Goal: Task Accomplishment & Management: Use online tool/utility

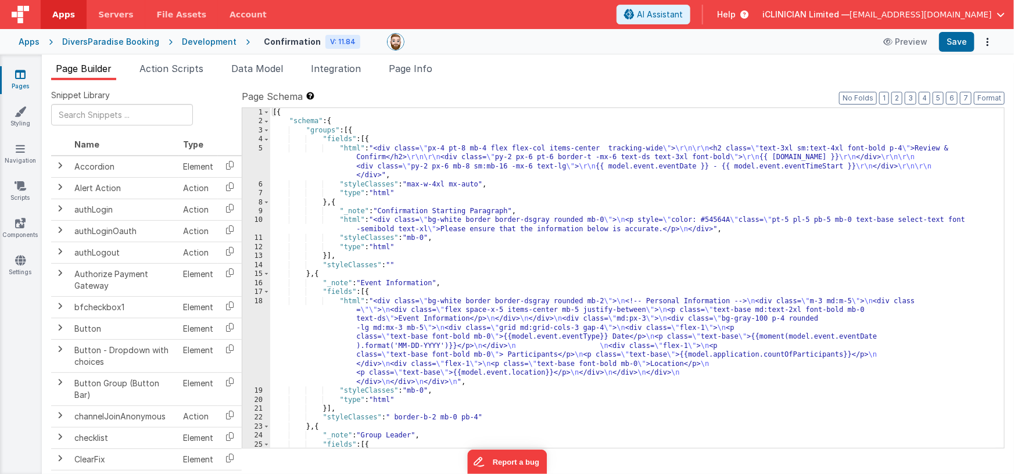
click at [10, 79] on link "Pages" at bounding box center [20, 80] width 42 height 23
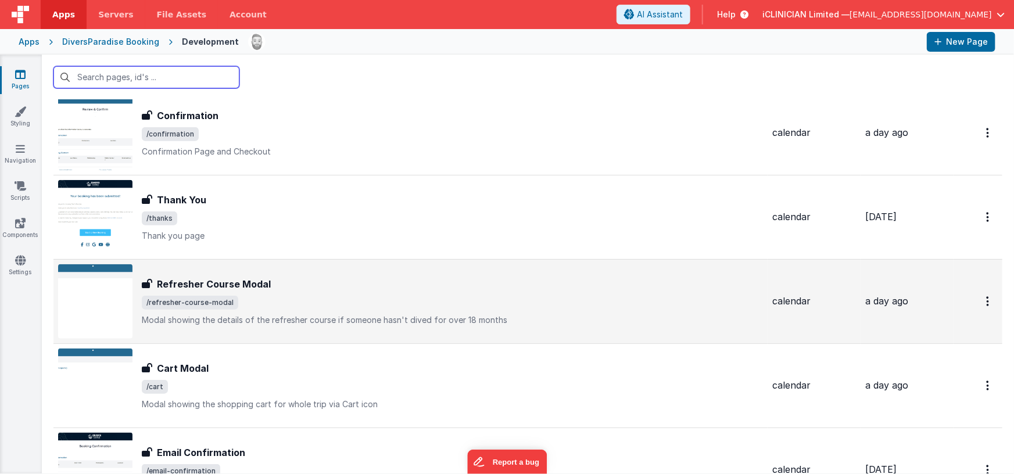
scroll to position [593, 0]
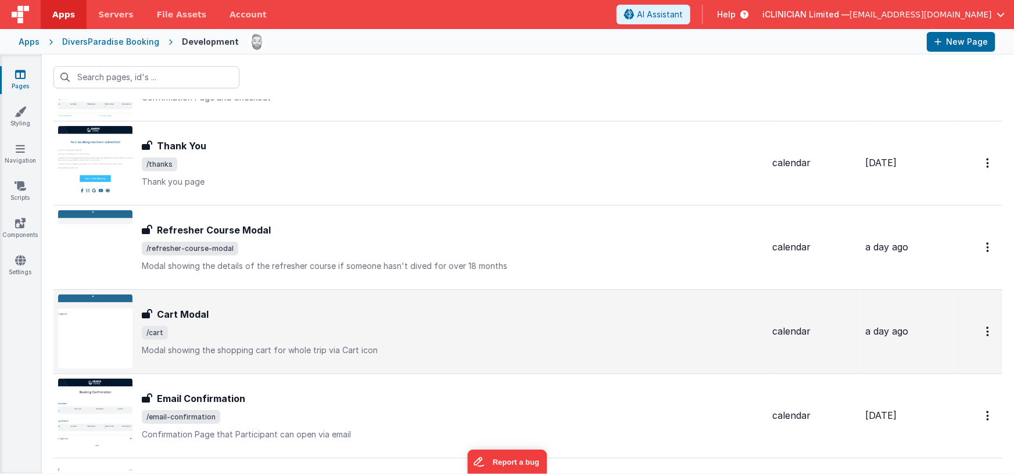
click at [223, 331] on span "/cart" at bounding box center [452, 333] width 621 height 14
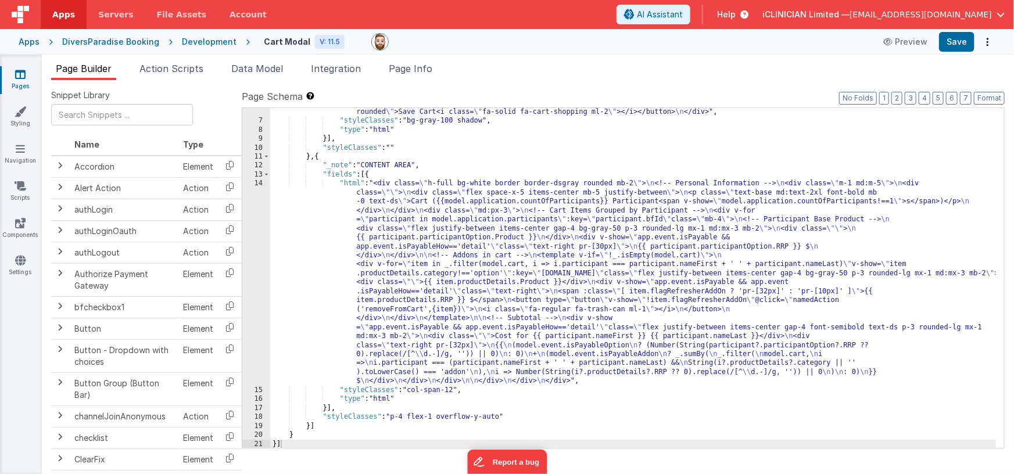
scroll to position [54, 0]
click at [443, 255] on div ""html" : "<div class= \" flex justify-end p-4 \" > \n <button @click= \" namedA…" at bounding box center [633, 281] width 726 height 367
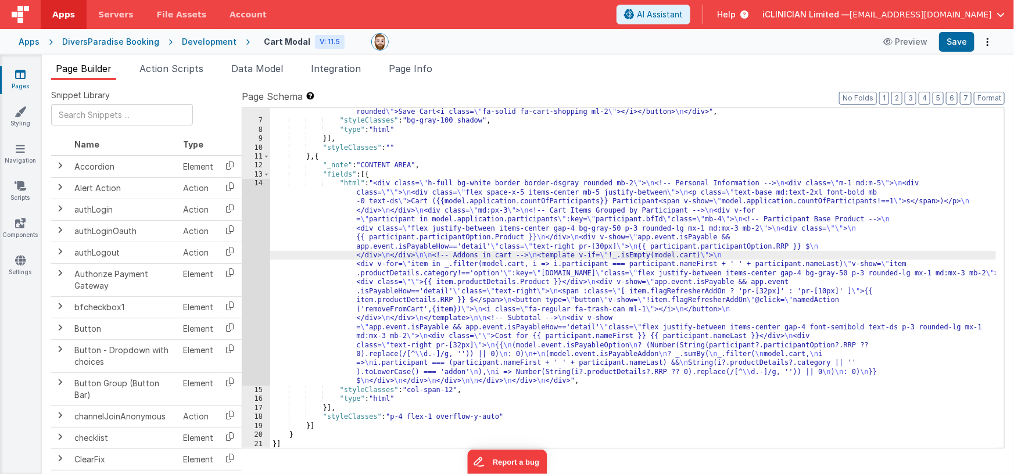
click at [256, 273] on div "14" at bounding box center [256, 282] width 28 height 206
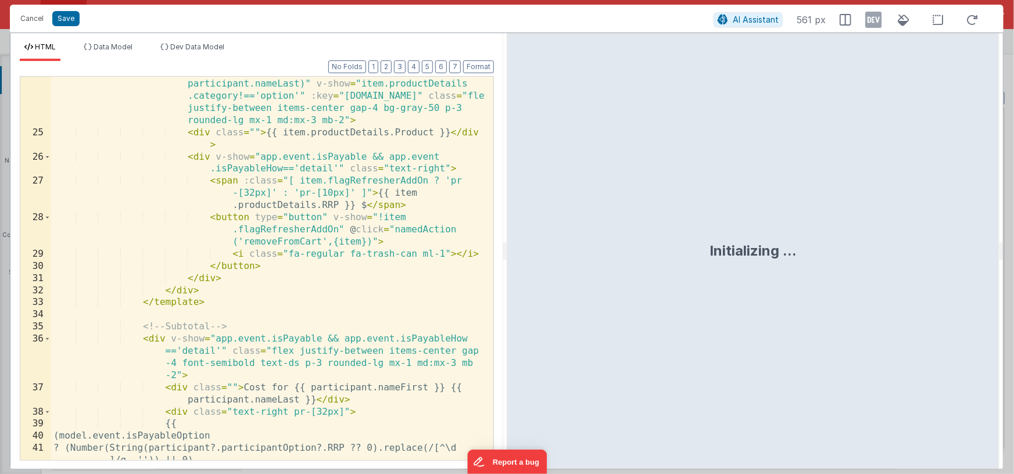
scroll to position [368, 0]
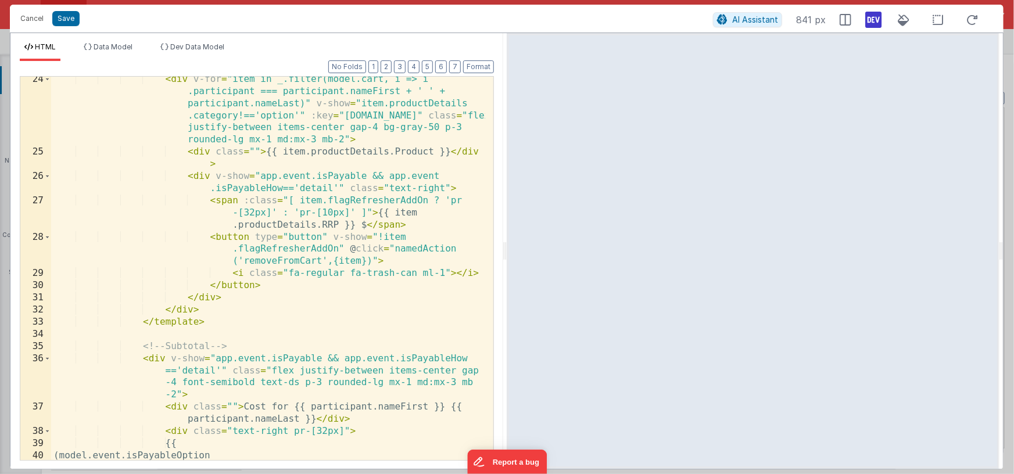
click at [873, 22] on icon at bounding box center [873, 19] width 16 height 19
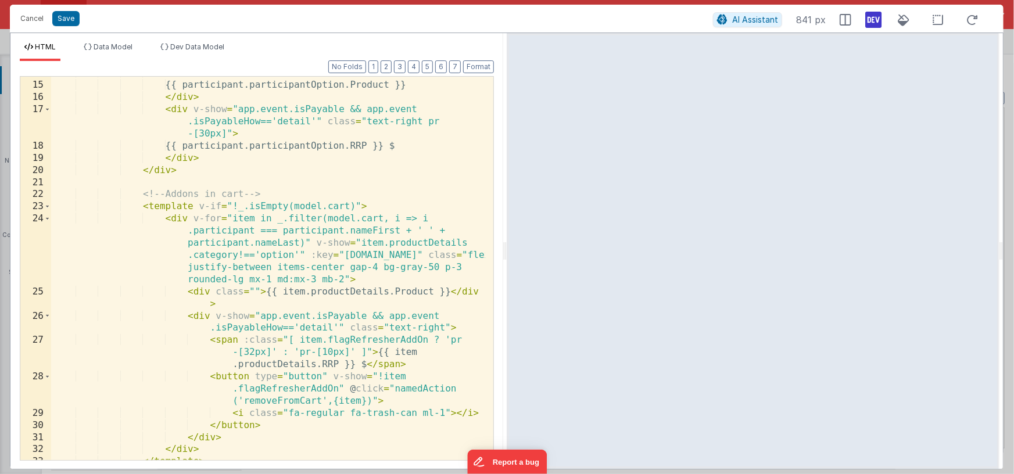
scroll to position [238, 0]
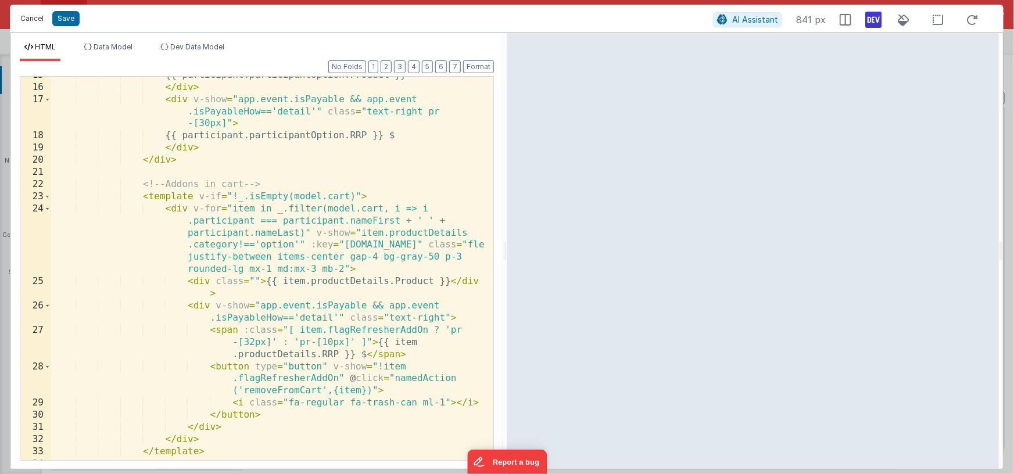
click at [37, 22] on button "Cancel" at bounding box center [32, 18] width 35 height 16
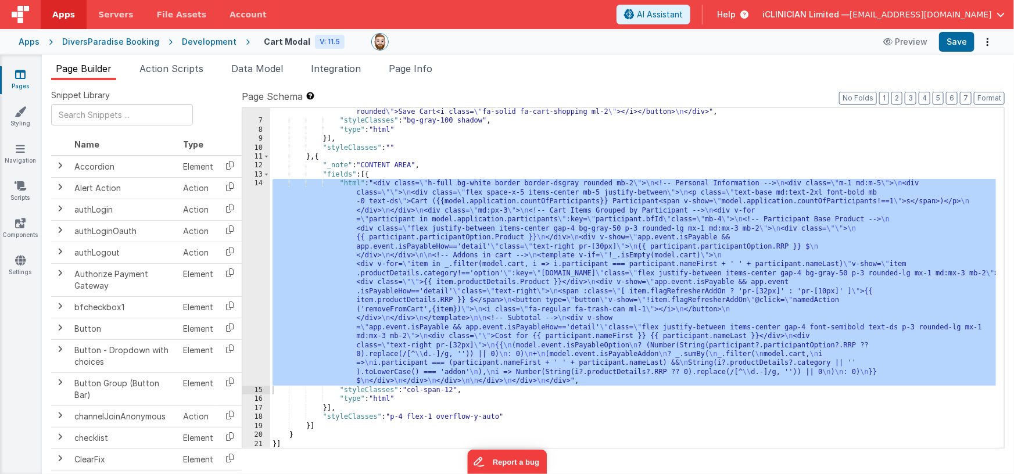
click at [26, 78] on link "Pages" at bounding box center [20, 80] width 42 height 23
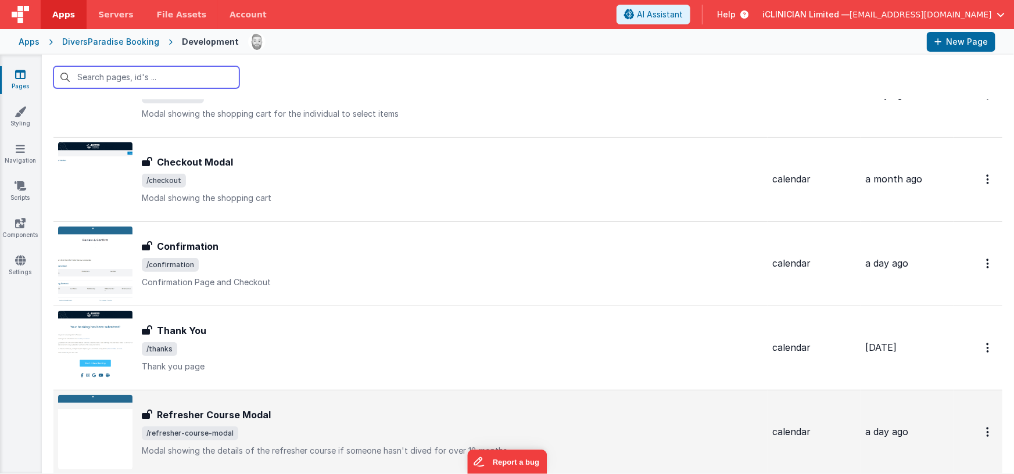
scroll to position [394, 0]
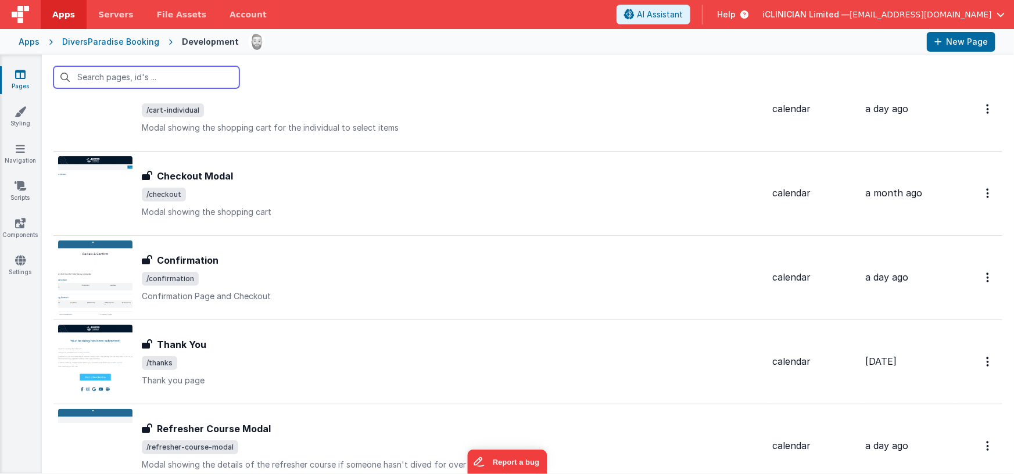
click at [146, 74] on input "text" at bounding box center [146, 77] width 186 height 22
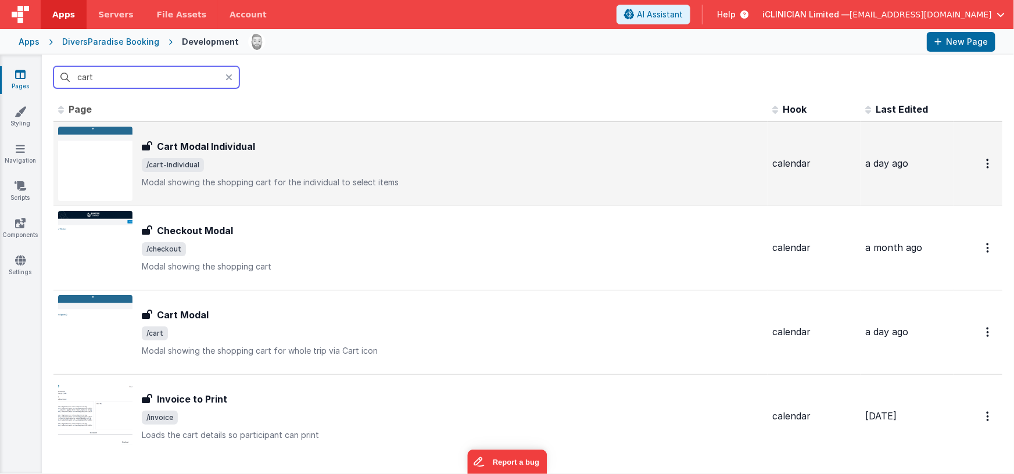
scroll to position [0, 0]
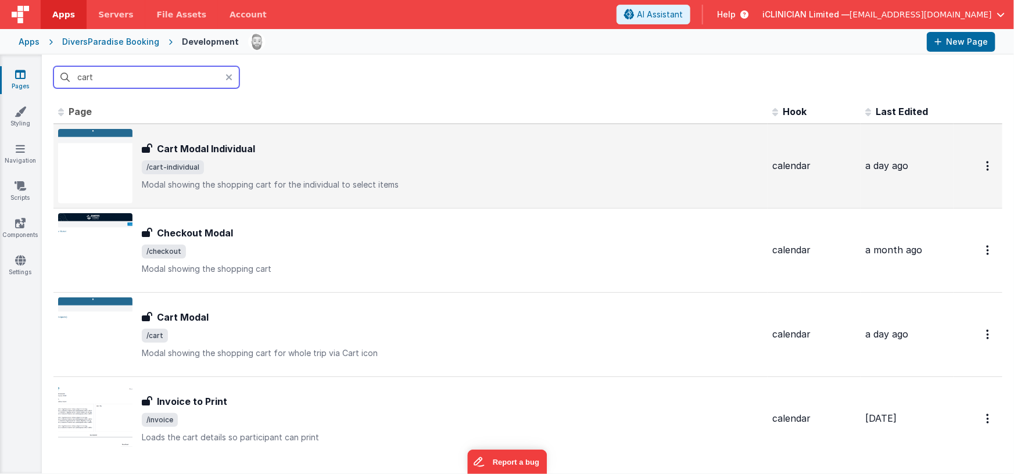
type input "cart"
click at [198, 158] on div "Cart Modal Individual Cart Modal Individual /cart-individual Modal showing the …" at bounding box center [452, 166] width 621 height 49
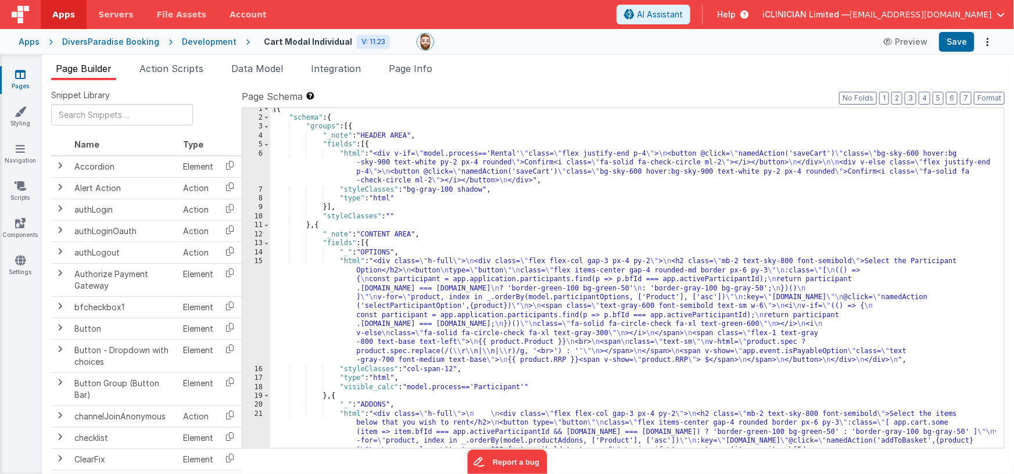
scroll to position [126, 0]
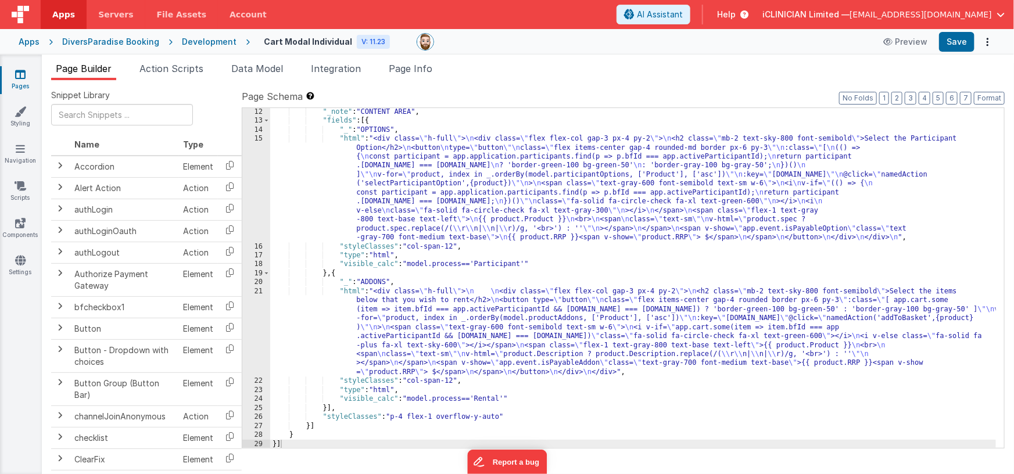
click at [429, 172] on div ""_note" : "CONTENT AREA" , "fields" : [{ "_" : "OPTIONS" , "html" : "<div class…" at bounding box center [633, 287] width 726 height 359
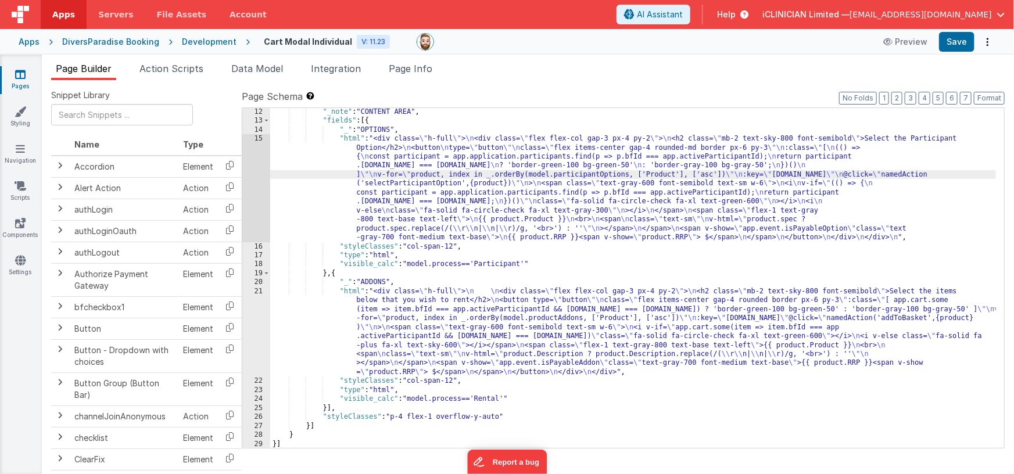
click at [256, 182] on div "15" at bounding box center [256, 188] width 28 height 108
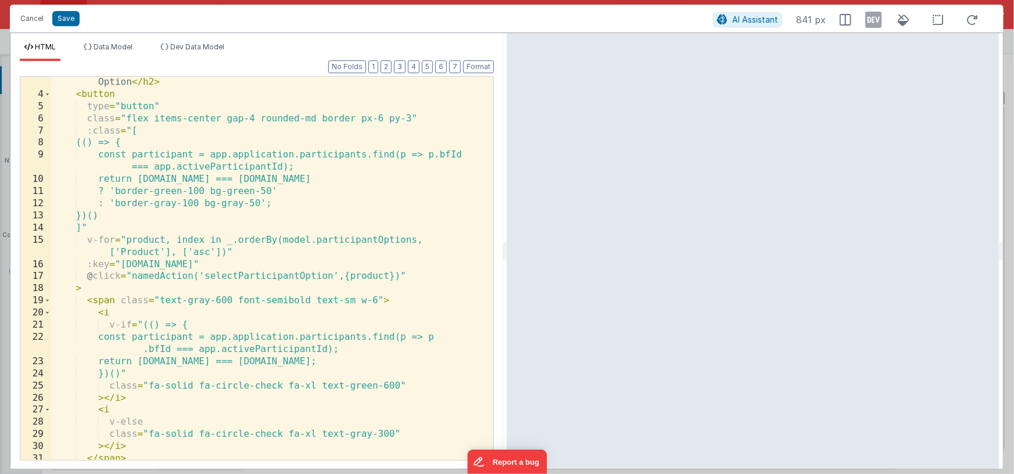
scroll to position [0, 0]
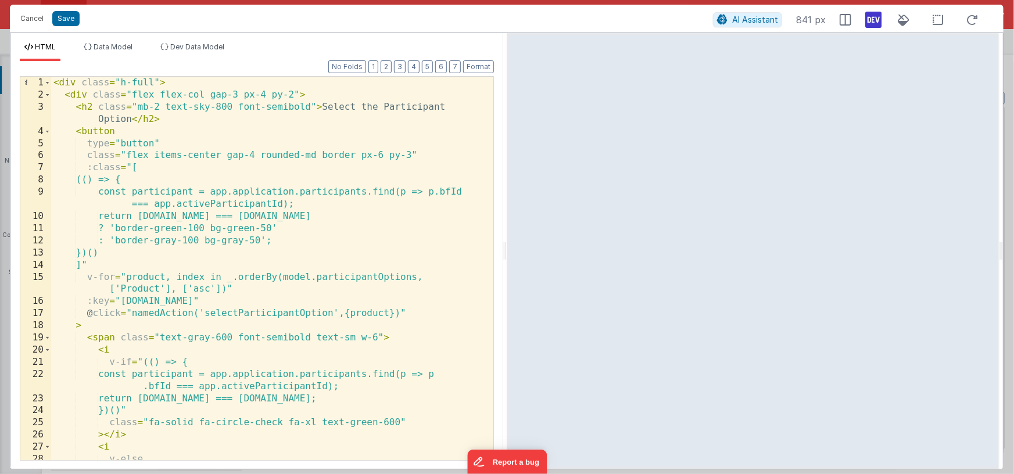
click at [874, 20] on icon at bounding box center [873, 19] width 16 height 19
click at [869, 24] on icon at bounding box center [873, 19] width 16 height 19
click at [77, 105] on div "< div class = "h-full" > < div class = "flex flex-col gap-3 px-4 py-2" > < h2 c…" at bounding box center [268, 281] width 434 height 408
click at [65, 95] on div "< div class = "h-full" > < div class = "flex flex-col gap-3 px-4 py-2" > < h2 c…" at bounding box center [268, 281] width 434 height 408
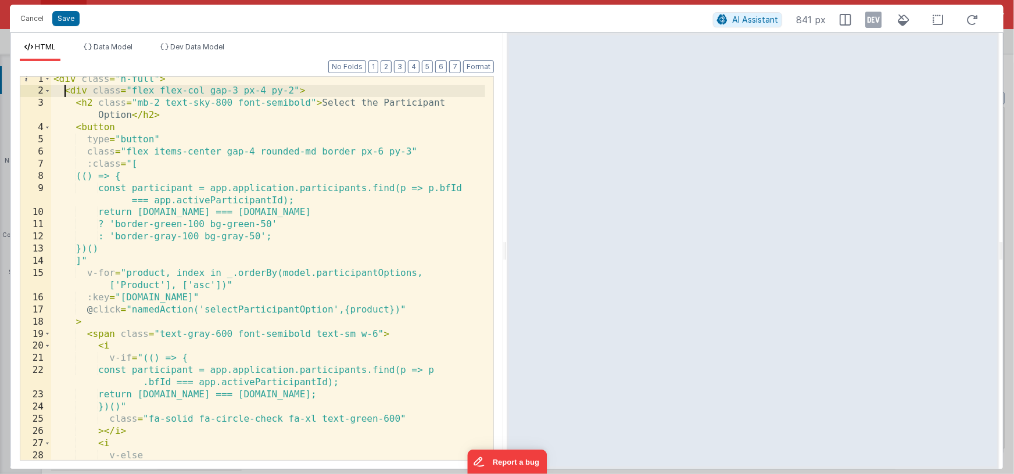
scroll to position [248, 0]
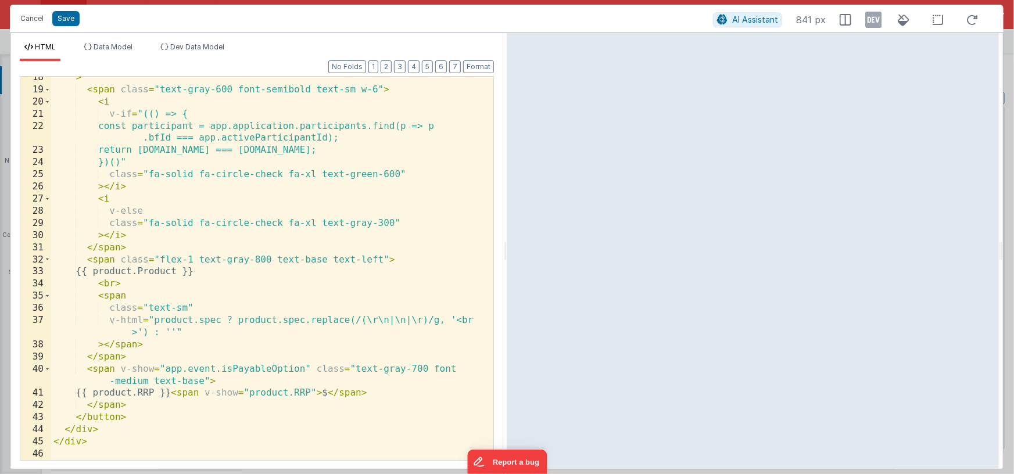
click at [121, 432] on div "> < span class = "text-gray-600 font-semibold text-sm w-6" > < i v-if = "(() =>…" at bounding box center [268, 275] width 434 height 408
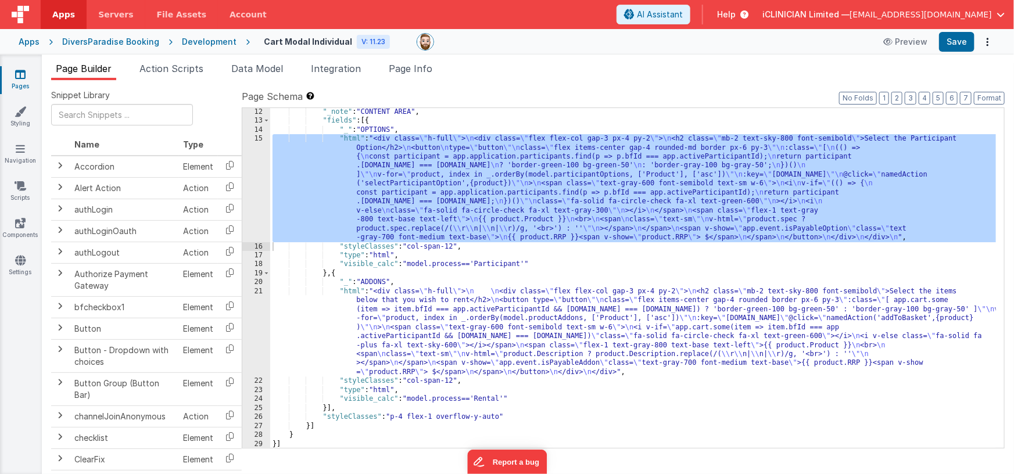
click at [459, 159] on div ""_note" : "CONTENT AREA" , "fields" : [{ "_" : "OPTIONS" , "html" : "<div class…" at bounding box center [633, 287] width 726 height 359
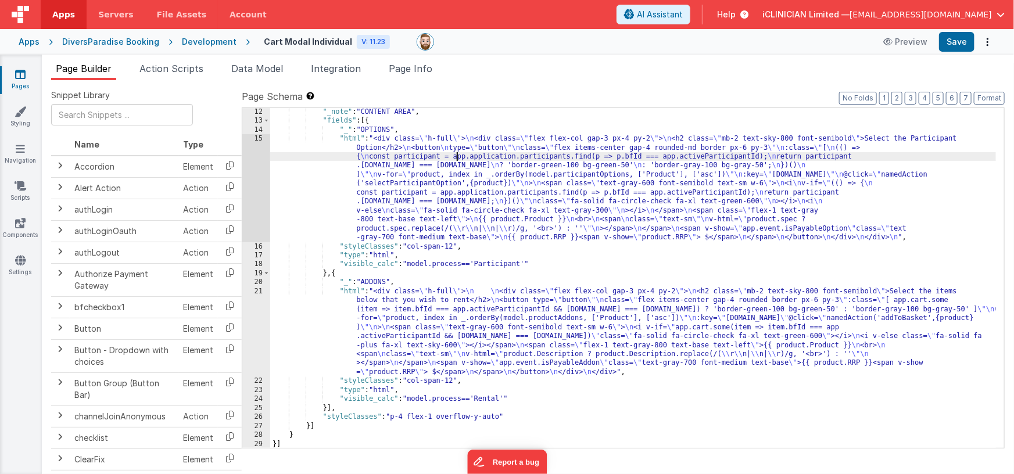
click at [250, 171] on div "15" at bounding box center [256, 188] width 28 height 108
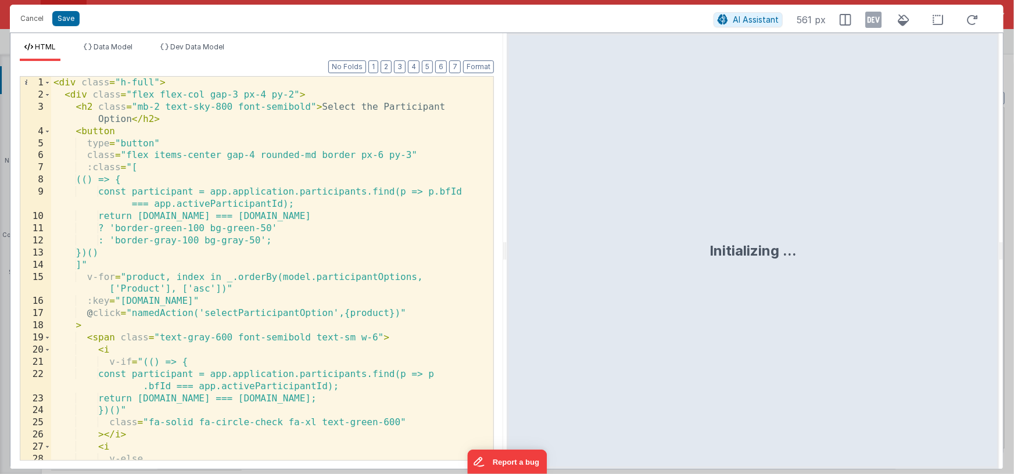
click at [345, 214] on div "< div class = "h-full" > < div class = "flex flex-col gap-3 px-4 py-2" > < h2 c…" at bounding box center [268, 281] width 434 height 408
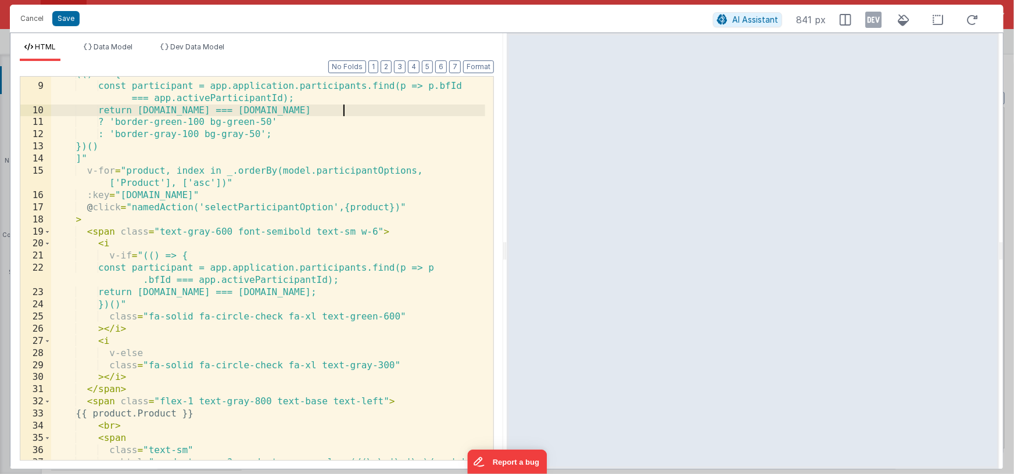
scroll to position [205, 0]
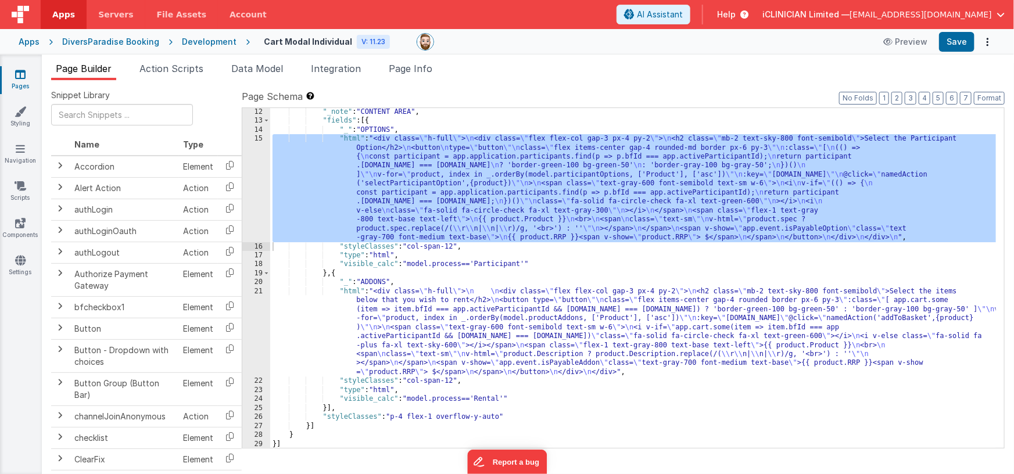
click at [425, 177] on div ""_note" : "CONTENT AREA" , "fields" : [{ "_" : "OPTIONS" , "html" : "<div class…" at bounding box center [633, 287] width 726 height 359
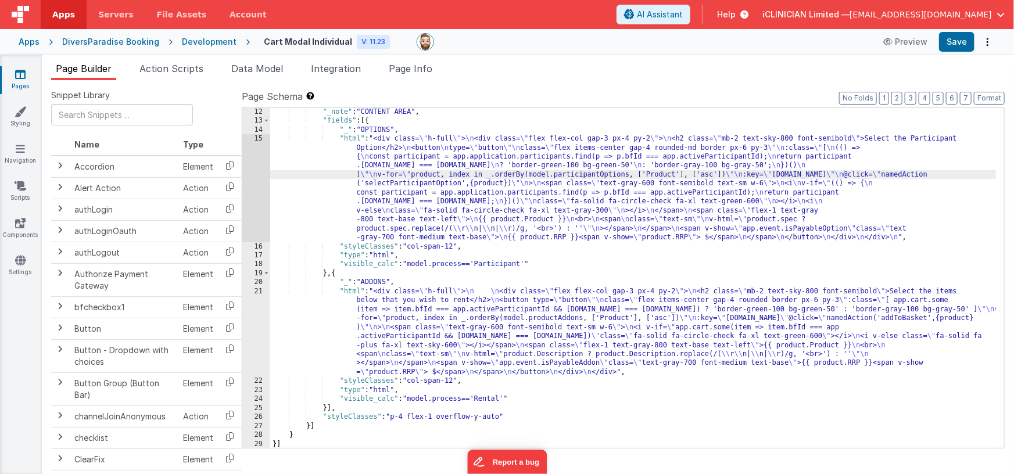
click at [260, 180] on div "15" at bounding box center [256, 188] width 28 height 108
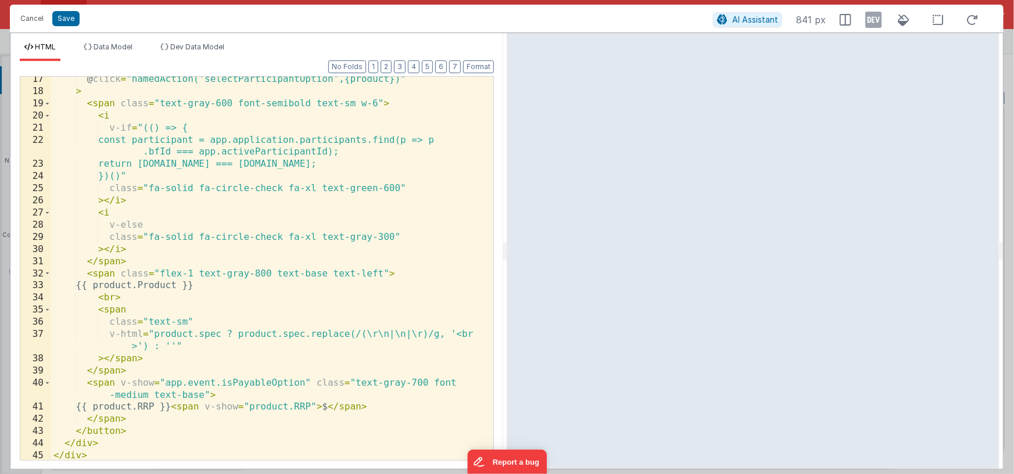
scroll to position [234, 0]
click at [97, 285] on div "@ click = "namedAction('selectParticipantOption',{product})" > < span class = "…" at bounding box center [268, 277] width 434 height 408
click at [173, 285] on div "@ click = "namedAction('selectParticipantOption',{product})" > < span class = "…" at bounding box center [268, 277] width 434 height 408
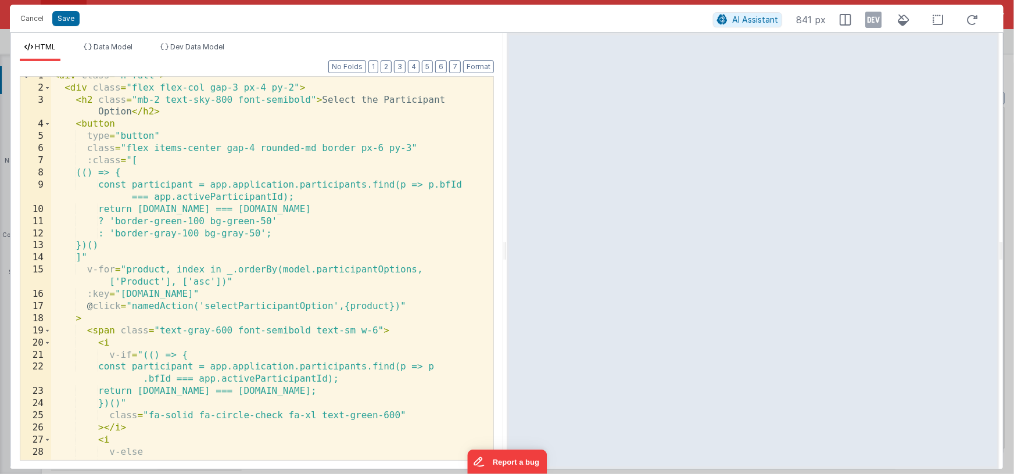
scroll to position [0, 0]
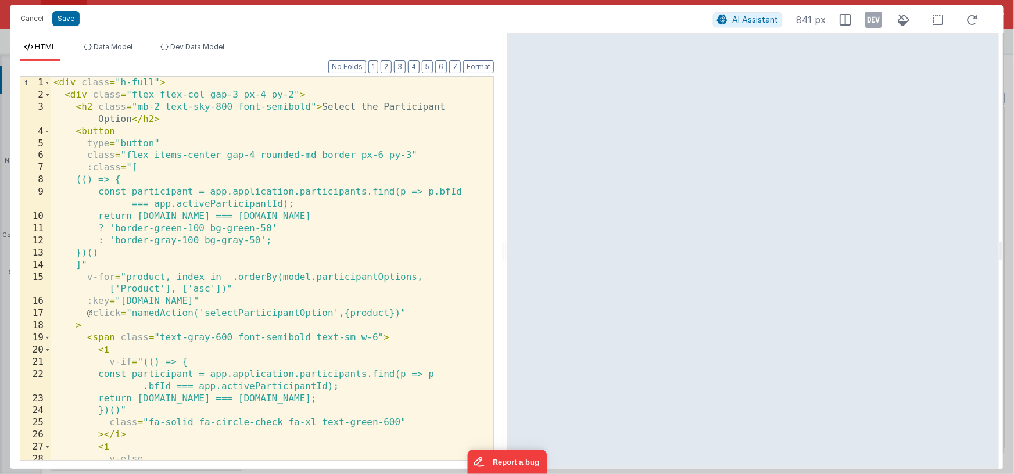
click at [408, 156] on div "< div class = "h-full" > < div class = "flex flex-col gap-3 px-4 py-2" > < h2 c…" at bounding box center [268, 281] width 434 height 408
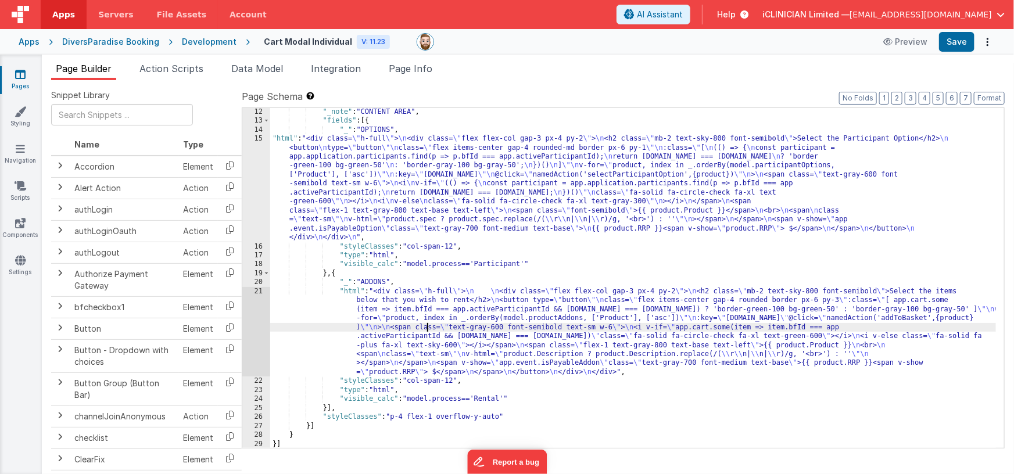
click at [426, 328] on div ""_note" : "CONTENT AREA" , "fields" : [{ "_" : "OPTIONS" , "html" : "<div class…" at bounding box center [633, 287] width 726 height 359
click at [255, 324] on div "21" at bounding box center [256, 332] width 28 height 90
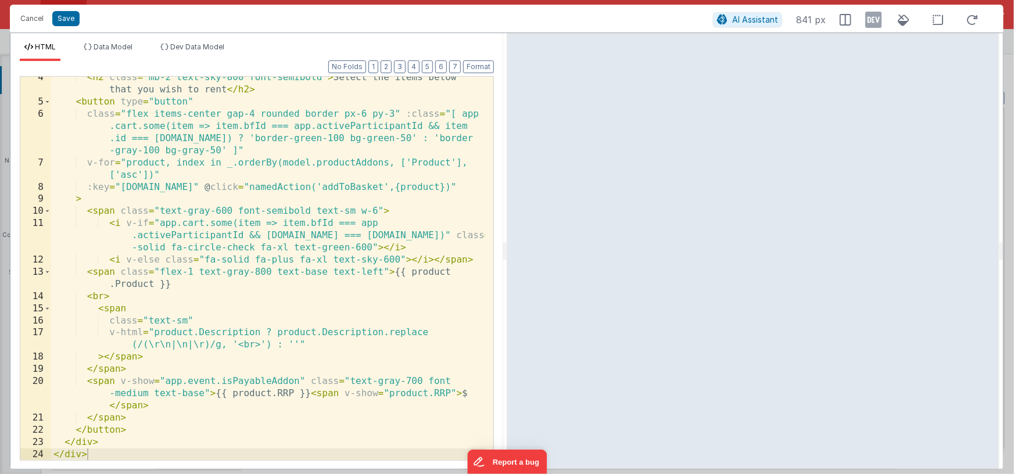
scroll to position [41, 0]
click at [867, 17] on icon at bounding box center [873, 19] width 16 height 19
click at [381, 271] on div "< h2 class = "mb-2 text-sky-800 font-semibold" > Select the items below that yo…" at bounding box center [268, 281] width 434 height 420
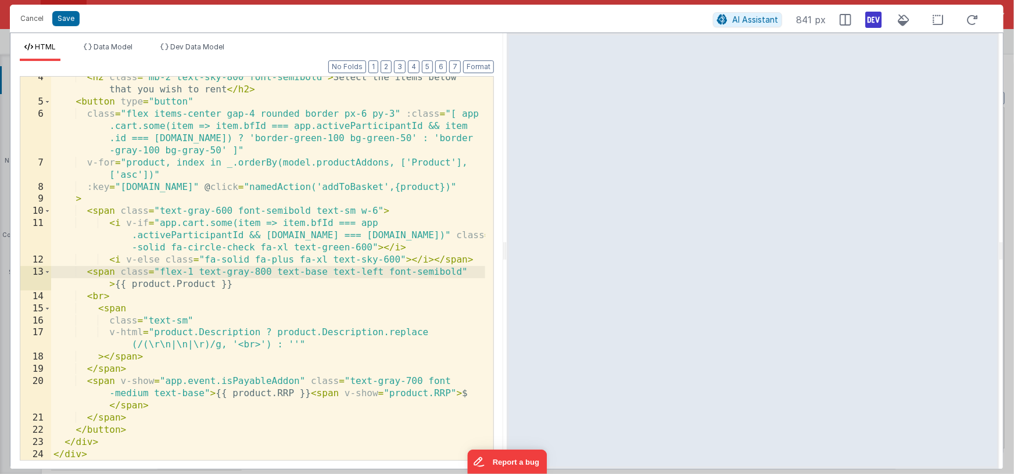
click at [384, 271] on div "< h2 class = "mb-2 text-sky-800 font-semibold" > Select the items below that yo…" at bounding box center [268, 281] width 434 height 420
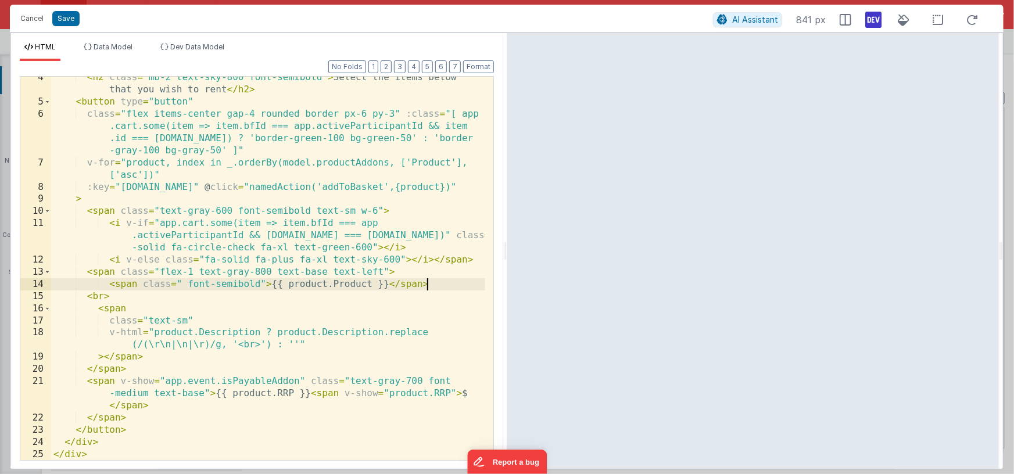
click at [187, 285] on div "< h2 class = "mb-2 text-sky-800 font-semibold" > Select the items below that yo…" at bounding box center [268, 281] width 434 height 420
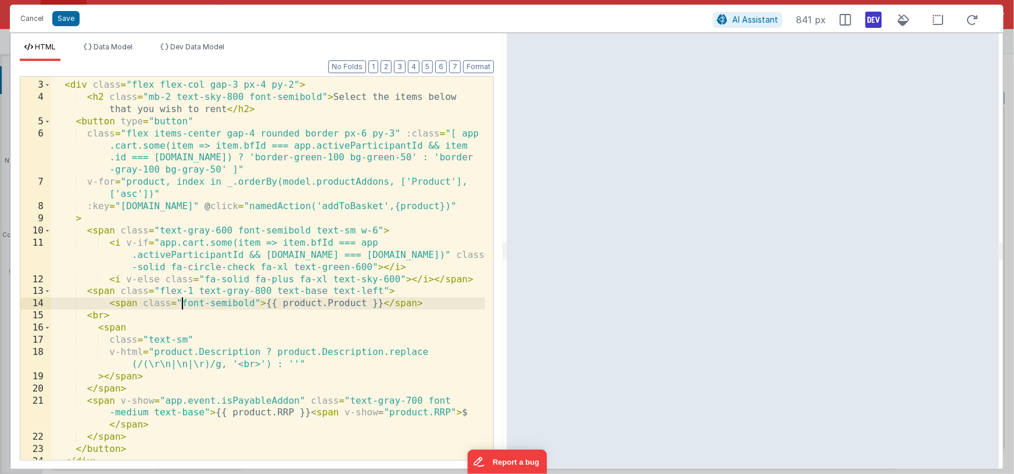
scroll to position [22, 0]
click at [392, 135] on div "< div class = "flex flex-col gap-3 px-4 py-2" > < h2 class = "mb-2 text-sky-800…" at bounding box center [268, 271] width 434 height 408
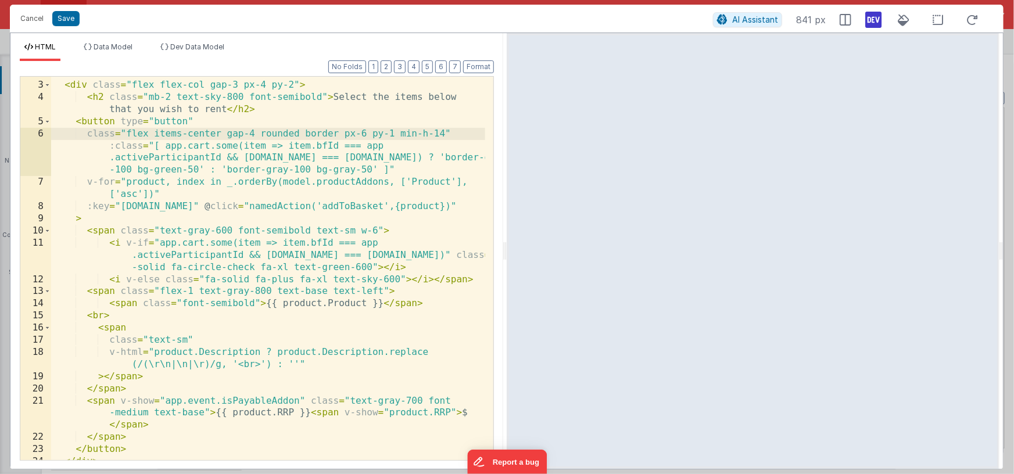
drag, startPoint x: 366, startPoint y: 134, endPoint x: 369, endPoint y: 176, distance: 42.0
click at [366, 134] on div "< div class = "flex flex-col gap-3 px-4 py-2" > < h2 class = "mb-2 text-sky-800…" at bounding box center [268, 271] width 434 height 408
click at [340, 134] on div "< div class = "flex flex-col gap-3 px-4 py-2" > < h2 class = "mb-2 text-sky-800…" at bounding box center [268, 271] width 434 height 408
click at [443, 132] on div "< div class = "flex flex-col gap-3 px-4 py-2" > < h2 class = "mb-2 text-sky-800…" at bounding box center [268, 271] width 434 height 408
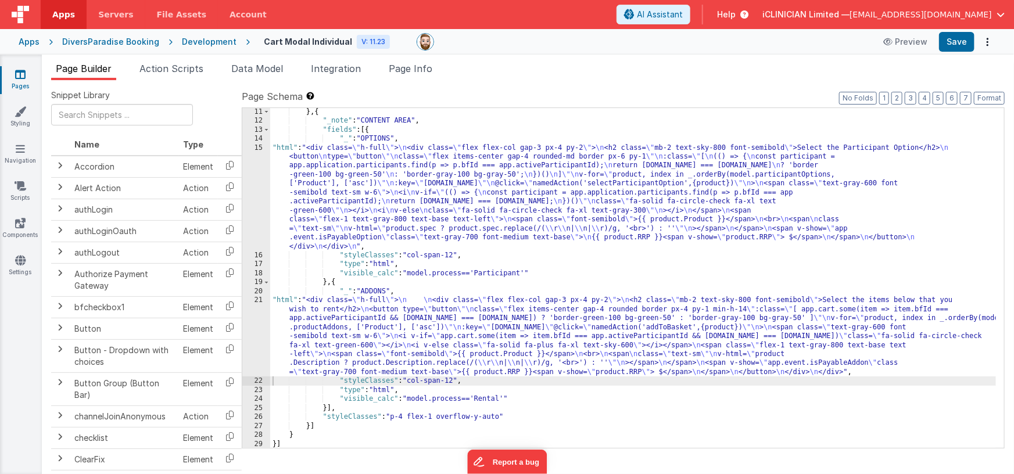
scroll to position [117, 0]
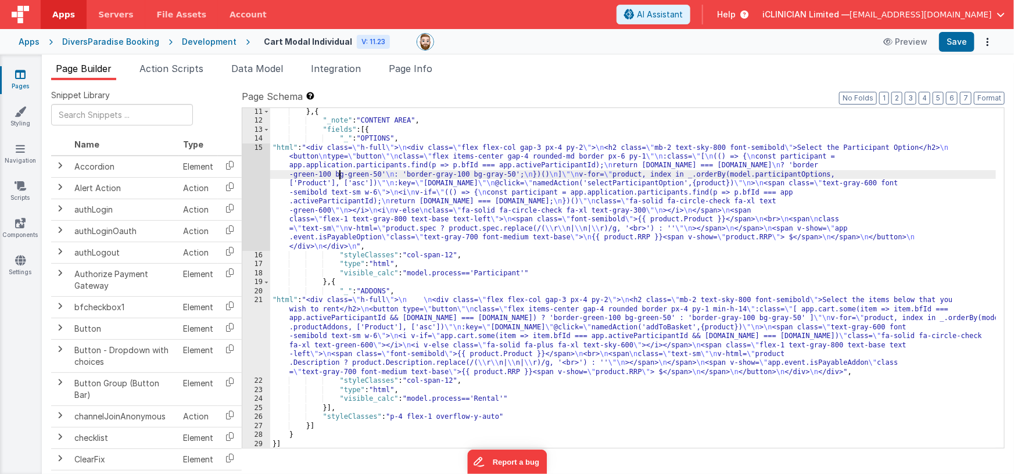
click at [338, 177] on div "} , { "_note" : "CONTENT AREA" , "fields" : [{ "_" : "OPTIONS" , "html" : "<div…" at bounding box center [633, 287] width 726 height 359
click at [255, 183] on div "15" at bounding box center [256, 198] width 28 height 108
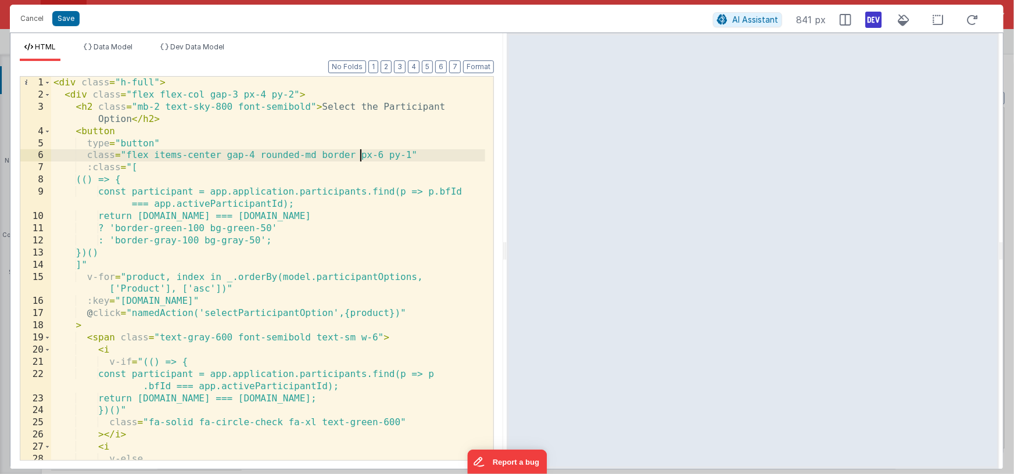
click at [358, 158] on div "< div class = "h-full" > < div class = "flex flex-col gap-3 px-4 py-2" > < h2 c…" at bounding box center [268, 281] width 434 height 408
drag, startPoint x: 412, startPoint y: 155, endPoint x: 405, endPoint y: 188, distance: 33.9
click at [412, 155] on div "< div class = "h-full" > < div class = "flex flex-col gap-3 px-4 py-2" > < h2 c…" at bounding box center [268, 281] width 434 height 408
click at [364, 155] on div "< div class = "h-full" > < div class = "flex flex-col gap-3 px-4 py-2" > < h2 c…" at bounding box center [268, 281] width 434 height 408
click at [875, 24] on icon at bounding box center [873, 19] width 16 height 19
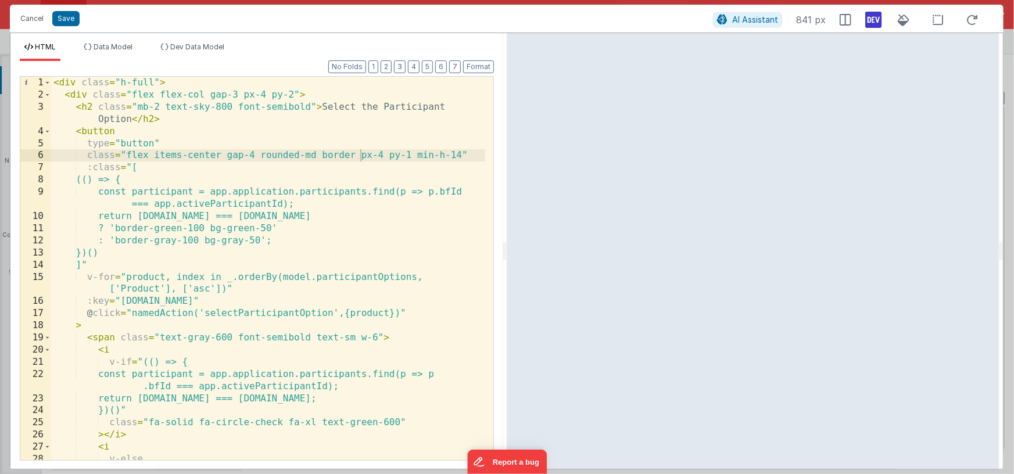
click at [875, 24] on icon at bounding box center [873, 19] width 16 height 19
click at [873, 20] on icon at bounding box center [873, 19] width 16 height 19
click at [380, 165] on div "< div class = "h-full" > < div class = "flex flex-col gap-3 px-4 py-2" > < h2 c…" at bounding box center [268, 281] width 434 height 408
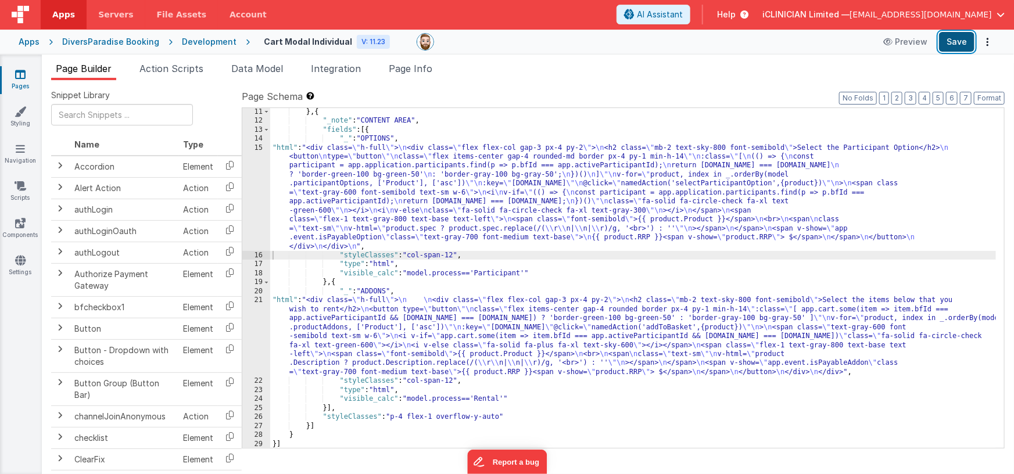
click at [957, 40] on button "Save" at bounding box center [956, 42] width 35 height 20
click at [26, 76] on link "Pages" at bounding box center [20, 80] width 42 height 23
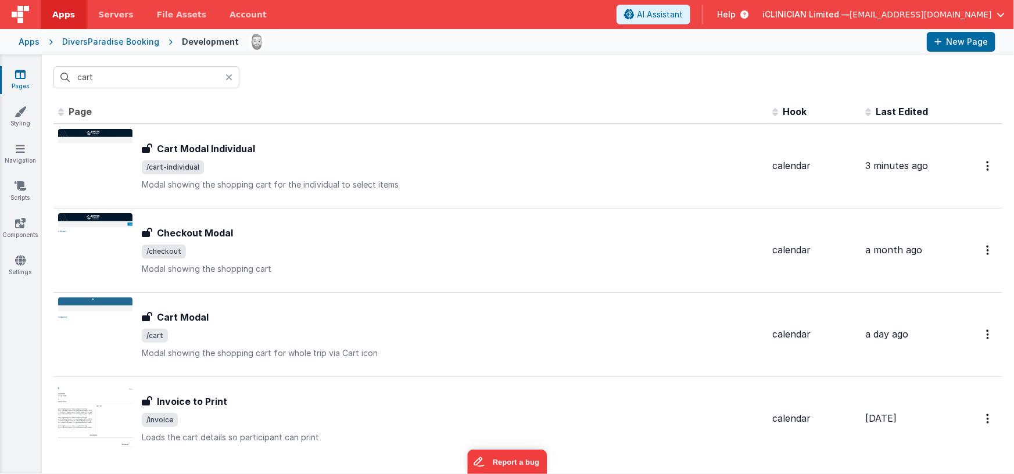
click at [230, 74] on icon at bounding box center [228, 77] width 7 height 9
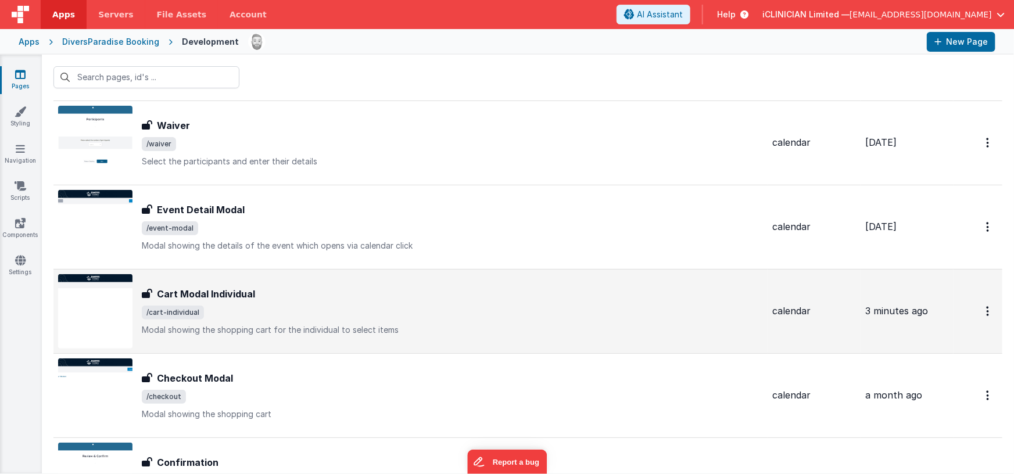
scroll to position [187, 0]
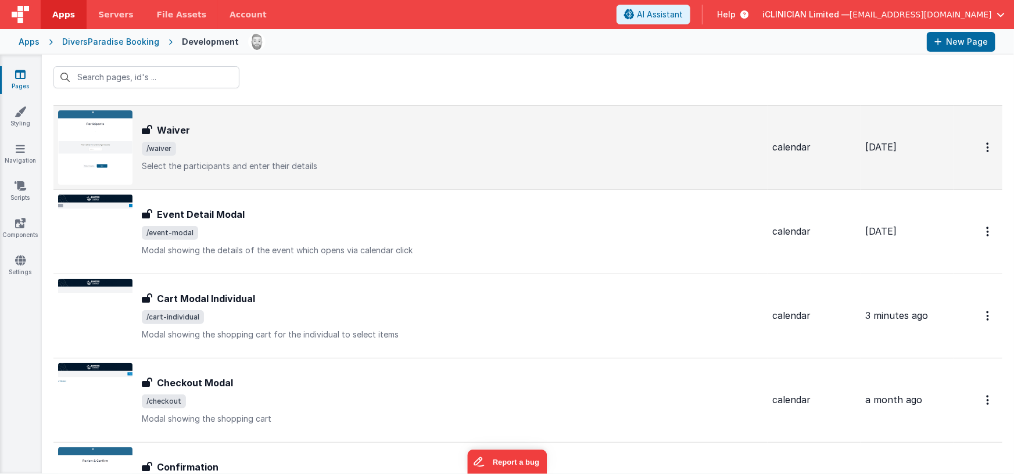
click at [220, 156] on div "Waiver Waiver /waiver Select the participants and enter their details" at bounding box center [452, 147] width 621 height 49
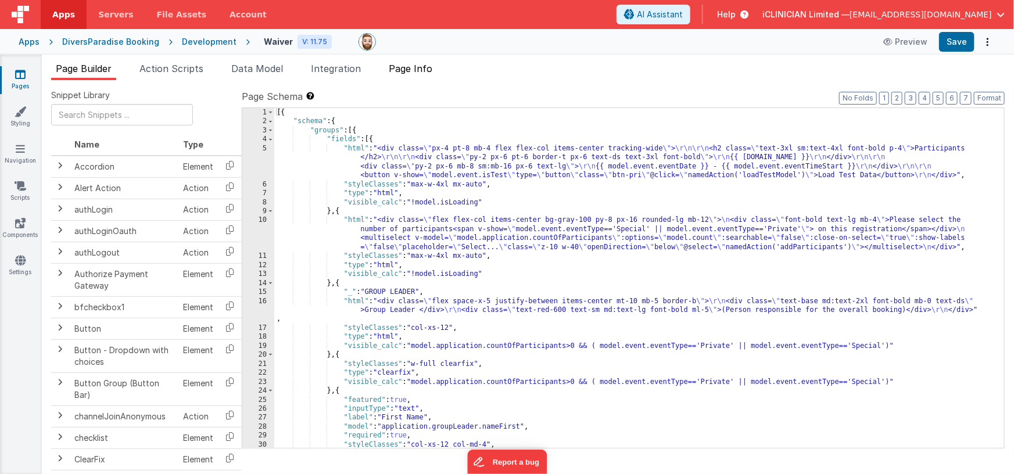
click at [416, 69] on span "Page Info" at bounding box center [411, 69] width 44 height 12
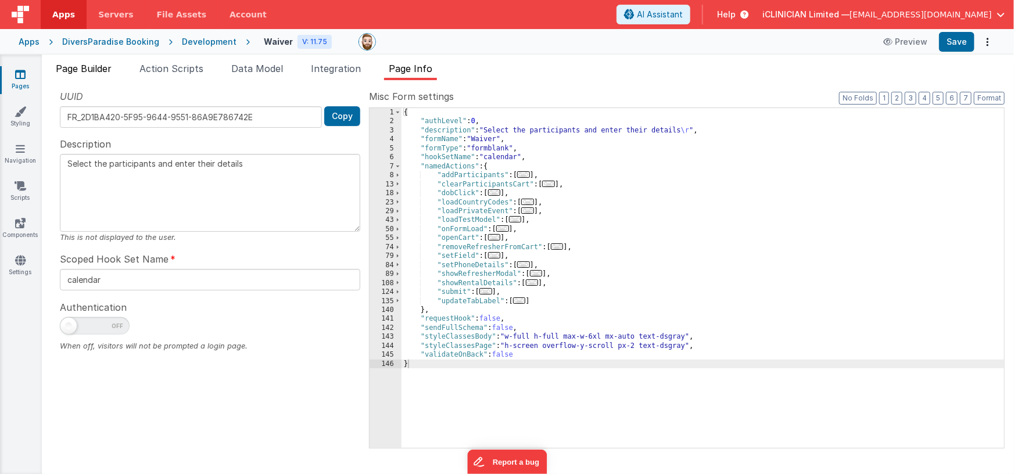
click at [88, 69] on span "Page Builder" at bounding box center [84, 69] width 56 height 12
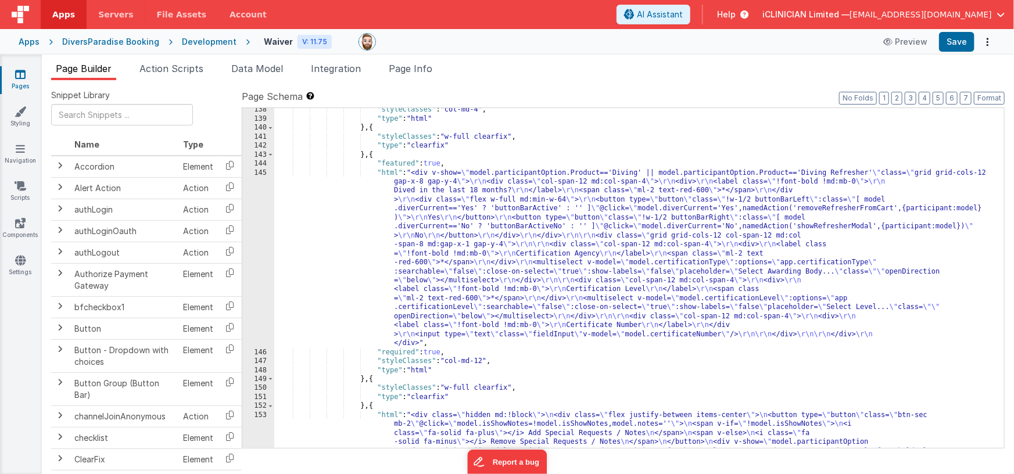
scroll to position [2203, 0]
click at [526, 256] on div ""styleClasses" : "col-md-4" , "type" : "html" } , { "styleClasses" : "w-full cl…" at bounding box center [635, 329] width 722 height 448
click at [255, 248] on div "145" at bounding box center [258, 259] width 32 height 180
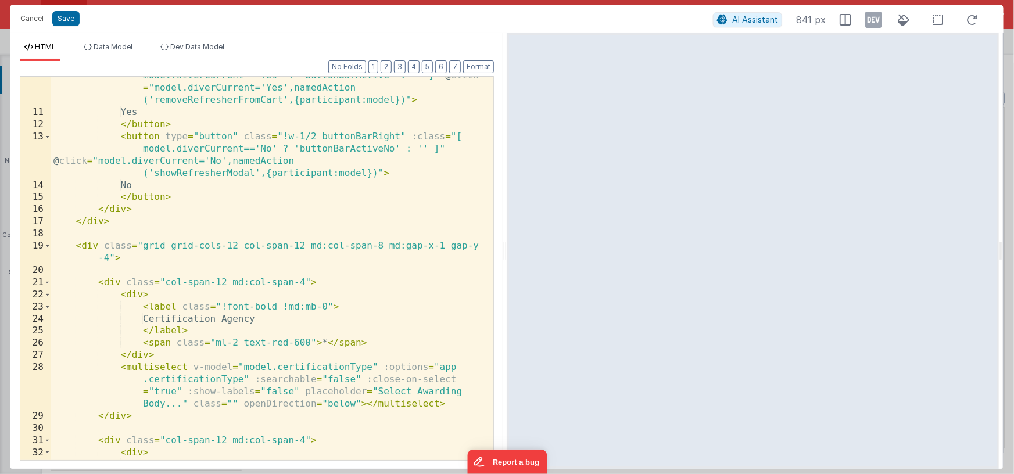
scroll to position [152, 0]
click at [195, 155] on div "< button type = "button" class = "!w-1/2 buttonBarLeft" :class = "[ model.diver…" at bounding box center [268, 280] width 434 height 445
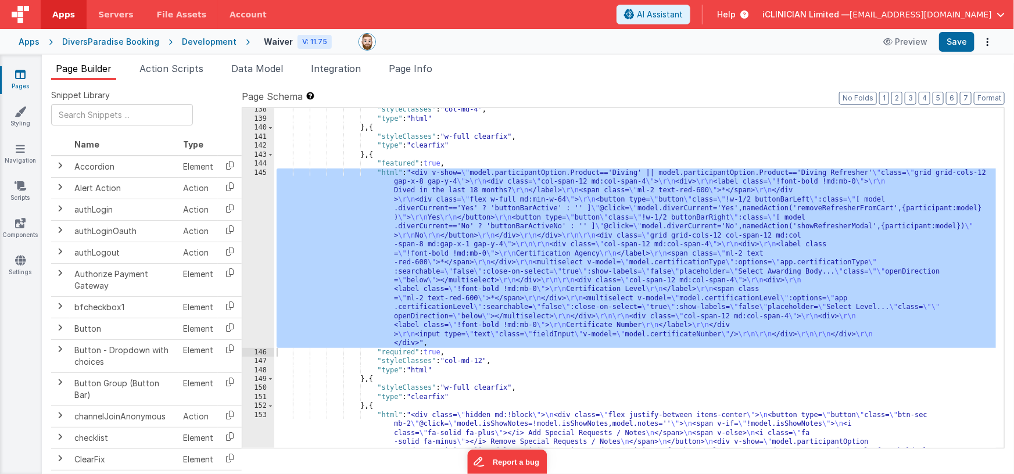
click at [464, 246] on div ""styleClasses" : "col-md-4" , "type" : "html" } , { "styleClasses" : "w-full cl…" at bounding box center [635, 329] width 722 height 448
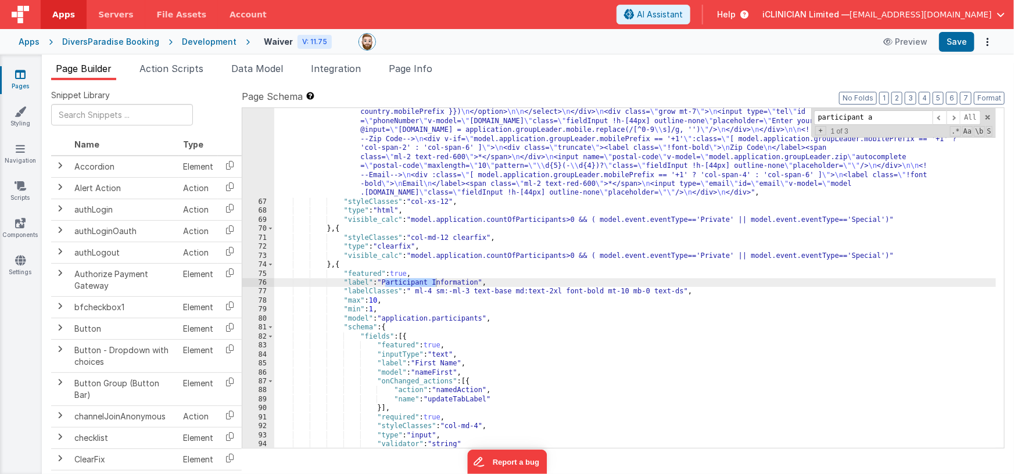
scroll to position [1832, 0]
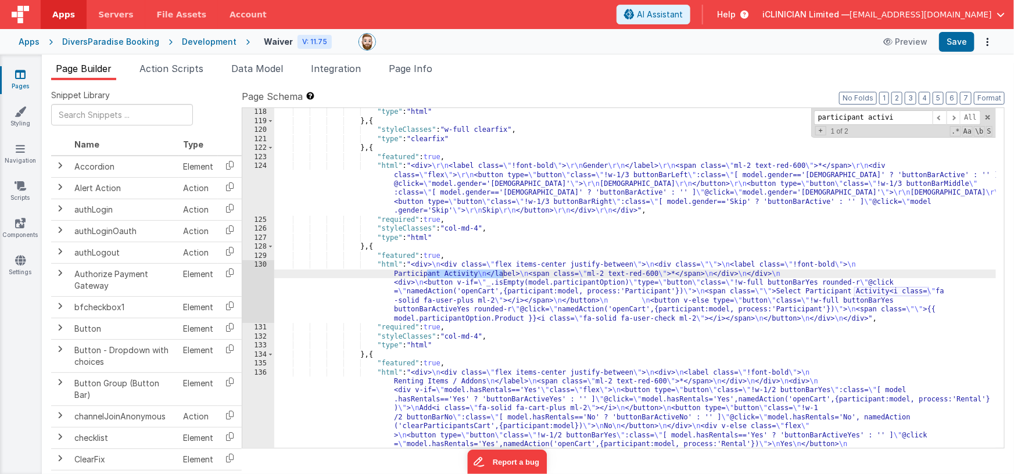
type input "participant activi"
click at [493, 296] on div ""type" : "html" } , { "styleClasses" : "w-full clearfix" , "type" : "clearfix" …" at bounding box center [635, 332] width 722 height 448
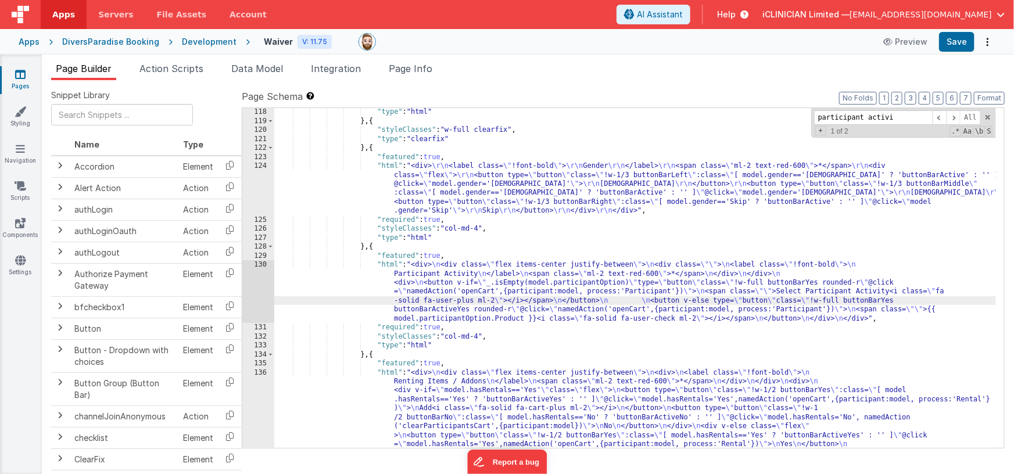
click at [258, 291] on div "130" at bounding box center [258, 291] width 32 height 63
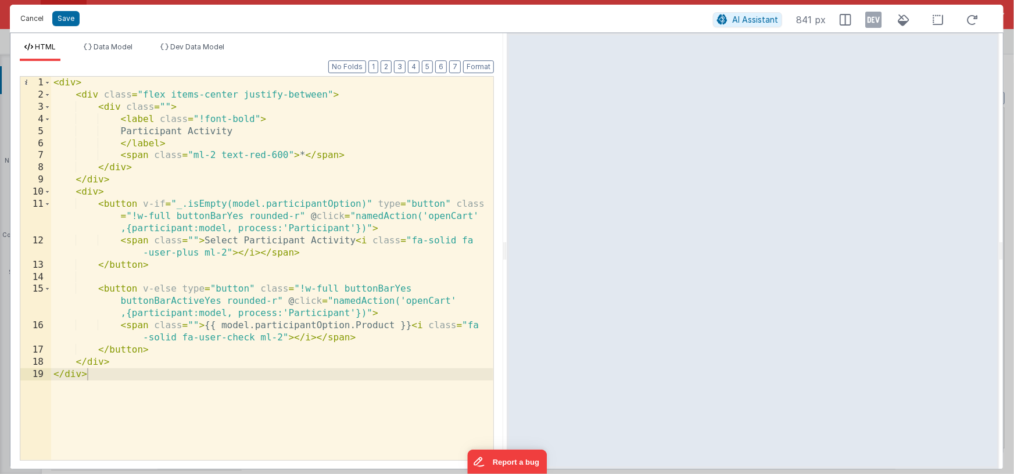
click at [36, 19] on button "Cancel" at bounding box center [32, 18] width 35 height 16
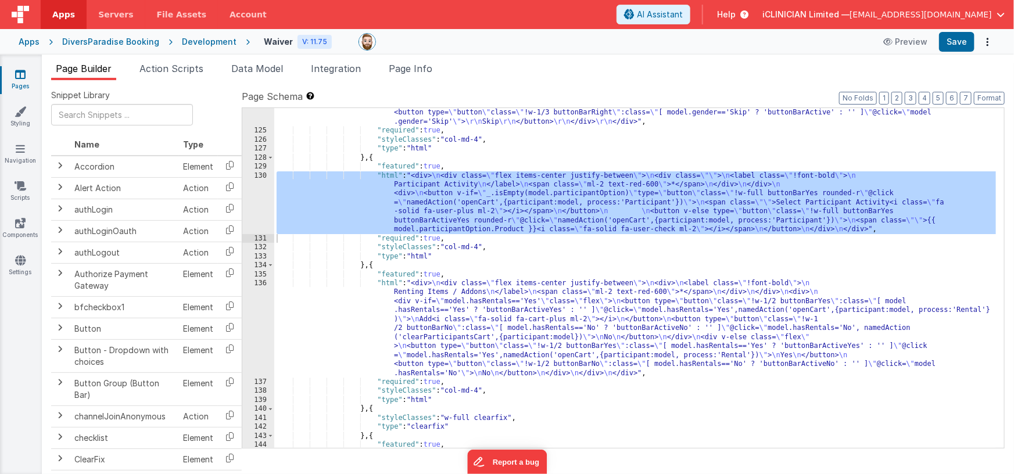
scroll to position [1922, 0]
click at [417, 69] on span "Page Info" at bounding box center [411, 69] width 44 height 12
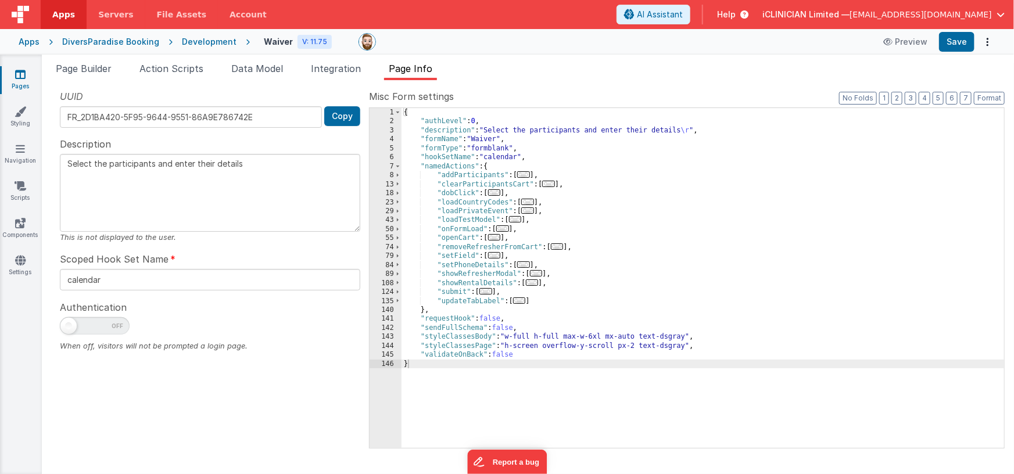
click at [497, 237] on span "..." at bounding box center [494, 237] width 13 height 6
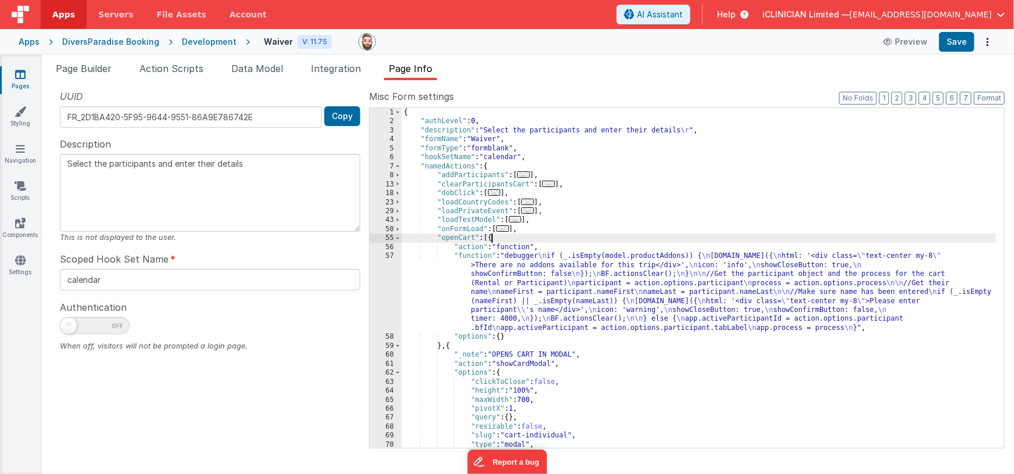
click at [524, 281] on div "{ "authLevel" : 0 , "description" : "Select the participants and enter their de…" at bounding box center [699, 287] width 595 height 359
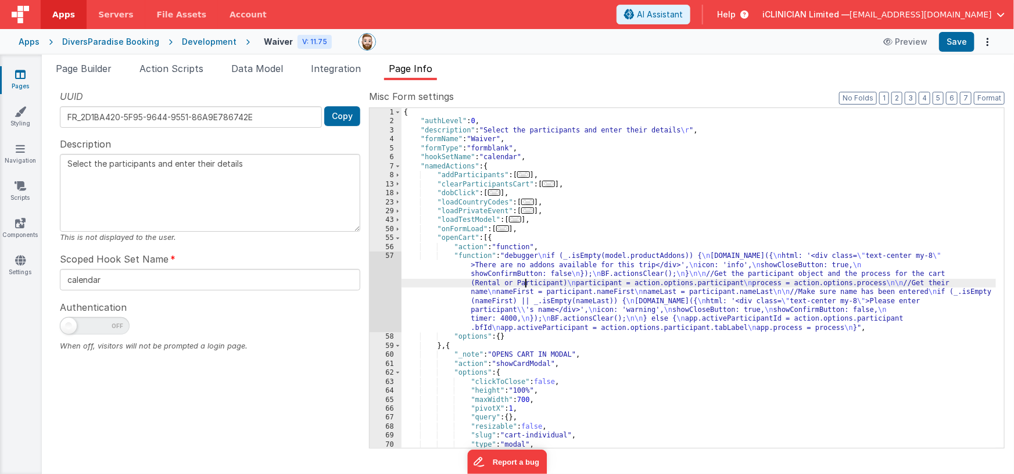
click at [383, 281] on div "57" at bounding box center [386, 292] width 32 height 81
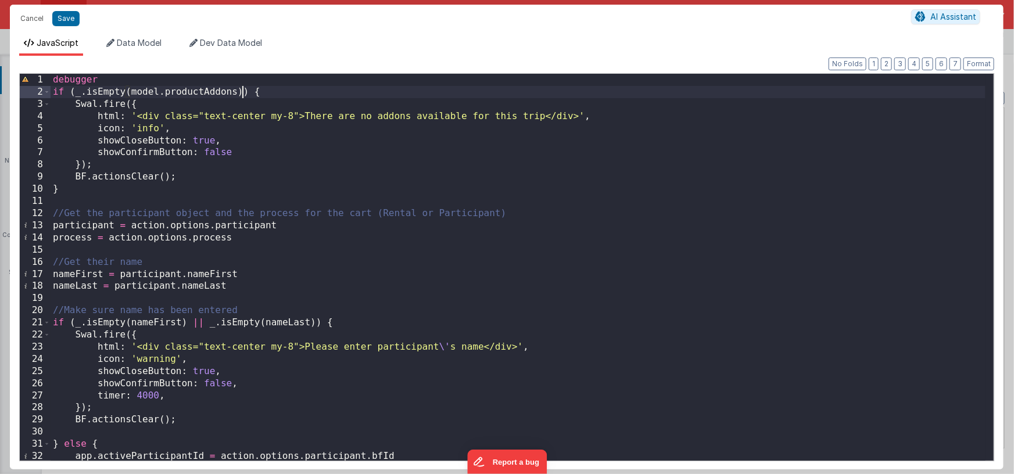
click at [244, 92] on div "debugger if ( _ . isEmpty ( model . productAddons )) { Swal . fire ({ html : '<…" at bounding box center [518, 279] width 935 height 411
type textarea "Select the participants and enter their details"
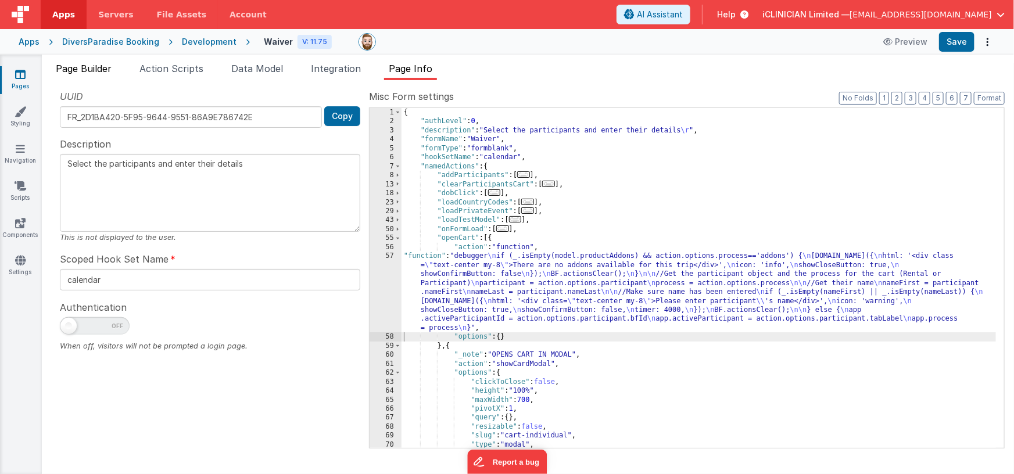
click at [90, 71] on span "Page Builder" at bounding box center [84, 69] width 56 height 12
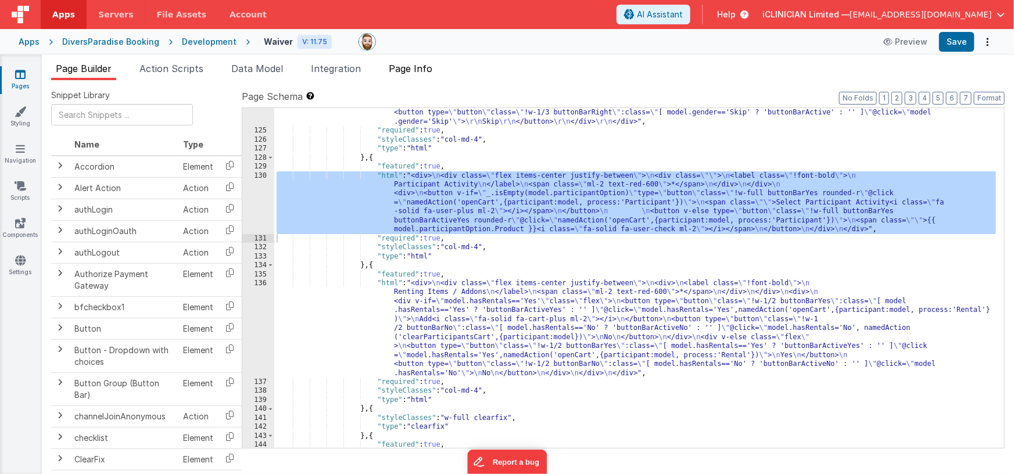
click at [425, 65] on span "Page Info" at bounding box center [411, 69] width 44 height 12
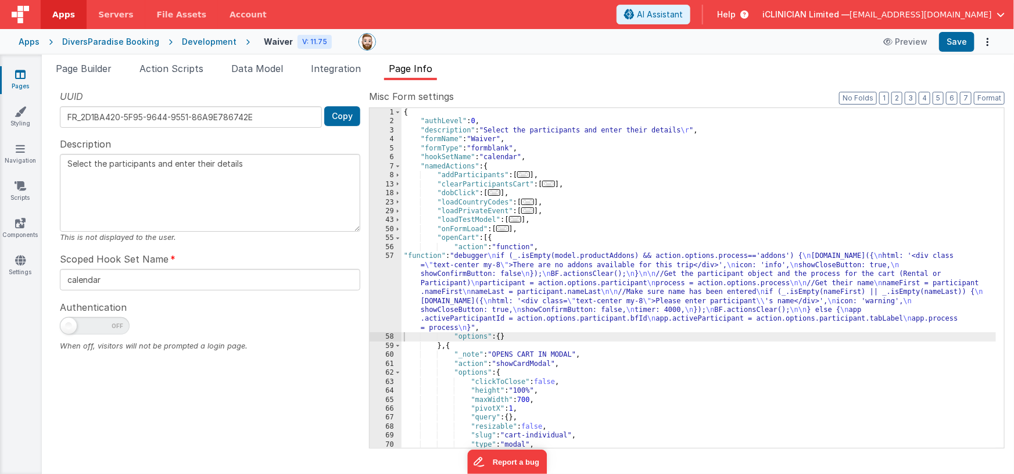
click at [503, 274] on div "{ "authLevel" : 0 , "description" : "Select the participants and enter their de…" at bounding box center [699, 287] width 595 height 359
click at [382, 288] on div "57" at bounding box center [386, 292] width 32 height 81
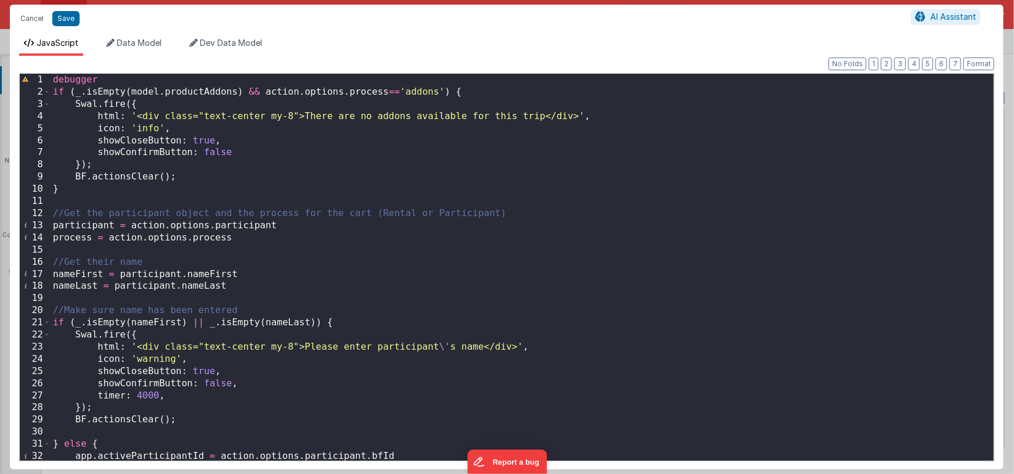
click at [413, 91] on div "debugger if ( _ . isEmpty ( model . productAddons ) && action . options . proce…" at bounding box center [518, 279] width 935 height 411
click at [431, 143] on div "debugger if ( _ . isEmpty ( model . productAddons ) && action . options . proce…" at bounding box center [518, 279] width 935 height 411
type textarea "Select the participants and enter their details"
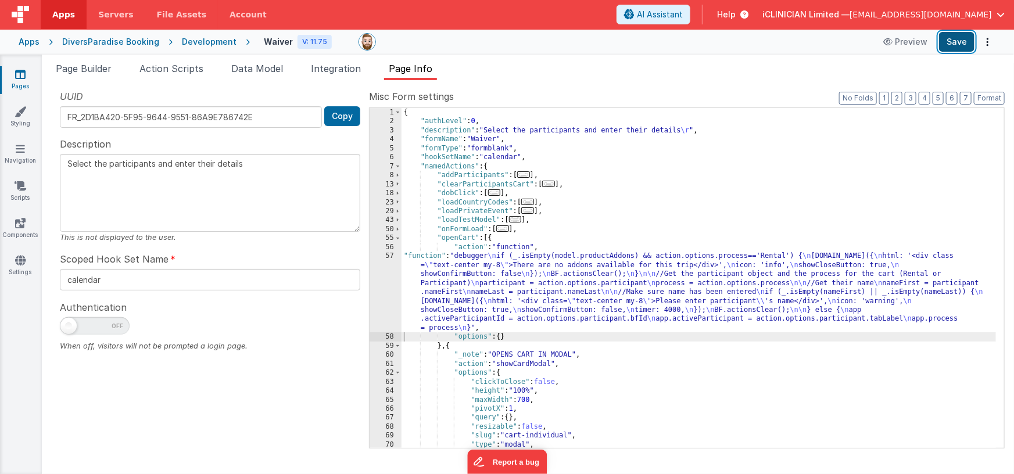
click at [953, 40] on button "Save" at bounding box center [956, 42] width 35 height 20
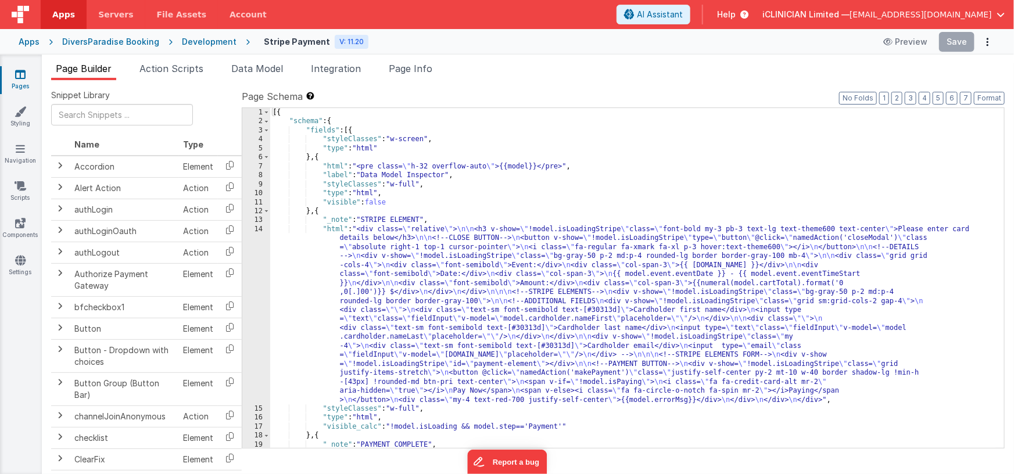
drag, startPoint x: 450, startPoint y: 288, endPoint x: 386, endPoint y: 278, distance: 64.1
click at [450, 287] on div "[{ "schema" : { "fields" : [{ "styleClasses" : "w-screen" , "type" : "html" } ,…" at bounding box center [633, 309] width 726 height 403
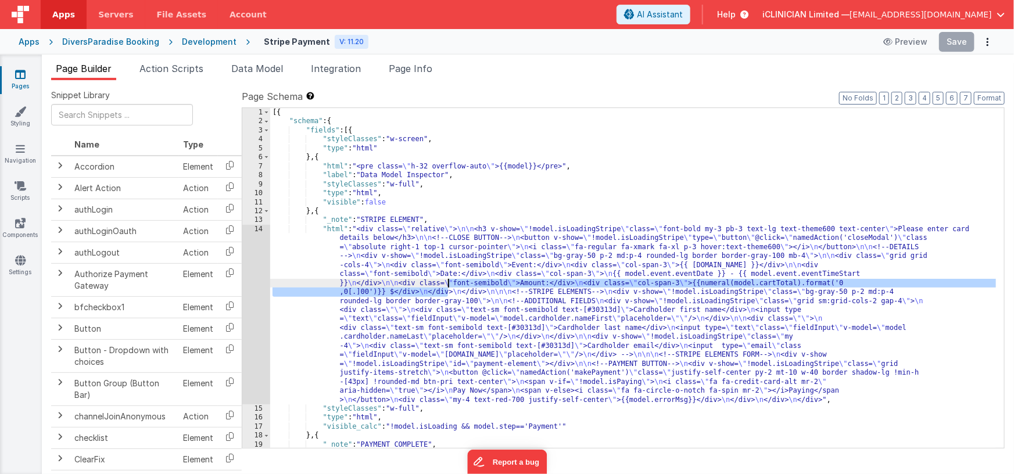
click at [255, 285] on div "14" at bounding box center [256, 315] width 28 height 180
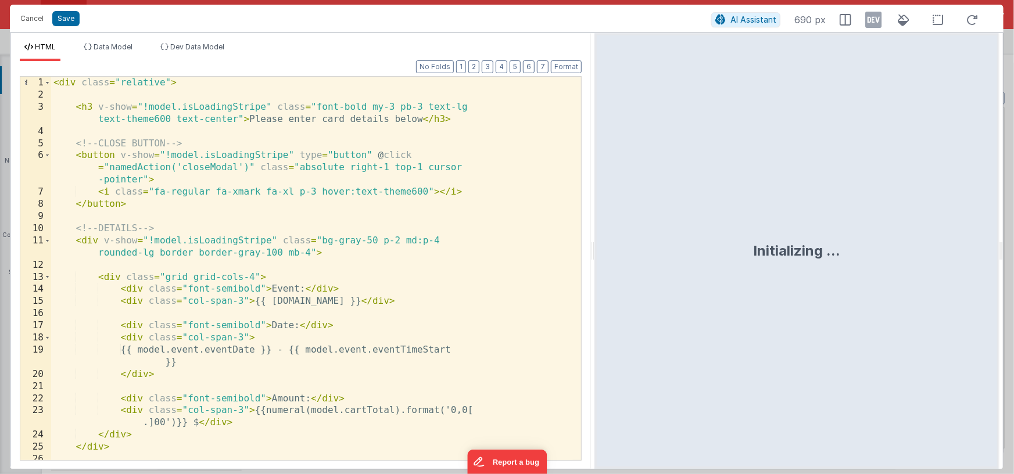
drag, startPoint x: 504, startPoint y: 252, endPoint x: 595, endPoint y: 251, distance: 90.1
click at [595, 251] on html "Cancel Save AI Assistant 690 px HTML Data Model Dev Data Model Format 7 6 5 4 3…" at bounding box center [507, 237] width 1014 height 474
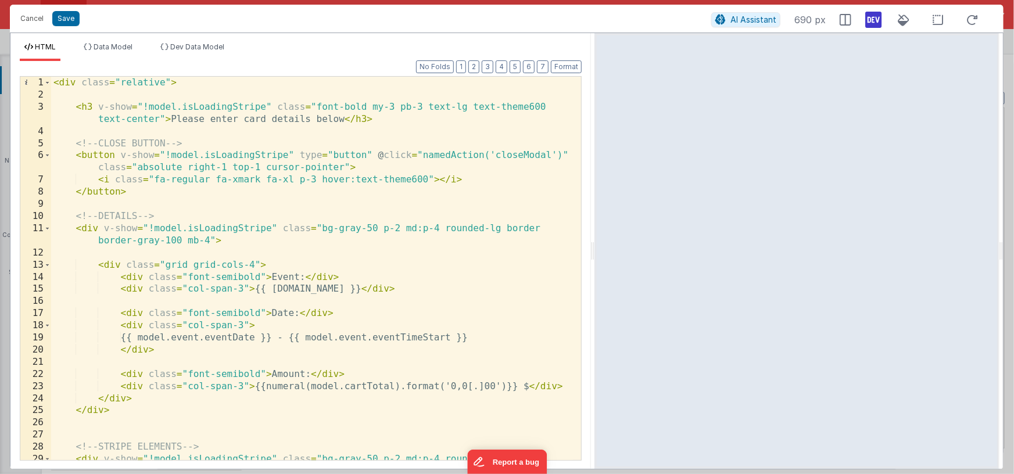
click at [876, 20] on icon at bounding box center [873, 19] width 16 height 19
click at [166, 156] on div "< div class = "relative" > < h3 v-show = "!model.isLoadingStripe" class = "font…" at bounding box center [312, 287] width 522 height 420
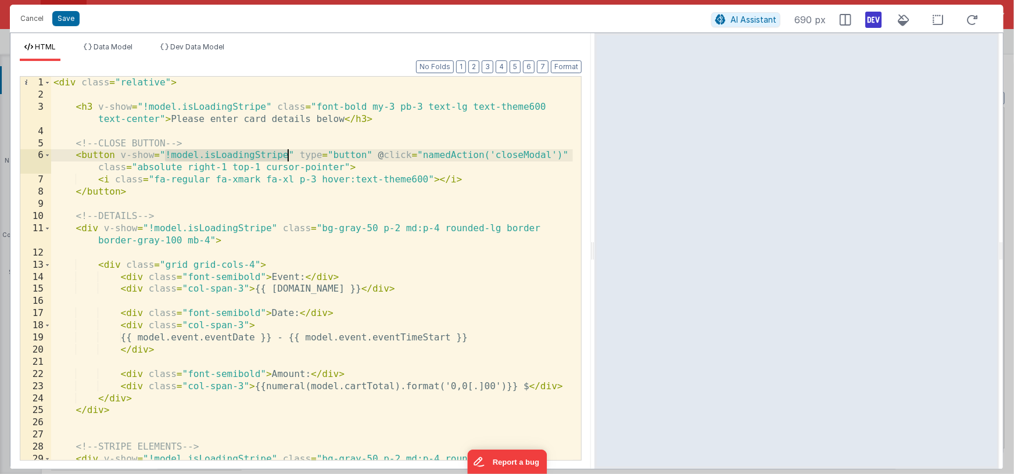
drag, startPoint x: 166, startPoint y: 156, endPoint x: 286, endPoint y: 156, distance: 119.7
click at [286, 156] on div "< div class = "relative" > < h3 v-show = "!model.isLoadingStripe" class = "font…" at bounding box center [312, 287] width 522 height 420
click at [123, 156] on div "< div class = "relative" > < h3 v-show = "!model.isLoadingStripe" class = "font…" at bounding box center [312, 287] width 522 height 420
click at [120, 156] on div "< div class = "relative" > < h3 v-show = "!model.isLoadingStripe" class = "font…" at bounding box center [312, 287] width 522 height 420
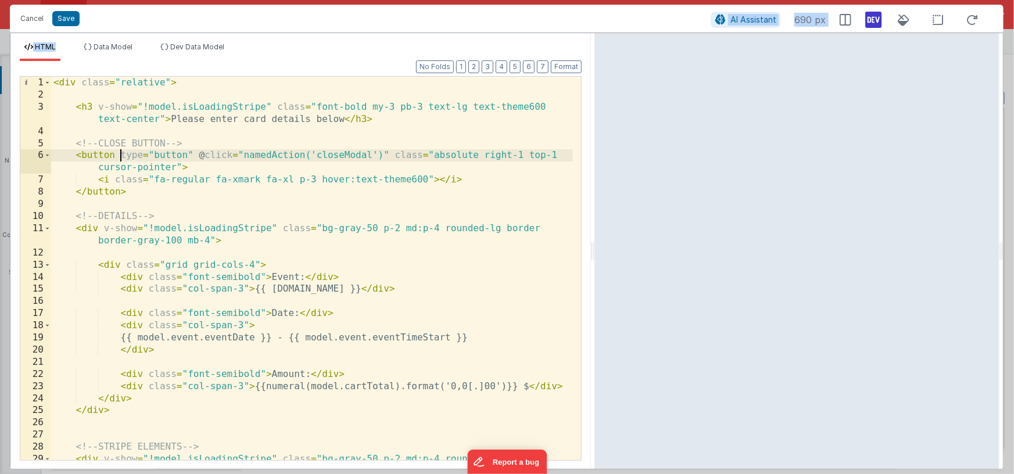
drag, startPoint x: 108, startPoint y: 24, endPoint x: 105, endPoint y: 69, distance: 44.8
click at [108, 31] on div "Cancel Save AI Assistant 690 px HTML Data Model Dev Data Model Format 7 6 5 4 3…" at bounding box center [507, 237] width 994 height 465
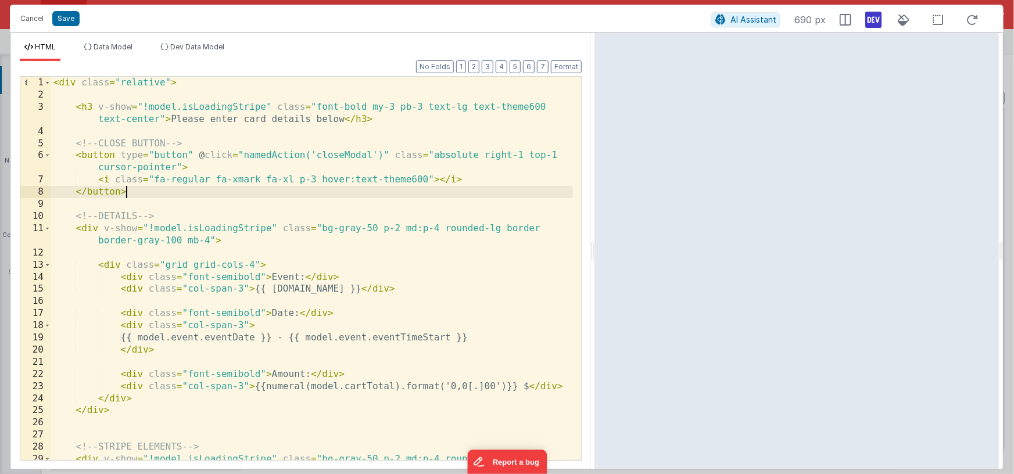
click at [141, 189] on div "< div class = "relative" > < h3 v-show = "!model.isLoadingStripe" class = "font…" at bounding box center [312, 287] width 522 height 420
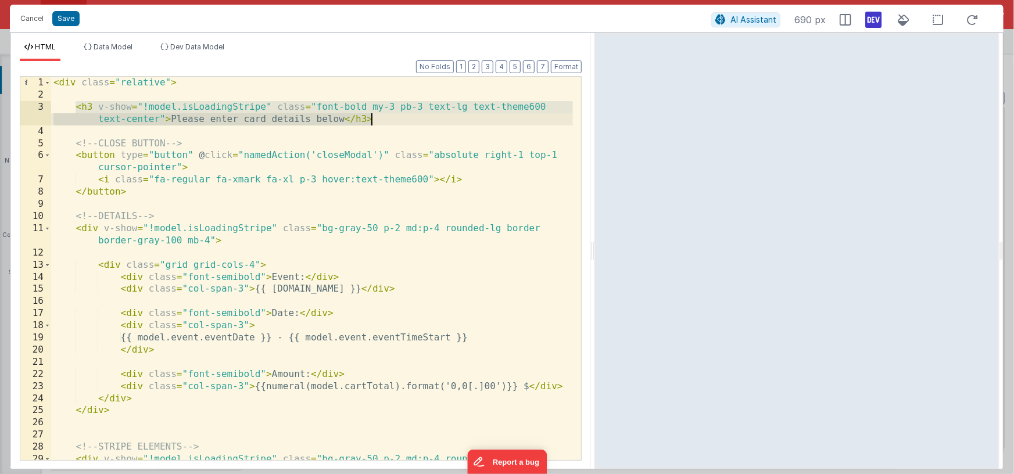
drag, startPoint x: 74, startPoint y: 105, endPoint x: 377, endPoint y: 116, distance: 303.6
click at [377, 116] on div "< div class = "relative" > < h3 v-show = "!model.isLoadingStripe" class = "font…" at bounding box center [312, 287] width 522 height 420
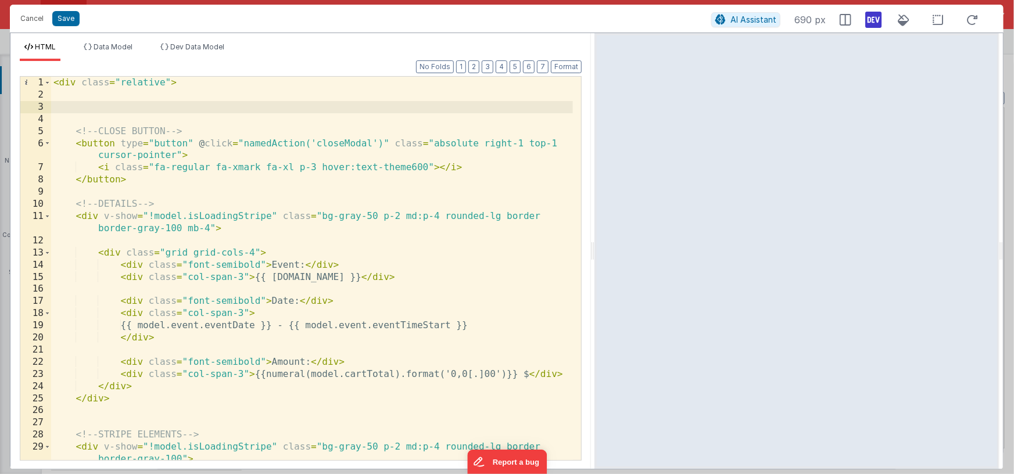
click at [164, 177] on div "< div class = "relative" > <!-- CLOSE BUTTON --> < button type = "button" @ cli…" at bounding box center [312, 281] width 522 height 408
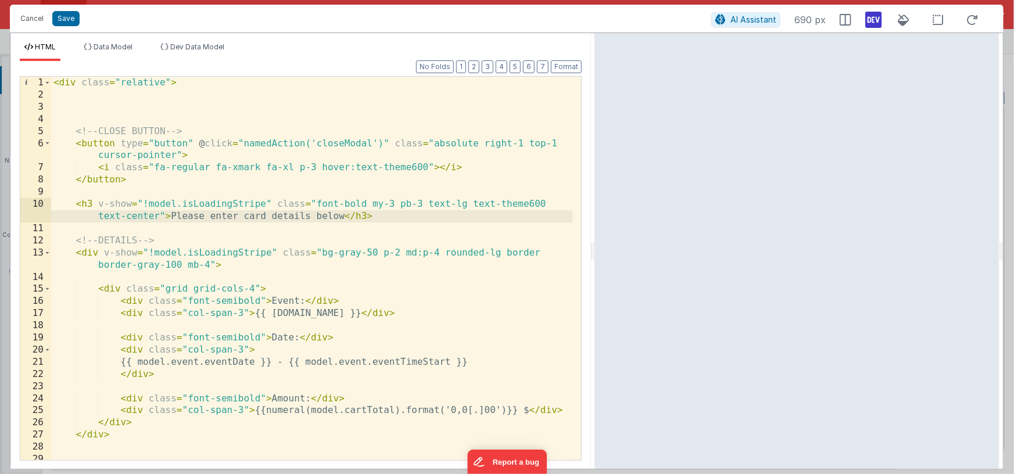
click at [77, 131] on div "< div class = "relative" > <!-- CLOSE BUTTON --> < button type = "button" @ cli…" at bounding box center [312, 281] width 522 height 408
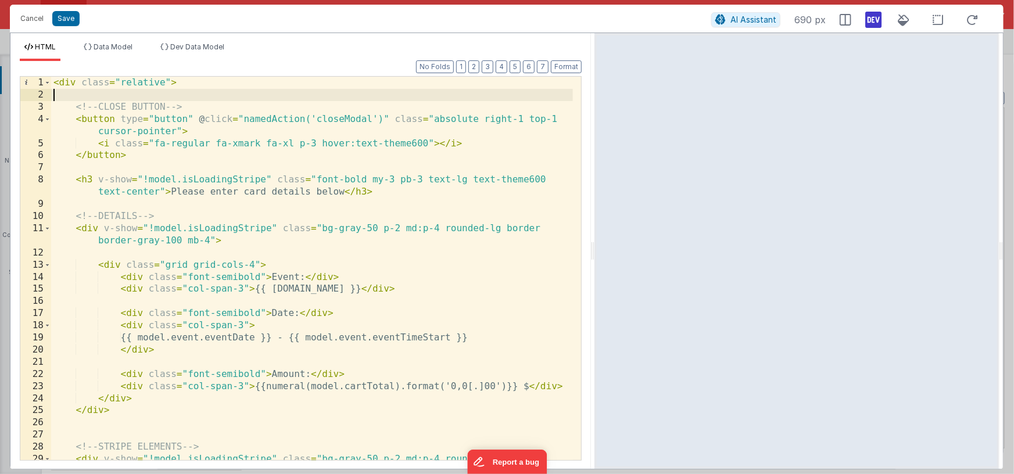
click at [77, 179] on div "< div class = "relative" > <!-- CLOSE BUTTON --> < button type = "button" @ cli…" at bounding box center [312, 287] width 522 height 420
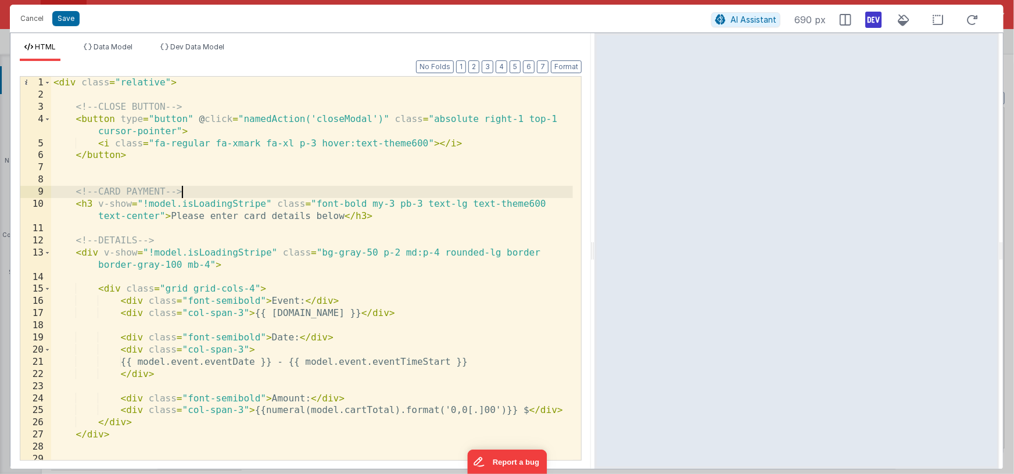
click at [112, 238] on div "< div class = "relative" > <!-- CLOSE BUTTON --> < button type = "button" @ cli…" at bounding box center [312, 281] width 522 height 408
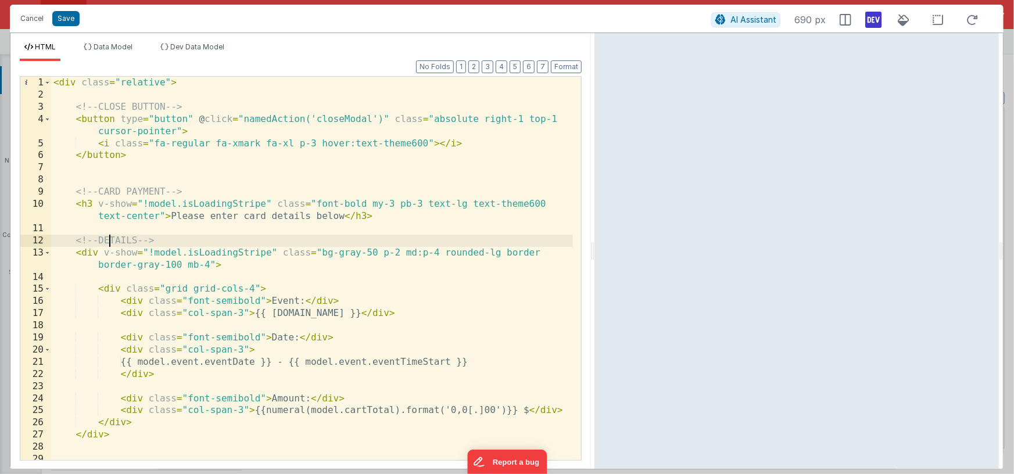
click at [112, 238] on div "< div class = "relative" > <!-- CLOSE BUTTON --> < button type = "button" @ cli…" at bounding box center [312, 281] width 522 height 408
click at [110, 244] on div "< div class = "relative" > <!-- CLOSE BUTTON --> < button type = "button" @ cli…" at bounding box center [312, 281] width 522 height 408
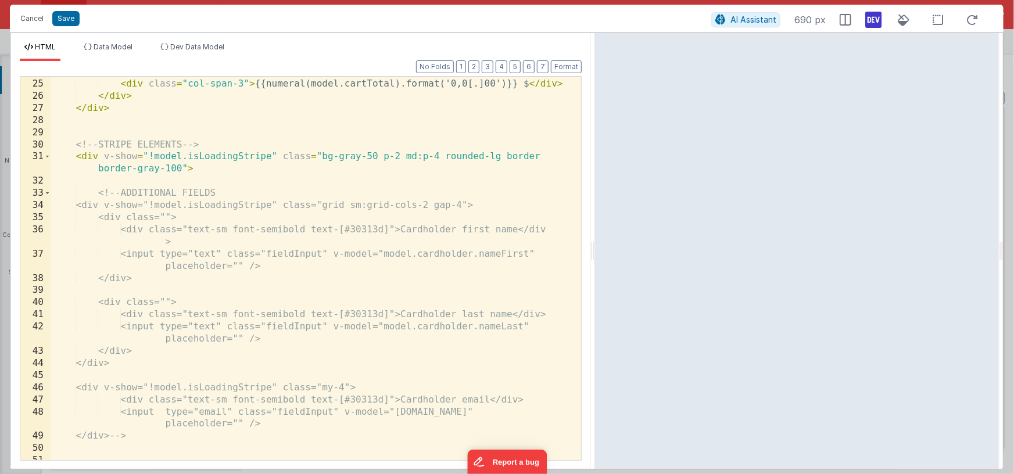
scroll to position [318, 0]
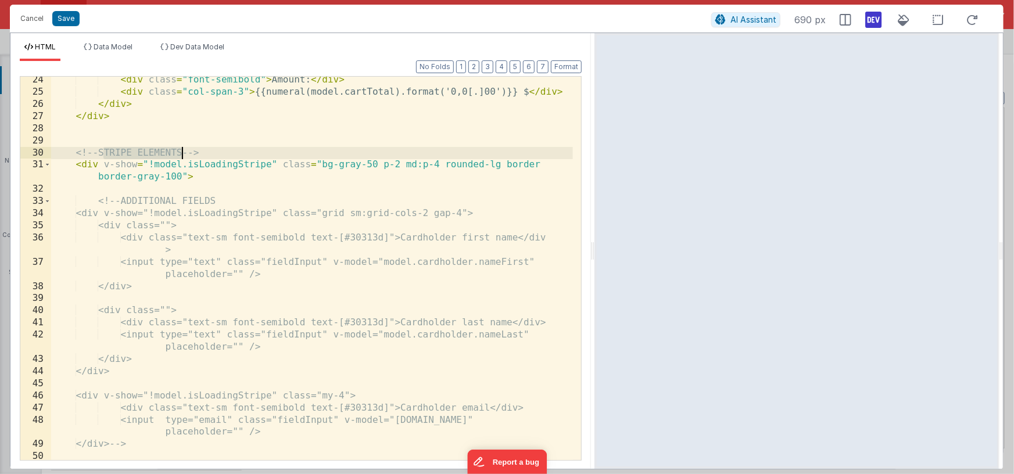
drag, startPoint x: 104, startPoint y: 151, endPoint x: 181, endPoint y: 150, distance: 76.7
click at [181, 150] on div "< div class = "font-semibold" > Amount: </ div > < div class = "col-span-3" > {…" at bounding box center [312, 278] width 522 height 408
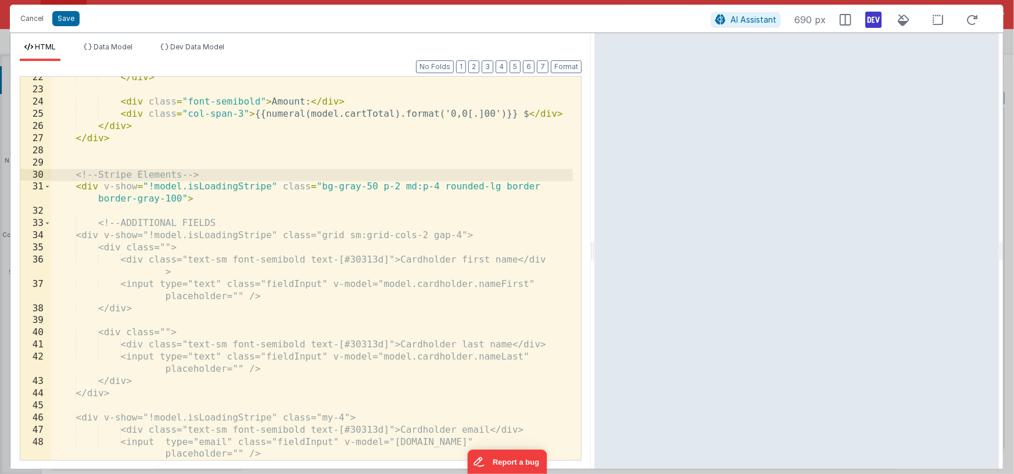
scroll to position [528, 0]
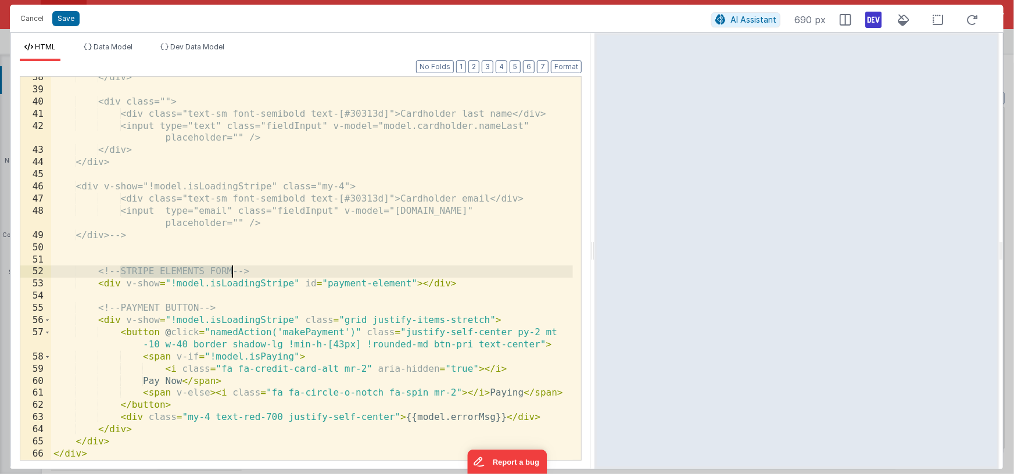
drag, startPoint x: 122, startPoint y: 273, endPoint x: 231, endPoint y: 271, distance: 109.3
click at [231, 271] on div "</div> <div class=""> <div class="text-sm font-semibold text-[#30313d]">Cardhol…" at bounding box center [312, 275] width 522 height 408
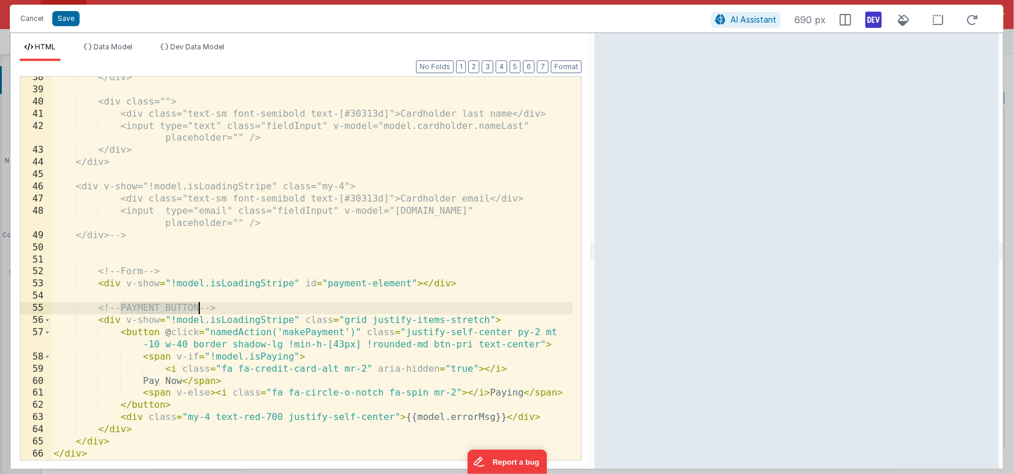
drag, startPoint x: 121, startPoint y: 307, endPoint x: 199, endPoint y: 307, distance: 78.5
click at [199, 307] on div "</div> <div class=""> <div class="text-sm font-semibold text-[#30313d]">Cardhol…" at bounding box center [312, 275] width 522 height 408
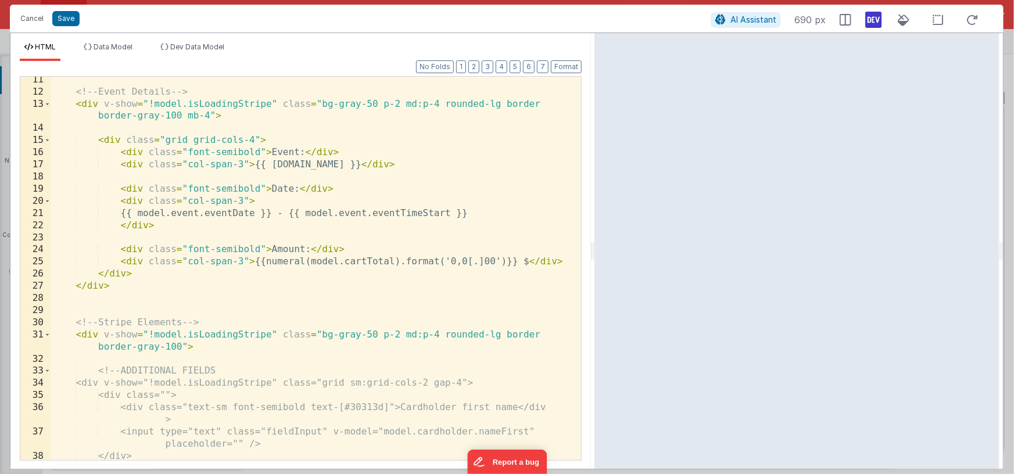
scroll to position [0, 0]
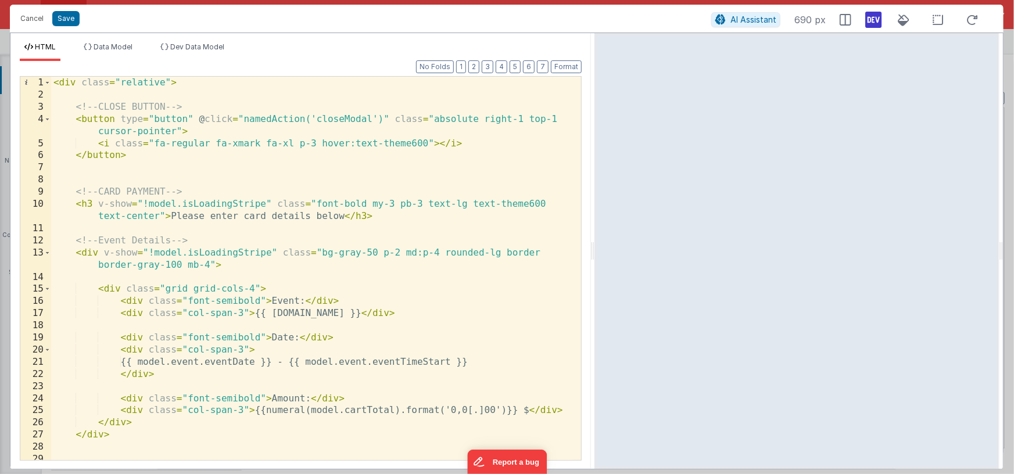
drag, startPoint x: 75, startPoint y: 193, endPoint x: 104, endPoint y: 192, distance: 29.1
click at [77, 192] on div "< div class = "relative" > <!-- CLOSE BUTTON --> < button type = "button" @ cli…" at bounding box center [312, 281] width 522 height 408
click at [183, 191] on div "< div class = "relative" > <!-- CLOSE BUTTON --> < button type = "button" @ cli…" at bounding box center [312, 281] width 522 height 408
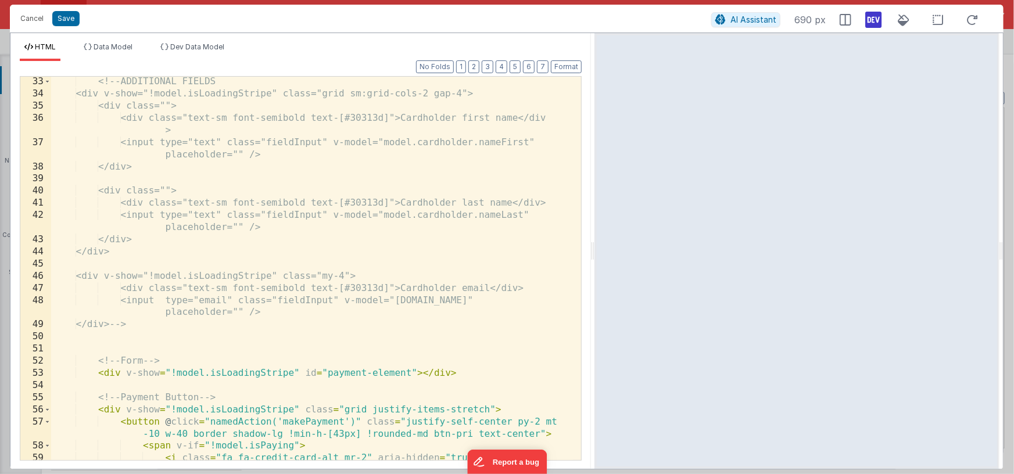
scroll to position [528, 0]
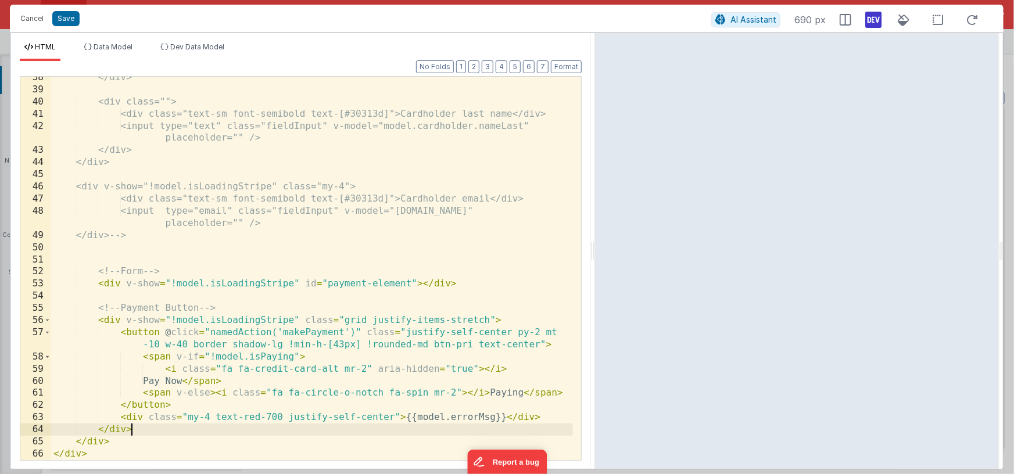
click at [145, 430] on div "</div> <div class=""> <div class="text-sm font-semibold text-[#30313d]">Cardhol…" at bounding box center [312, 275] width 522 height 408
paste textarea
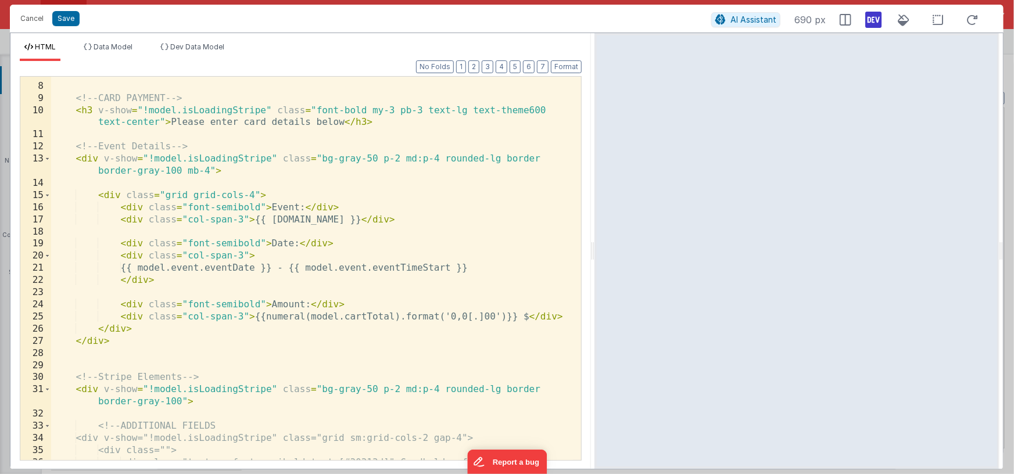
scroll to position [94, 0]
click at [48, 391] on span at bounding box center [47, 390] width 6 height 12
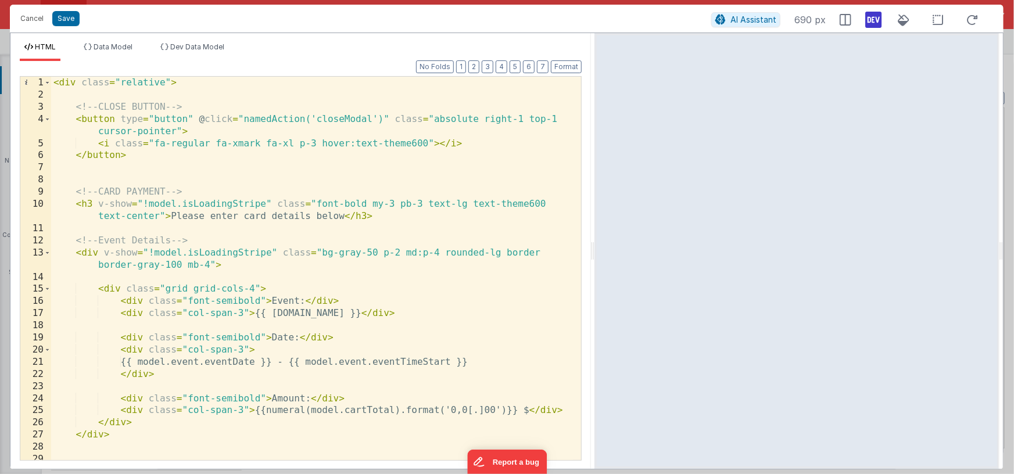
scroll to position [53, 0]
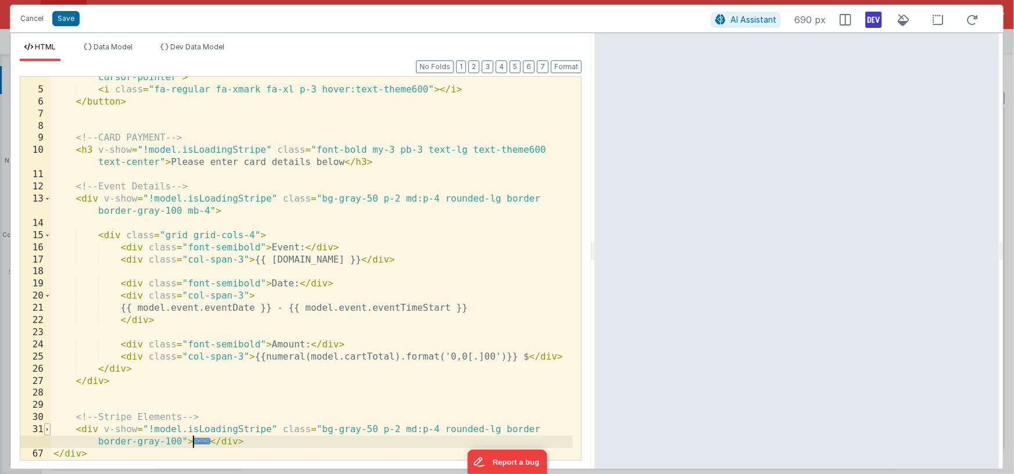
click at [49, 429] on span at bounding box center [47, 430] width 6 height 12
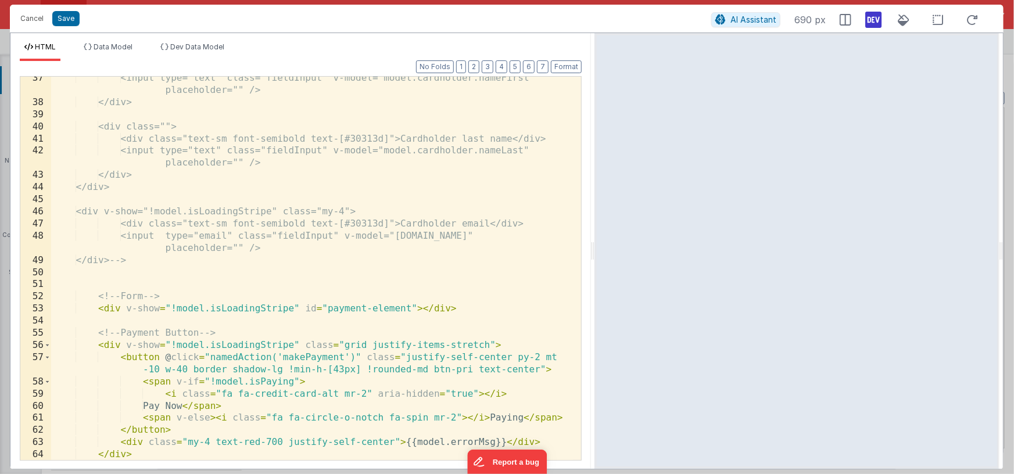
scroll to position [540, 0]
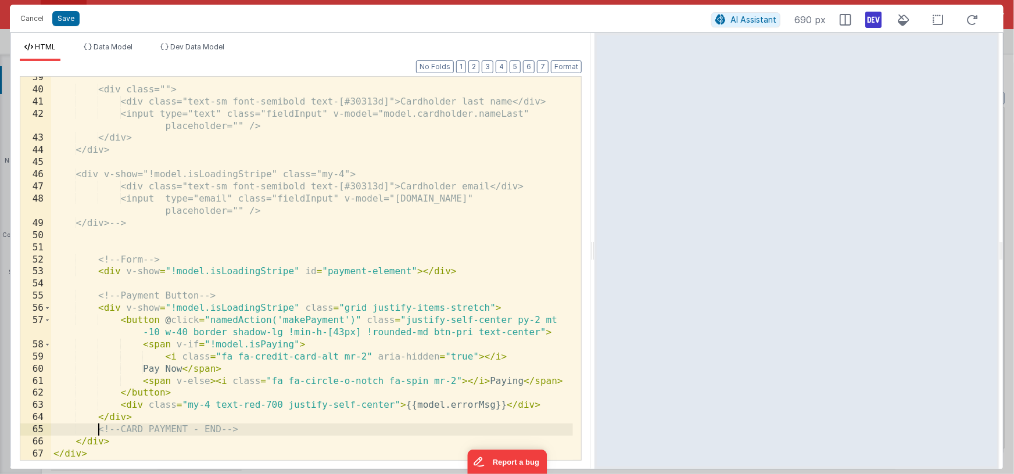
drag, startPoint x: 98, startPoint y: 432, endPoint x: 166, endPoint y: 432, distance: 67.4
click at [98, 431] on div "<div class=""> <div class="text-sm font-semibold text-[#30313d]">Cardholder las…" at bounding box center [312, 275] width 522 height 408
click at [241, 431] on div "<div class=""> <div class="text-sm font-semibold text-[#30313d]">Cardholder las…" at bounding box center [312, 275] width 522 height 408
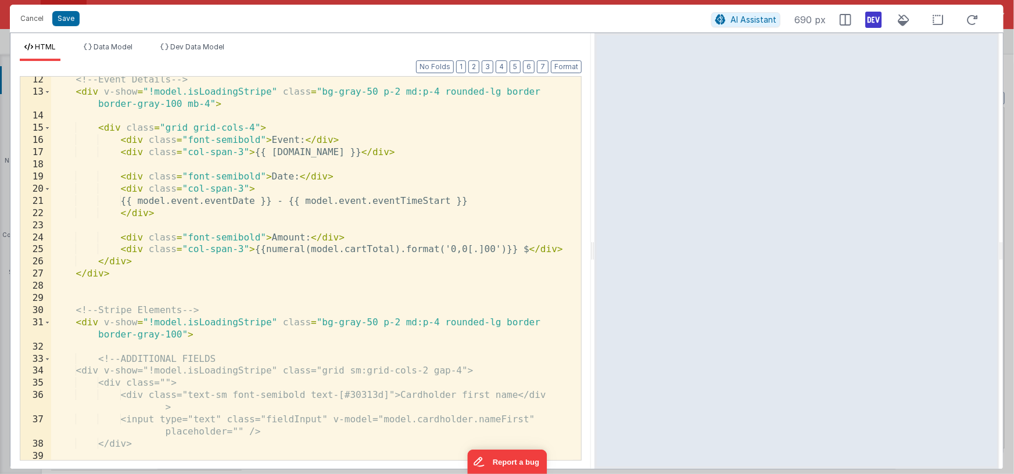
scroll to position [102, 0]
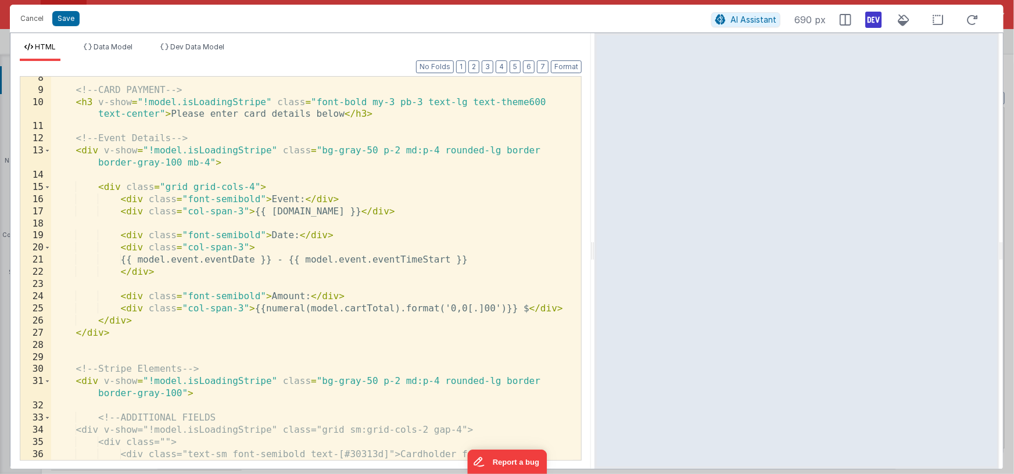
click at [49, 381] on span at bounding box center [47, 381] width 6 height 12
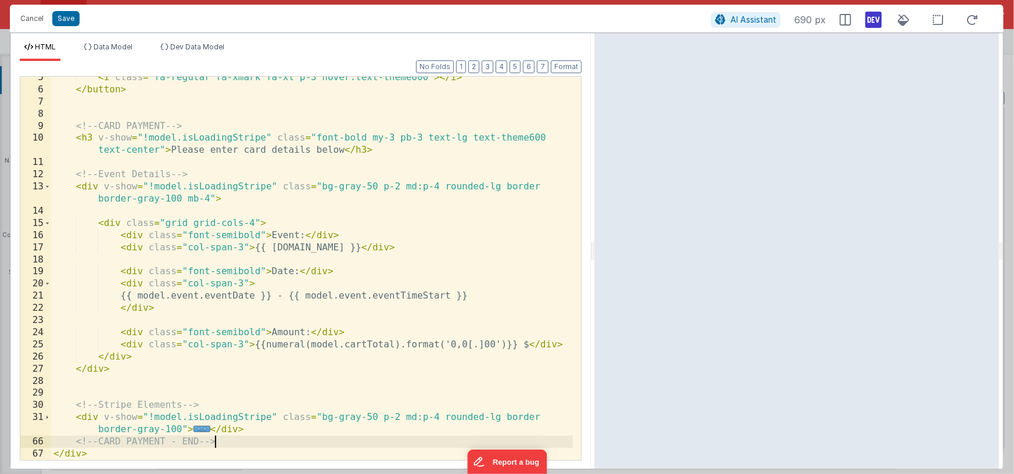
scroll to position [66, 0]
click at [47, 189] on span at bounding box center [47, 187] width 6 height 12
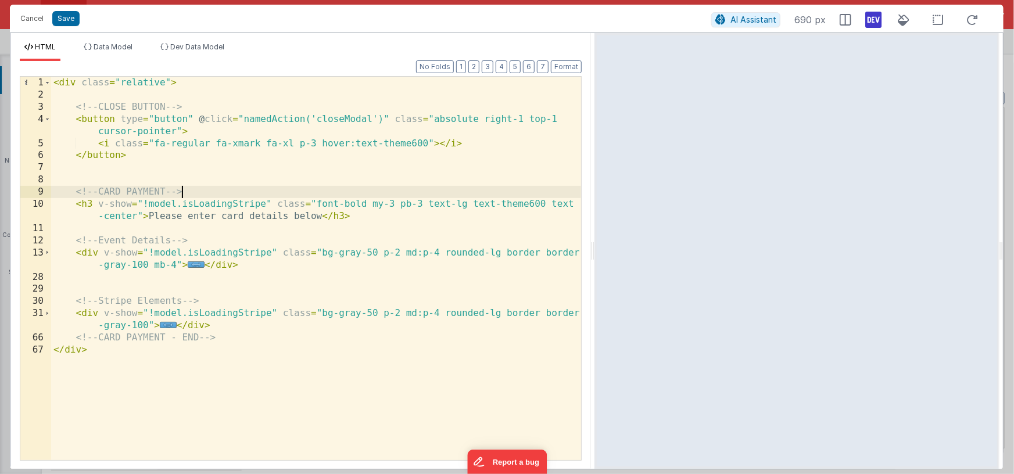
click at [195, 193] on div "< div class = "relative" > <!-- CLOSE BUTTON --> < button type = "button" @ cli…" at bounding box center [316, 281] width 530 height 408
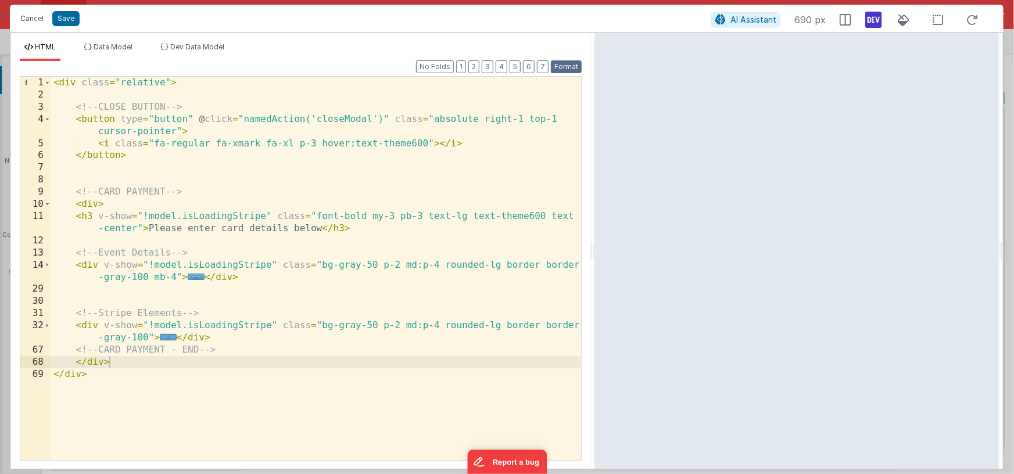
click at [560, 71] on button "Format" at bounding box center [566, 66] width 31 height 13
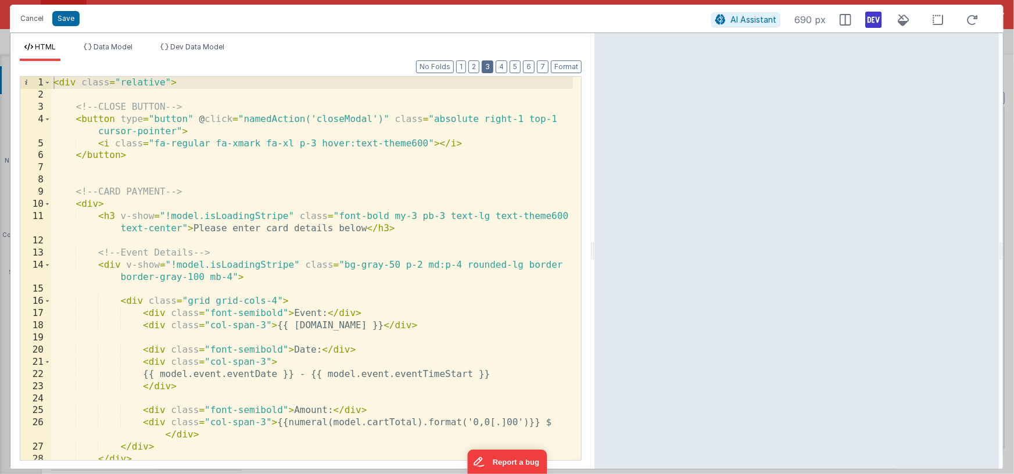
click at [487, 67] on button "3" at bounding box center [488, 66] width 12 height 13
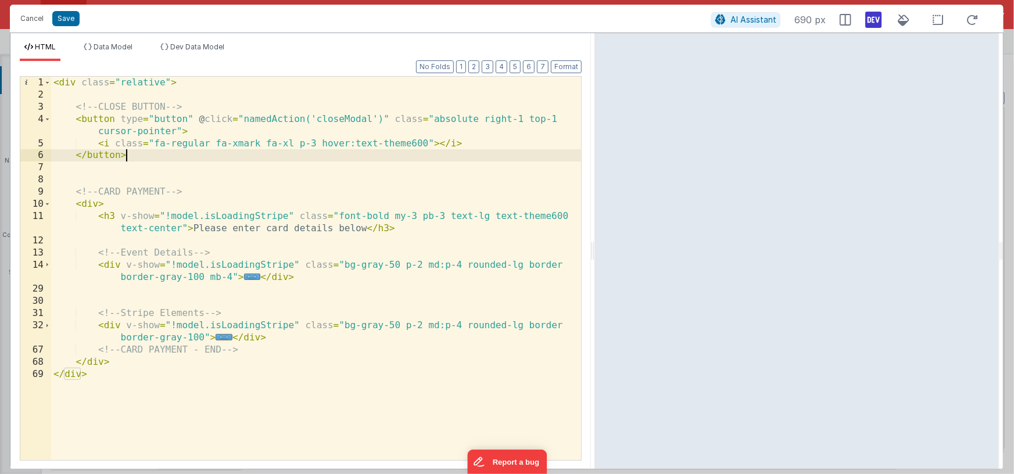
click at [137, 156] on div "< div class = "relative" > <!-- CLOSE BUTTON --> < button type = "button" @ cli…" at bounding box center [316, 281] width 530 height 408
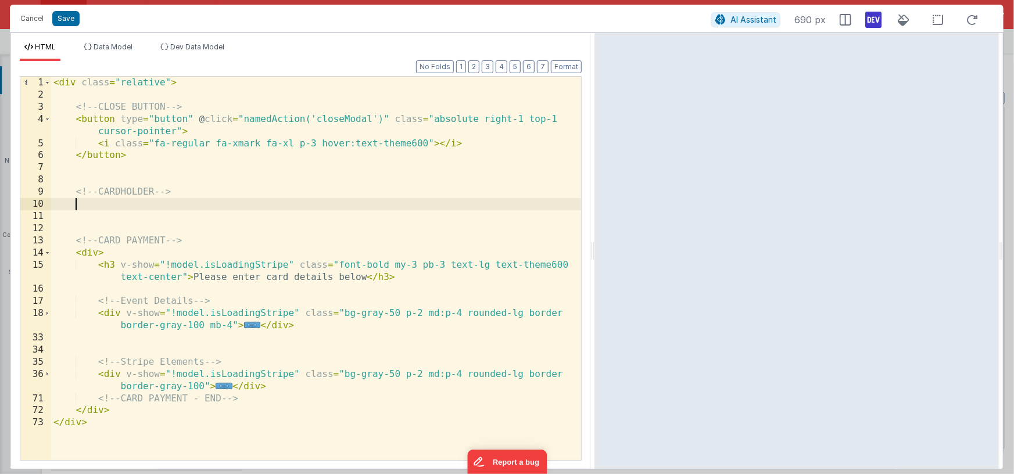
paste textarea
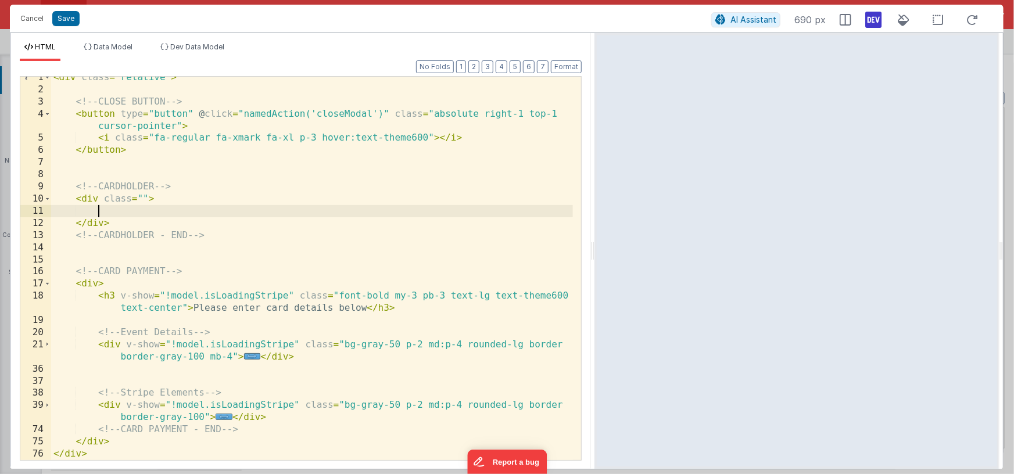
scroll to position [1, 0]
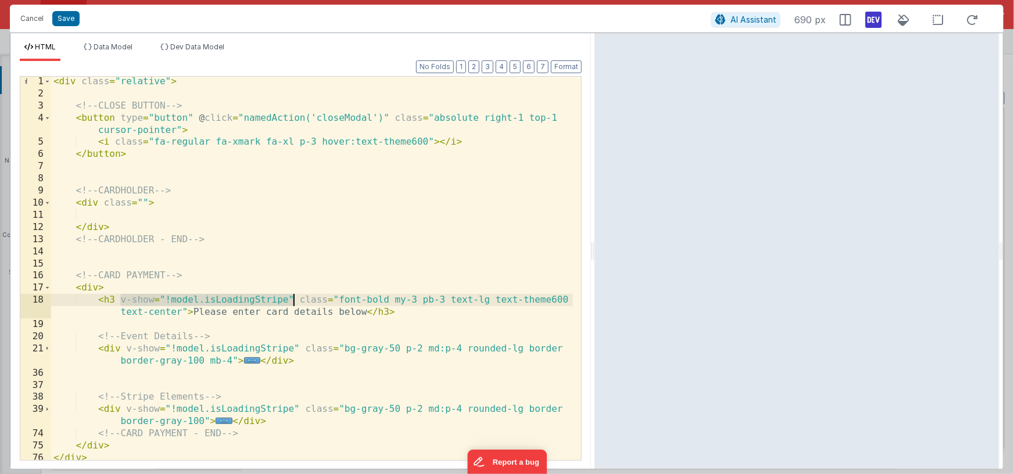
drag, startPoint x: 120, startPoint y: 300, endPoint x: 292, endPoint y: 295, distance: 171.5
click at [292, 295] on div "< div class = "relative" > <!-- CLOSE BUTTON --> < button type = "button" @ cli…" at bounding box center [312, 280] width 522 height 408
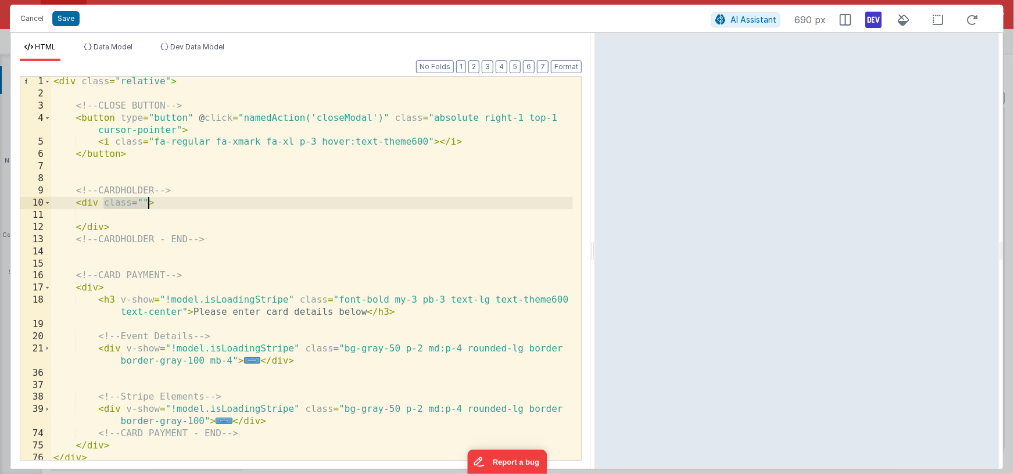
drag, startPoint x: 116, startPoint y: 202, endPoint x: 149, endPoint y: 203, distance: 33.1
click at [149, 203] on div "< div class = "relative" > <!-- CLOSE BUTTON --> < button type = "button" @ cli…" at bounding box center [312, 280] width 522 height 408
click at [155, 202] on div "< div class = "relative" > <!-- CLOSE BUTTON --> < button type = "button" @ cli…" at bounding box center [312, 280] width 522 height 408
click at [49, 409] on span at bounding box center [47, 409] width 6 height 12
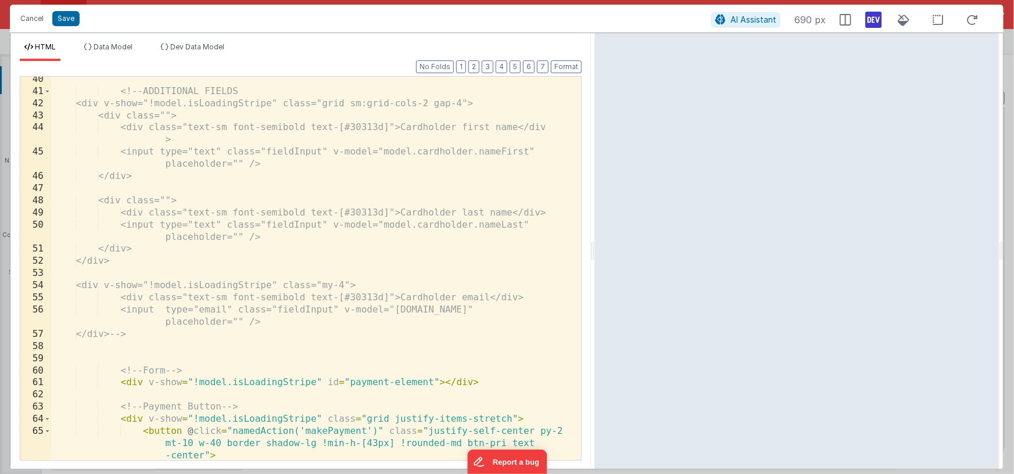
scroll to position [300, 0]
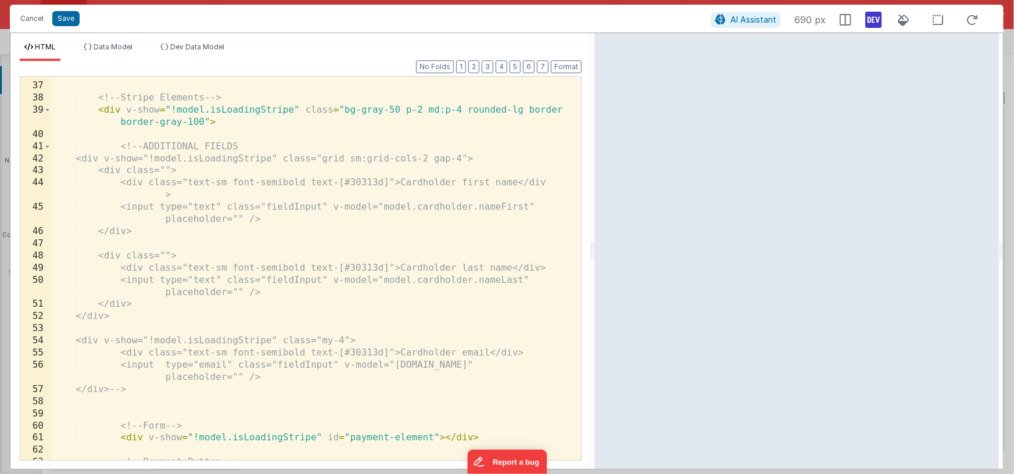
click at [98, 157] on div "<!-- Stripe Elements --> < div v-show = "!model.isLoadingStripe" class = "bg-gr…" at bounding box center [312, 271] width 522 height 408
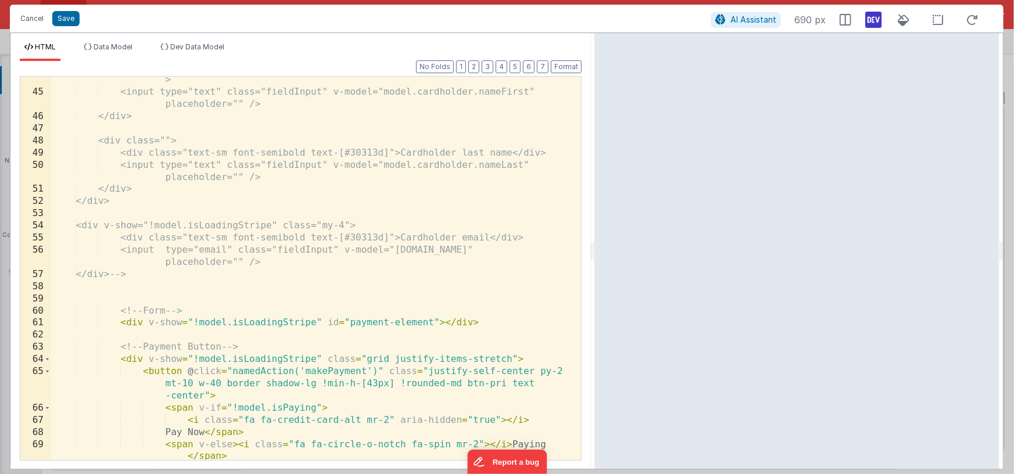
scroll to position [417, 0]
click at [131, 273] on div "<div class="text-sm font-semibold text-[#30313d]">Cardholder first name</div > …" at bounding box center [312, 270] width 522 height 420
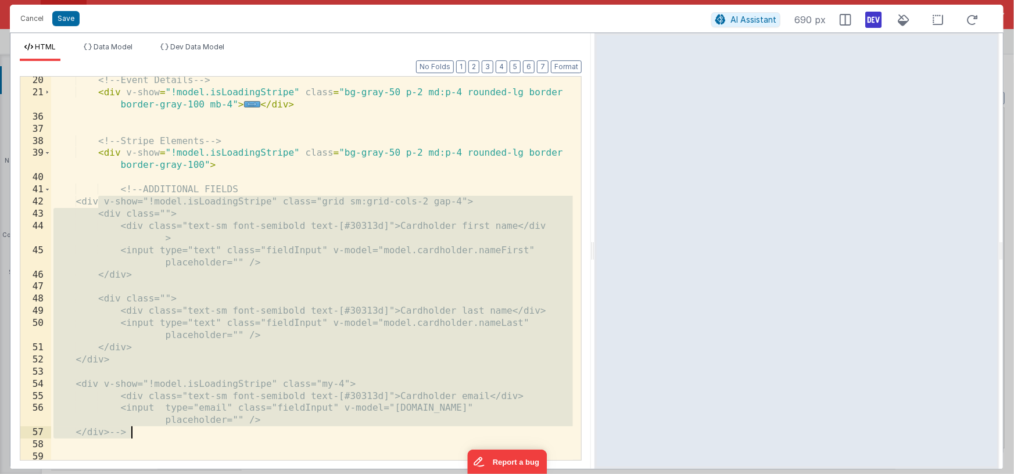
scroll to position [257, 0]
click at [99, 189] on div "<!-- Event Details --> < div v-show = "!model.isLoadingStripe" class = "bg-gray…" at bounding box center [312, 278] width 522 height 408
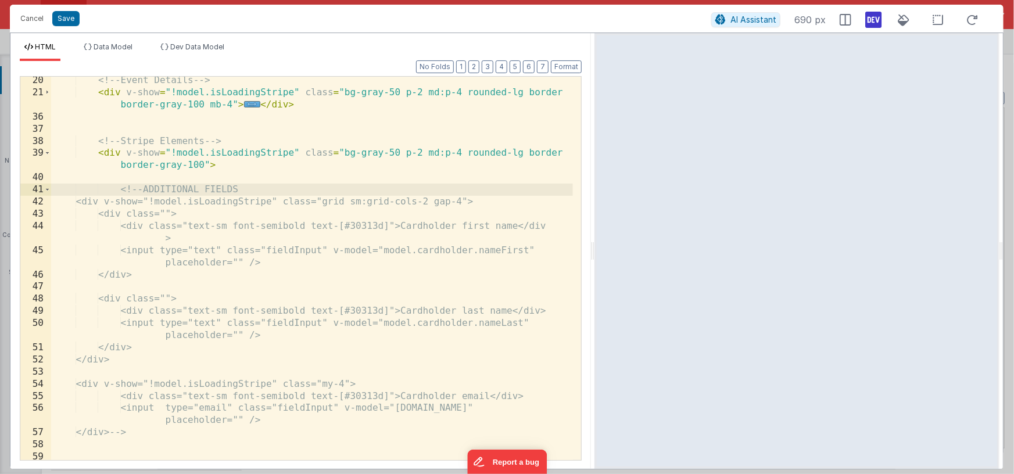
click at [168, 434] on div "<!-- Event Details --> < div v-show = "!model.isLoadingStripe" class = "bg-gray…" at bounding box center [312, 278] width 522 height 408
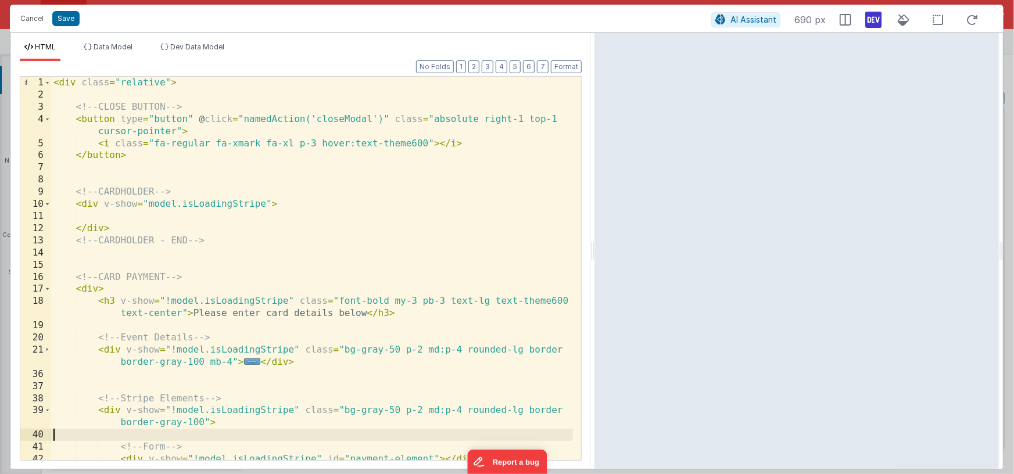
scroll to position [41, 0]
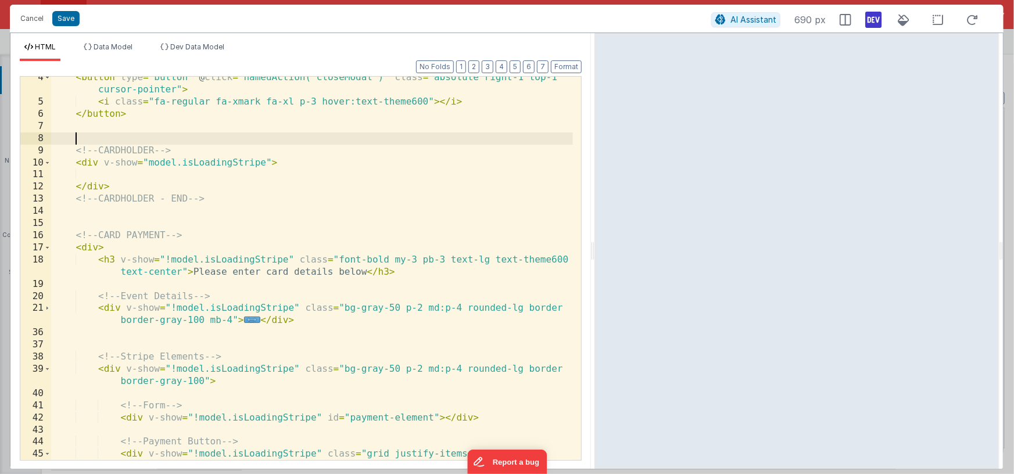
click at [106, 133] on div "< button type = "button" @ click = "namedAction('closeModal')" class = "absolut…" at bounding box center [312, 293] width 522 height 445
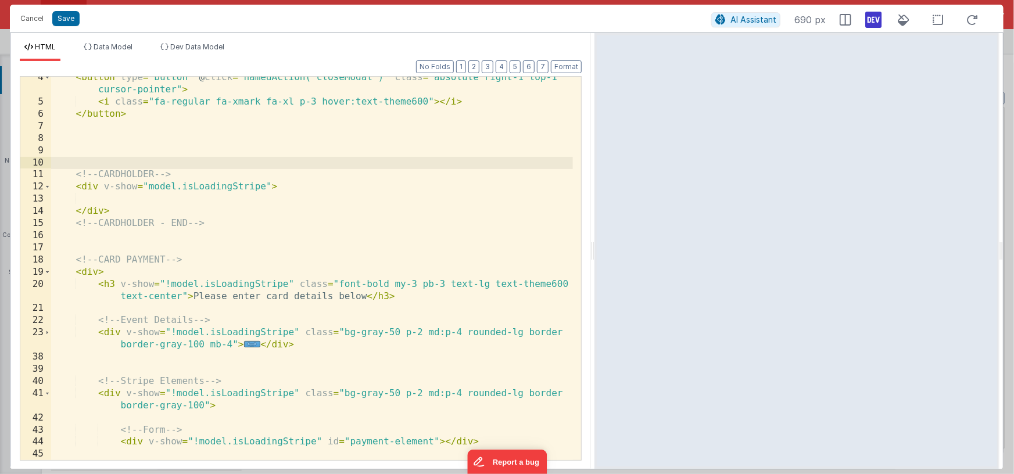
click at [97, 242] on div "< button type = "button" @ click = "namedAction('closeModal')" class = "absolut…" at bounding box center [312, 281] width 522 height 420
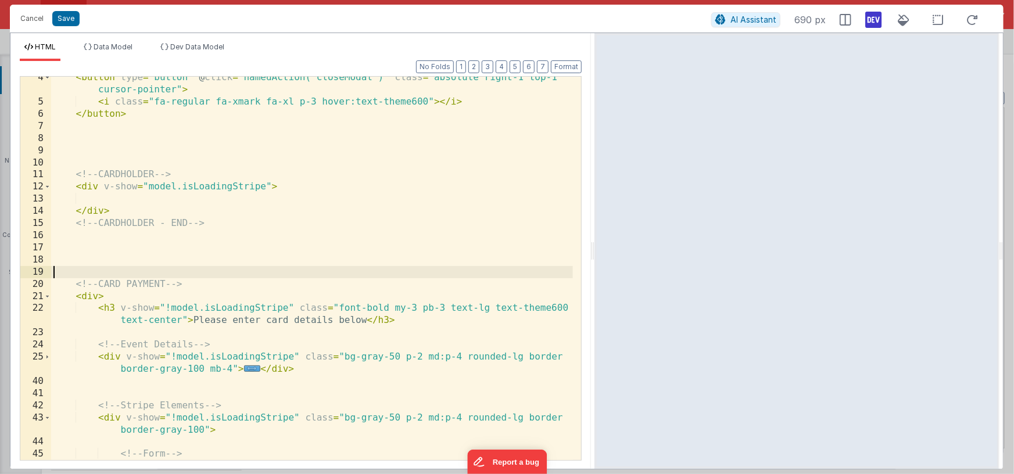
click at [105, 201] on div "< button type = "button" @ click = "namedAction('closeModal')" class = "absolut…" at bounding box center [312, 281] width 522 height 420
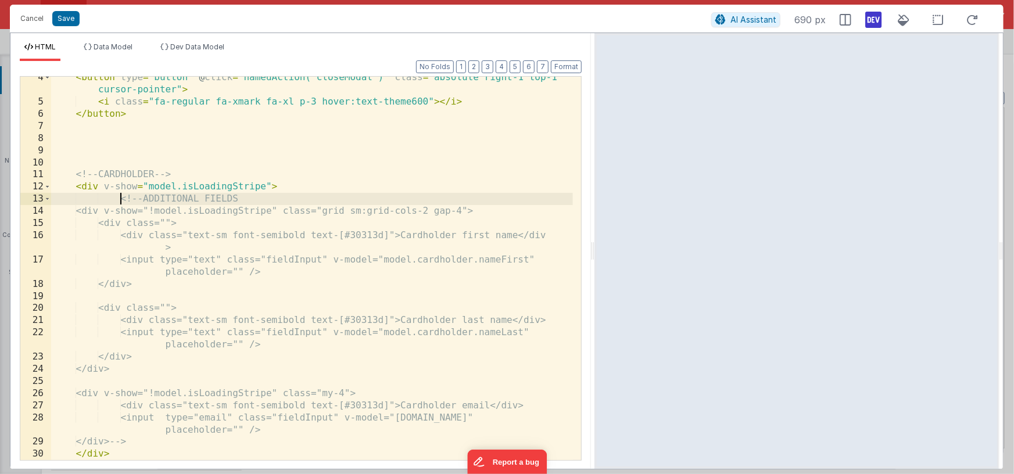
click at [123, 199] on div "< button type = "button" @ click = "namedAction('closeModal')" class = "absolut…" at bounding box center [312, 281] width 522 height 420
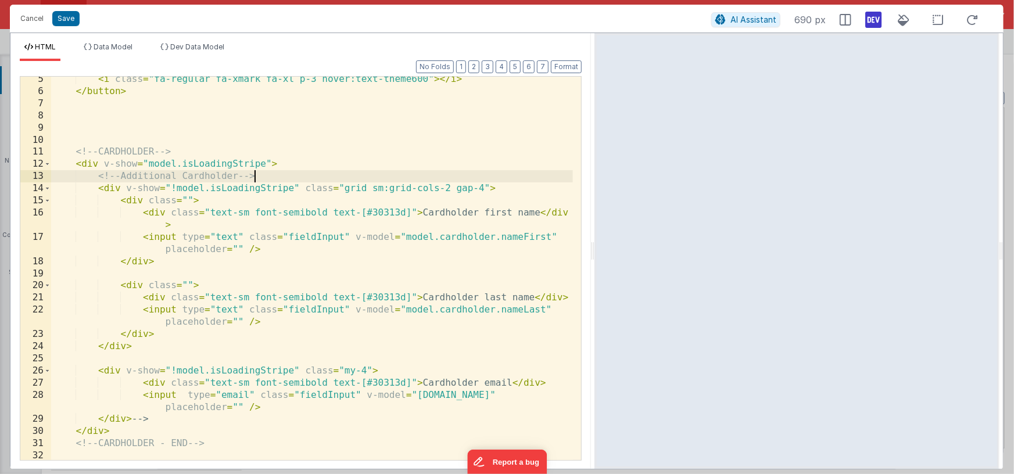
scroll to position [64, 0]
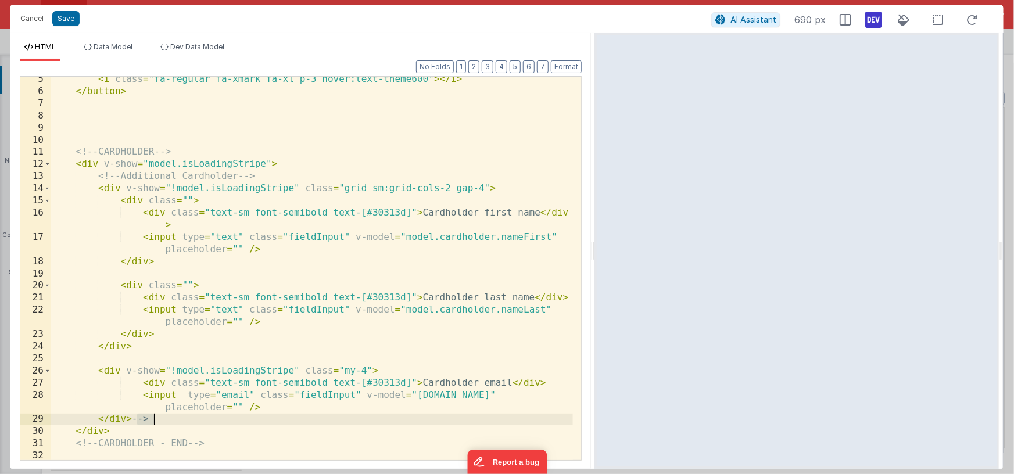
drag, startPoint x: 135, startPoint y: 419, endPoint x: 171, endPoint y: 418, distance: 36.0
click at [171, 418] on div "< i class = "fa-regular fa-xmark fa-xl p-3 hover:text-theme600" > </ i > </ but…" at bounding box center [312, 277] width 522 height 408
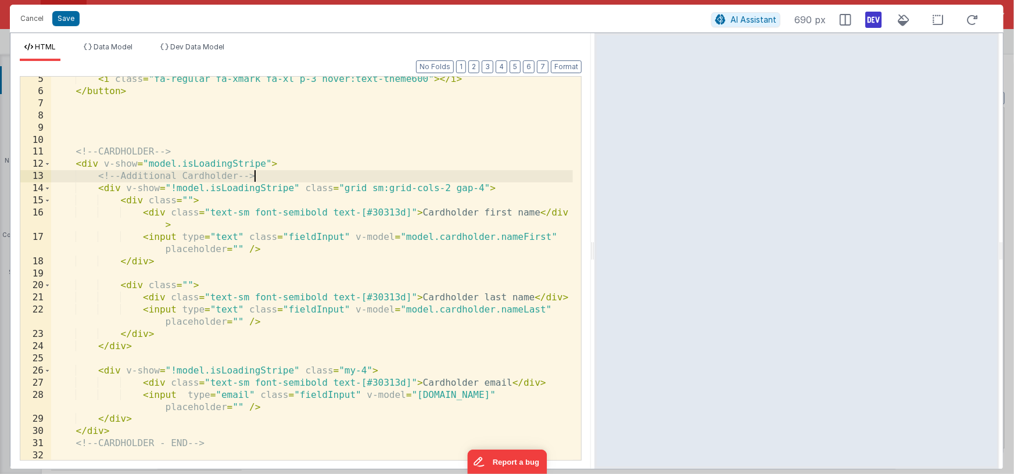
click at [278, 176] on div "< i class = "fa-regular fa-xmark fa-xl p-3 hover:text-theme600" > </ i > </ but…" at bounding box center [312, 277] width 522 height 408
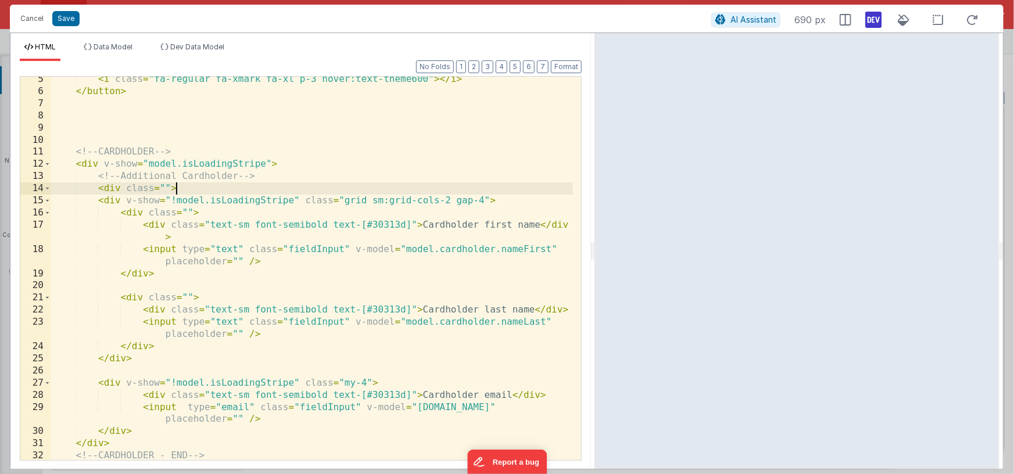
click at [152, 429] on div "< i class = "fa-regular fa-xmark fa-xl p-3 hover:text-theme600" > </ i > </ but…" at bounding box center [312, 277] width 522 height 408
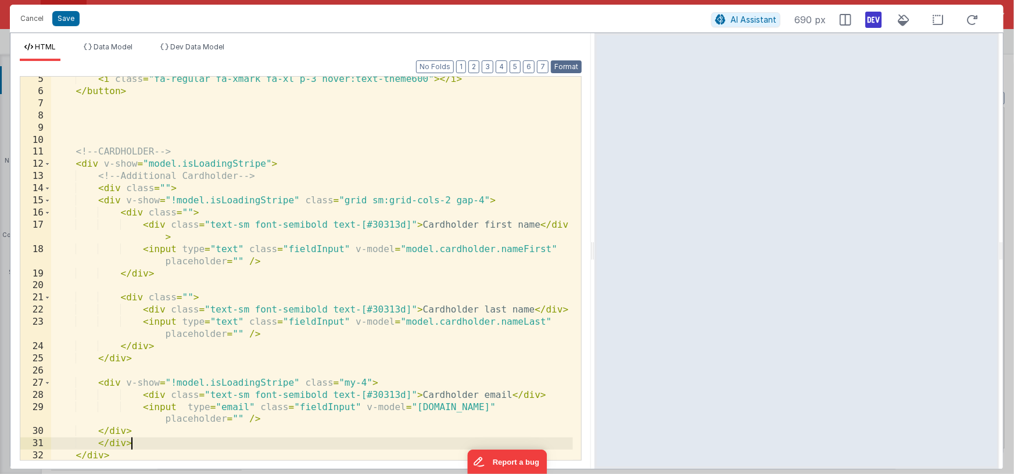
click at [567, 66] on button "Format" at bounding box center [566, 66] width 31 height 13
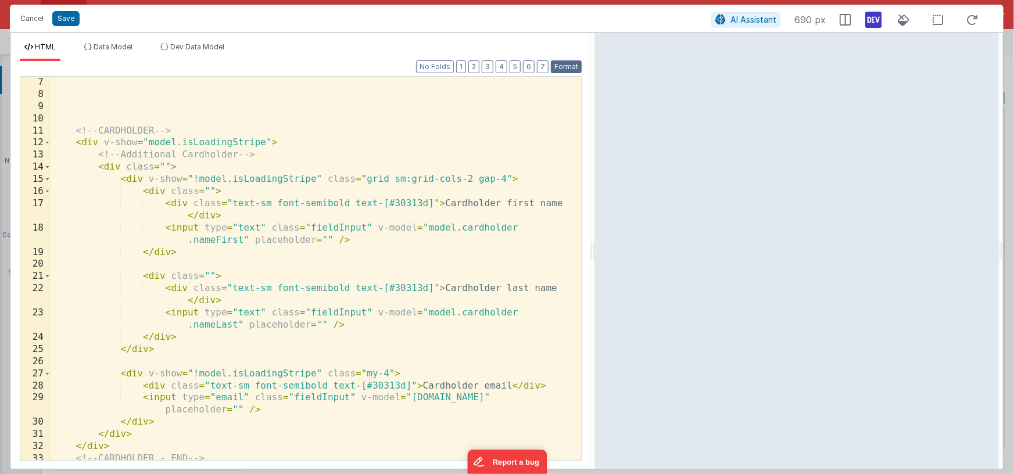
scroll to position [85, 0]
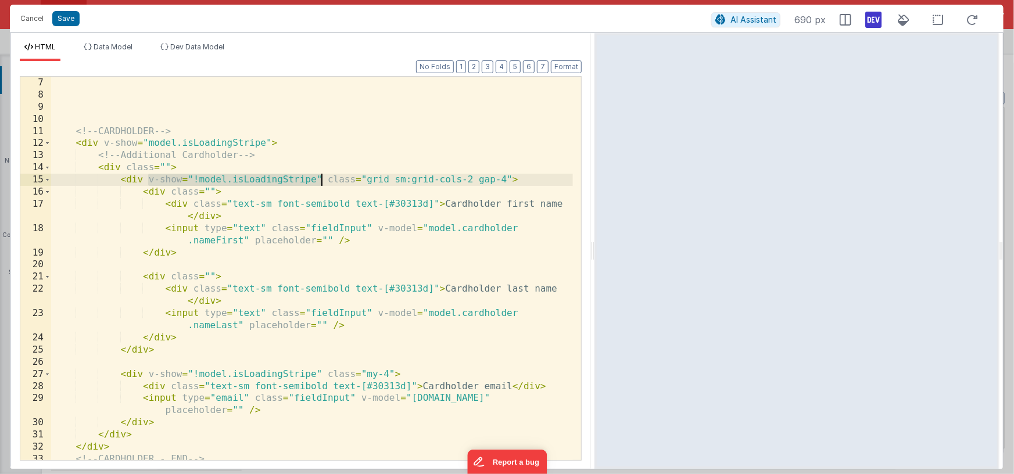
drag, startPoint x: 149, startPoint y: 180, endPoint x: 321, endPoint y: 180, distance: 172.6
click at [321, 180] on div "<!-- CARDHOLDER --> < div v-show = "model.isLoadingStripe" > <!-- Additional Ca…" at bounding box center [312, 281] width 522 height 408
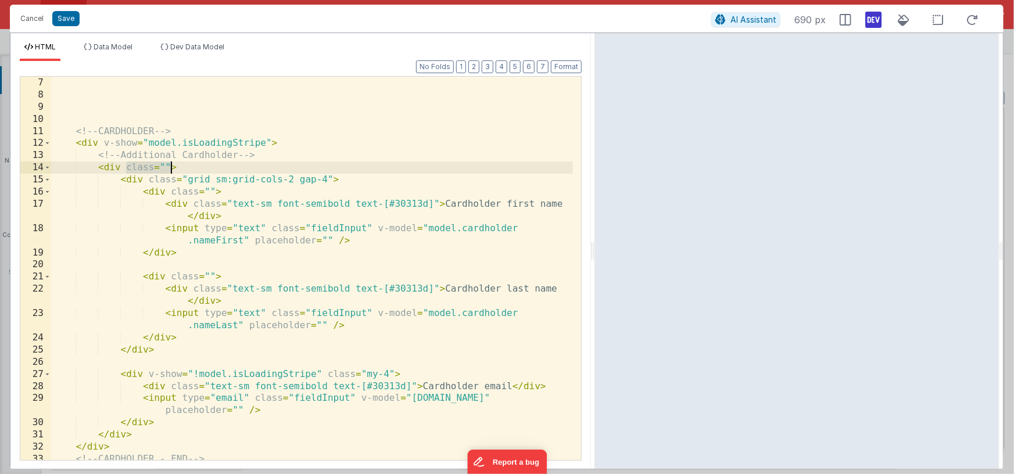
drag, startPoint x: 127, startPoint y: 168, endPoint x: 169, endPoint y: 163, distance: 42.7
click at [169, 163] on div "<!-- CARDHOLDER --> < div v-show = "model.isLoadingStripe" > <!-- Additional Ca…" at bounding box center [312, 281] width 522 height 408
click at [176, 169] on div "<!-- CARDHOLDER --> < div v-show = "model.isLoadingStripe" > <!-- Additional Ca…" at bounding box center [312, 281] width 522 height 408
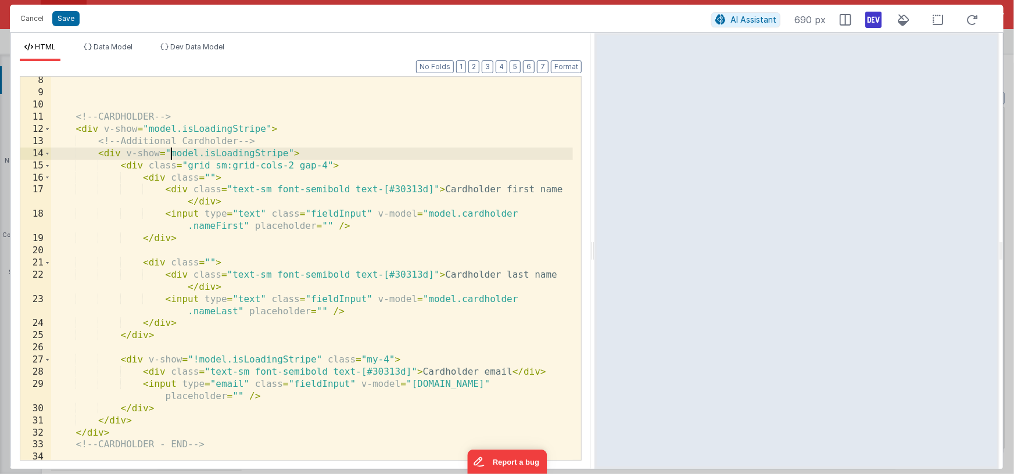
scroll to position [99, 0]
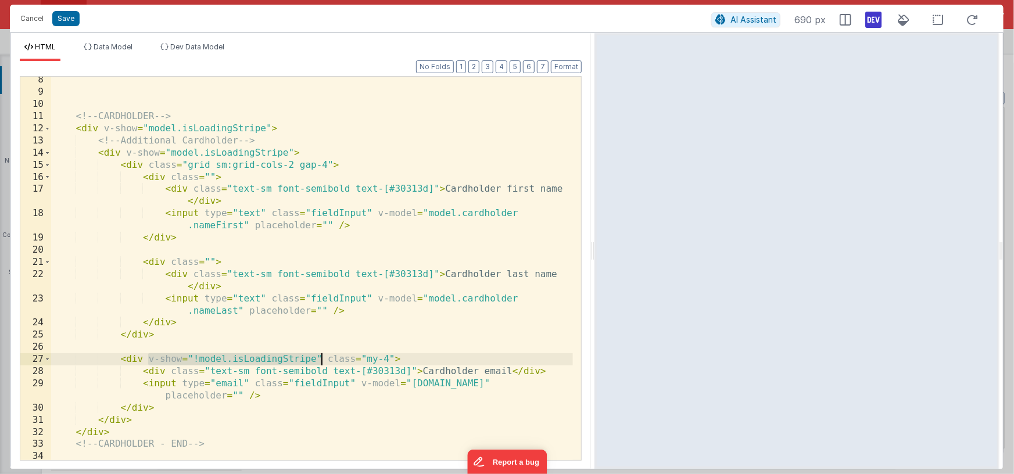
drag, startPoint x: 152, startPoint y: 359, endPoint x: 321, endPoint y: 355, distance: 168.6
click at [321, 355] on div "<!-- CARDHOLDER --> < div v-show = "model.isLoadingStripe" > <!-- Additional Ca…" at bounding box center [312, 278] width 522 height 408
click at [213, 47] on span "Dev Data Model" at bounding box center [197, 46] width 54 height 9
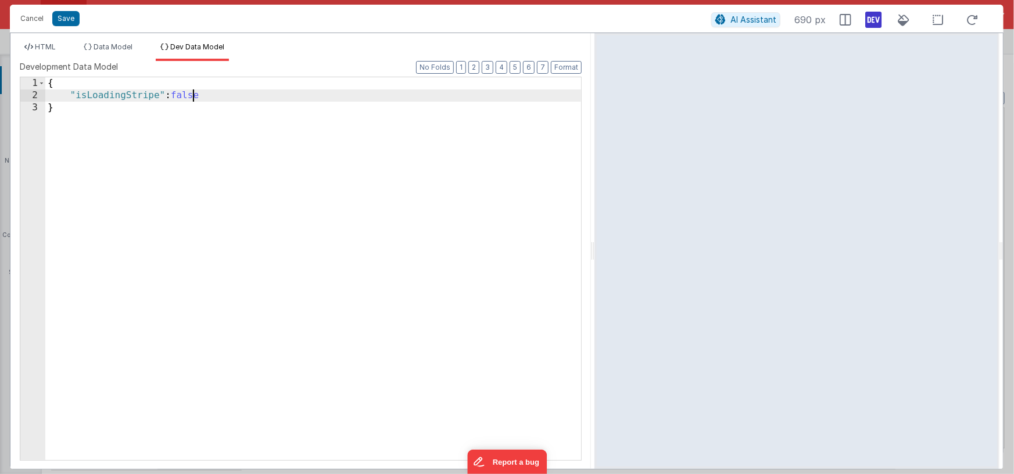
click at [195, 95] on div "{ "isLoadingStripe" : false }" at bounding box center [313, 280] width 536 height 407
click at [49, 49] on span "HTML" at bounding box center [45, 46] width 21 height 9
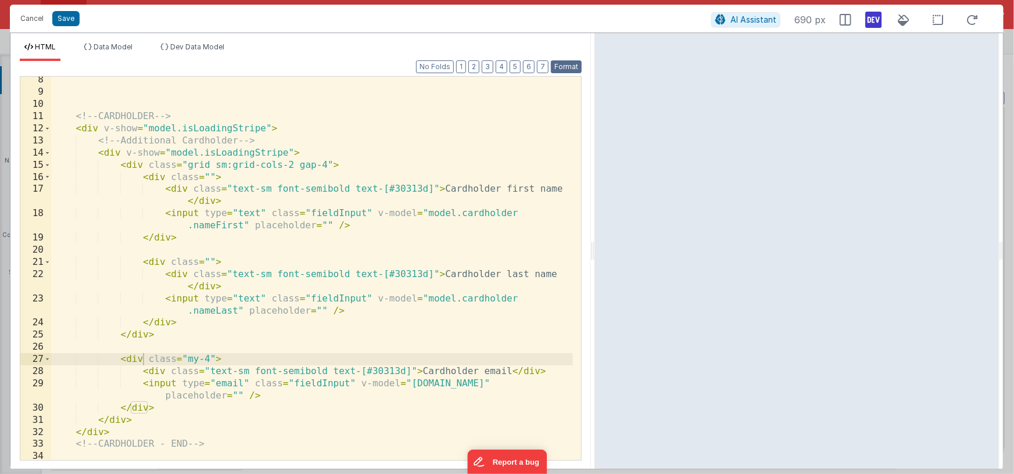
click at [564, 64] on button "Format" at bounding box center [566, 66] width 31 height 13
click at [124, 154] on div "<!-- CARDHOLDER --> < div v-show = "model.isLoadingStripe" > <!-- Additional Ca…" at bounding box center [312, 278] width 522 height 408
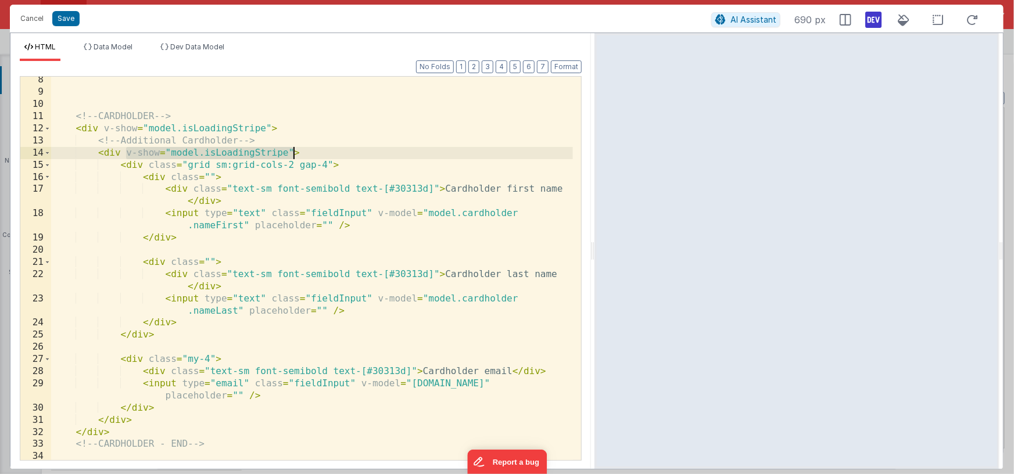
click at [293, 153] on div "<!-- CARDHOLDER --> < div v-show = "model.isLoadingStripe" > <!-- Additional Ca…" at bounding box center [312, 278] width 522 height 408
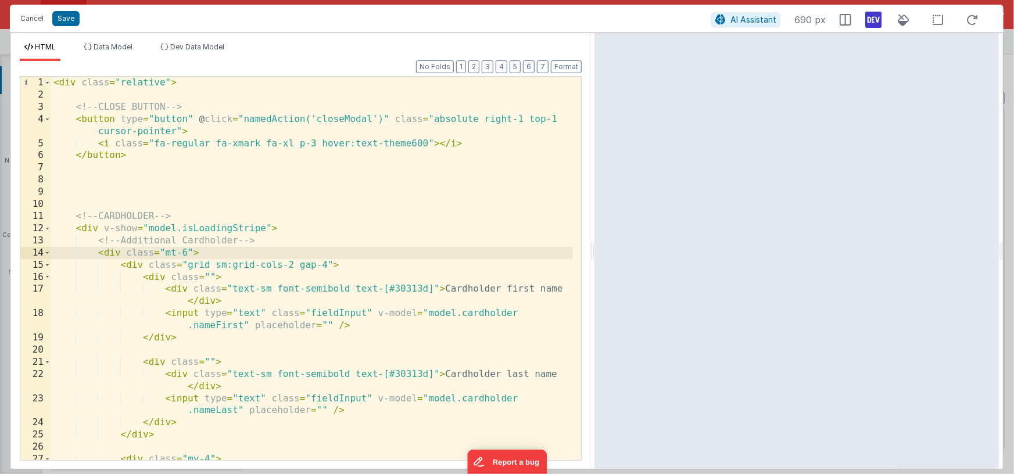
click at [171, 255] on div "< div class = "relative" > <!-- CLOSE BUTTON --> < button type = "button" @ cli…" at bounding box center [312, 281] width 522 height 408
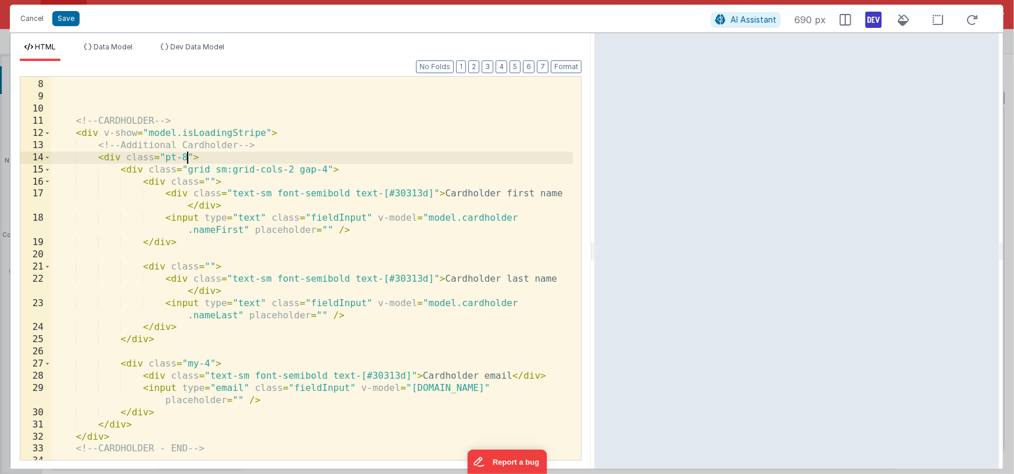
scroll to position [94, 0]
click at [287, 136] on div "<!-- CARDHOLDER --> < div v-show = "model.isLoadingStripe" > <!-- Additional Ca…" at bounding box center [312, 271] width 522 height 408
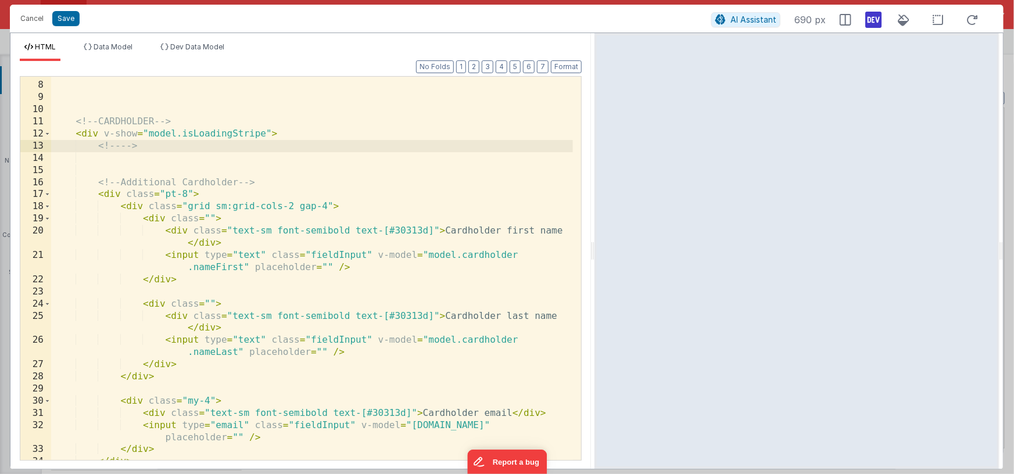
drag, startPoint x: 287, startPoint y: 136, endPoint x: 443, endPoint y: 355, distance: 268.7
click at [299, 136] on div "<!-- CARDHOLDER --> < div v-show = "model.isLoadingStripe" > <!-- --> <!-- Addi…" at bounding box center [312, 271] width 522 height 408
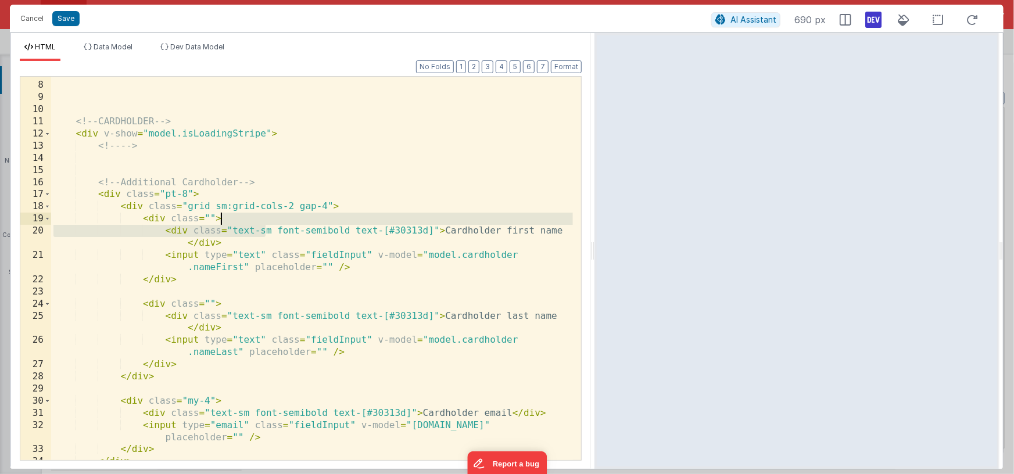
drag, startPoint x: 252, startPoint y: 222, endPoint x: 227, endPoint y: 255, distance: 41.8
click at [214, 220] on div "<!-- CARDHOLDER --> < div v-show = "model.isLoadingStripe" > <!-- --> <!-- Addi…" at bounding box center [312, 271] width 522 height 408
click at [149, 146] on div "<!-- CARDHOLDER --> < div v-show = "model.isLoadingStripe" > <!-- --> <!-- Addi…" at bounding box center [312, 271] width 522 height 408
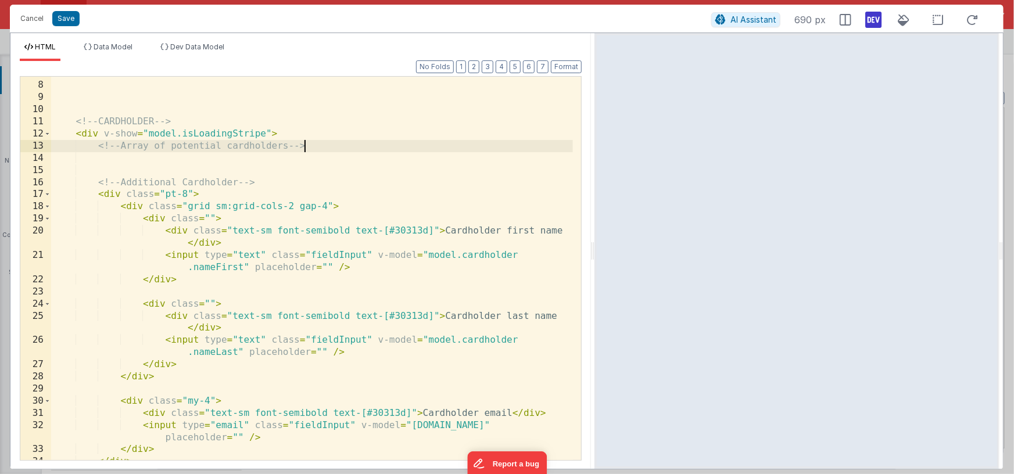
click at [314, 146] on div "<!-- CARDHOLDER --> < div v-show = "model.isLoadingStripe" > <!-- Array of pote…" at bounding box center [312, 271] width 522 height 408
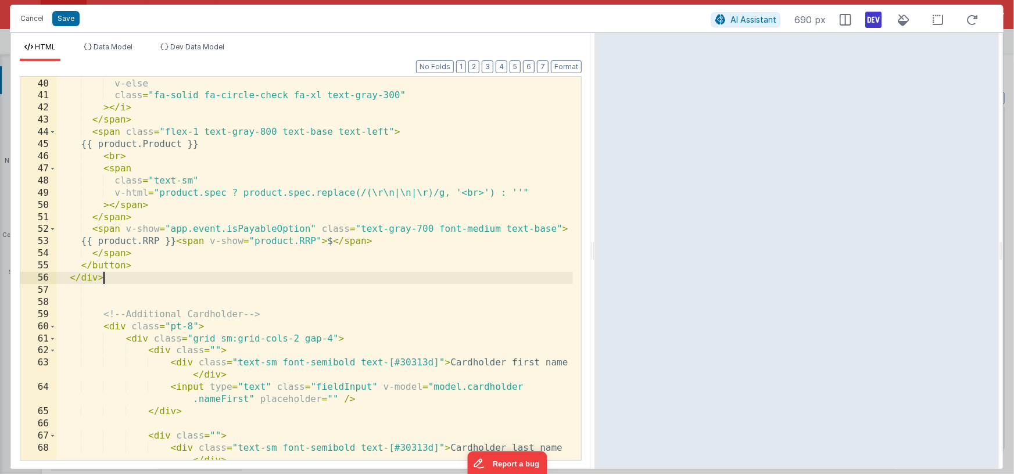
scroll to position [509, 0]
click at [562, 66] on button "Format" at bounding box center [566, 66] width 31 height 13
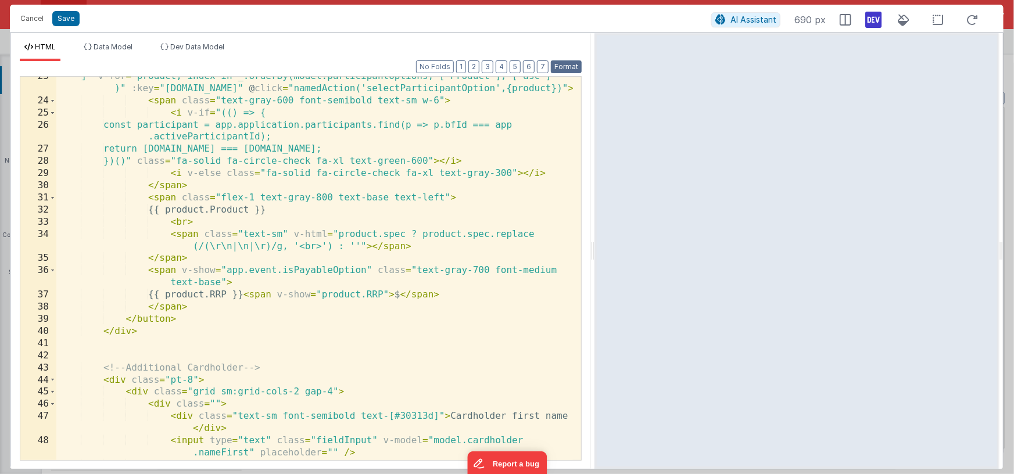
scroll to position [94, 0]
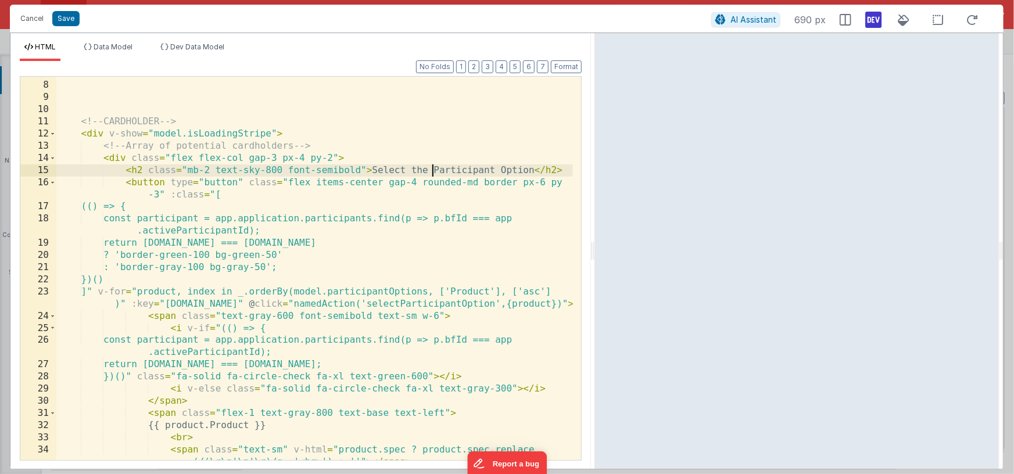
click at [434, 170] on div "<!-- CARDHOLDER --> < div v-show = "model.isLoadingStripe" > <!-- Array of pote…" at bounding box center [314, 277] width 517 height 420
click at [535, 170] on div "<!-- CARDHOLDER --> < div v-show = "model.isLoadingStripe" > <!-- Array of pote…" at bounding box center [314, 277] width 517 height 420
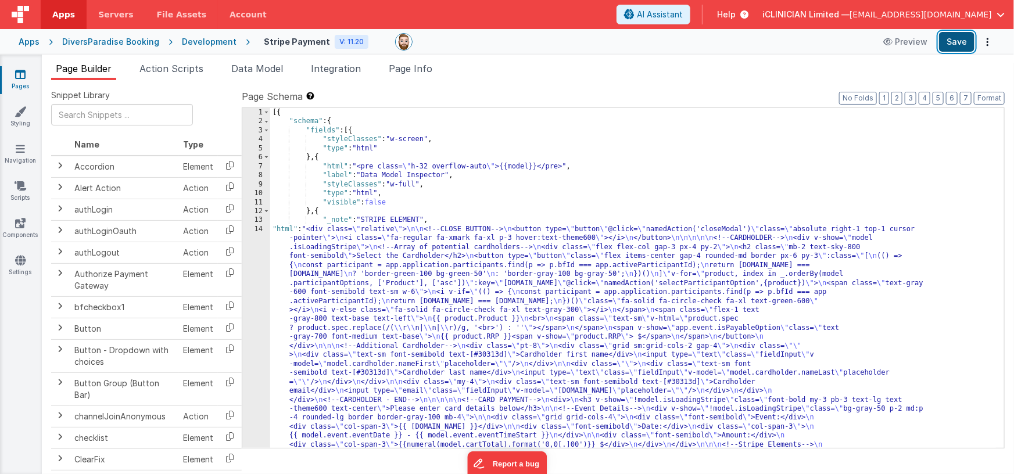
click at [951, 49] on button "Save" at bounding box center [956, 42] width 35 height 20
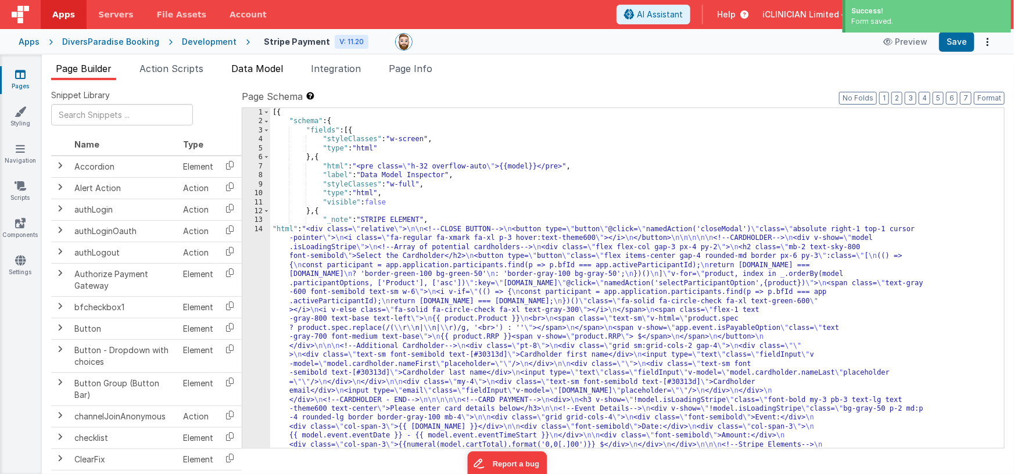
click at [278, 70] on span "Data Model" at bounding box center [257, 69] width 52 height 12
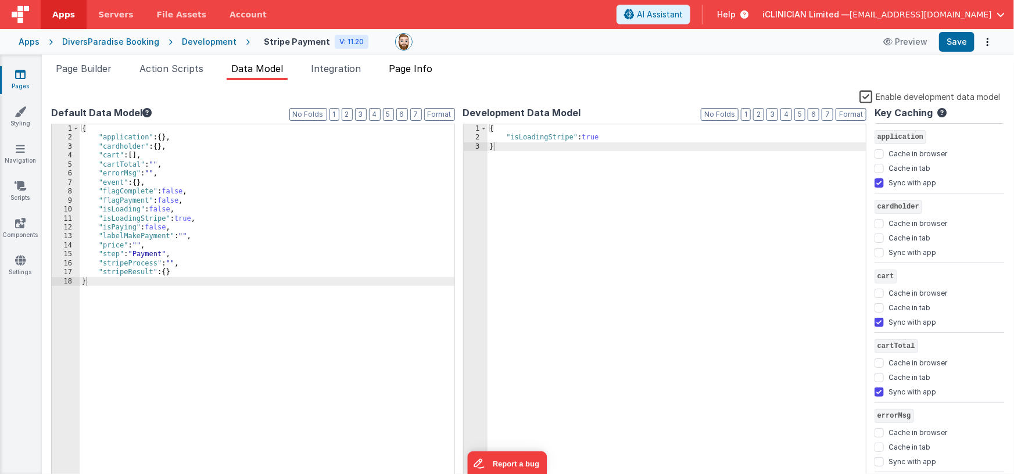
click at [411, 63] on span "Page Info" at bounding box center [411, 69] width 44 height 12
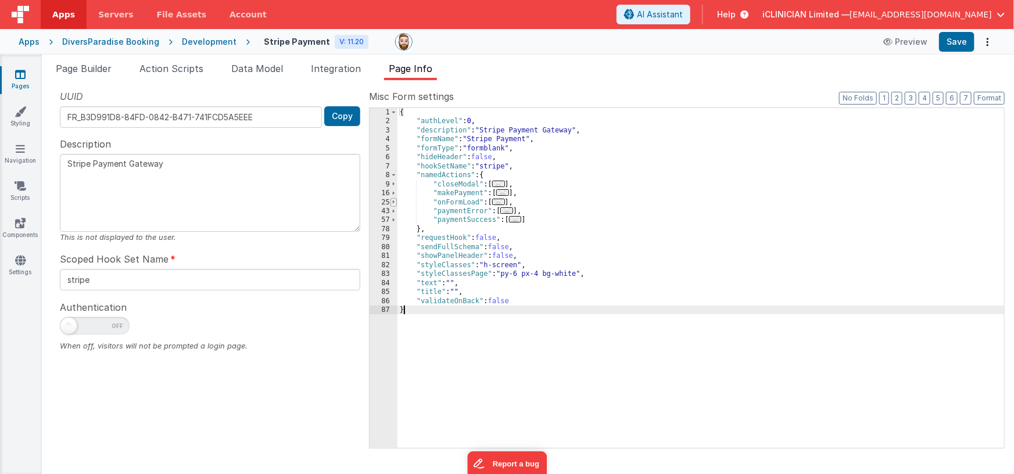
click at [396, 202] on span at bounding box center [394, 202] width 6 height 9
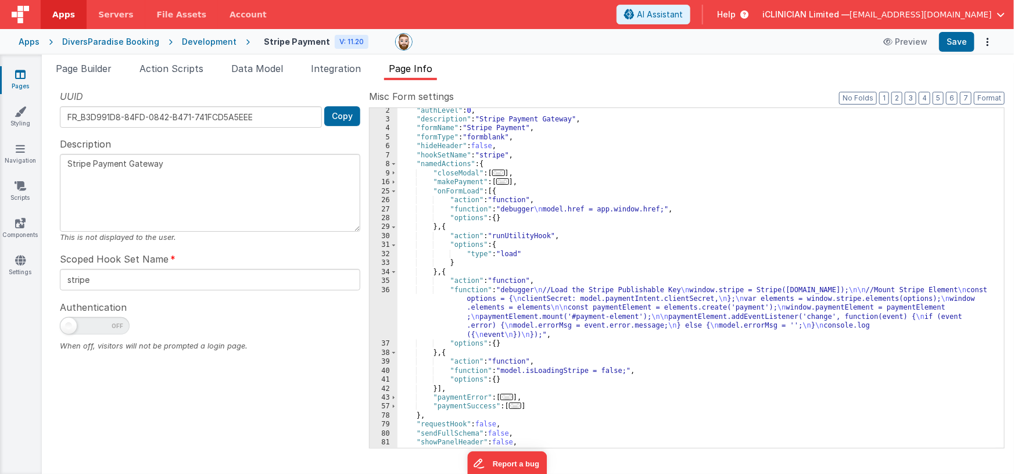
scroll to position [10, 0]
click at [460, 191] on div ""authLevel" : 0 , "description" : "Stripe Payment Gateway" , "formName" : "Stri…" at bounding box center [697, 286] width 599 height 359
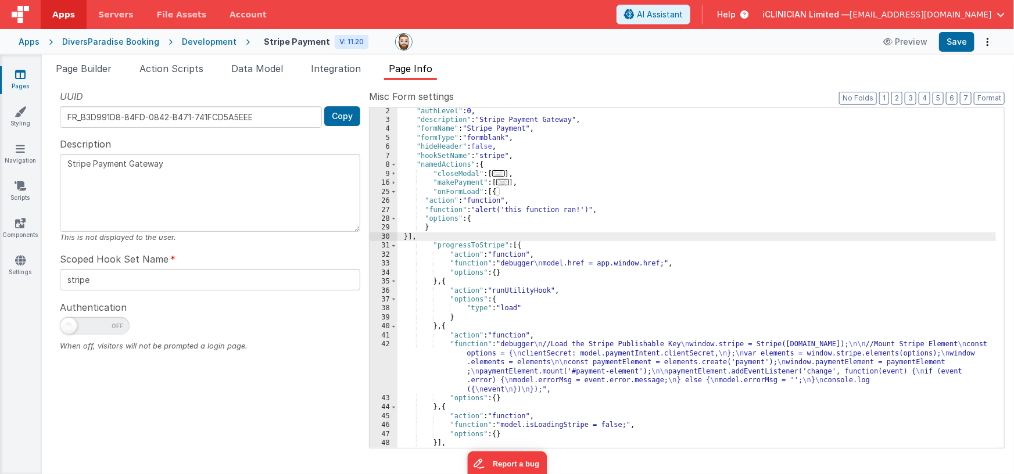
click at [513, 205] on div ""authLevel" : 0 , "description" : "Stripe Payment Gateway" , "formName" : "Stri…" at bounding box center [697, 286] width 599 height 359
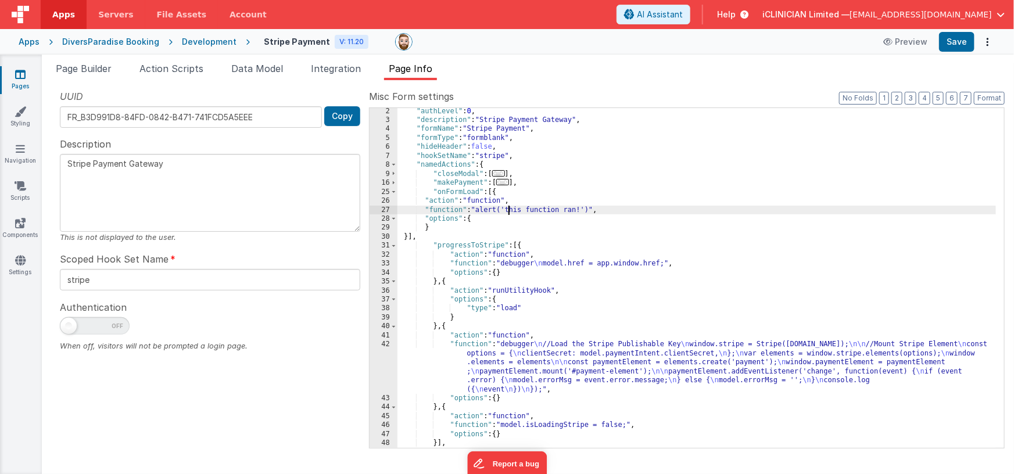
click at [507, 209] on div ""authLevel" : 0 , "description" : "Stripe Payment Gateway" , "formName" : "Stri…" at bounding box center [697, 286] width 599 height 359
click at [377, 210] on div "27" at bounding box center [384, 210] width 28 height 9
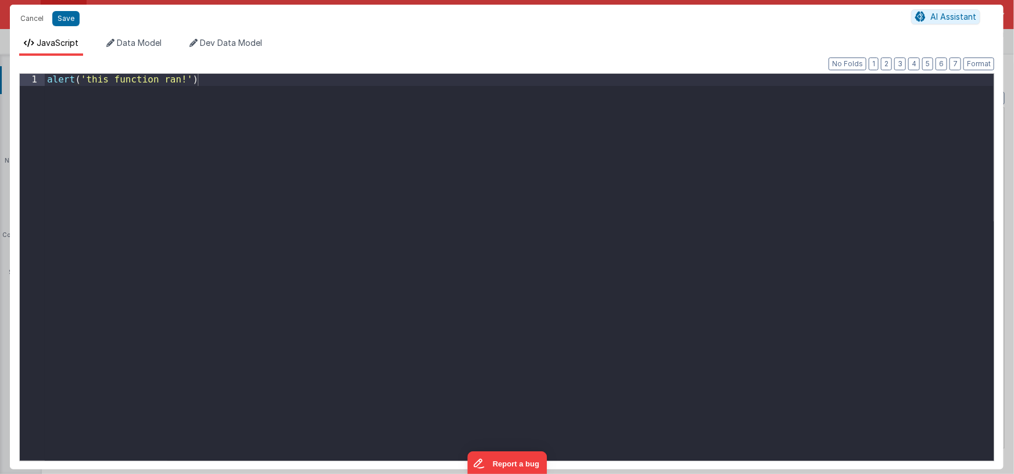
click at [388, 205] on div "alert ( 'this function ran!' )" at bounding box center [519, 279] width 949 height 411
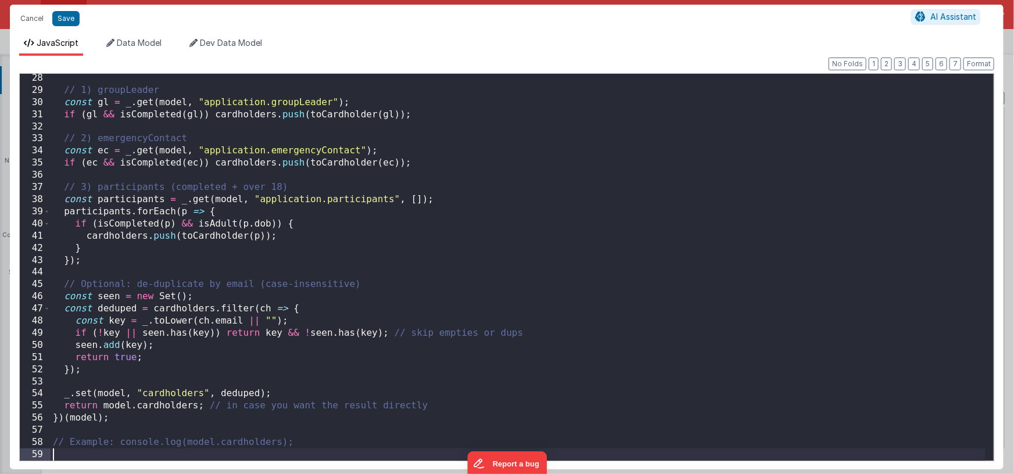
scroll to position [0, 0]
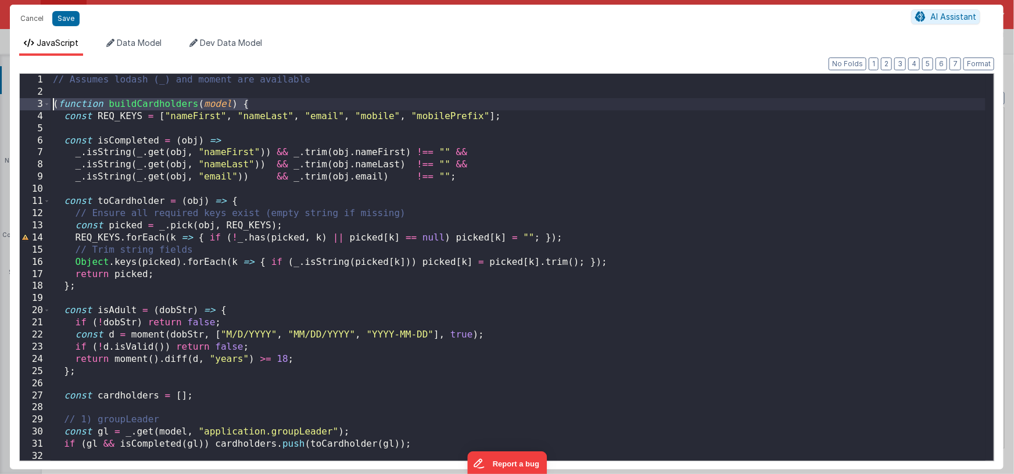
drag, startPoint x: 267, startPoint y: 106, endPoint x: 31, endPoint y: 104, distance: 236.0
click at [31, 104] on div "1 2 3 4 5 6 7 8 9 10 11 12 13 14 15 16 17 18 19 20 21 22 23 24 25 26 27 28 29 3…" at bounding box center [506, 267] width 975 height 388
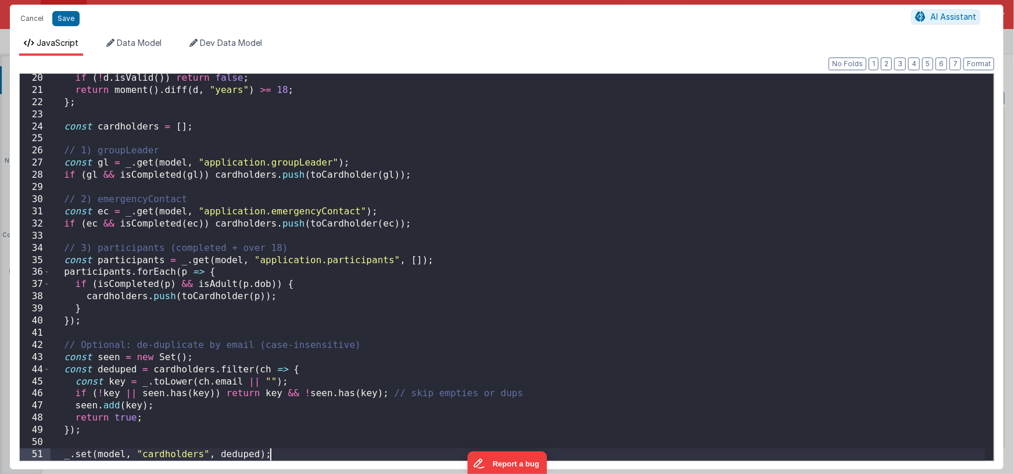
scroll to position [232, 0]
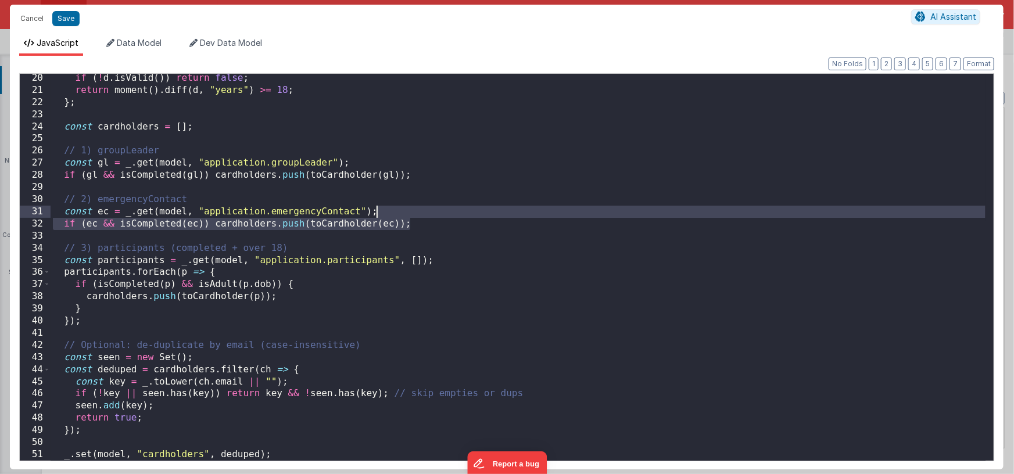
drag, startPoint x: 978, startPoint y: 223, endPoint x: 985, endPoint y: 237, distance: 15.9
click at [985, 237] on div "20 21 22 23 24 25 26 27 28 29 30 31 32 33 34 35 36 37 38 39 40 41 42 43 44 45 4…" at bounding box center [506, 267] width 975 height 388
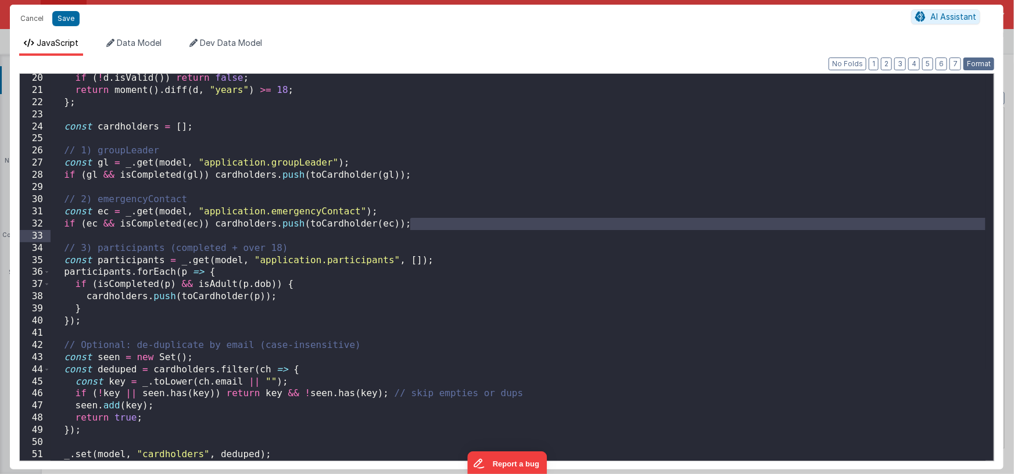
click at [987, 63] on button "Format" at bounding box center [979, 64] width 31 height 13
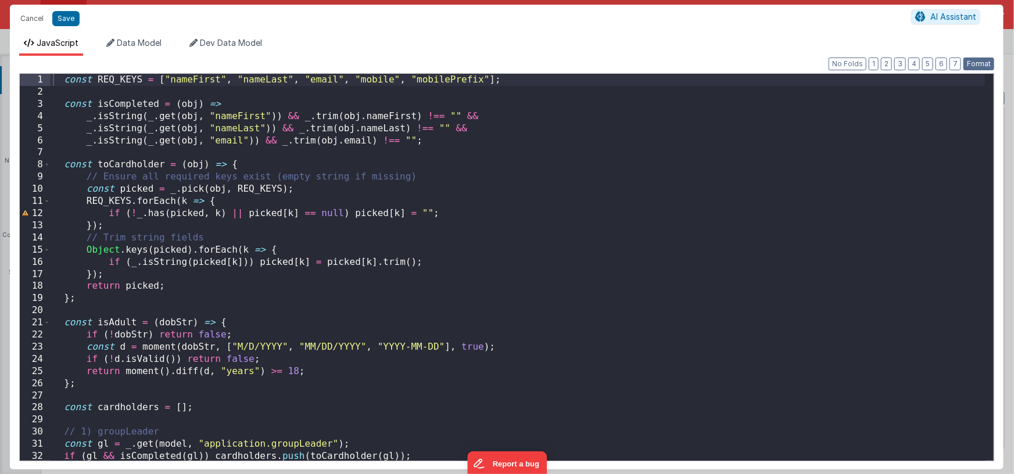
scroll to position [0, 0]
click at [576, 134] on div "const REQ_KEYS = [ "nameFirst" , "nameLast" , "email" , "mobile" , "mobilePrefi…" at bounding box center [518, 279] width 935 height 411
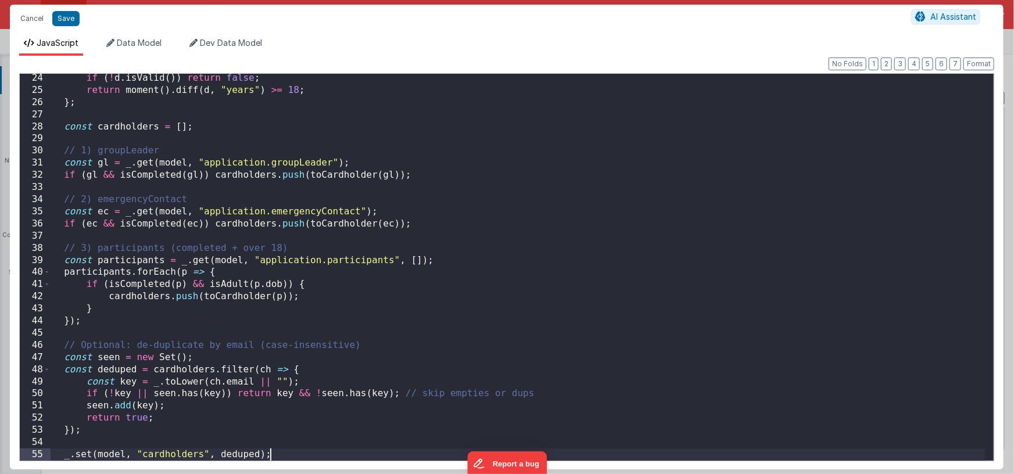
drag, startPoint x: 332, startPoint y: 450, endPoint x: 338, endPoint y: 434, distance: 16.5
click at [332, 450] on div "if ( ! d . isValid ( )) return false ; return moment ( ) . diff ( d , "years" )…" at bounding box center [518, 277] width 935 height 411
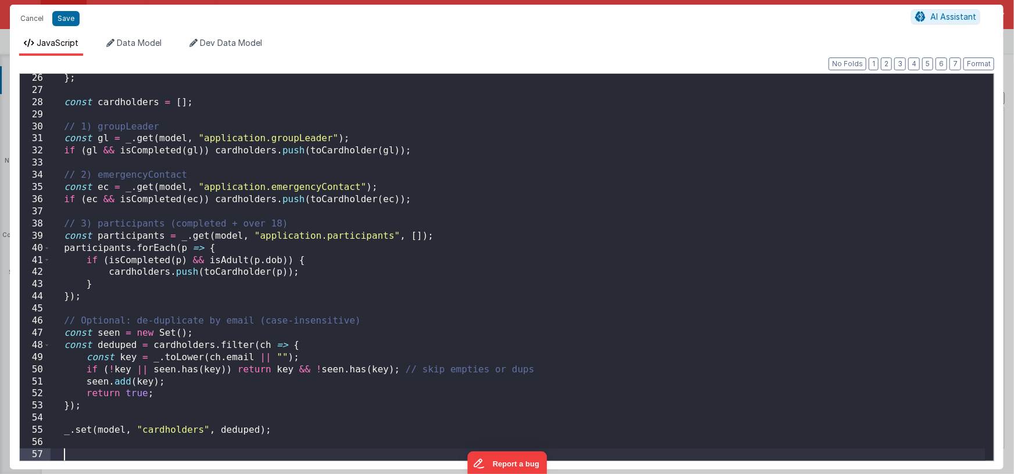
scroll to position [305, 0]
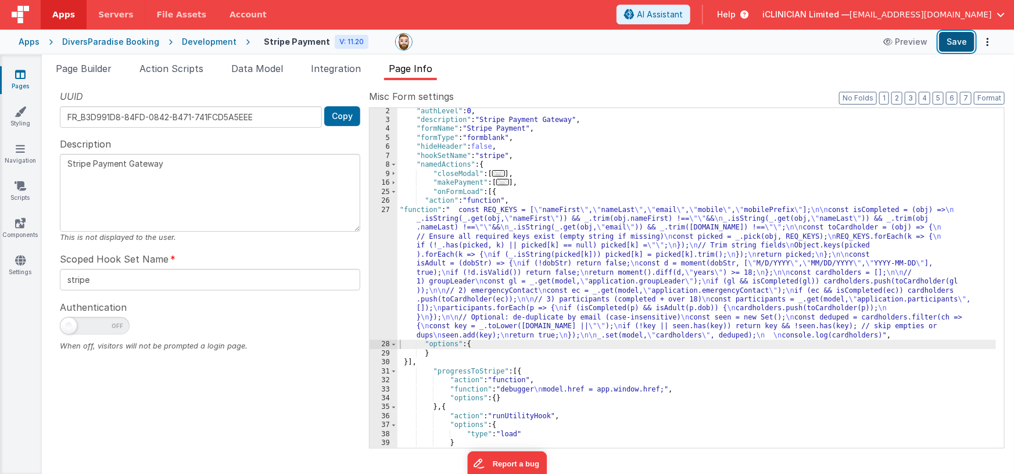
click at [951, 41] on button "Save" at bounding box center [956, 42] width 35 height 20
click at [73, 66] on span "Page Builder" at bounding box center [84, 69] width 56 height 12
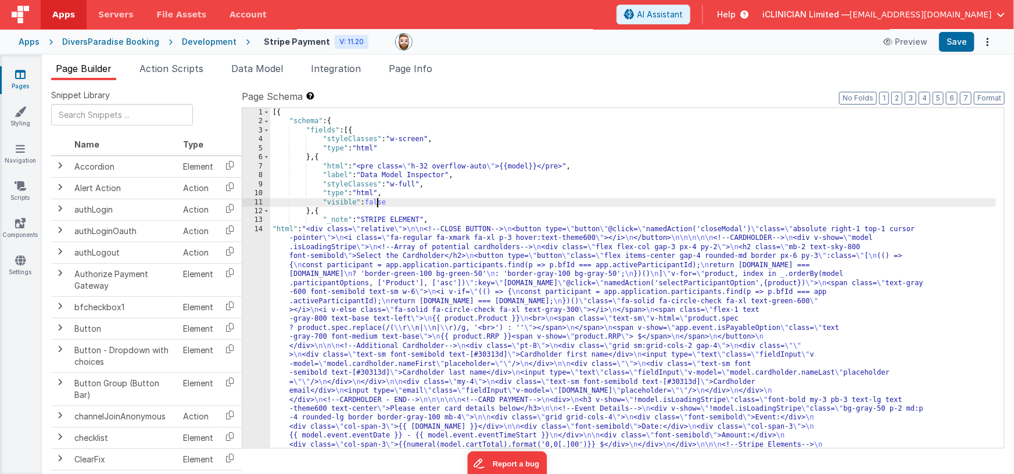
click at [379, 202] on div "[{ "schema" : { "fields" : [{ "styleClasses" : "w-screen" , "type" : "html" } ,…" at bounding box center [633, 426] width 726 height 637
click at [414, 267] on div "[{ "schema" : { "fields" : [{ "styleClasses" : "w-screen" , "type" : "html" } ,…" at bounding box center [633, 426] width 726 height 637
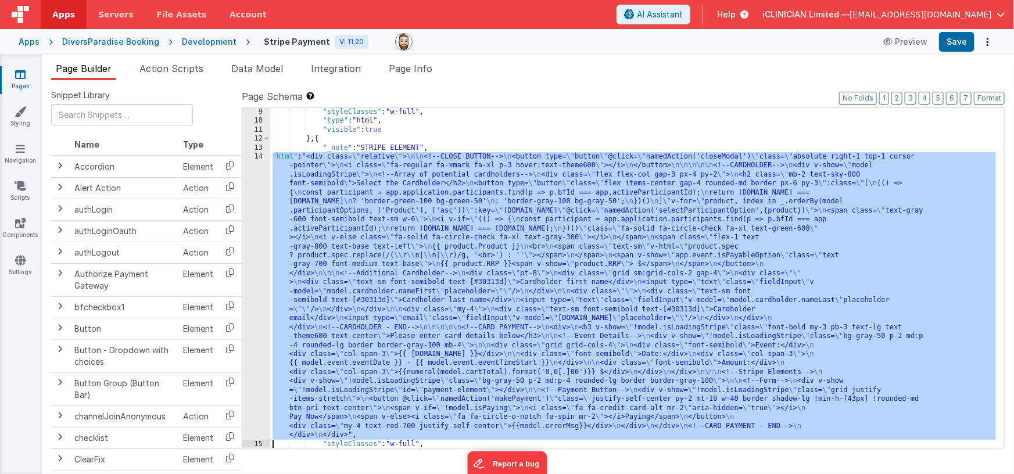
scroll to position [72, 0]
click at [259, 231] on div "14" at bounding box center [256, 296] width 28 height 288
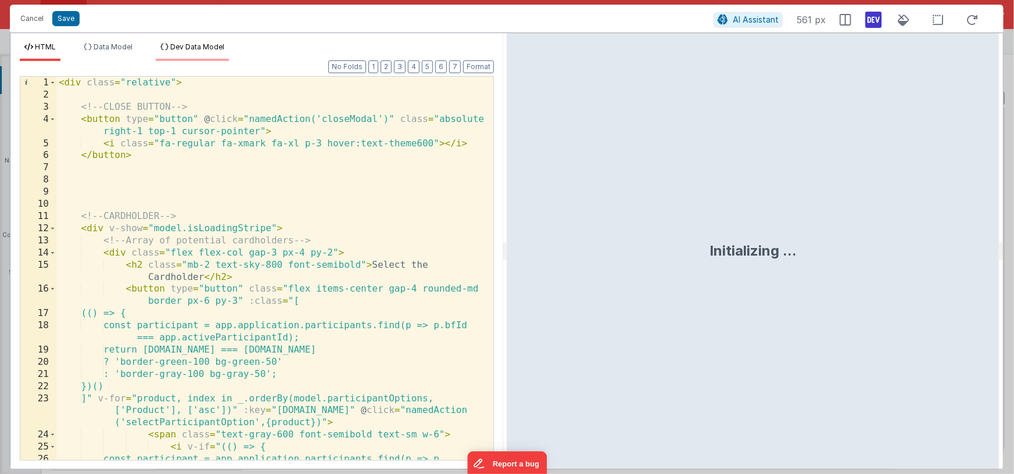
click at [181, 46] on span "Dev Data Model" at bounding box center [197, 46] width 54 height 9
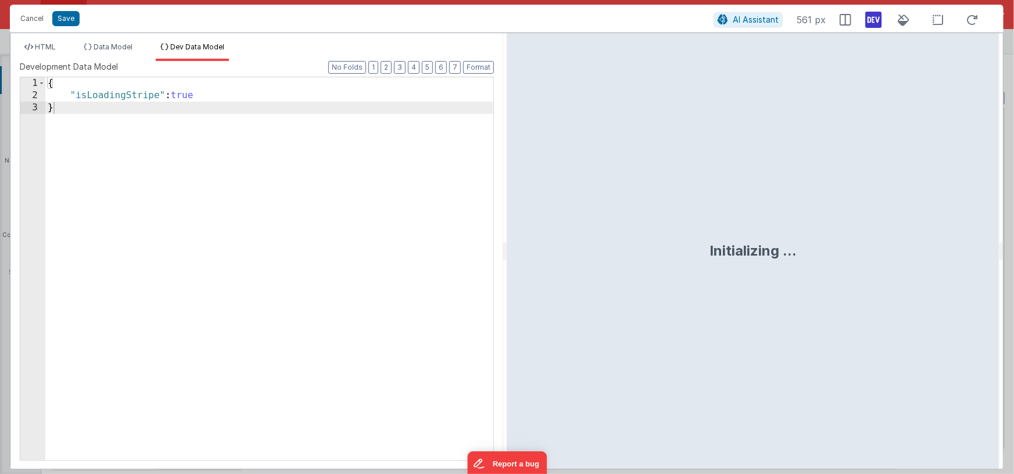
click at [224, 117] on div "{ "isLoadingStripe" : true }" at bounding box center [269, 280] width 448 height 407
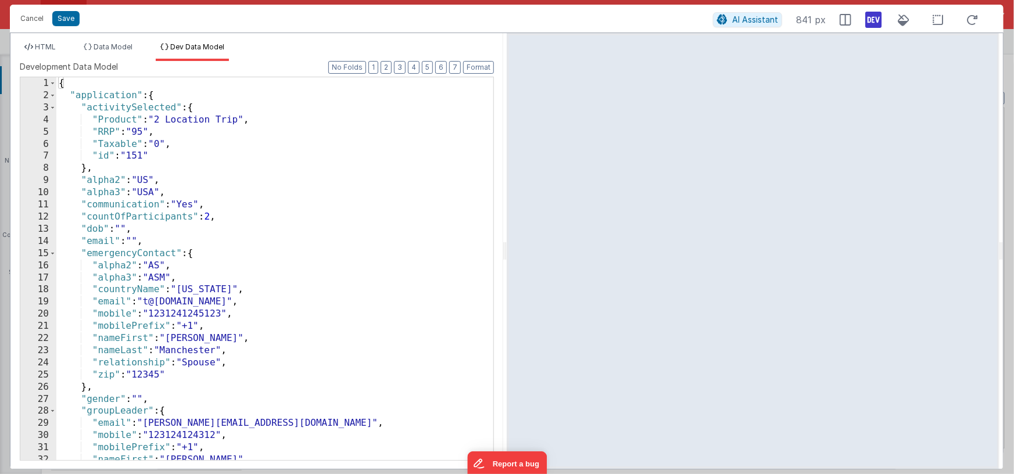
scroll to position [0, 0]
click at [388, 68] on button "2" at bounding box center [386, 67] width 11 height 13
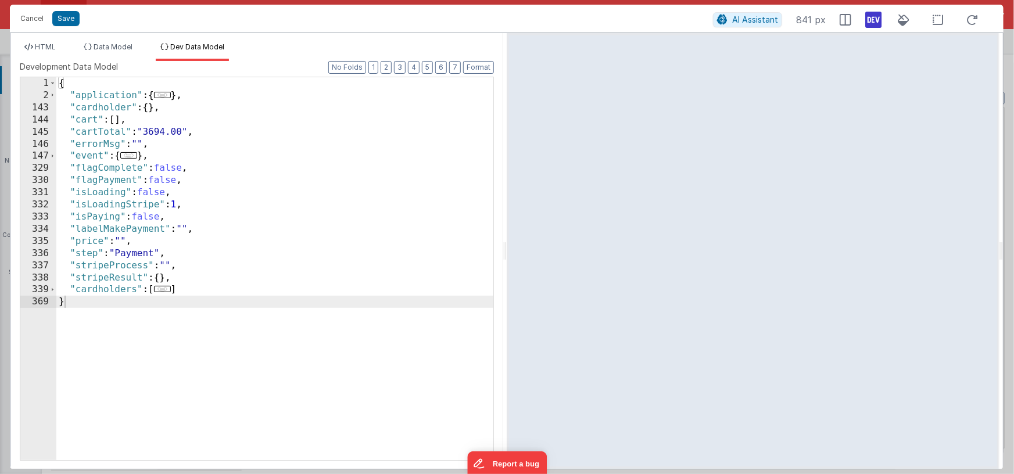
click at [181, 205] on div "{ "application" : { ... } , "cardholder" : { } , "cart" : [ ] , "cartTotal" : "…" at bounding box center [274, 280] width 437 height 407
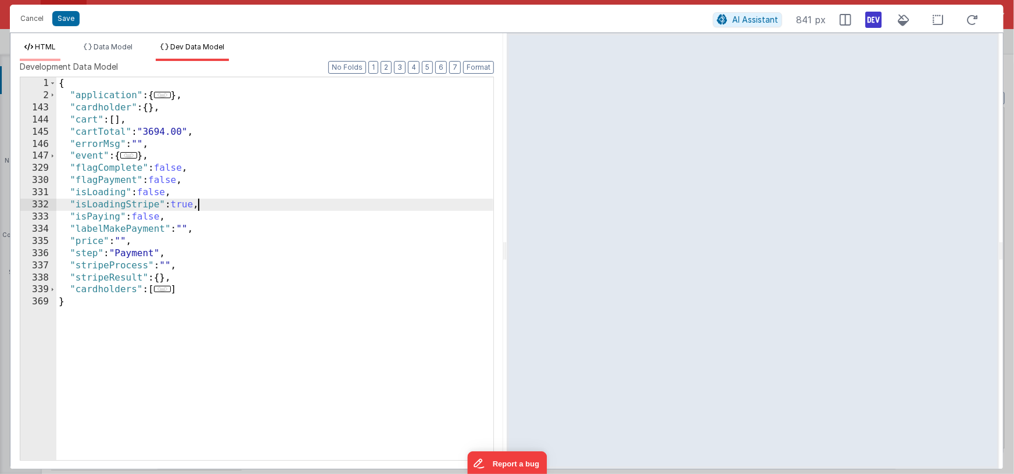
click at [42, 48] on span "HTML" at bounding box center [45, 46] width 21 height 9
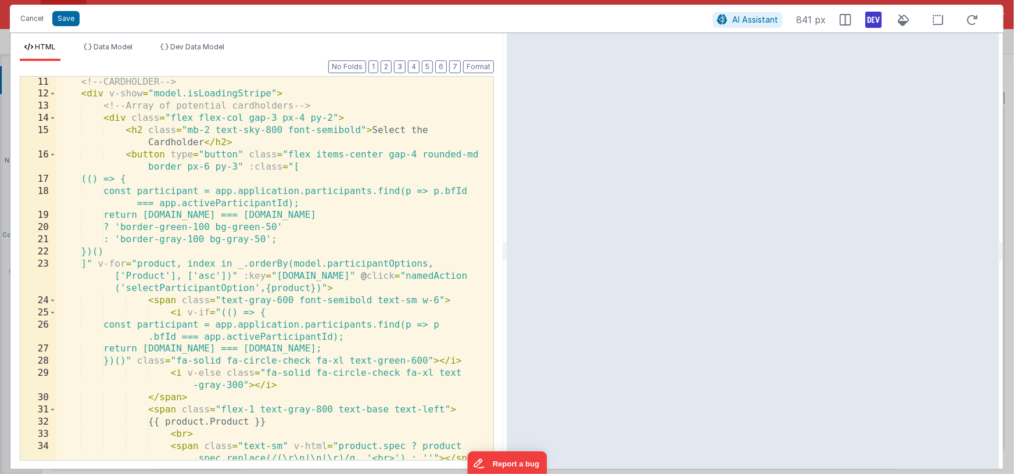
scroll to position [133, 0]
click at [109, 266] on div "<!-- CARDHOLDER --> < div v-show = "model.isLoadingStripe" > <!-- Array of pote…" at bounding box center [270, 275] width 429 height 420
click at [239, 278] on div "<!-- CARDHOLDER --> < div v-show = "model.isLoadingStripe" > <!-- Array of pote…" at bounding box center [270, 275] width 429 height 420
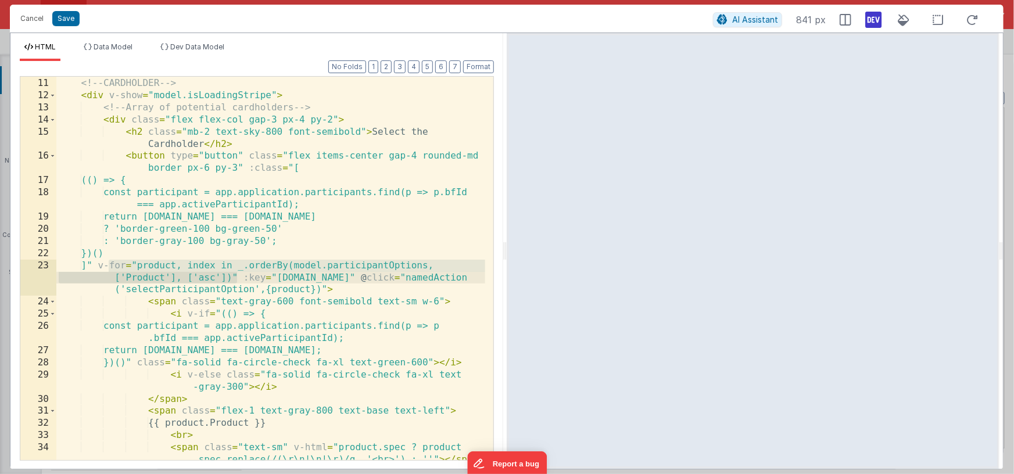
click at [338, 277] on div "<!-- CARDHOLDER --> < div v-show = "model.isLoadingStripe" > <!-- Array of pote…" at bounding box center [270, 275] width 429 height 420
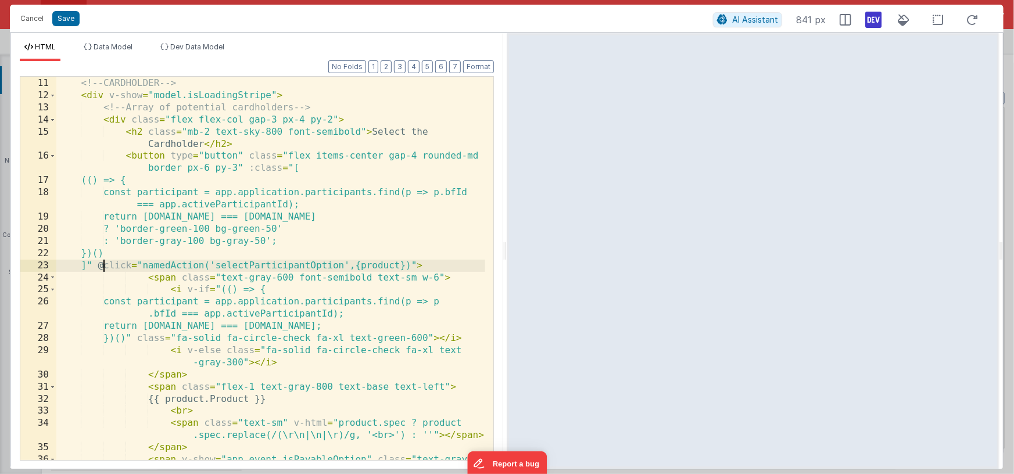
click at [249, 156] on div "<!-- CARDHOLDER --> < div v-show = "model.isLoadingStripe" > <!-- Array of pote…" at bounding box center [270, 275] width 429 height 420
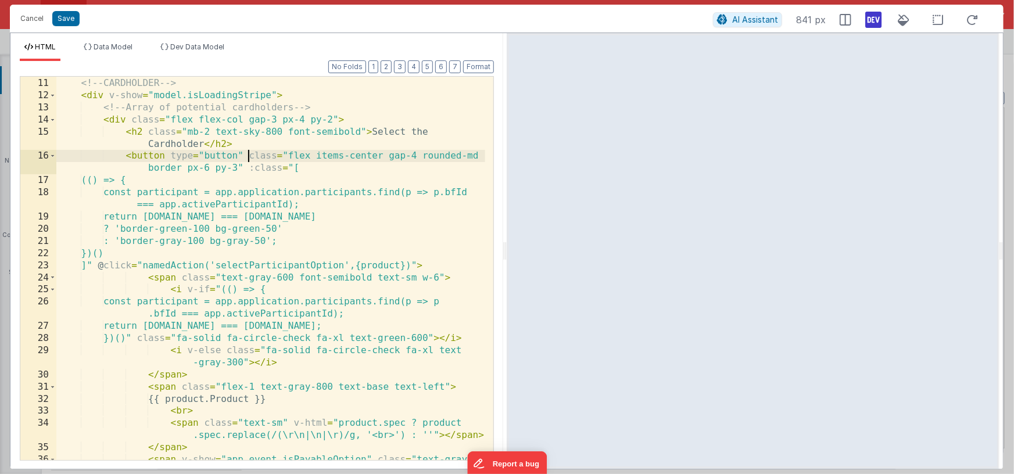
paste textarea
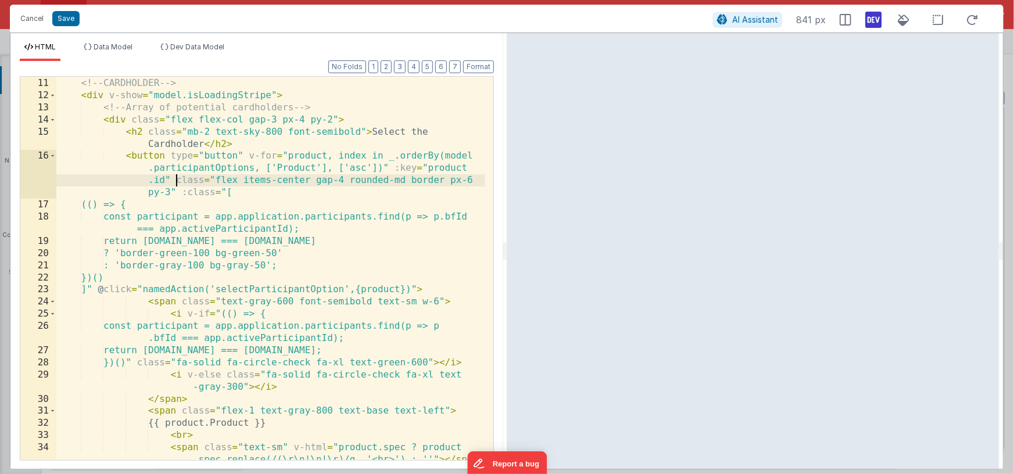
click at [309, 159] on div "<!-- CARDHOLDER --> < div v-show = "model.isLoadingStripe" > <!-- Array of pote…" at bounding box center [270, 275] width 429 height 420
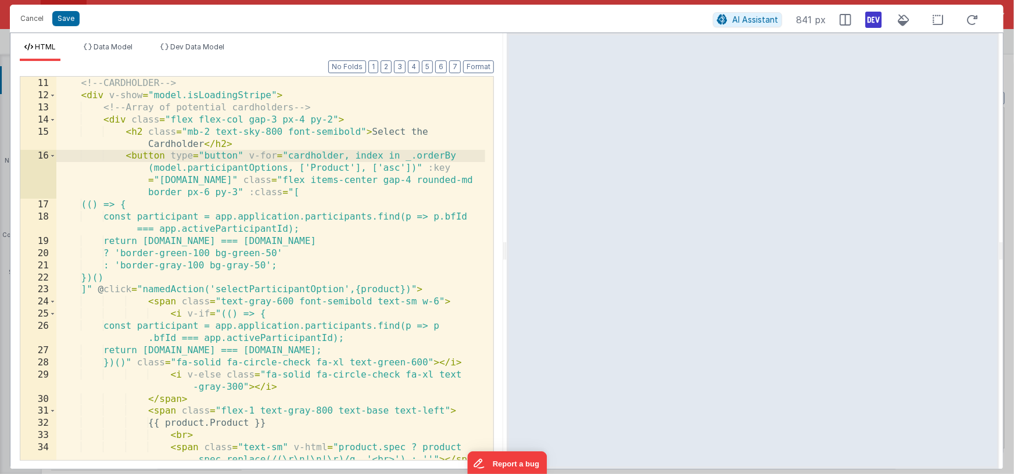
click at [206, 168] on div "<!-- CARDHOLDER --> < div v-show = "model.isLoadingStripe" > <!-- Array of pote…" at bounding box center [270, 275] width 429 height 420
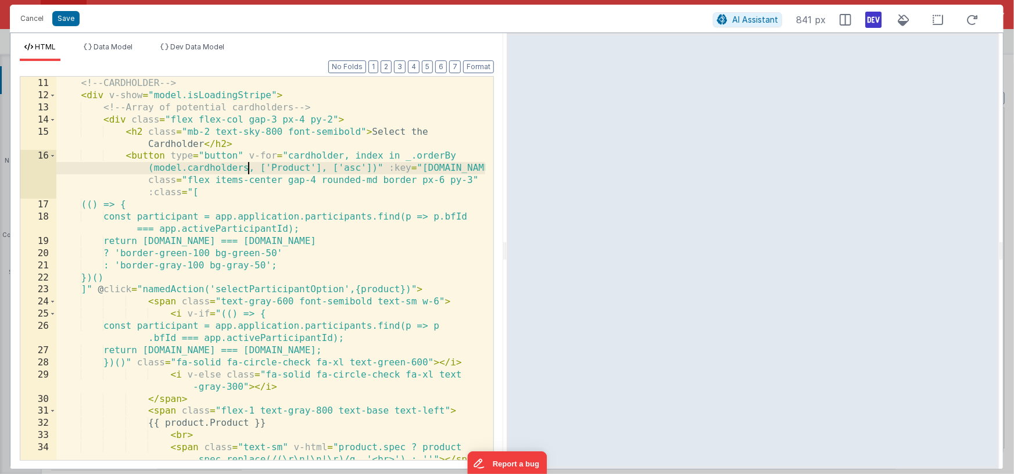
click at [291, 169] on div "<!-- CARDHOLDER --> < div v-show = "model.isLoadingStripe" > <!-- Array of pote…" at bounding box center [270, 275] width 429 height 420
click at [450, 169] on div "<!-- CARDHOLDER --> < div v-show = "model.isLoadingStripe" > <!-- Array of pote…" at bounding box center [270, 275] width 429 height 420
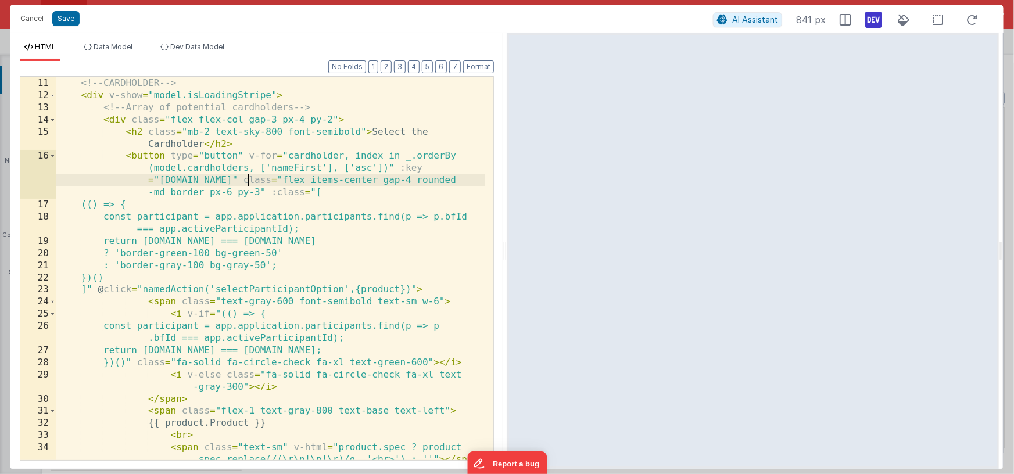
click at [307, 156] on div "<!-- CARDHOLDER --> < div v-show = "model.isLoadingStripe" > <!-- Array of pote…" at bounding box center [270, 275] width 429 height 420
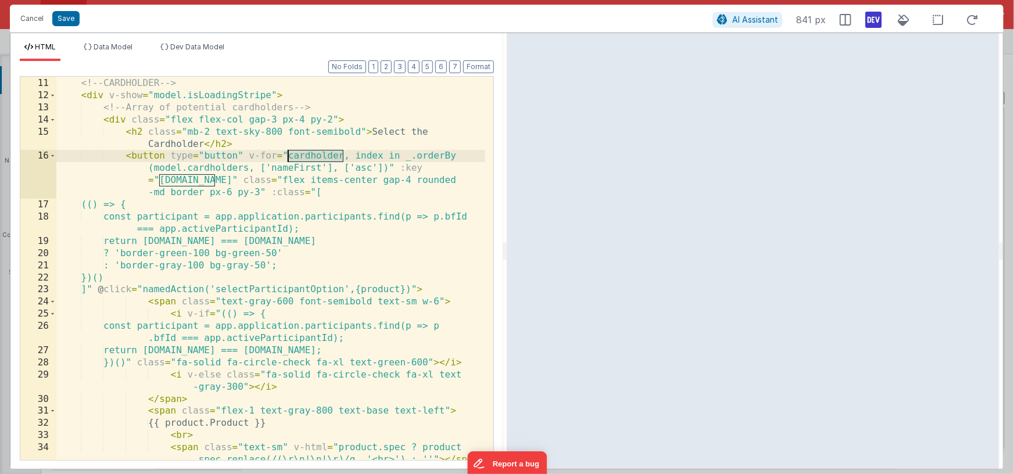
click at [196, 218] on div "<!-- CARDHOLDER --> < div v-show = "model.isLoadingStripe" > <!-- Array of pote…" at bounding box center [270, 275] width 429 height 420
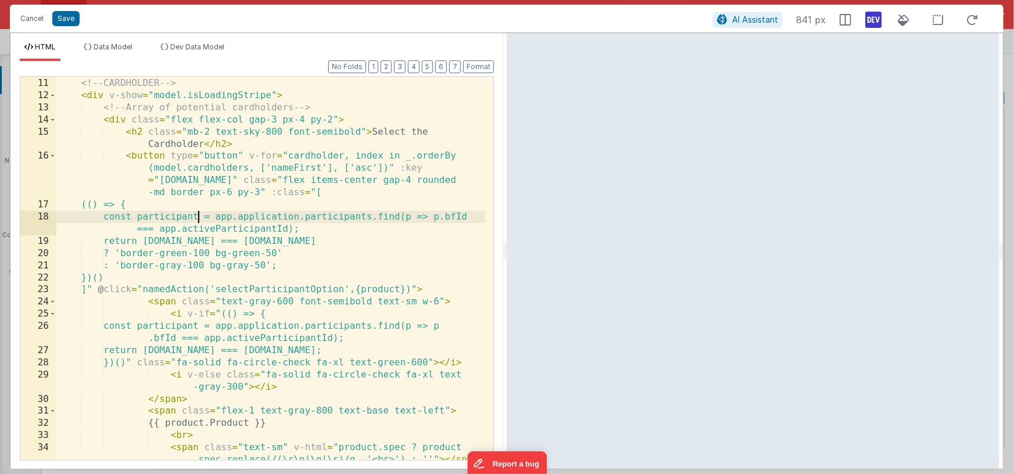
click at [196, 217] on div "<!-- CARDHOLDER --> < div v-show = "model.isLoadingStripe" > <!-- Array of pote…" at bounding box center [270, 275] width 429 height 420
click at [220, 219] on div "<!-- CARDHOLDER --> < div v-show = "model.isLoadingStripe" > <!-- Array of pote…" at bounding box center [270, 275] width 429 height 420
click at [225, 218] on div "<!-- CARDHOLDER --> < div v-show = "model.isLoadingStripe" > <!-- Array of pote…" at bounding box center [270, 275] width 429 height 420
click at [274, 219] on div "<!-- CARDHOLDER --> < div v-show = "model.isLoadingStripe" > <!-- Array of pote…" at bounding box center [270, 275] width 429 height 420
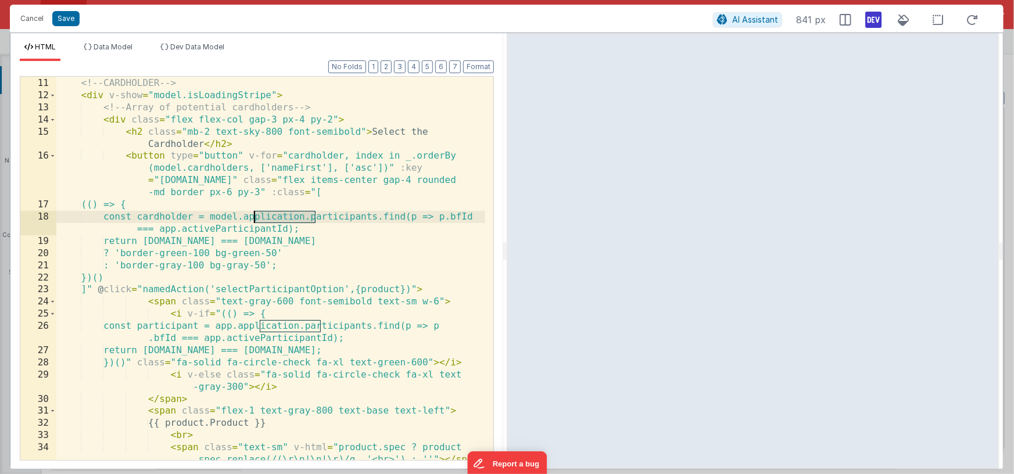
click at [274, 219] on div "<!-- CARDHOLDER --> < div v-show = "model.isLoadingStripe" > <!-- Array of pote…" at bounding box center [270, 275] width 429 height 420
click at [386, 216] on div "<!-- CARDHOLDER --> < div v-show = "model.isLoadingStripe" > <!-- Array of pote…" at bounding box center [270, 275] width 429 height 420
click at [448, 220] on div "<!-- CARDHOLDER --> < div v-show = "model.isLoadingStripe" > <!-- Array of pote…" at bounding box center [270, 275] width 429 height 420
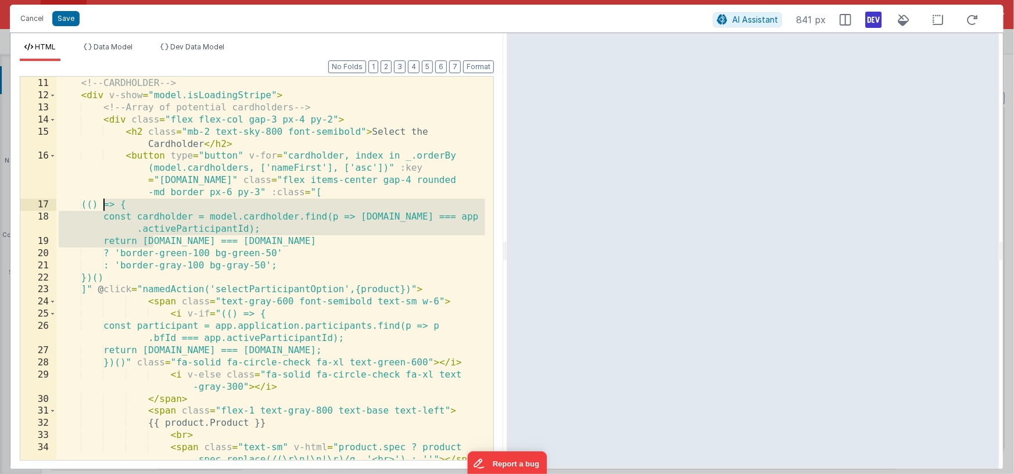
drag, startPoint x: 153, startPoint y: 241, endPoint x: 105, endPoint y: 206, distance: 60.3
click at [105, 206] on div "<!-- CARDHOLDER --> < div v-show = "model.isLoadingStripe" > <!-- Array of pote…" at bounding box center [270, 275] width 429 height 420
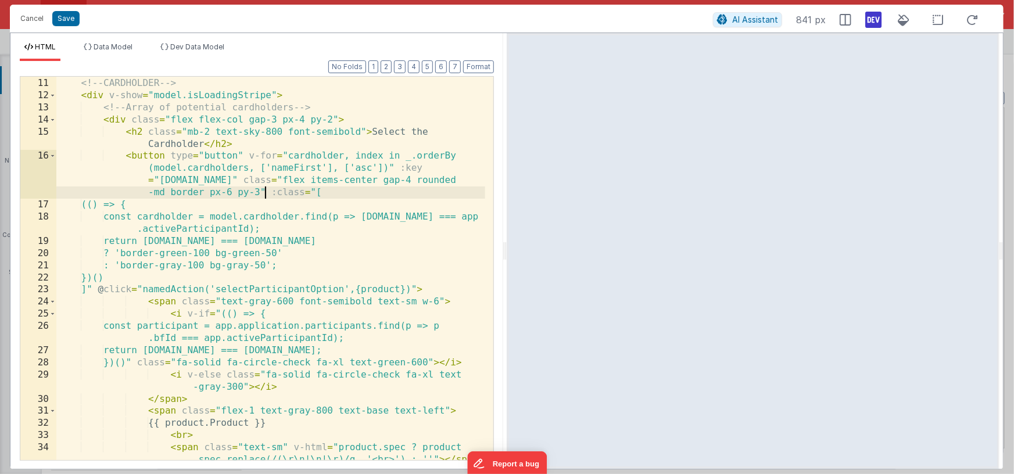
click at [267, 190] on div "<!-- CARDHOLDER --> < div v-show = "model.isLoadingStripe" > <!-- Array of pote…" at bounding box center [270, 275] width 429 height 420
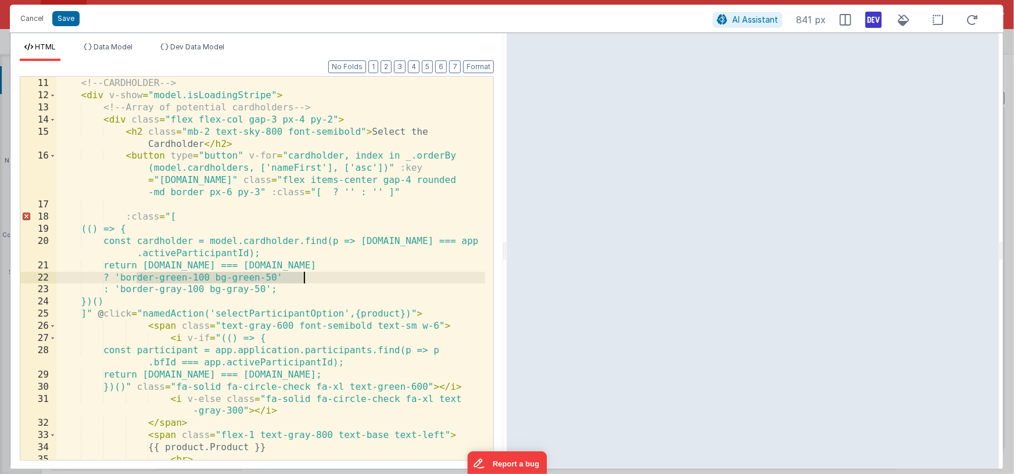
drag, startPoint x: 138, startPoint y: 276, endPoint x: 303, endPoint y: 274, distance: 165.1
click at [303, 274] on div "<!-- CARDHOLDER --> < div v-show = "model.isLoadingStripe" > <!-- Array of pote…" at bounding box center [270, 269] width 429 height 408
click at [353, 192] on div "<!-- CARDHOLDER --> < div v-show = "model.isLoadingStripe" > <!-- Array of pote…" at bounding box center [270, 269] width 429 height 408
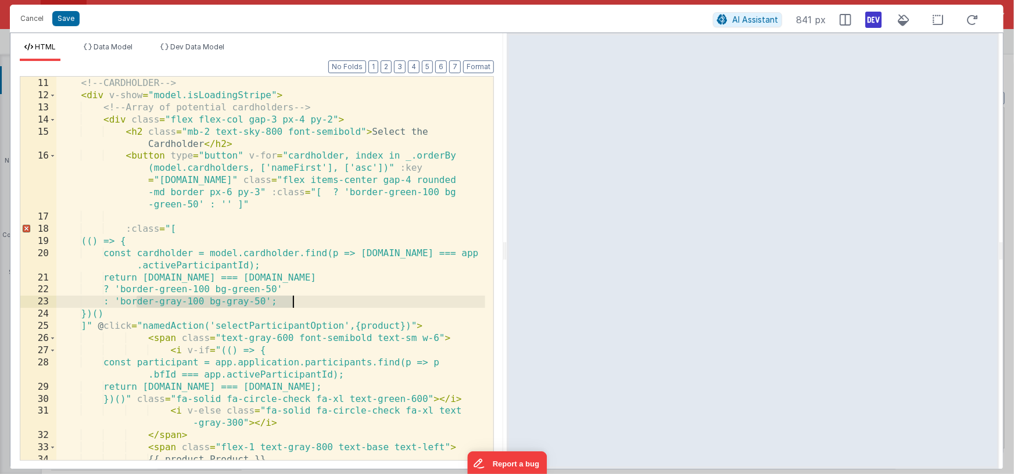
drag, startPoint x: 139, startPoint y: 301, endPoint x: 291, endPoint y: 299, distance: 152.3
click at [291, 299] on div "<!-- CARDHOLDER --> < div v-show = "model.isLoadingStripe" > <!-- Array of pote…" at bounding box center [270, 269] width 429 height 408
click at [230, 206] on div "<!-- CARDHOLDER --> < div v-show = "model.isLoadingStripe" > <!-- Array of pote…" at bounding box center [270, 269] width 429 height 408
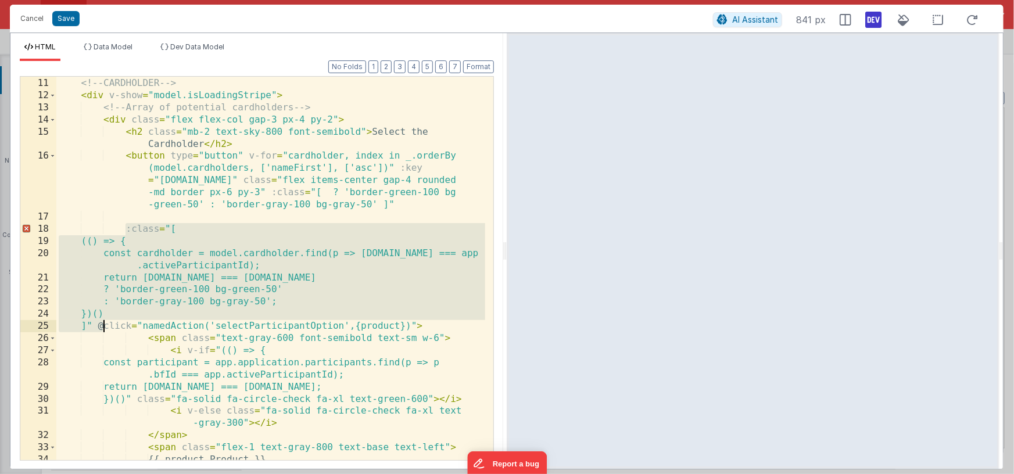
drag, startPoint x: 126, startPoint y: 228, endPoint x: 101, endPoint y: 321, distance: 96.1
click at [101, 321] on div "<!-- CARDHOLDER --> < div v-show = "model.isLoadingStripe" > <!-- Array of pote…" at bounding box center [270, 269] width 429 height 408
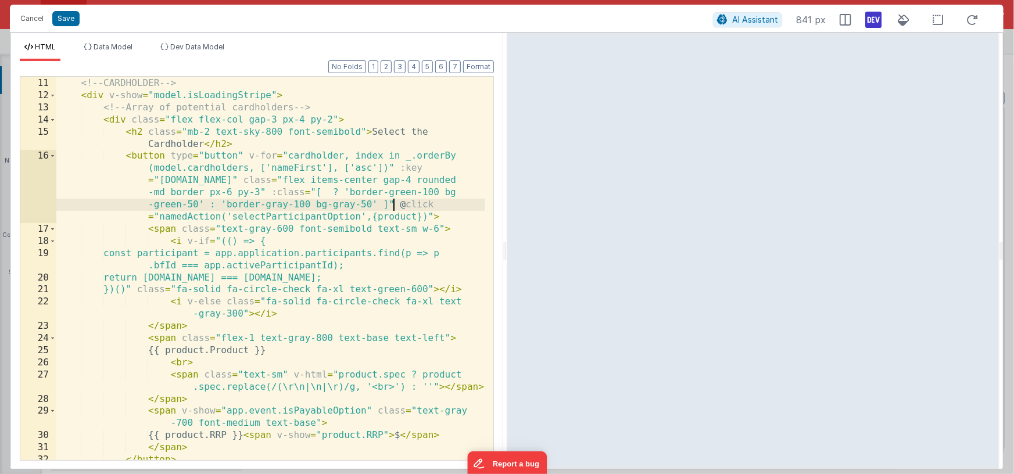
click at [324, 191] on div "<!-- CARDHOLDER --> < div v-show = "model.isLoadingStripe" > <!-- Array of pote…" at bounding box center [270, 269] width 429 height 408
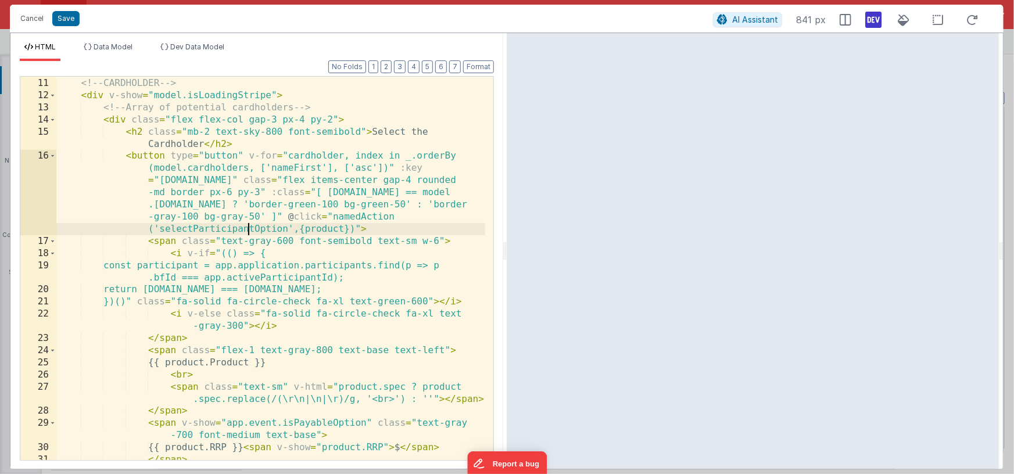
click at [248, 234] on div "<!-- CARDHOLDER --> < div v-show = "model.isLoadingStripe" > <!-- Array of pote…" at bounding box center [270, 269] width 429 height 408
click at [181, 227] on div "<!-- CARDHOLDER --> < div v-show = "model.isLoadingStripe" > <!-- Array of pote…" at bounding box center [270, 269] width 429 height 408
click at [180, 228] on div "<!-- CARDHOLDER --> < div v-show = "model.isLoadingStripe" > <!-- Array of pote…" at bounding box center [270, 269] width 429 height 408
click at [183, 230] on div "<!-- CARDHOLDER --> < div v-show = "model.isLoadingStripe" > <!-- Array of pote…" at bounding box center [270, 269] width 429 height 408
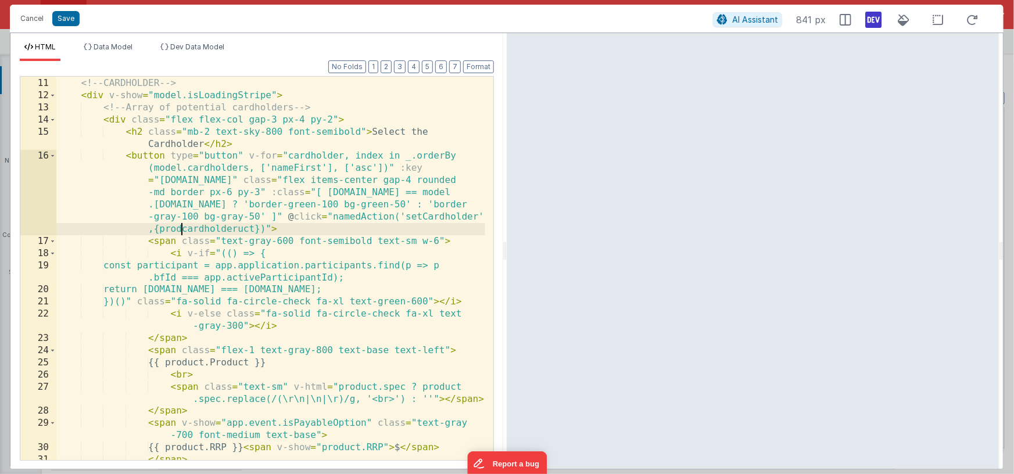
click at [183, 230] on div "<!-- CARDHOLDER --> < div v-show = "model.isLoadingStripe" > <!-- Array of pote…" at bounding box center [270, 269] width 429 height 408
click at [325, 192] on div "<!-- CARDHOLDER --> < div v-show = "model.isLoadingStripe" > <!-- Array of pote…" at bounding box center [270, 269] width 429 height 408
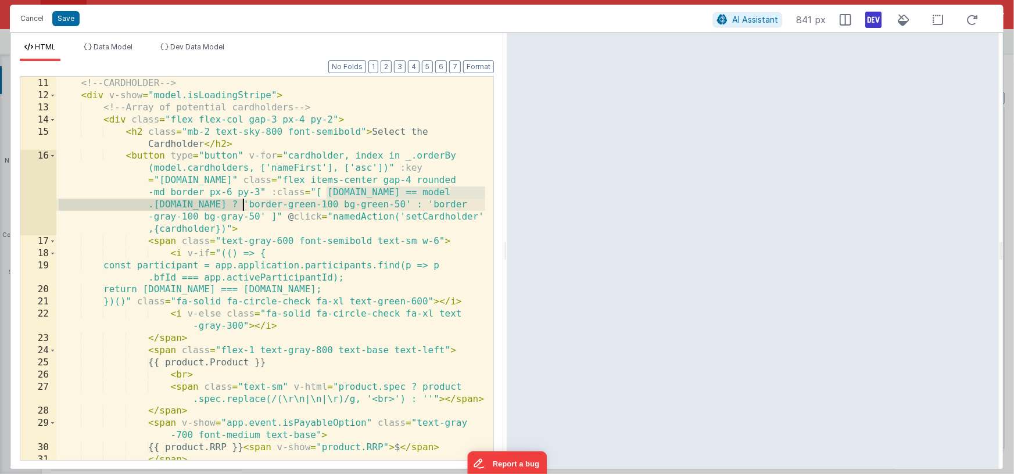
click at [242, 206] on div "<!-- CARDHOLDER --> < div v-show = "model.isLoadingStripe" > <!-- Array of pote…" at bounding box center [270, 269] width 429 height 408
click at [221, 253] on div "<!-- CARDHOLDER --> < div v-show = "model.isLoadingStripe" > <!-- Array of pote…" at bounding box center [270, 269] width 429 height 408
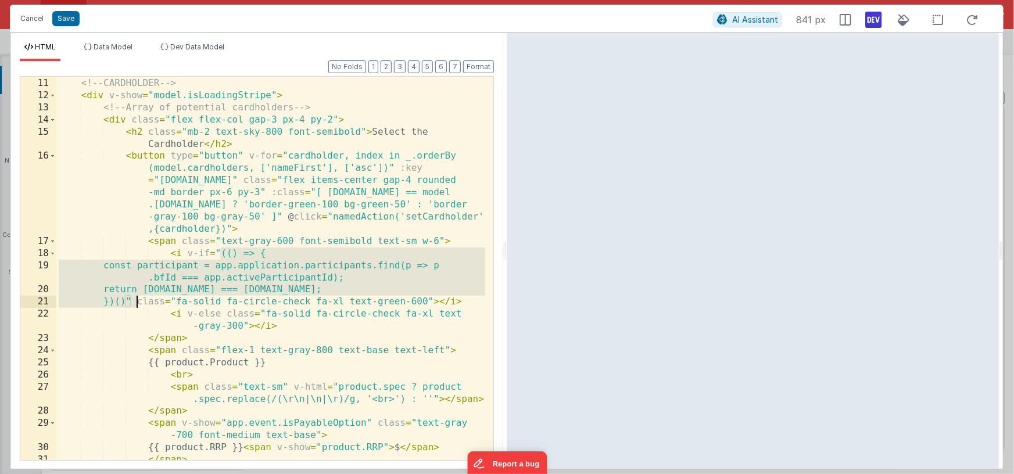
click at [138, 301] on div "<!-- CARDHOLDER --> < div v-show = "model.isLoadingStripe" > <!-- Array of pote…" at bounding box center [270, 269] width 429 height 408
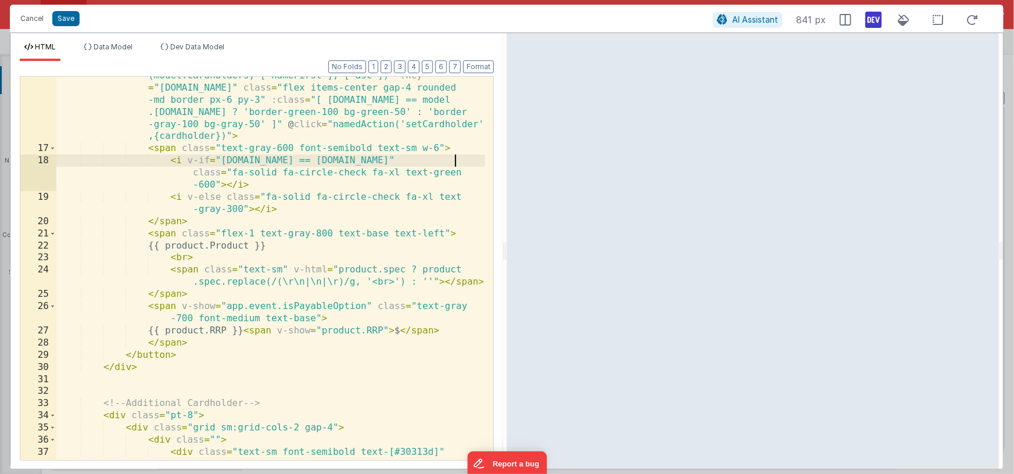
scroll to position [205, 0]
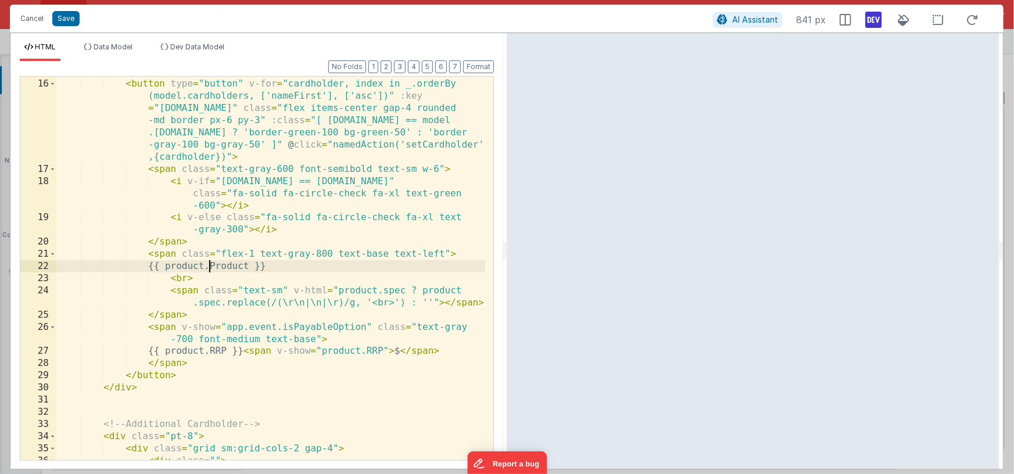
click at [210, 266] on div "< h2 class = "mb-2 text-sky-800 font-semibold" > Select the Cardholder </ h2 > …" at bounding box center [270, 264] width 429 height 420
click at [259, 267] on div "< h2 class = "mb-2 text-sky-800 font-semibold" > Select the Cardholder </ h2 > …" at bounding box center [270, 264] width 429 height 420
click at [422, 265] on div "< h2 class = "mb-2 text-sky-800 font-semibold" > Select the Cardholder </ h2 > …" at bounding box center [270, 264] width 429 height 420
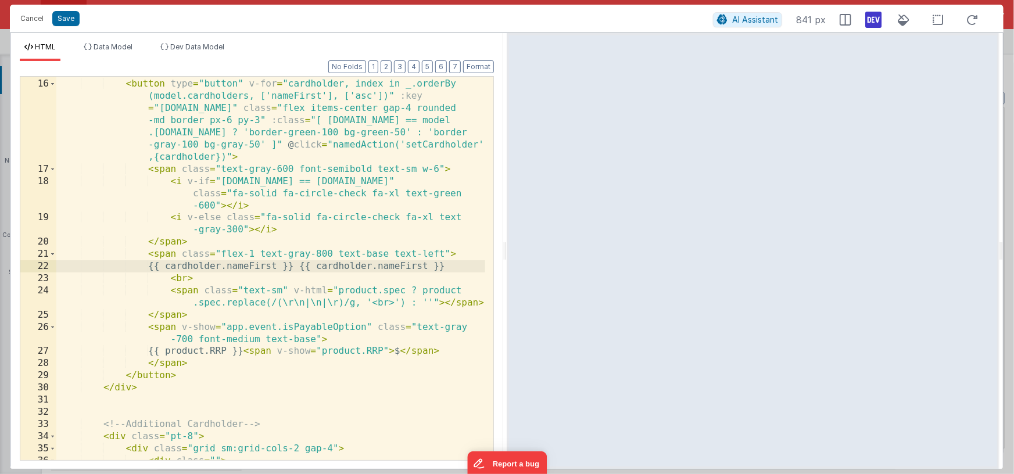
click at [450, 265] on div "< h2 class = "mb-2 text-sky-800 font-semibold" > Select the Cardholder </ h2 > …" at bounding box center [270, 264] width 429 height 420
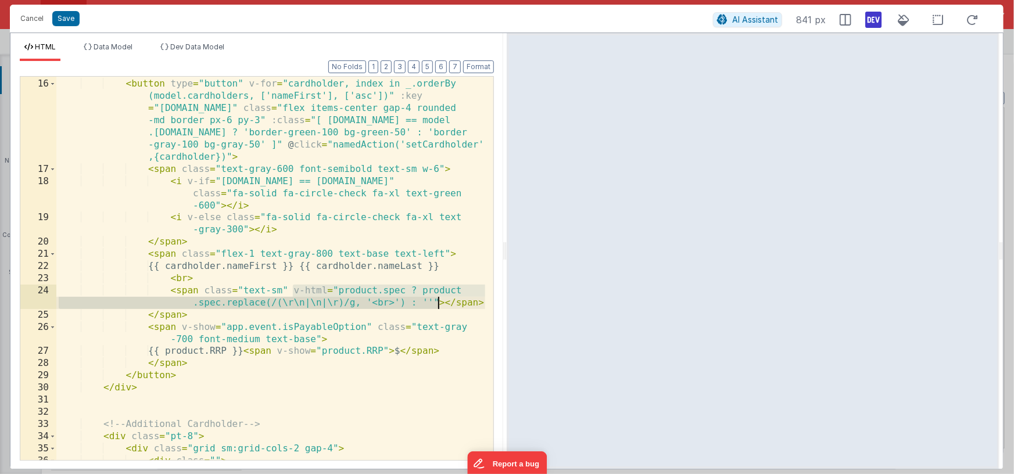
drag, startPoint x: 294, startPoint y: 291, endPoint x: 437, endPoint y: 300, distance: 143.3
click at [437, 300] on div "< h2 class = "mb-2 text-sky-800 font-semibold" > Select the Cardholder </ h2 > …" at bounding box center [270, 264] width 429 height 420
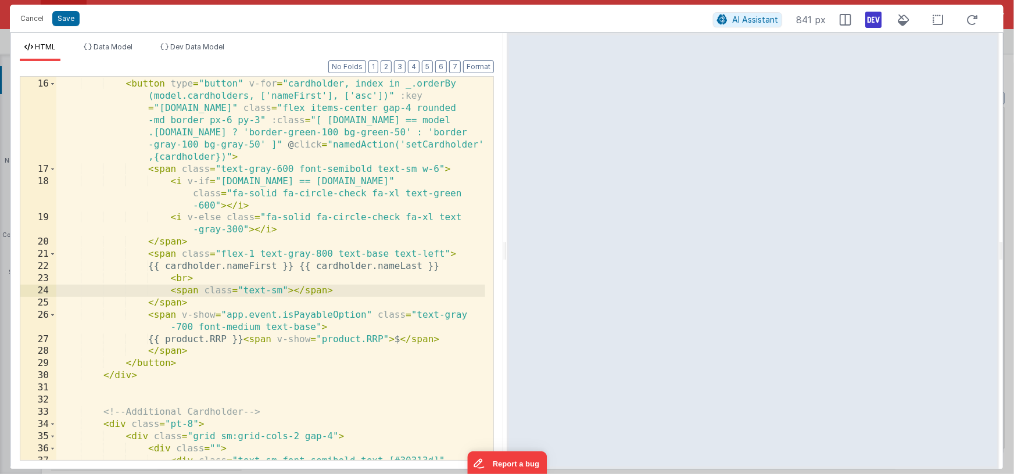
paste textarea
click at [410, 292] on div "< h2 class = "mb-2 text-sky-800 font-semibold" > Select the Cardholder </ h2 > …" at bounding box center [270, 270] width 429 height 432
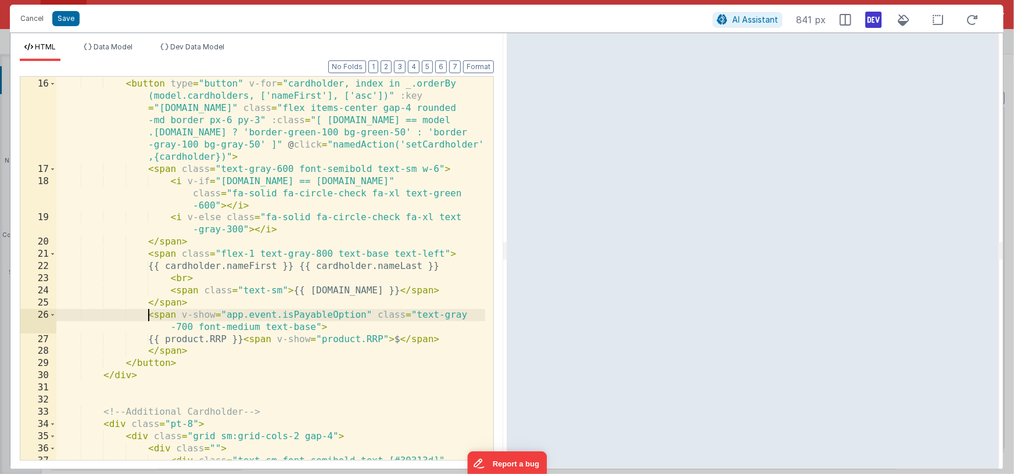
click at [148, 315] on div "< h2 class = "mb-2 text-sky-800 font-semibold" > Select the Cardholder </ h2 > …" at bounding box center [270, 270] width 429 height 432
click at [191, 352] on div "< h2 class = "mb-2 text-sky-800 font-semibold" > Select the Cardholder </ h2 > …" at bounding box center [270, 270] width 429 height 432
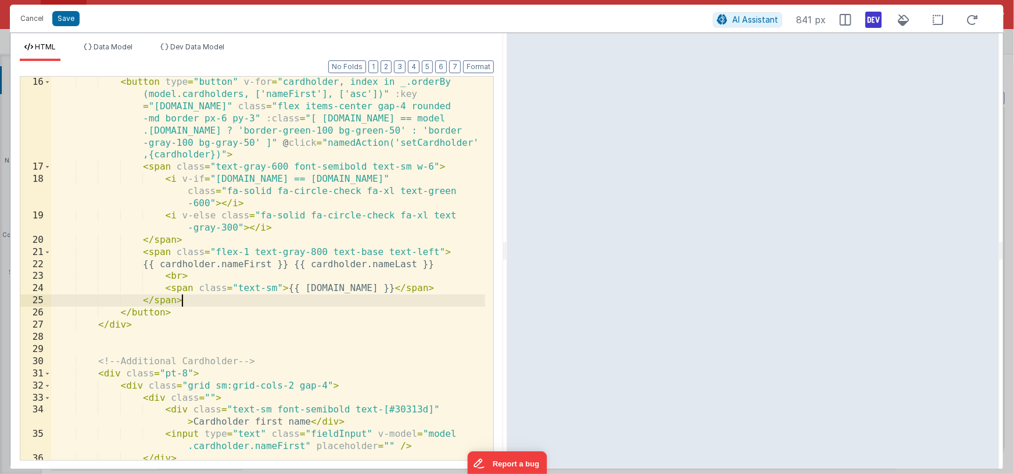
scroll to position [0, 0]
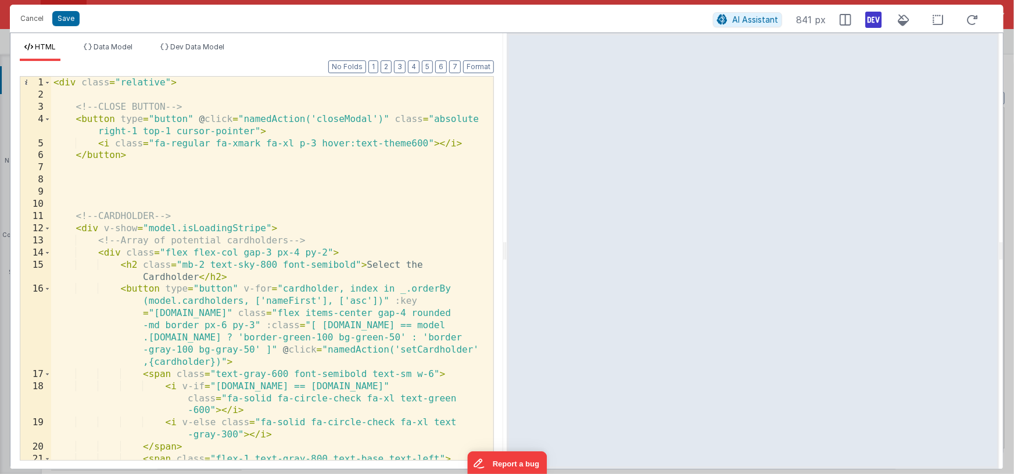
drag, startPoint x: 277, startPoint y: 253, endPoint x: 284, endPoint y: 253, distance: 7.0
click at [277, 253] on div "< div class = "relative" > <!-- CLOSE BUTTON --> < button type = "button" @ cli…" at bounding box center [268, 281] width 434 height 408
click at [325, 253] on div "< div class = "relative" > <!-- CLOSE BUTTON --> < button type = "button" @ cli…" at bounding box center [268, 281] width 434 height 408
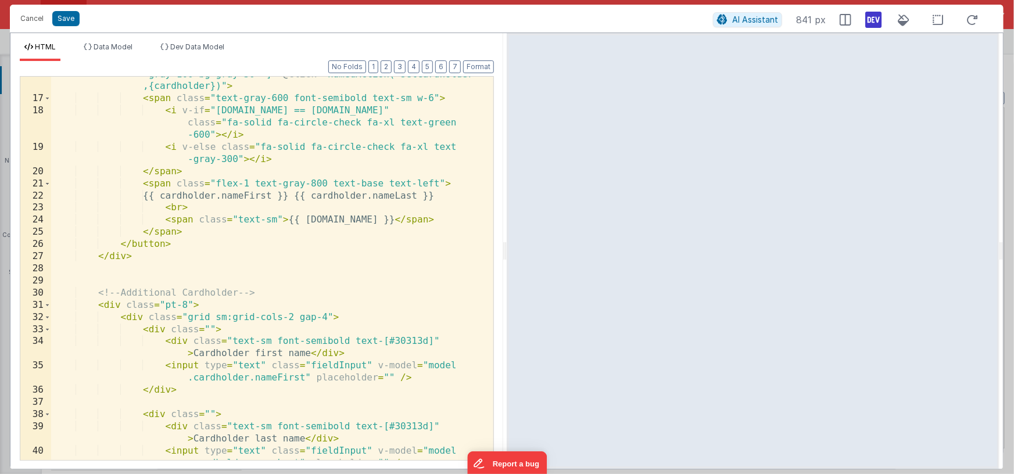
scroll to position [275, 0]
click at [187, 305] on div "< button type = "button" v-for = "cardholder, index in _.orderBy (model.cardhol…" at bounding box center [268, 254] width 434 height 493
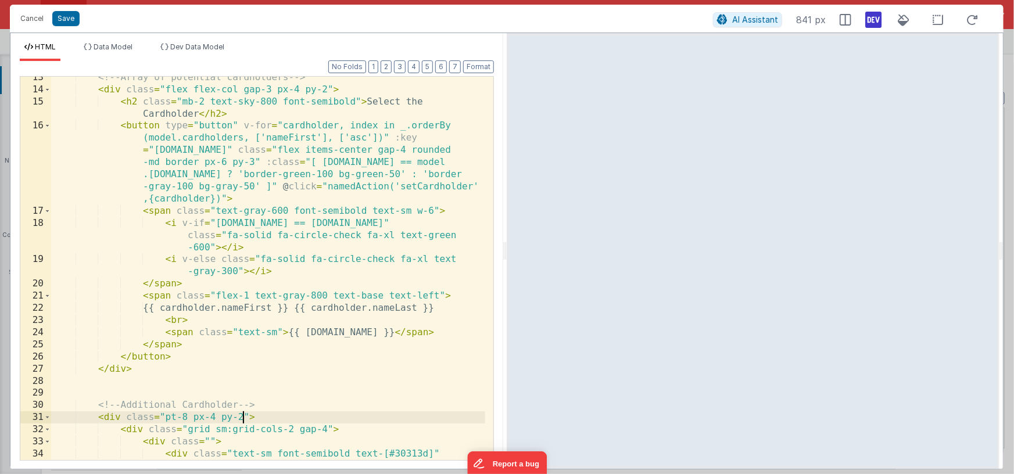
scroll to position [152, 0]
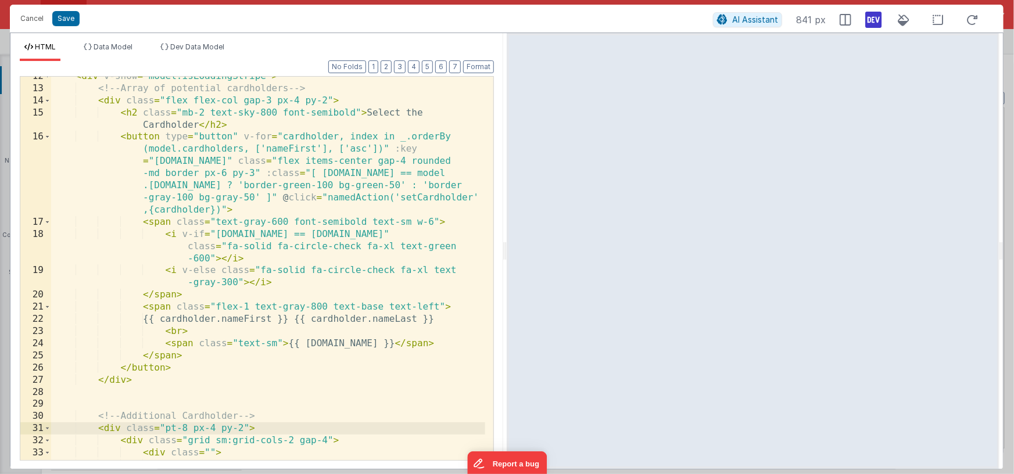
click at [122, 137] on div "< div v-show = "model.isLoadingStripe" > <!-- Array of potential cardholders --…" at bounding box center [268, 280] width 434 height 420
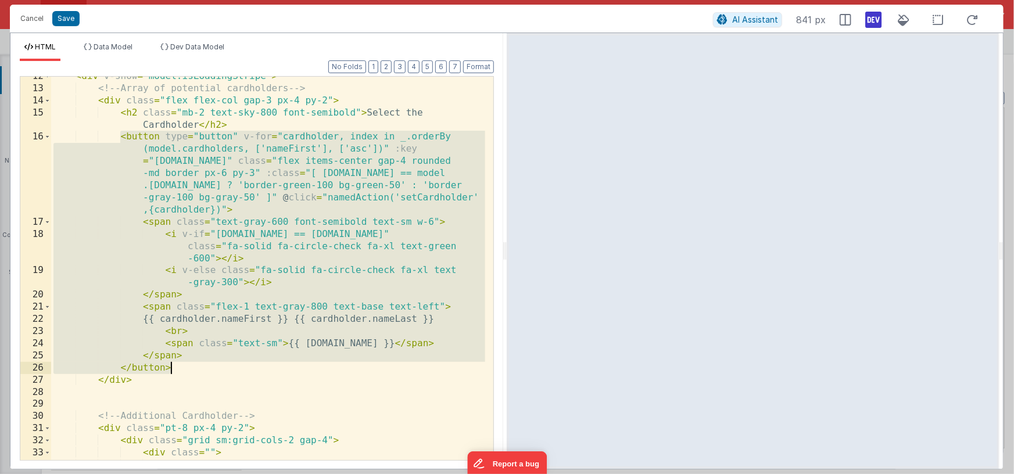
click at [184, 367] on div "< div v-show = "model.isLoadingStripe" > <!-- Array of potential cardholders --…" at bounding box center [268, 280] width 434 height 420
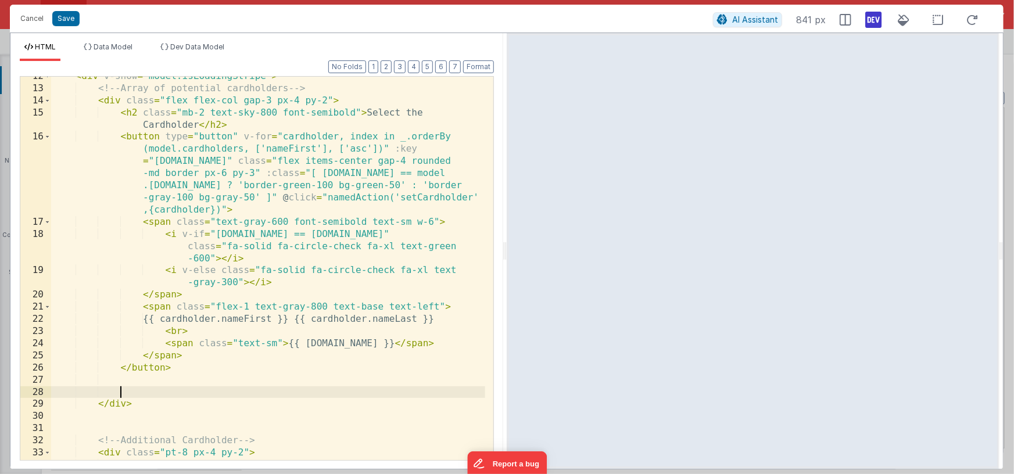
scroll to position [321, 0]
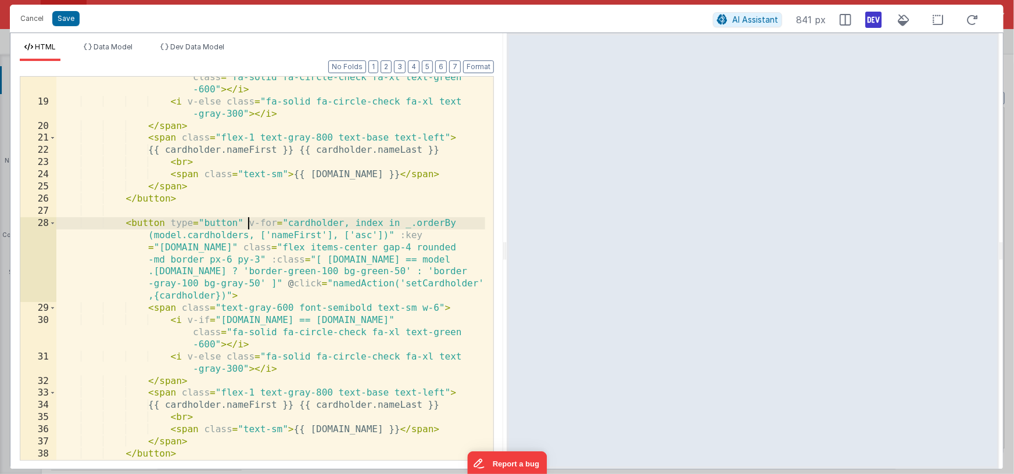
click at [248, 221] on div "< i v-if = "cardholder.email == model.cardholder.email" class = "fa-solid fa-ci…" at bounding box center [270, 275] width 429 height 432
click at [253, 245] on div "< i v-if = "cardholder.email == model.cardholder.email" class = "fa-solid fa-ci…" at bounding box center [270, 275] width 429 height 432
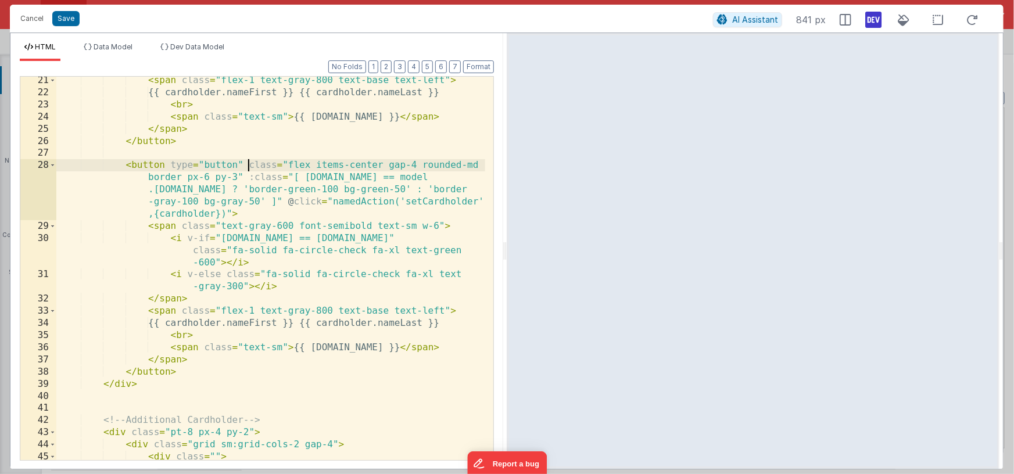
scroll to position [378, 0]
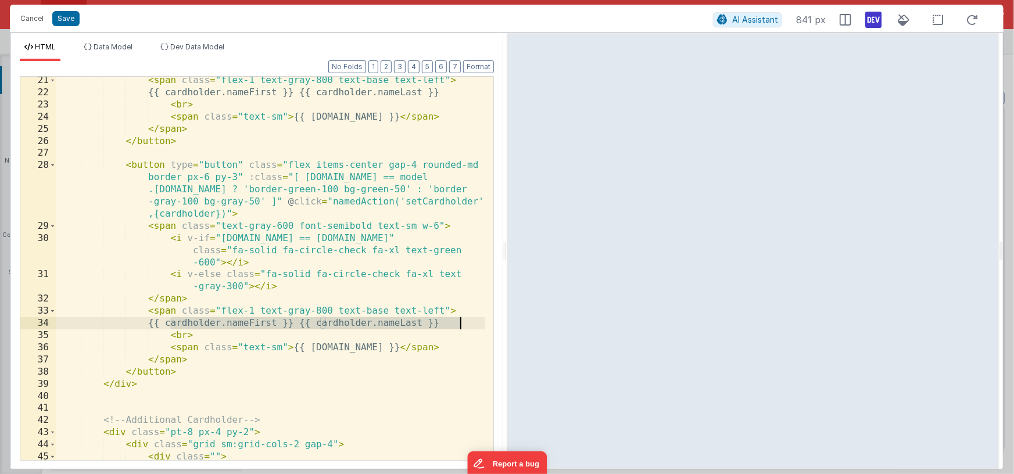
drag, startPoint x: 169, startPoint y: 324, endPoint x: 467, endPoint y: 325, distance: 298.1
click at [467, 325] on div "< span class = "flex-1 text-gray-800 text-base text-left" > {{ cardholder.nameF…" at bounding box center [270, 284] width 429 height 420
click at [108, 52] on li "Data Model" at bounding box center [108, 51] width 58 height 19
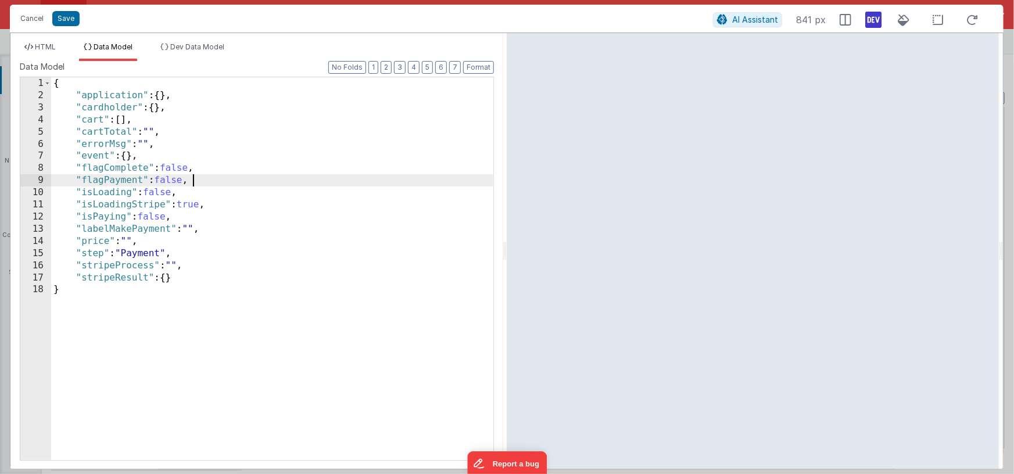
click at [201, 180] on div "{ "application" : { } , "cardholder" : { } , "cart" : [ ] , "cartTotal" : "" , …" at bounding box center [272, 280] width 442 height 407
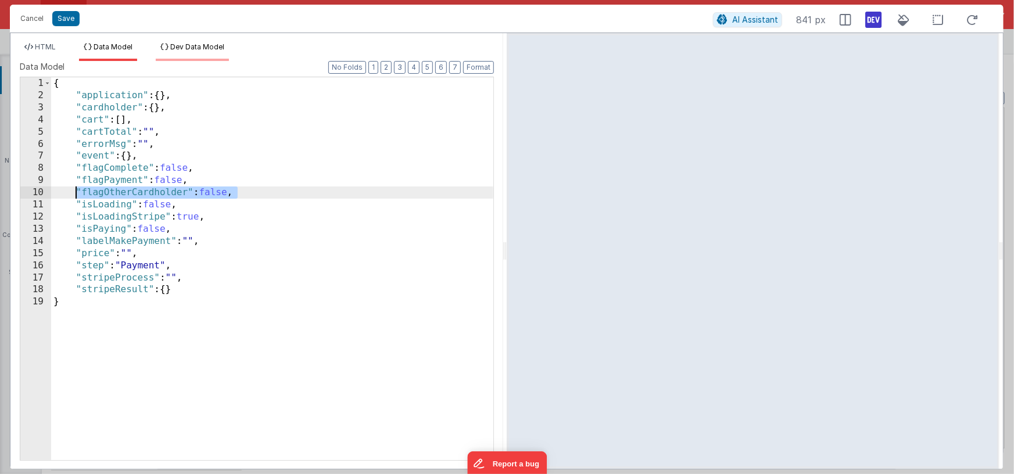
click at [198, 45] on span "Dev Data Model" at bounding box center [197, 46] width 54 height 9
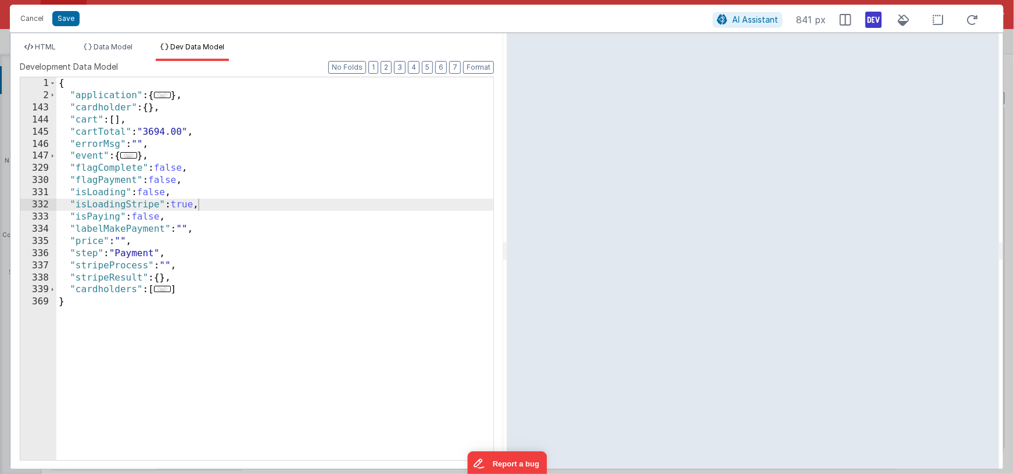
click at [210, 184] on div "{ "application" : { ... } , "cardholder" : { } , "cart" : [ ] , "cartTotal" : "…" at bounding box center [274, 280] width 437 height 407
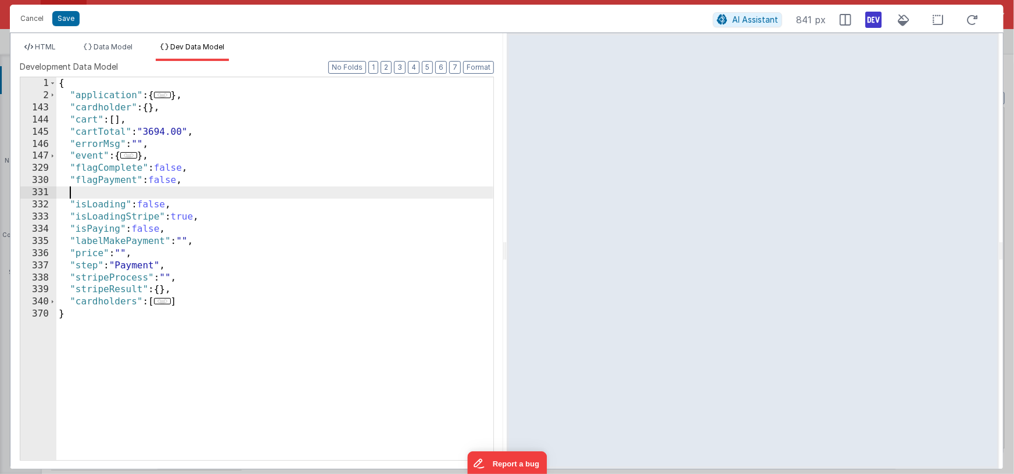
paste textarea
click at [207, 191] on div "{ "application" : { ... } , "cardholder" : { } , "cart" : [ ] , "cartTotal" : "…" at bounding box center [274, 280] width 437 height 407
click at [128, 195] on div "{ "application" : { ... } , "cardholder" : { } , "cart" : [ ] , "cartTotal" : "…" at bounding box center [274, 280] width 437 height 407
click at [128, 194] on div "{ "application" : { ... } , "cardholder" : { } , "cart" : [ ] , "cartTotal" : "…" at bounding box center [274, 280] width 437 height 407
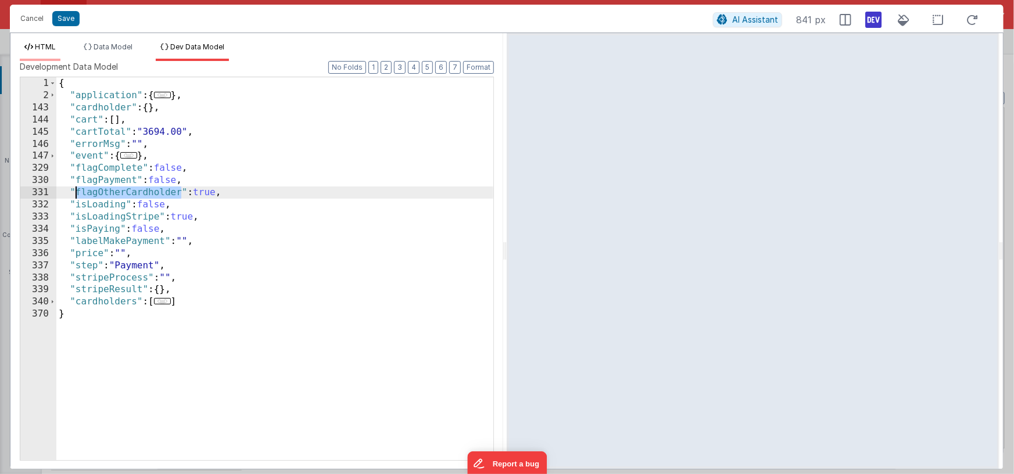
click at [43, 49] on span "HTML" at bounding box center [45, 46] width 21 height 9
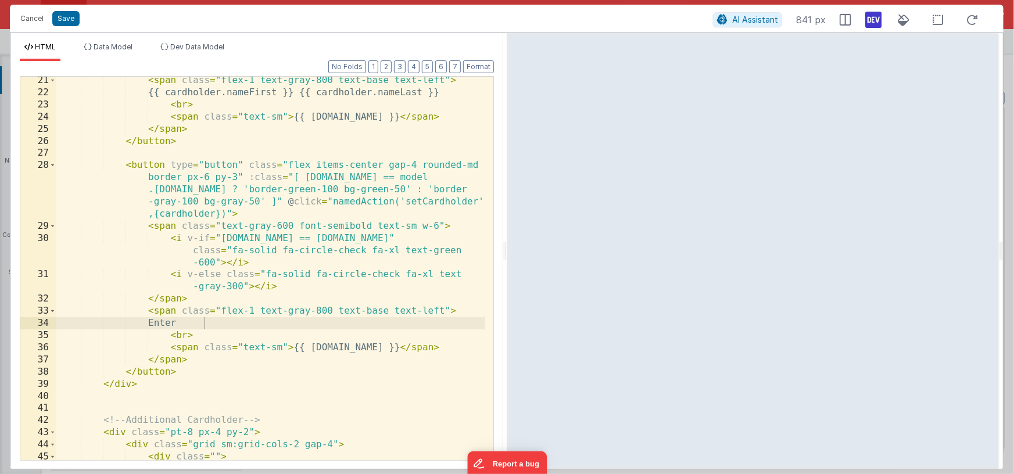
click at [220, 238] on div "< span class = "flex-1 text-gray-800 text-base text-left" > {{ cardholder.nameF…" at bounding box center [270, 284] width 429 height 420
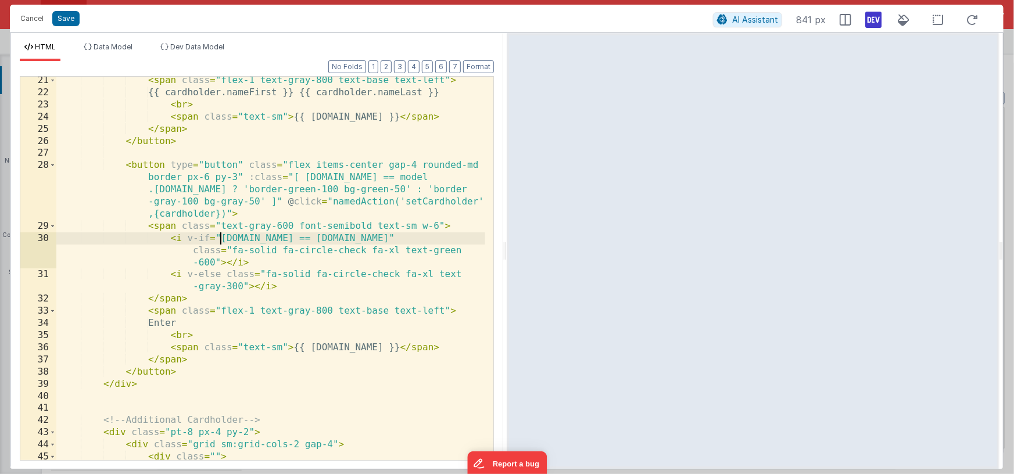
click at [455, 237] on div "< span class = "flex-1 text-gray-800 text-base text-left" > {{ cardholder.nameF…" at bounding box center [270, 284] width 429 height 420
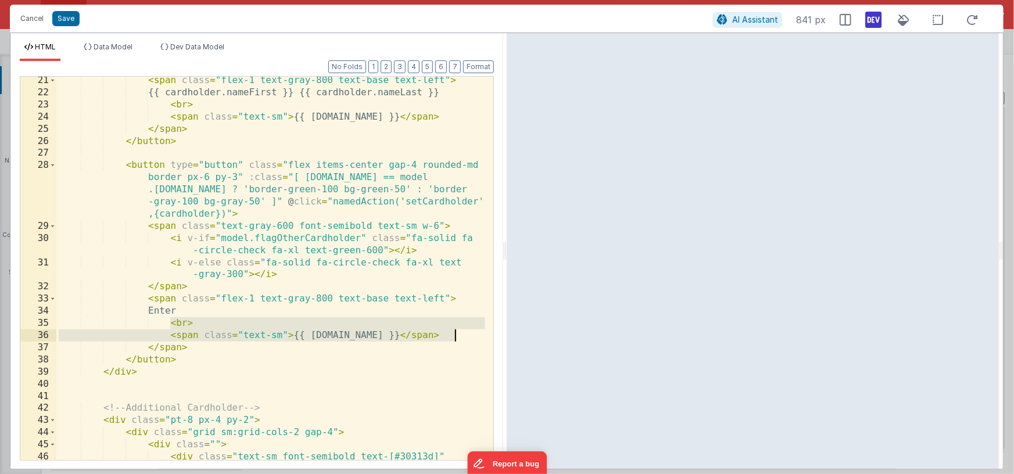
drag, startPoint x: 170, startPoint y: 323, endPoint x: 459, endPoint y: 334, distance: 288.5
click at [459, 334] on div "< span class = "flex-1 text-gray-800 text-base text-left" > {{ cardholder.nameF…" at bounding box center [270, 284] width 429 height 420
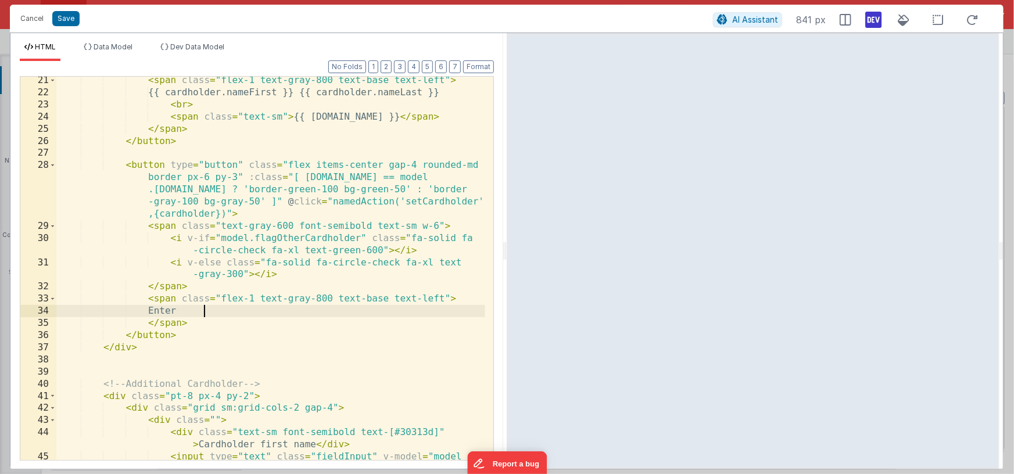
click at [333, 202] on div "< span class = "flex-1 text-gray-800 text-base text-left" > {{ cardholder.nameF…" at bounding box center [270, 284] width 429 height 420
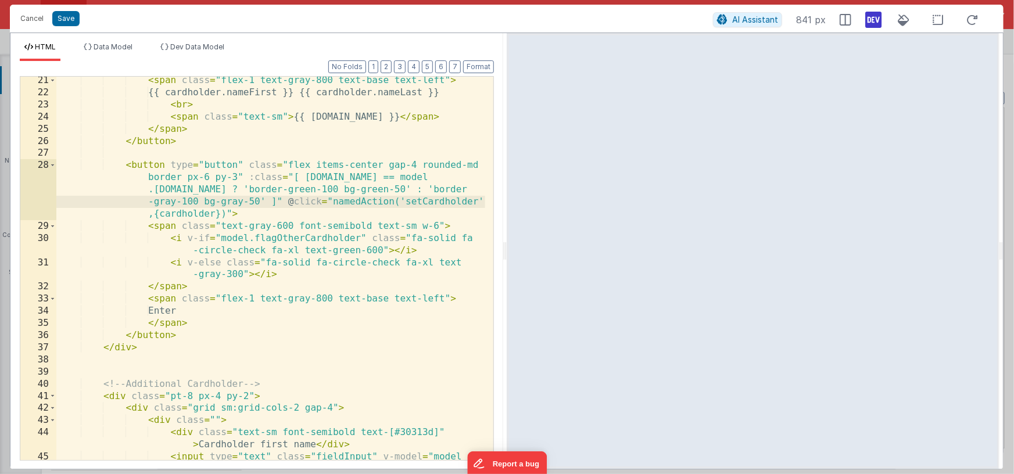
click at [223, 214] on div "< span class = "flex-1 text-gray-800 text-base text-left" > {{ cardholder.nameF…" at bounding box center [270, 284] width 429 height 420
click at [227, 215] on div "< span class = "flex-1 text-gray-800 text-base text-left" > {{ cardholder.nameF…" at bounding box center [270, 284] width 429 height 420
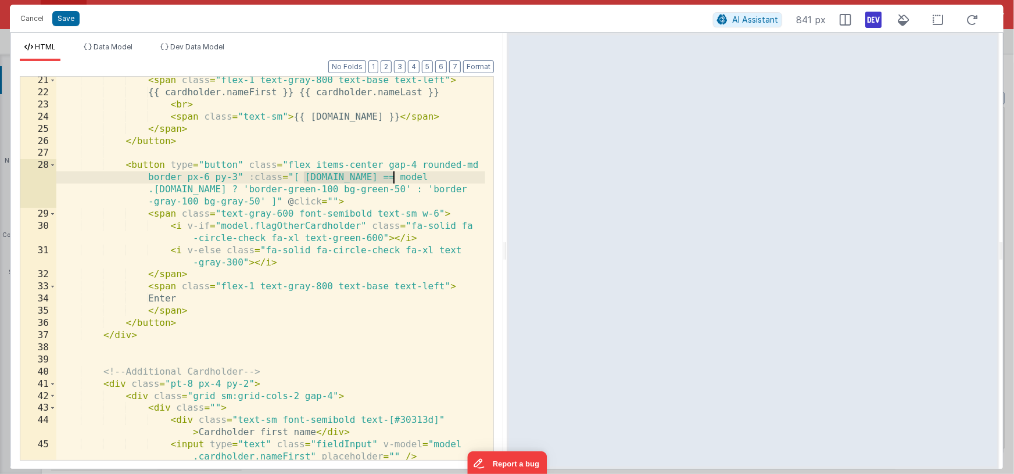
drag, startPoint x: 303, startPoint y: 178, endPoint x: 391, endPoint y: 176, distance: 87.8
click at [391, 176] on div "< span class = "flex-1 text-gray-800 text-base text-left" > {{ cardholder.nameF…" at bounding box center [270, 278] width 429 height 408
click at [270, 190] on div "< span class = "flex-1 text-gray-800 text-base text-left" > {{ cardholder.nameF…" at bounding box center [270, 278] width 429 height 408
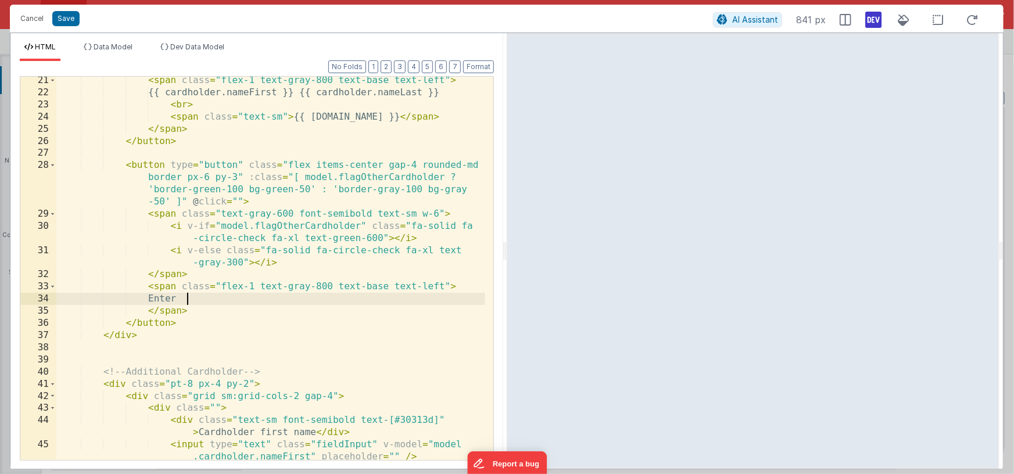
click at [189, 298] on div "< span class = "flex-1 text-gray-800 text-base text-left" > {{ cardholder.nameF…" at bounding box center [270, 278] width 429 height 408
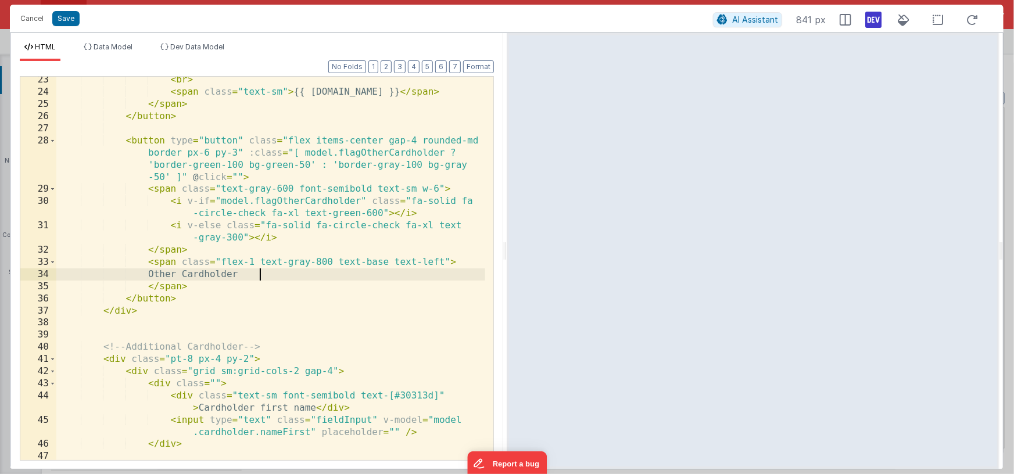
scroll to position [403, 0]
click at [445, 262] on div "< br > < span class = "text-sm" > {{ cardholder.email }} </ span > </ span > </…" at bounding box center [270, 278] width 429 height 408
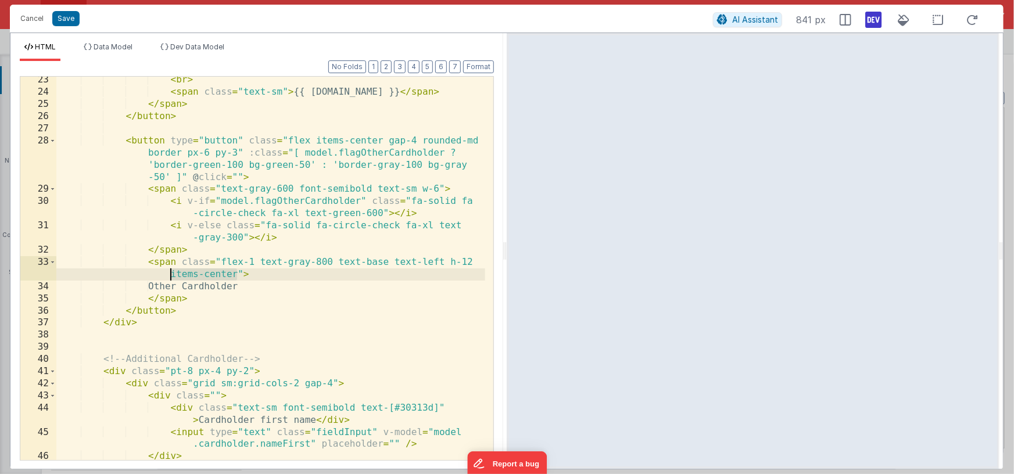
click at [169, 275] on div "< br > < span class = "text-sm" > {{ cardholder.email }} </ span > </ span > </…" at bounding box center [270, 278] width 429 height 408
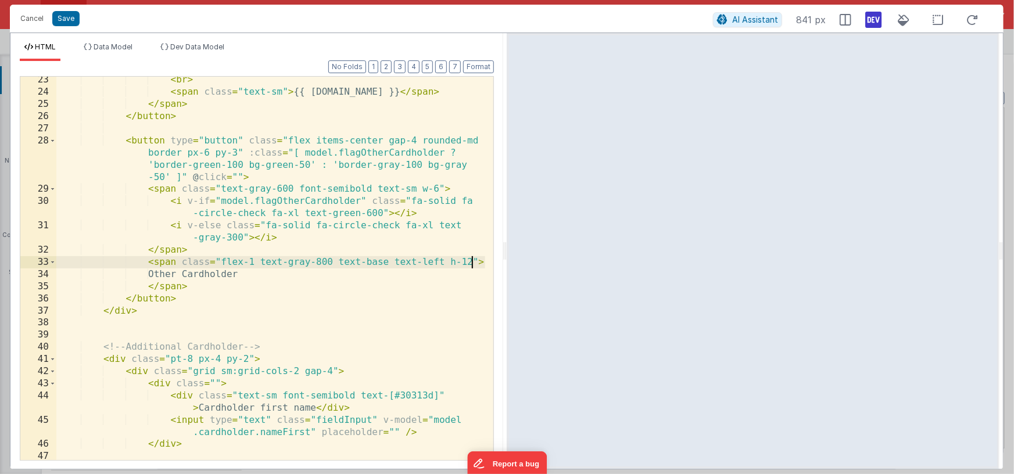
click at [260, 262] on div "< br > < span class = "text-sm" > {{ cardholder.email }} </ span > </ span > </…" at bounding box center [270, 278] width 429 height 408
click at [221, 263] on div "< br > < span class = "text-sm" > {{ cardholder.email }} </ span > </ span > </…" at bounding box center [270, 278] width 429 height 408
click at [403, 262] on div "< br > < span class = "text-sm" > {{ cardholder.email }} </ span > </ span > </…" at bounding box center [270, 278] width 429 height 408
click at [432, 262] on div "< br > < span class = "text-sm" > {{ cardholder.email }} </ span > </ span > </…" at bounding box center [270, 278] width 429 height 408
click at [237, 152] on div "< br > < span class = "text-sm" > {{ cardholder.email }} </ span > </ span > </…" at bounding box center [270, 278] width 429 height 408
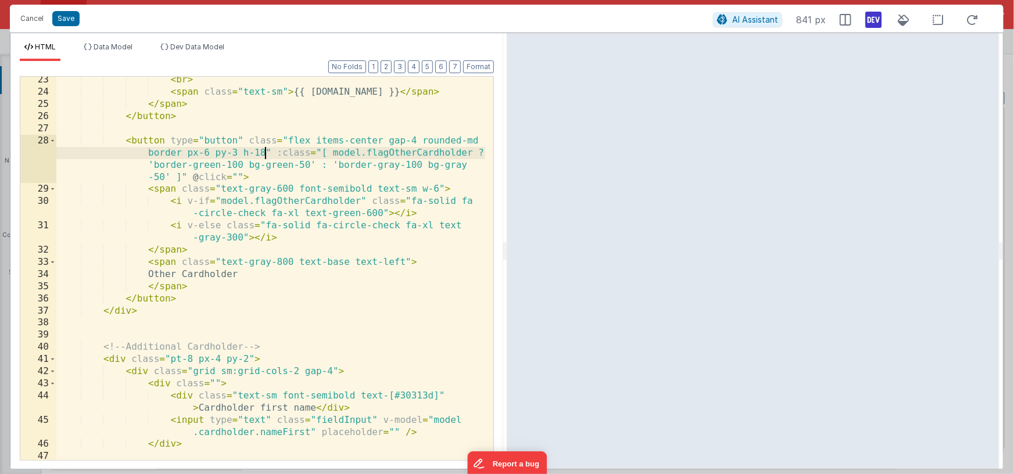
click at [265, 155] on div "< br > < span class = "text-sm" > {{ cardholder.email }} </ span > </ span > </…" at bounding box center [270, 278] width 429 height 408
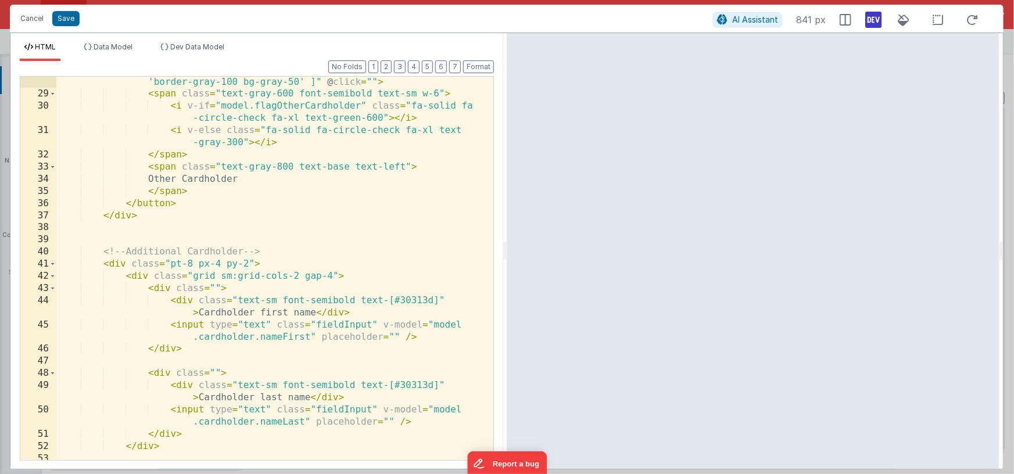
scroll to position [499, 0]
click at [199, 264] on div "< button type = "button" class = "flex items-center gap-4 rounded-md border px-…" at bounding box center [270, 262] width 429 height 445
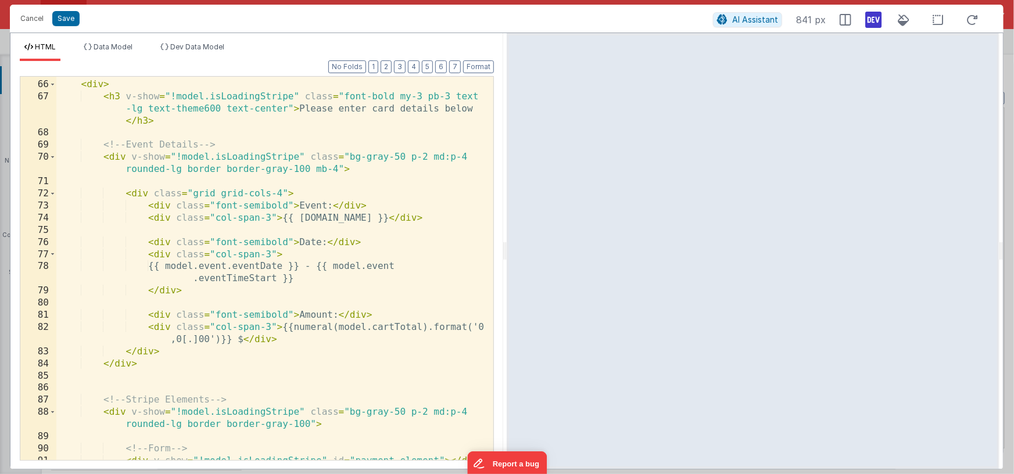
scroll to position [715, 0]
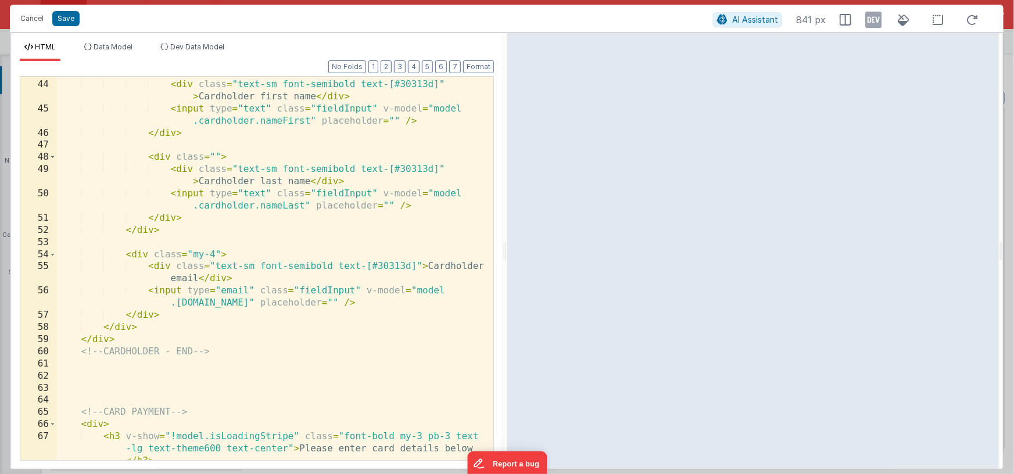
click at [870, 17] on icon at bounding box center [873, 19] width 16 height 19
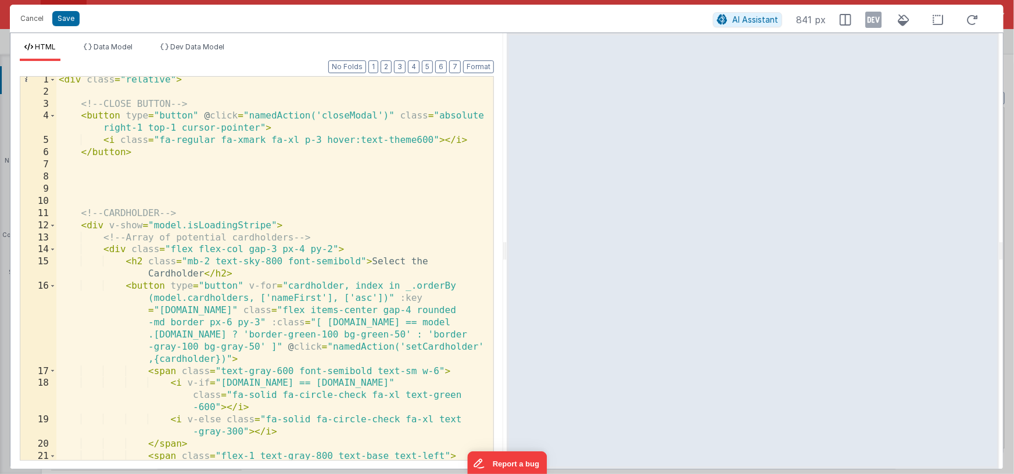
scroll to position [0, 0]
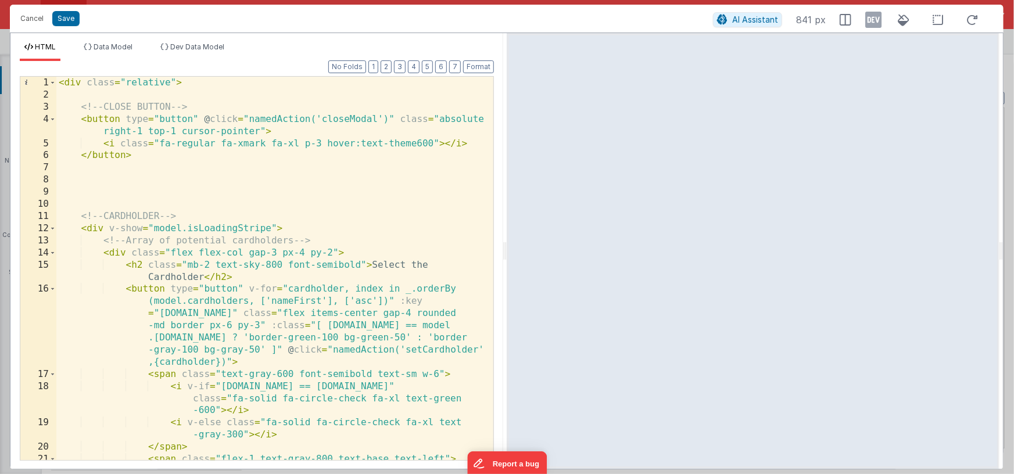
click at [108, 228] on div "< div class = "relative" > <!-- CLOSE BUTTON --> < button type = "button" @ cli…" at bounding box center [270, 281] width 429 height 408
click at [275, 229] on div "< div class = "relative" > <!-- CLOSE BUTTON --> < button type = "button" @ cli…" at bounding box center [270, 281] width 429 height 408
click at [54, 230] on span at bounding box center [52, 229] width 6 height 12
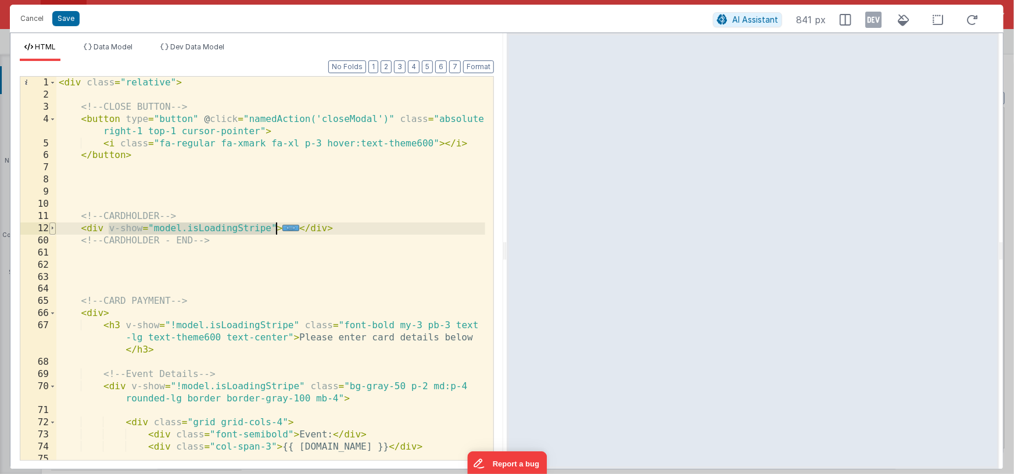
click at [54, 230] on span at bounding box center [52, 229] width 6 height 12
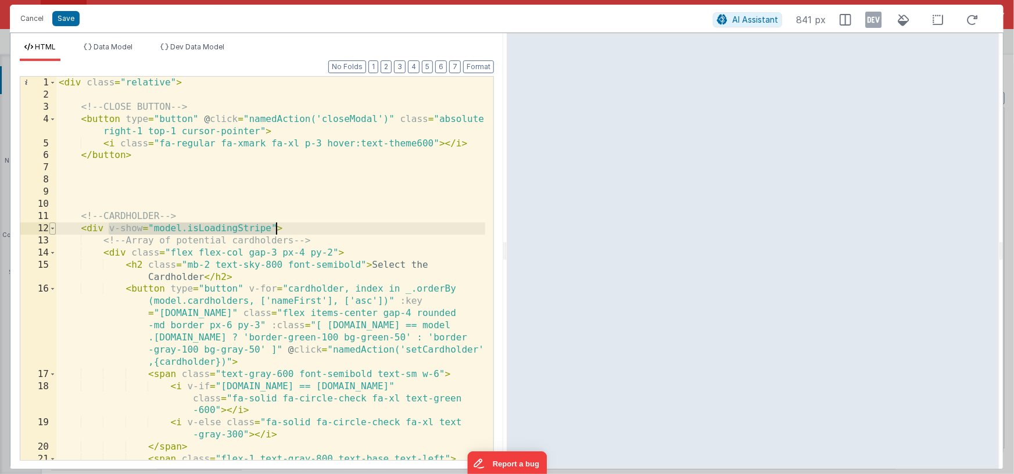
click at [53, 230] on span at bounding box center [52, 229] width 6 height 12
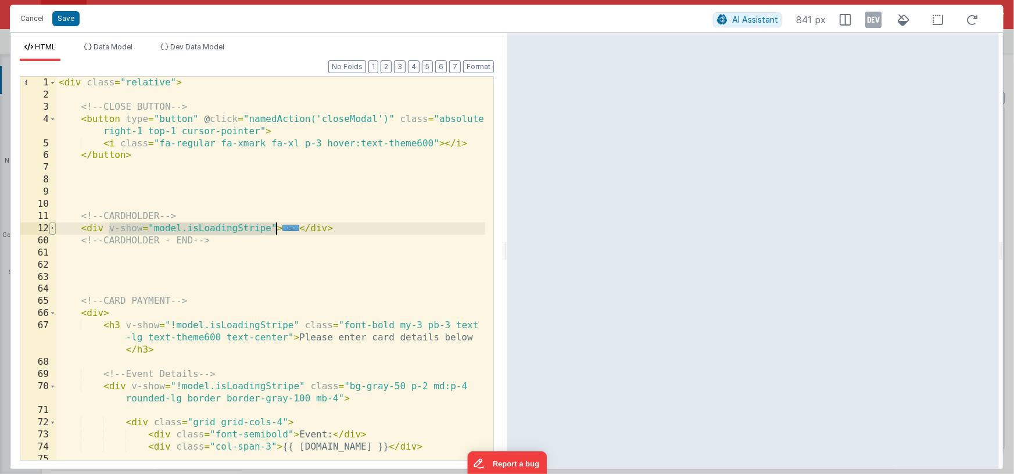
click at [53, 230] on span at bounding box center [52, 229] width 6 height 12
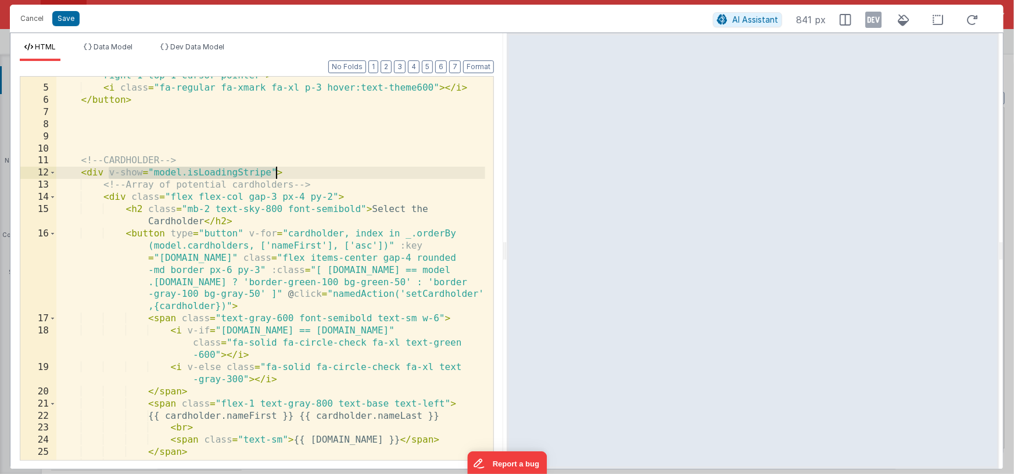
scroll to position [55, 0]
click at [52, 233] on span at bounding box center [52, 234] width 6 height 12
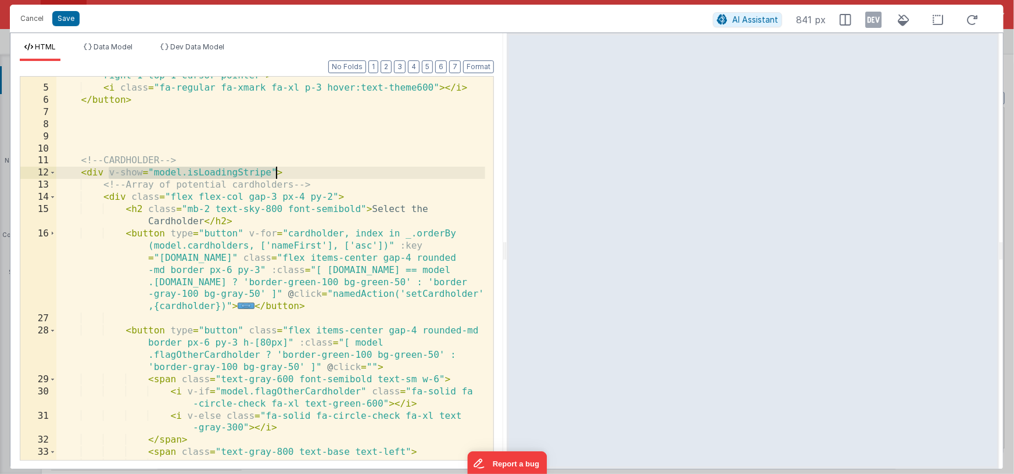
click at [156, 173] on div "< button type = "button" @ click = "namedAction('closeModal')" class = "absolut…" at bounding box center [270, 268] width 429 height 420
click at [191, 52] on li "Dev Data Model" at bounding box center [192, 51] width 73 height 19
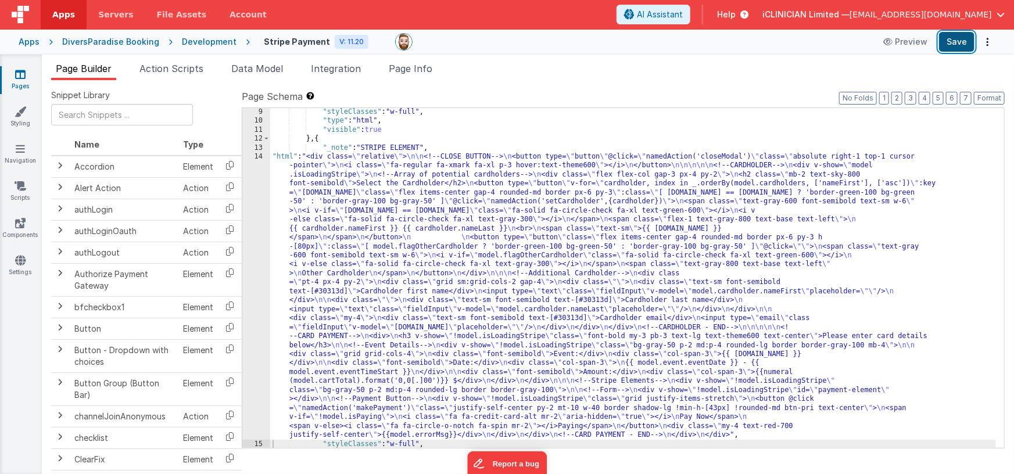
click at [966, 40] on button "Save" at bounding box center [956, 42] width 35 height 20
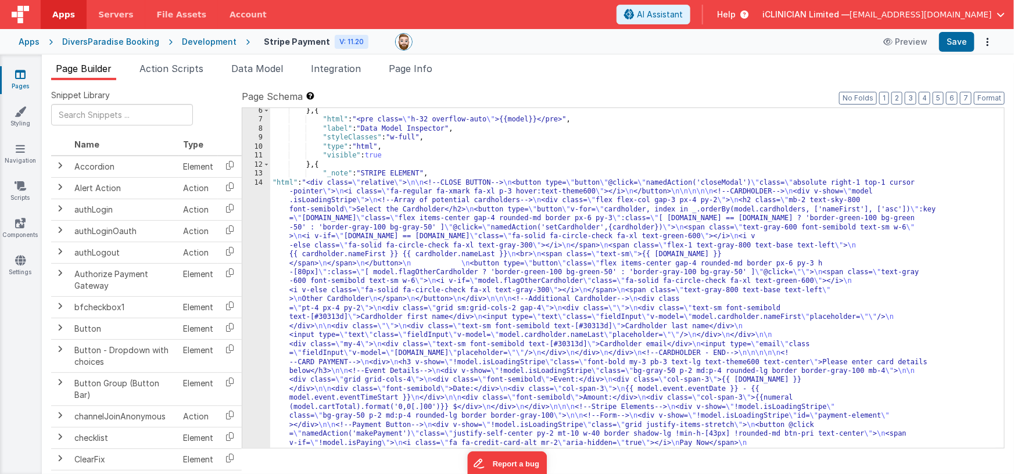
scroll to position [40, 0]
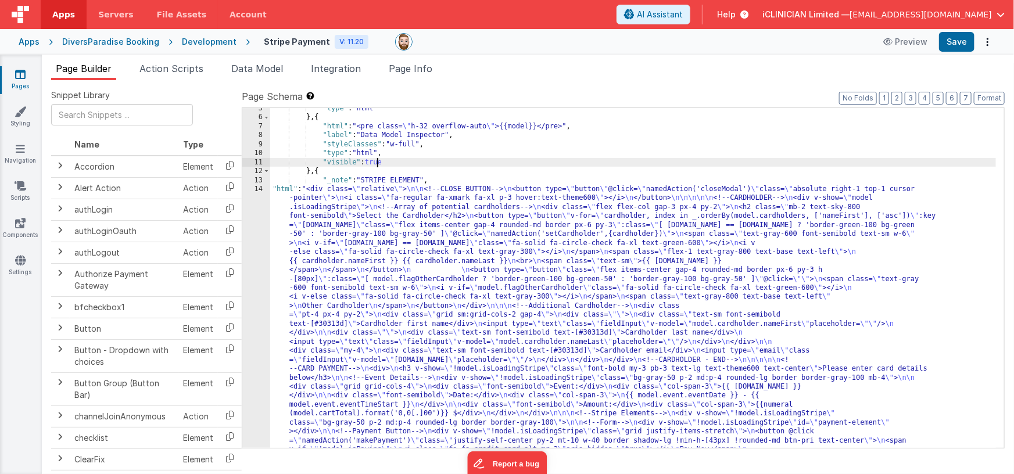
click at [378, 161] on div ""type" : "html" } , { "html" : "<pre class= \" h-32 overflow-auto \" >{{model}}…" at bounding box center [633, 422] width 726 height 637
click at [432, 268] on div ""type" : "html" } , { "html" : "<pre class= \" h-32 overflow-auto \" >{{model}}…" at bounding box center [633, 422] width 726 height 637
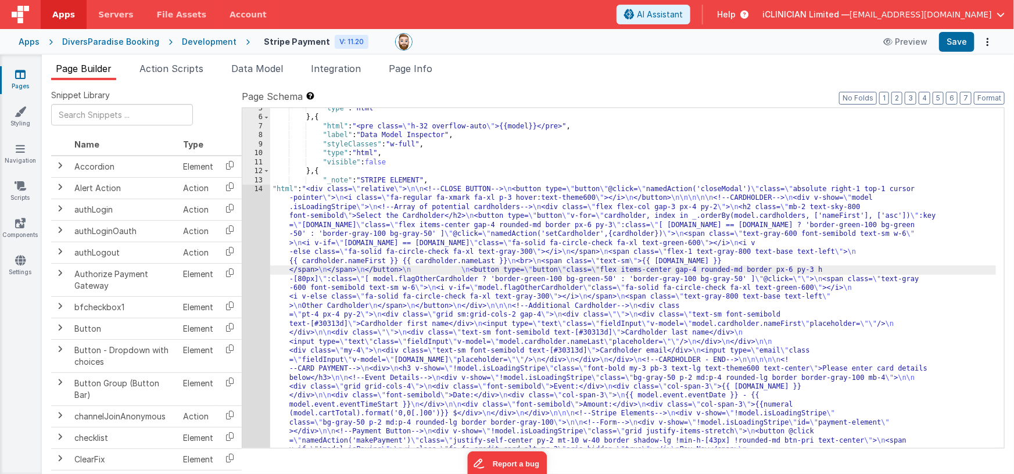
scroll to position [72, 0]
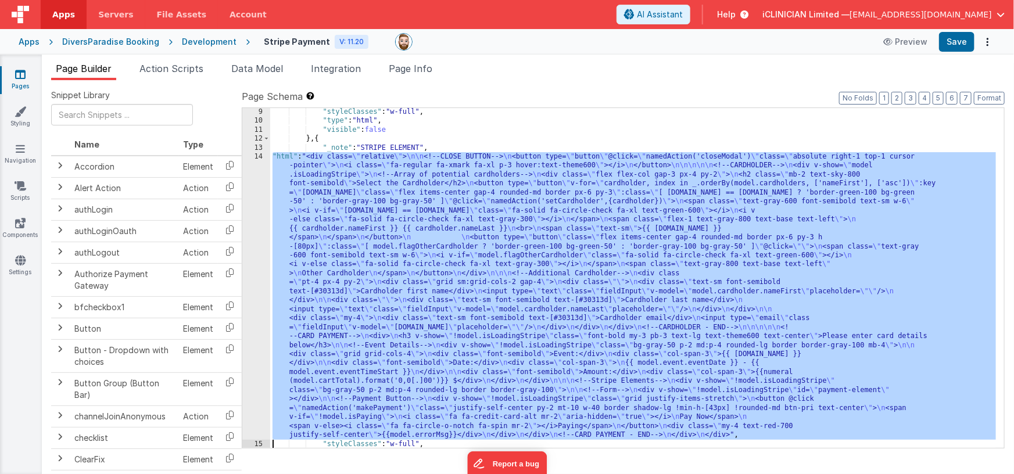
click at [266, 228] on div "14" at bounding box center [256, 296] width 28 height 288
click at [260, 242] on div "14" at bounding box center [256, 296] width 28 height 288
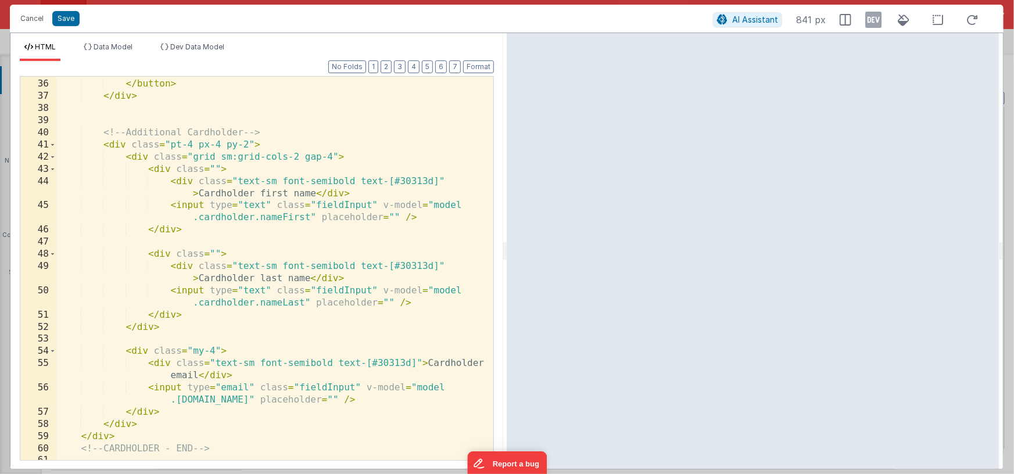
scroll to position [620, 0]
click at [124, 141] on div "</ button > </ div > <!-- Additional Cardholder --> < div class = "pt-4 px-4 py…" at bounding box center [270, 281] width 429 height 408
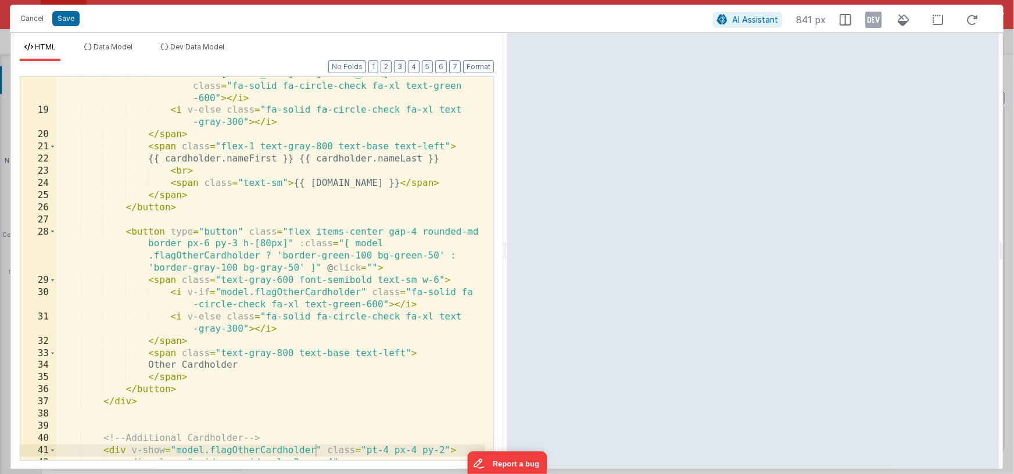
scroll to position [313, 0]
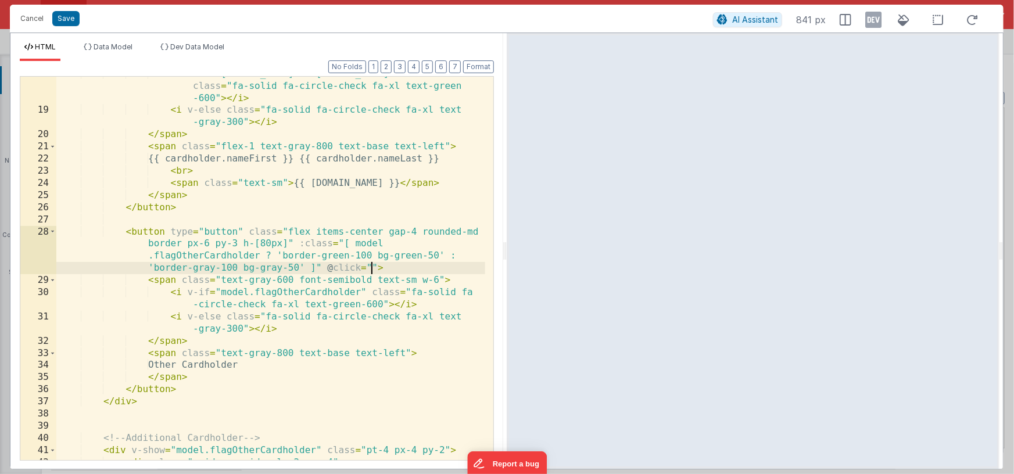
click at [370, 264] on div "< i v-if = "cardholder.email == model.cardholder.email" class = "fa-solid fa-ci…" at bounding box center [270, 284] width 429 height 432
paste textarea
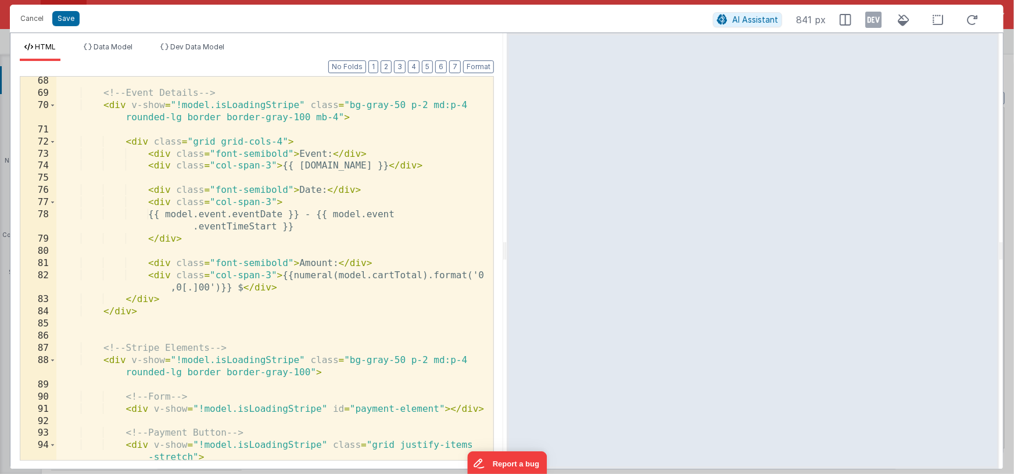
scroll to position [1330, 0]
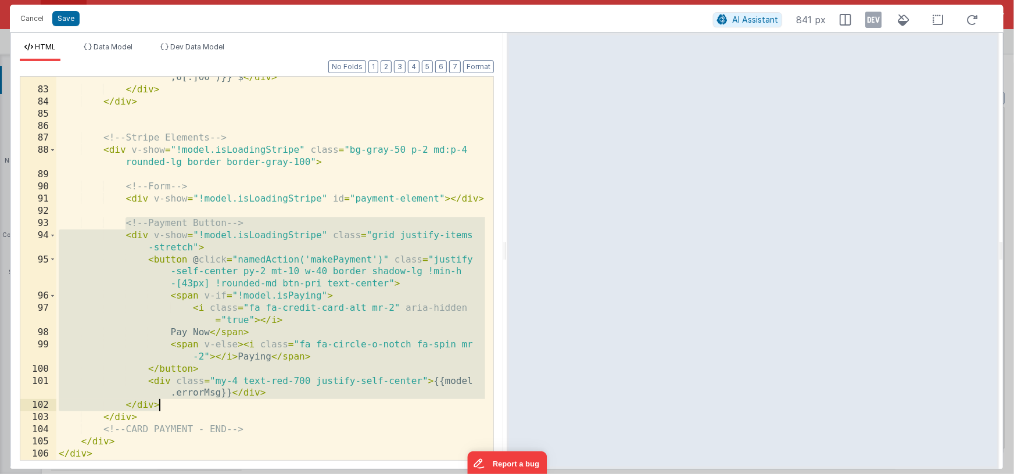
drag, startPoint x: 129, startPoint y: 230, endPoint x: 167, endPoint y: 404, distance: 177.8
click at [167, 404] on div "< div class = "col-span-3" > {{numeral(model.cartTotal).format('0 ,0[.]00')}} $…" at bounding box center [270, 269] width 429 height 420
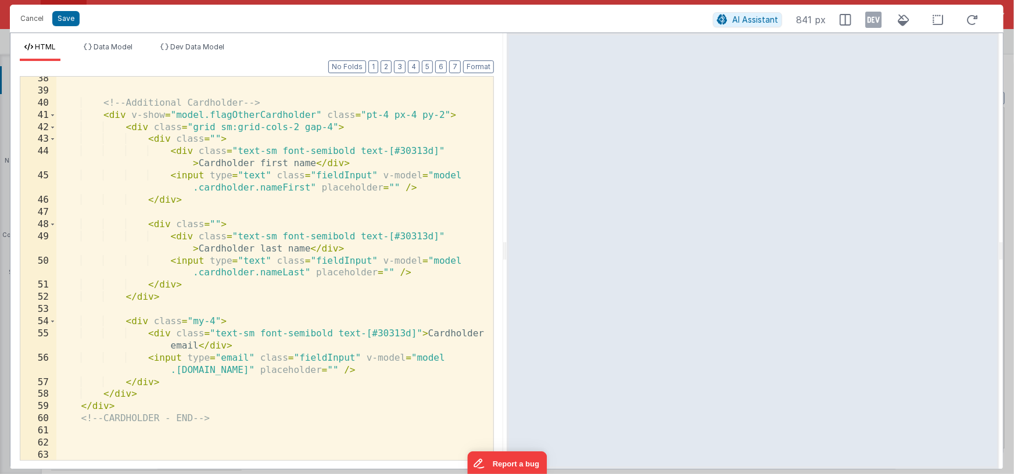
scroll to position [645, 0]
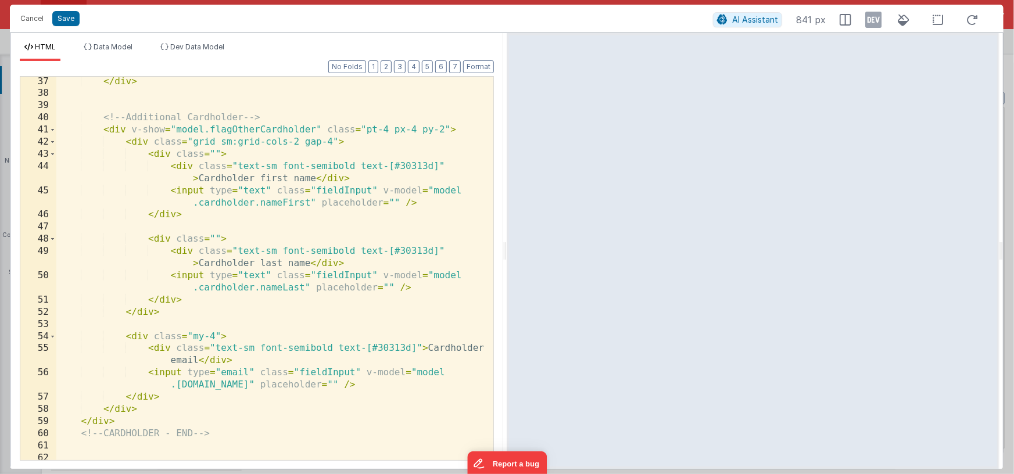
click at [167, 417] on div "</ div > <!-- Additional Cardholder --> < div v-show = "model.flagOtherCardhold…" at bounding box center [270, 280] width 429 height 408
click at [167, 411] on div "</ div > <!-- Additional Cardholder --> < div v-show = "model.flagOtherCardhold…" at bounding box center [270, 280] width 429 height 408
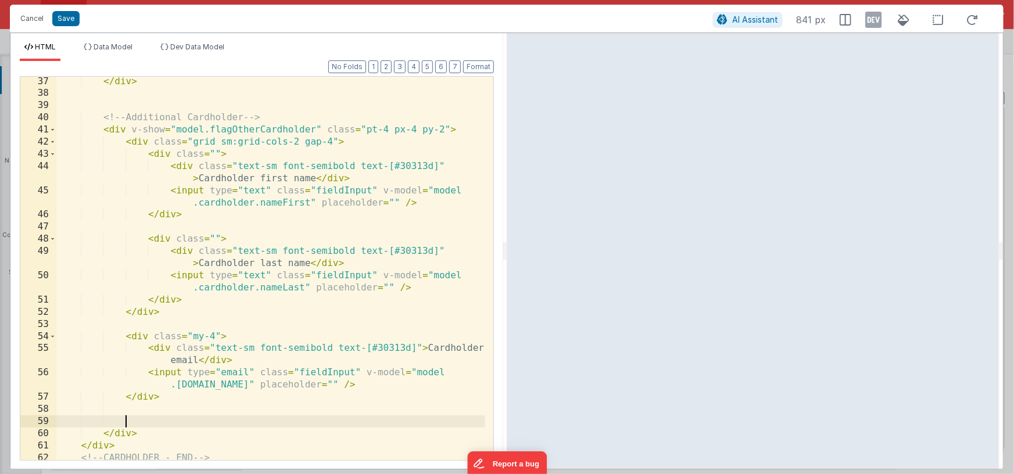
scroll to position [795, 0]
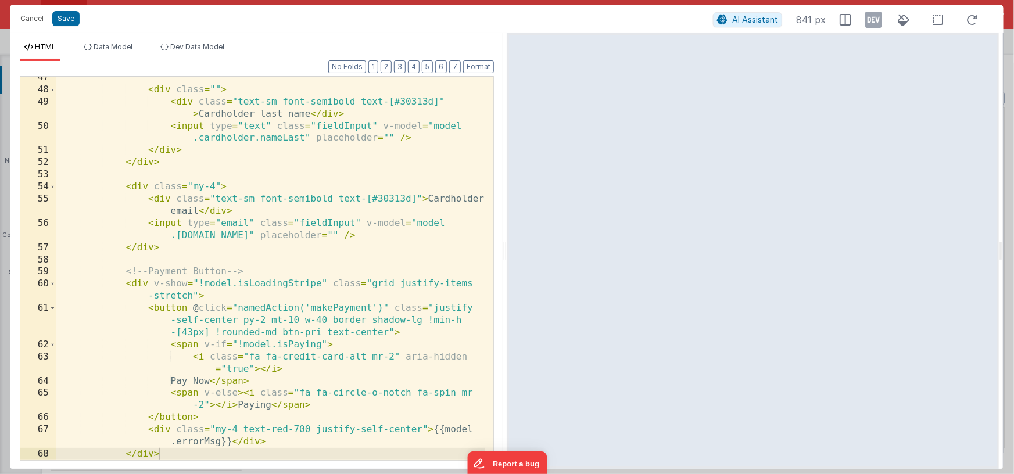
click at [153, 284] on div "< div class = "" > < div class = "text-sm font-semibold text-[#30313d]" > Cardh…" at bounding box center [270, 275] width 429 height 408
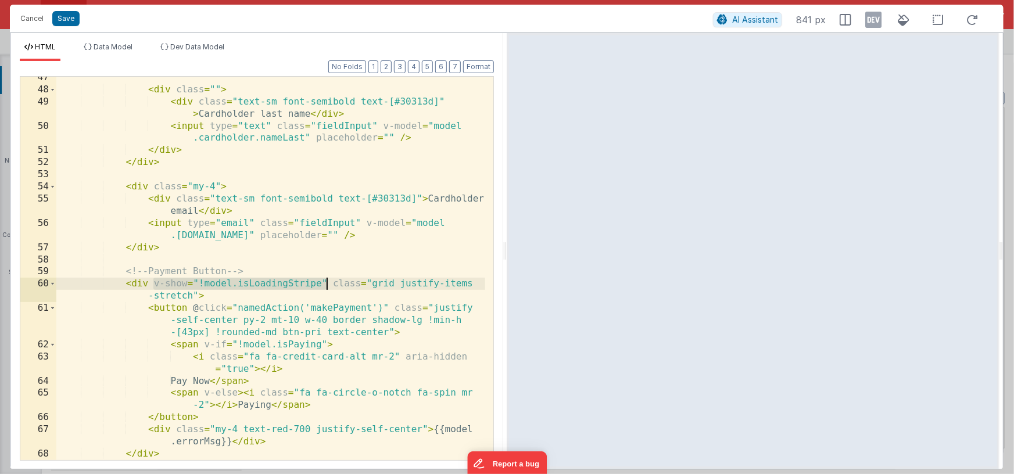
click at [328, 283] on div "< div class = "" > < div class = "text-sm font-semibold text-[#30313d]" > Cardh…" at bounding box center [270, 275] width 429 height 408
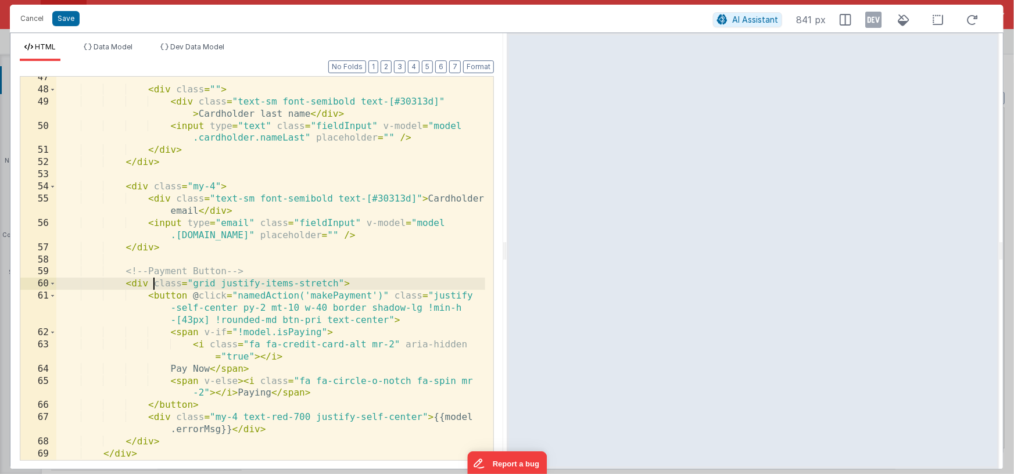
click at [341, 296] on div "< div class = "" > < div class = "text-sm font-semibold text-[#30313d]" > Cardh…" at bounding box center [270, 275] width 429 height 408
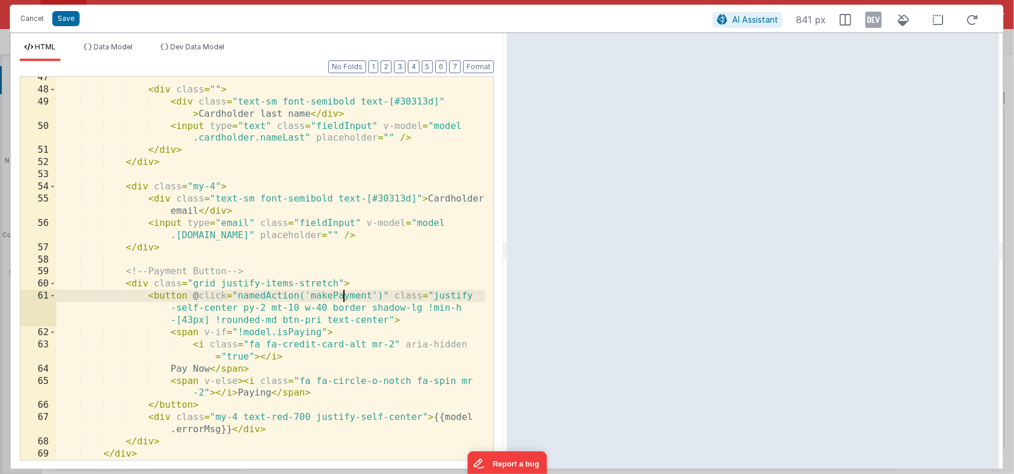
click at [341, 296] on div "< div class = "" > < div class = "text-sm font-semibold text-[#30313d]" > Cardh…" at bounding box center [270, 275] width 429 height 408
click at [205, 45] on span "Dev Data Model" at bounding box center [197, 46] width 54 height 9
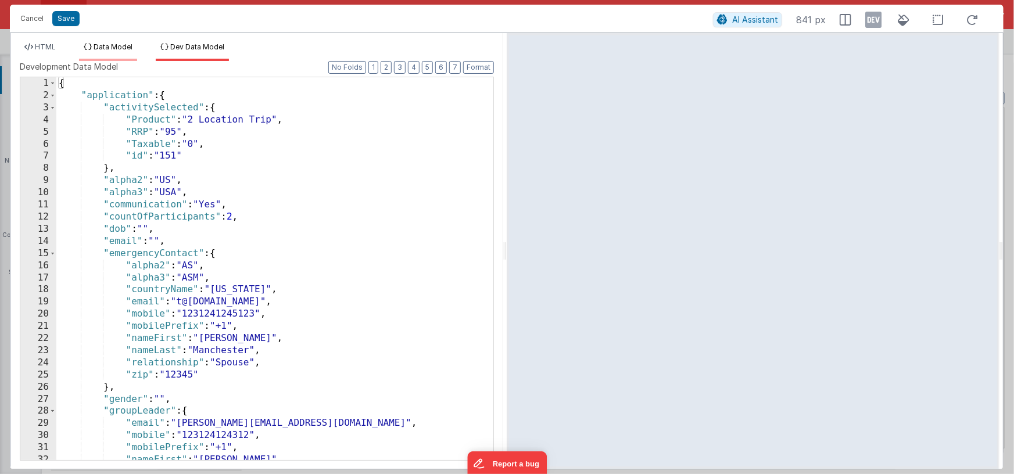
click at [132, 44] on span "Data Model" at bounding box center [113, 46] width 39 height 9
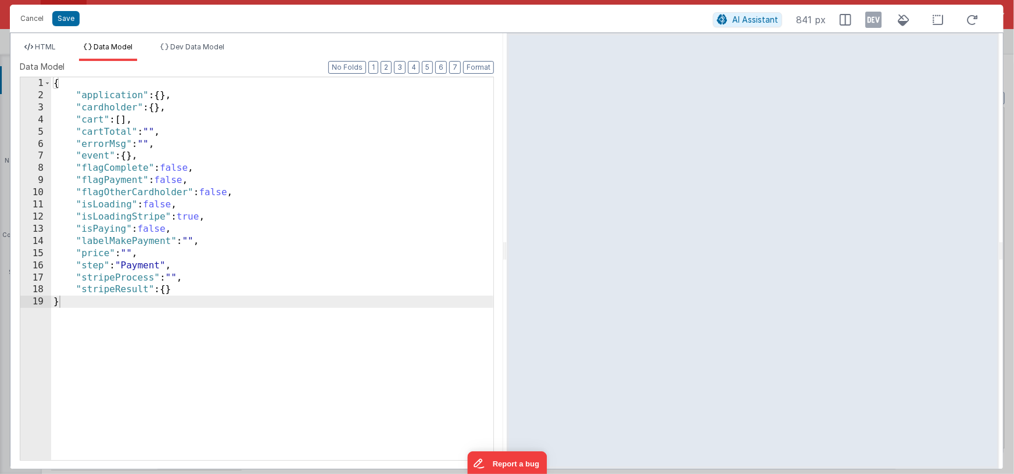
click at [219, 222] on div "{ "application" : { } , "cardholder" : { } , "cart" : [ ] , "cartTotal" : "" , …" at bounding box center [272, 280] width 442 height 407
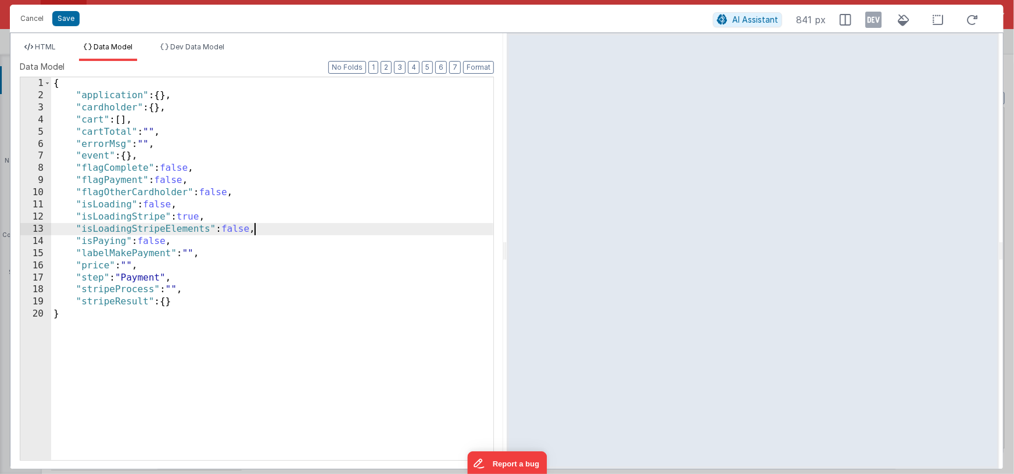
click at [176, 229] on div "{ "application" : { } , "cardholder" : { } , "cart" : [ ] , "cartTotal" : "" , …" at bounding box center [272, 280] width 442 height 407
click at [42, 48] on span "HTML" at bounding box center [45, 46] width 21 height 9
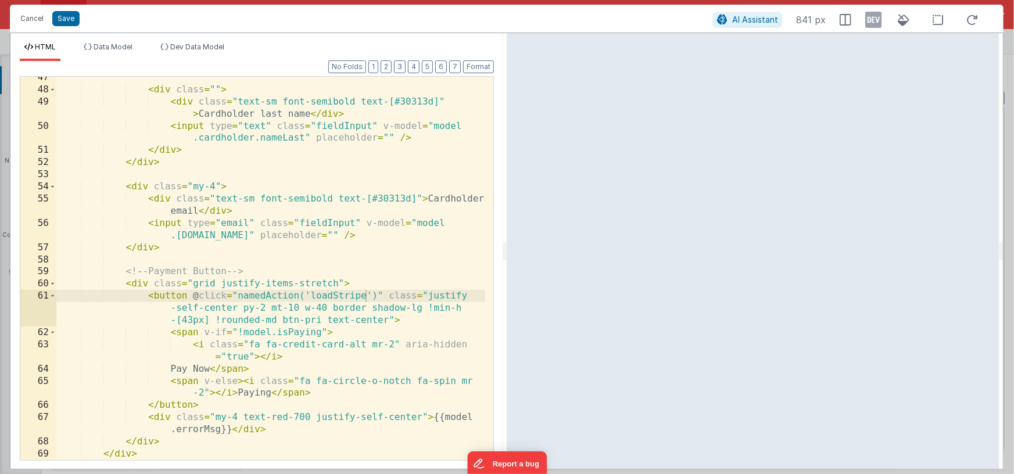
click at [232, 371] on div "< div class = "" > < div class = "text-sm font-semibold text-[#30313d]" > Cardh…" at bounding box center [270, 275] width 429 height 408
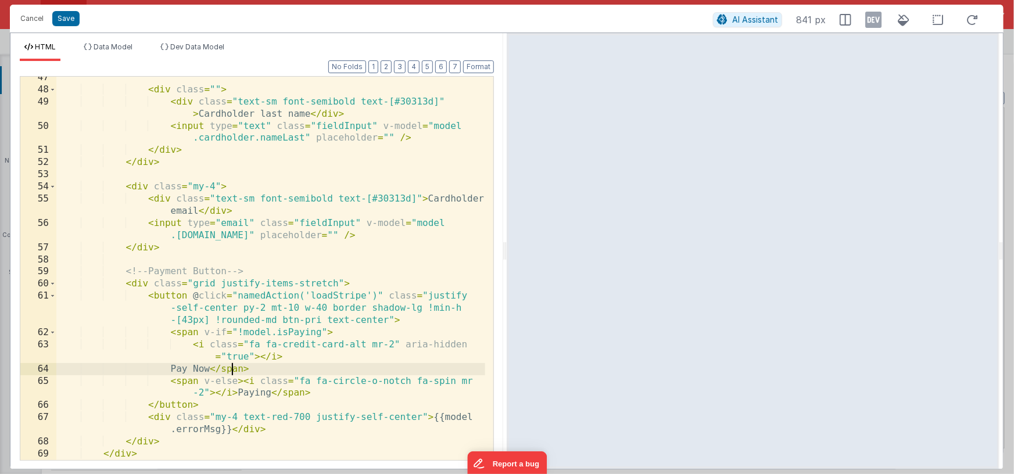
click at [192, 368] on div "< div class = "" > < div class = "text-sm font-semibold text-[#30313d]" > Cardh…" at bounding box center [270, 275] width 429 height 408
click at [286, 333] on div "< div class = "" > < div class = "text-sm font-semibold text-[#30313d]" > Cardh…" at bounding box center [270, 275] width 429 height 408
click at [287, 333] on div "< div class = "" > < div class = "text-sm font-semibold text-[#30313d]" > Cardh…" at bounding box center [270, 275] width 429 height 408
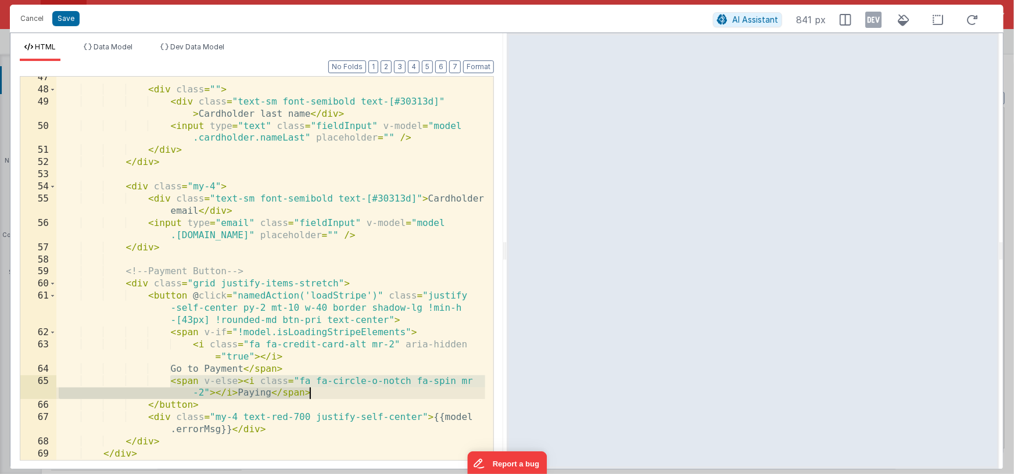
drag, startPoint x: 170, startPoint y: 381, endPoint x: 321, endPoint y: 392, distance: 151.5
click at [321, 392] on div "< div class = "" > < div class = "text-sm font-semibold text-[#30313d]" > Cardh…" at bounding box center [270, 275] width 429 height 408
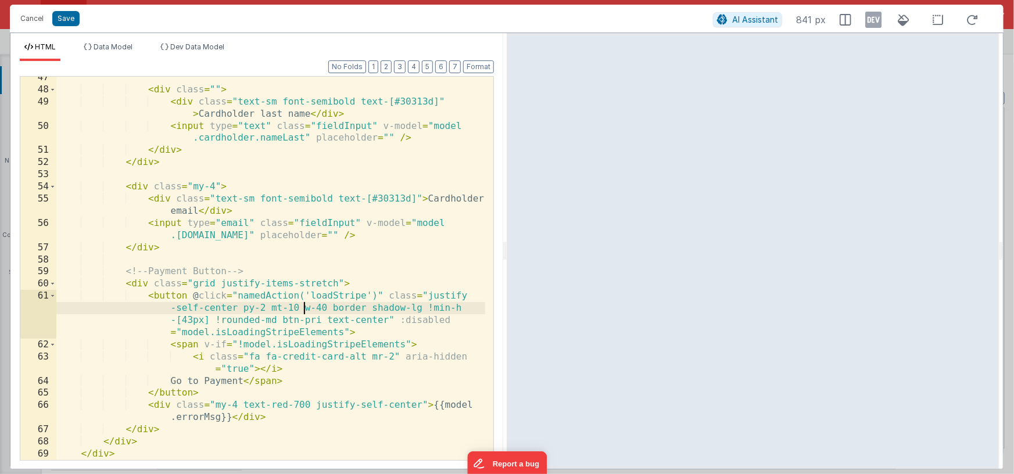
drag, startPoint x: 303, startPoint y: 308, endPoint x: 311, endPoint y: 309, distance: 7.6
click at [304, 308] on div "< div class = "" > < div class = "text-sm font-semibold text-[#30313d]" > Cardh…" at bounding box center [270, 275] width 429 height 408
click at [330, 307] on div "< div class = "" > < div class = "text-sm font-semibold text-[#30313d]" > Cardh…" at bounding box center [270, 275] width 429 height 408
click at [301, 310] on div "< div class = "" > < div class = "text-sm font-semibold text-[#30313d]" > Cardh…" at bounding box center [270, 275] width 429 height 408
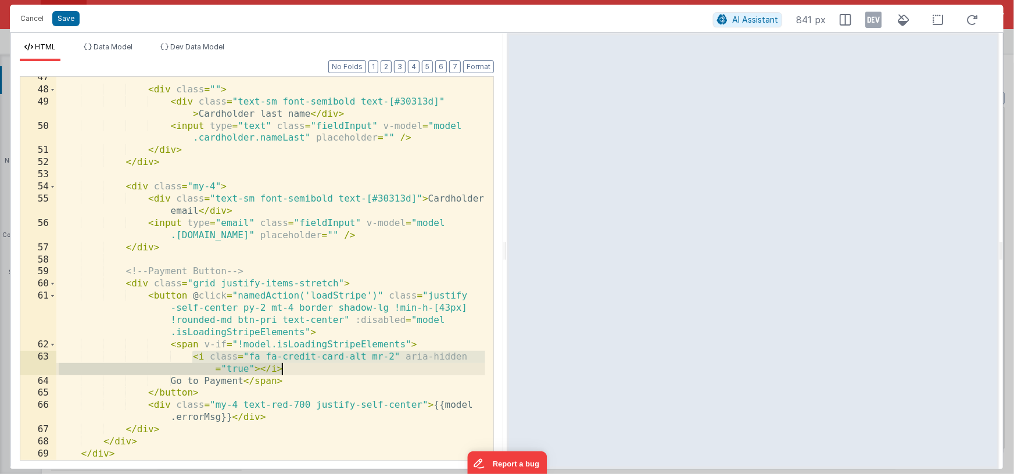
drag, startPoint x: 194, startPoint y: 356, endPoint x: 301, endPoint y: 366, distance: 108.0
click at [301, 366] on div "< div class = "" > < div class = "text-sm font-semibold text-[#30313d]" > Cardh…" at bounding box center [270, 275] width 429 height 408
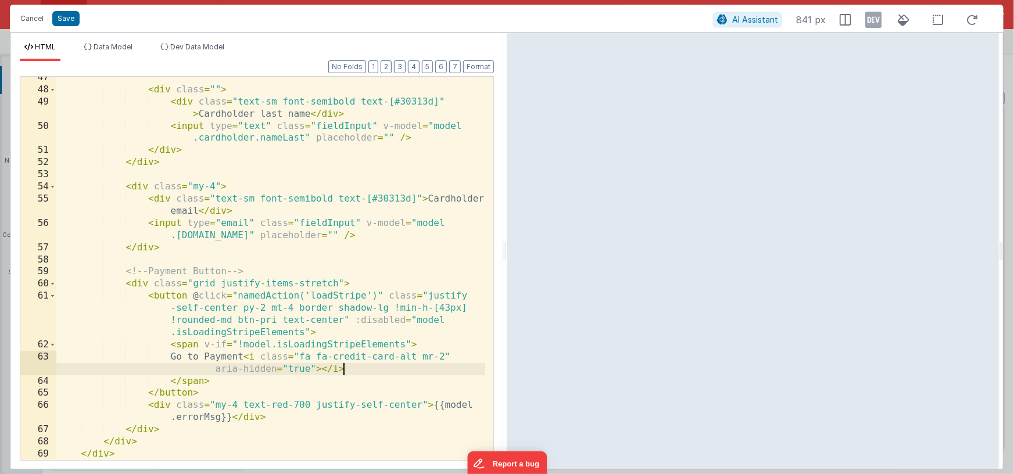
click at [345, 357] on div "< div class = "" > < div class = "text-sm font-semibold text-[#30313d]" > Cardh…" at bounding box center [270, 275] width 429 height 408
drag, startPoint x: 363, startPoint y: 357, endPoint x: 373, endPoint y: 357, distance: 9.9
click at [363, 357] on div "< div class = "" > < div class = "text-sm font-semibold text-[#30313d]" > Cardh…" at bounding box center [270, 275] width 429 height 408
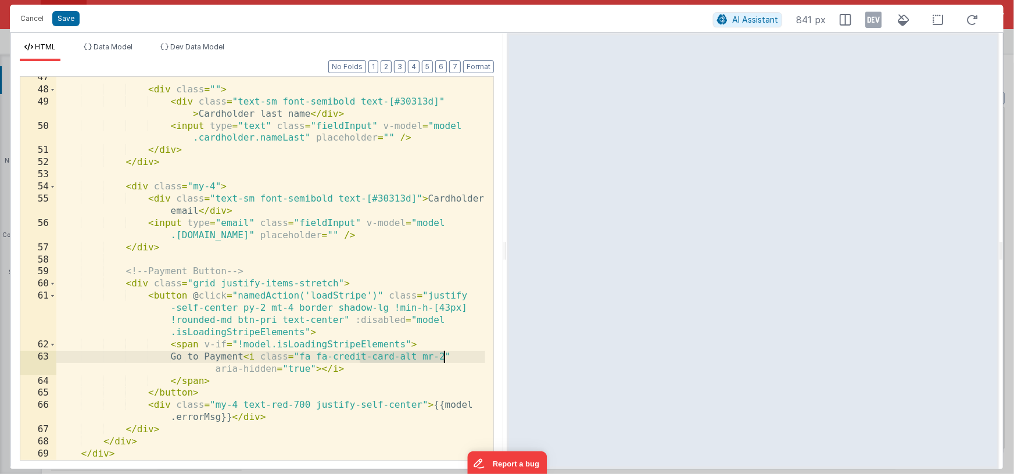
click at [445, 357] on div "< div class = "" > < div class = "text-sm font-semibold text-[#30313d]" > Cardh…" at bounding box center [270, 275] width 429 height 408
click at [438, 357] on div "< div class = "" > < div class = "text-sm font-semibold text-[#30313d]" > Cardh…" at bounding box center [270, 275] width 429 height 408
click at [332, 269] on div "< div class = "" > < div class = "text-sm font-semibold text-[#30313d]" > Cardh…" at bounding box center [270, 275] width 429 height 408
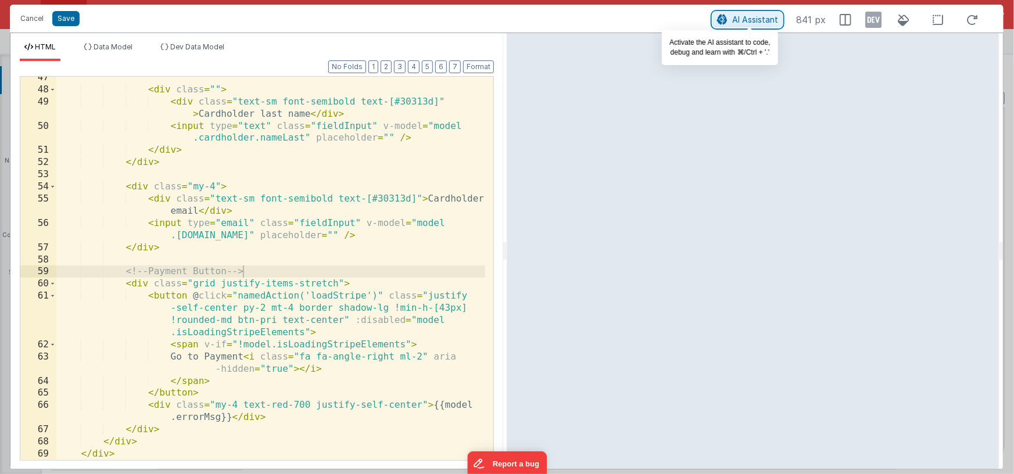
click at [755, 23] on span "AI Assistant" at bounding box center [755, 20] width 46 height 10
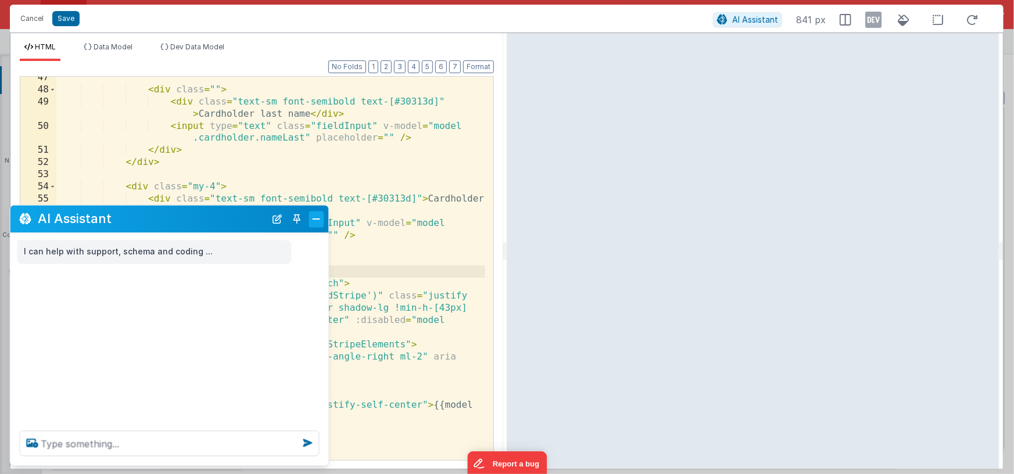
click at [314, 217] on button "Close" at bounding box center [316, 219] width 15 height 16
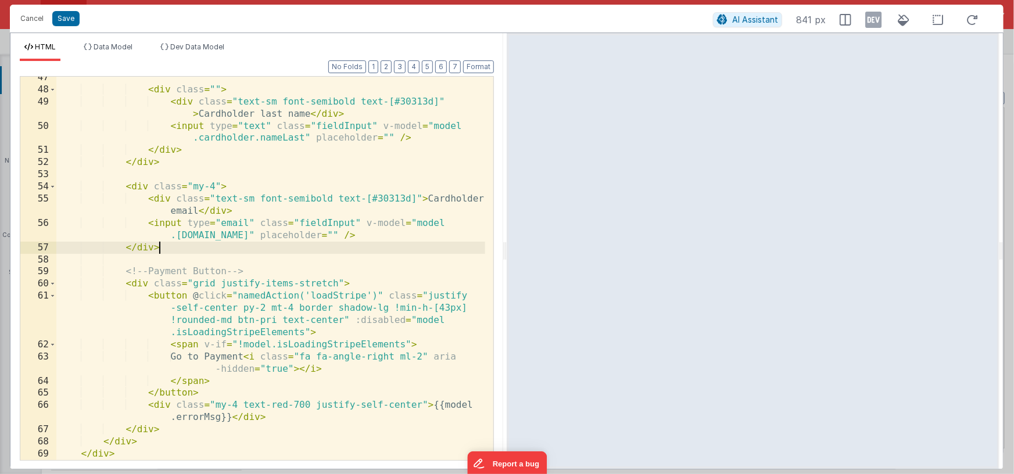
click at [409, 242] on div "< div class = "" > < div class = "text-sm font-semibold text-[#30313d]" > Cardh…" at bounding box center [270, 275] width 429 height 408
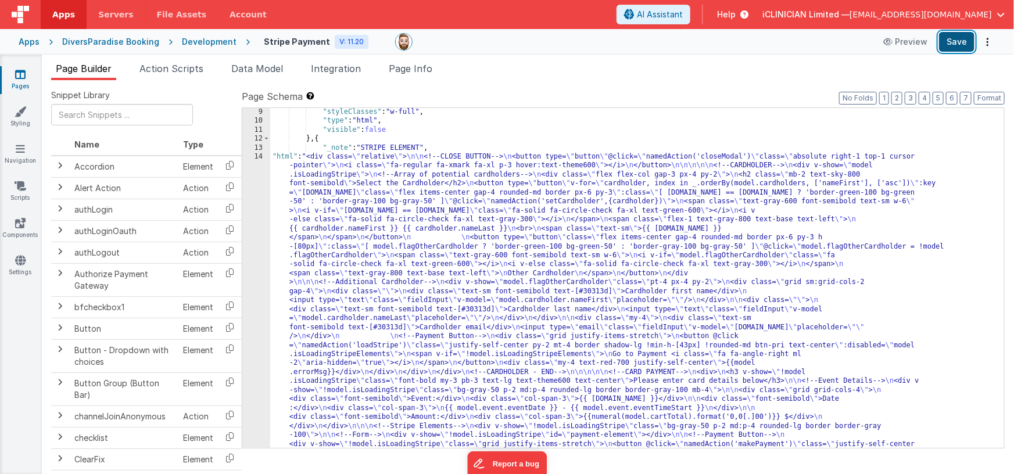
click at [959, 44] on button "Save" at bounding box center [956, 42] width 35 height 20
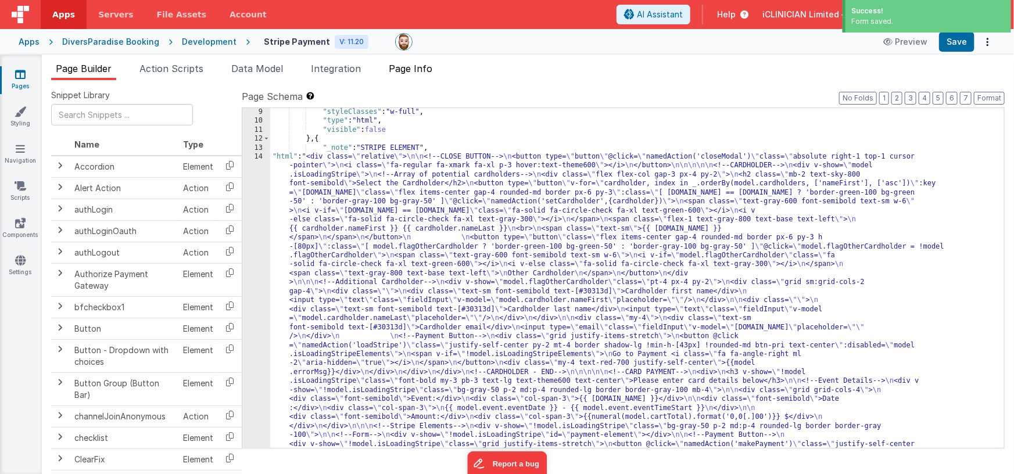
click at [407, 69] on span "Page Info" at bounding box center [411, 69] width 44 height 12
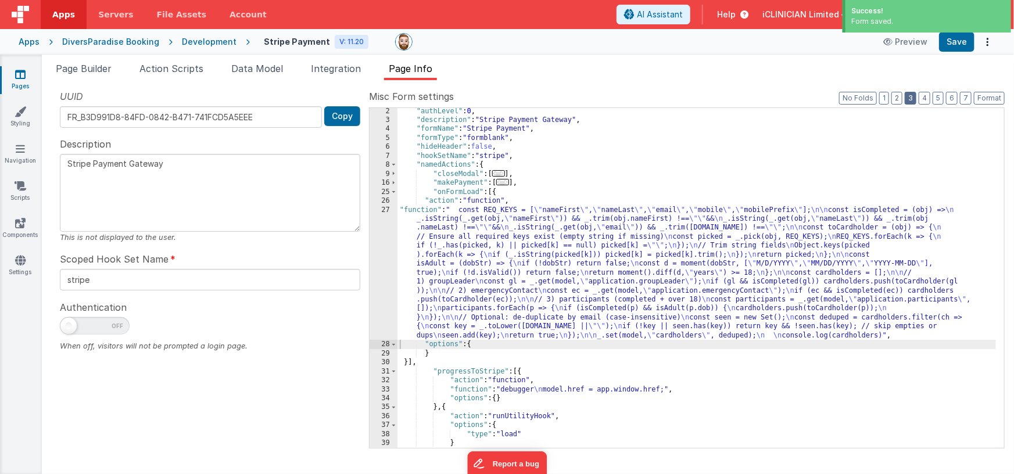
click at [914, 98] on button "3" at bounding box center [911, 98] width 12 height 13
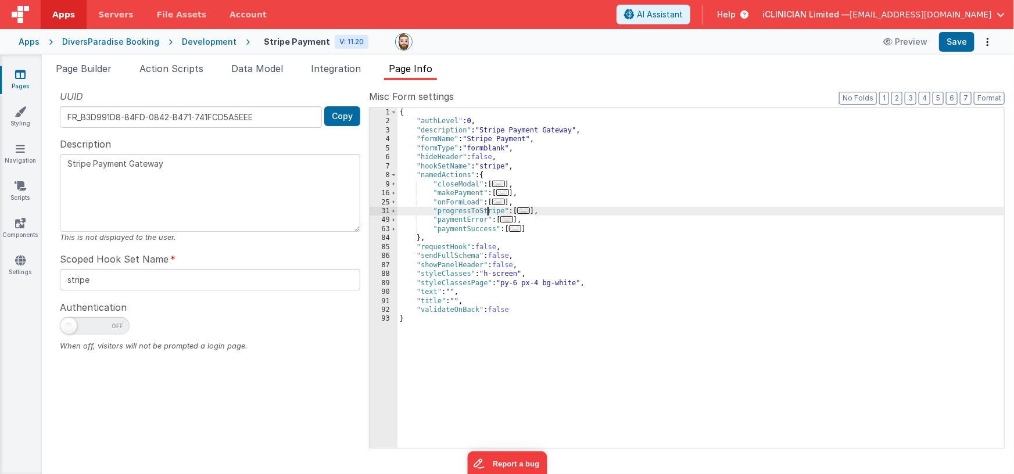
click at [488, 209] on div "{ "authLevel" : 0 , "description" : "Stripe Payment Gateway" , "formName" : "St…" at bounding box center [701, 287] width 607 height 359
click at [80, 69] on span "Page Builder" at bounding box center [84, 69] width 56 height 12
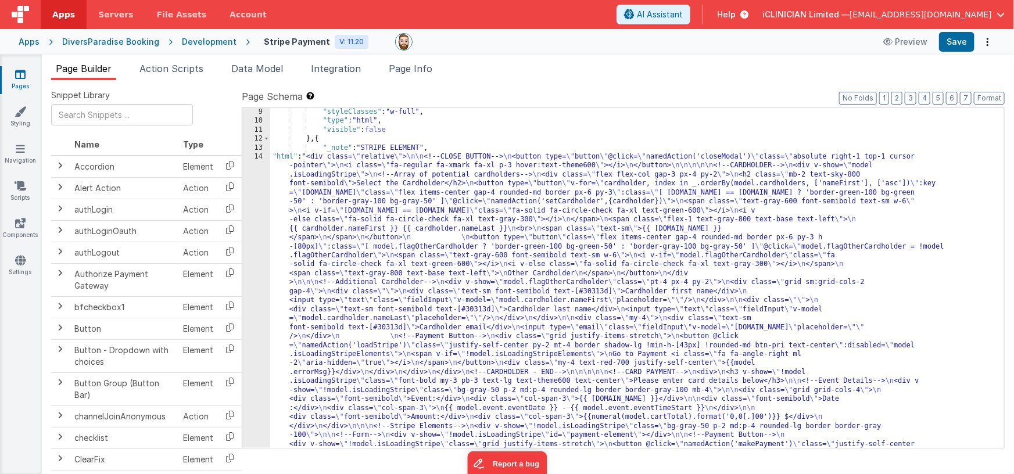
click at [388, 267] on div ""styleClasses" : "w-full" , "type" : "html" , "visible" : false } , { "_note" :…" at bounding box center [633, 449] width 726 height 682
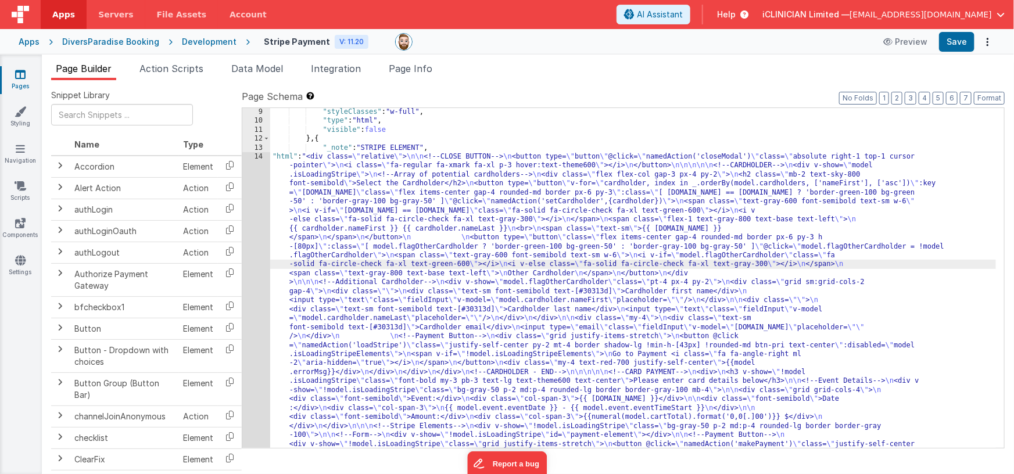
scroll to position [117, 0]
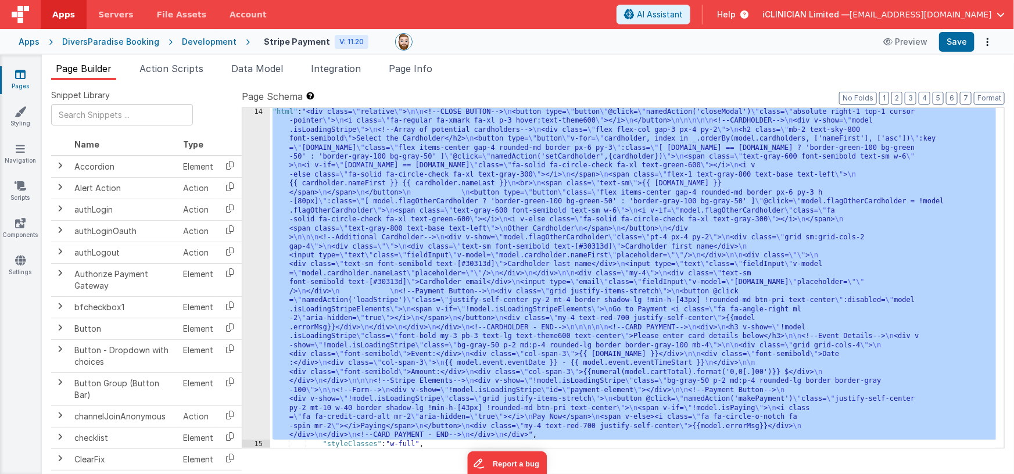
click at [262, 266] on div "14" at bounding box center [256, 274] width 28 height 332
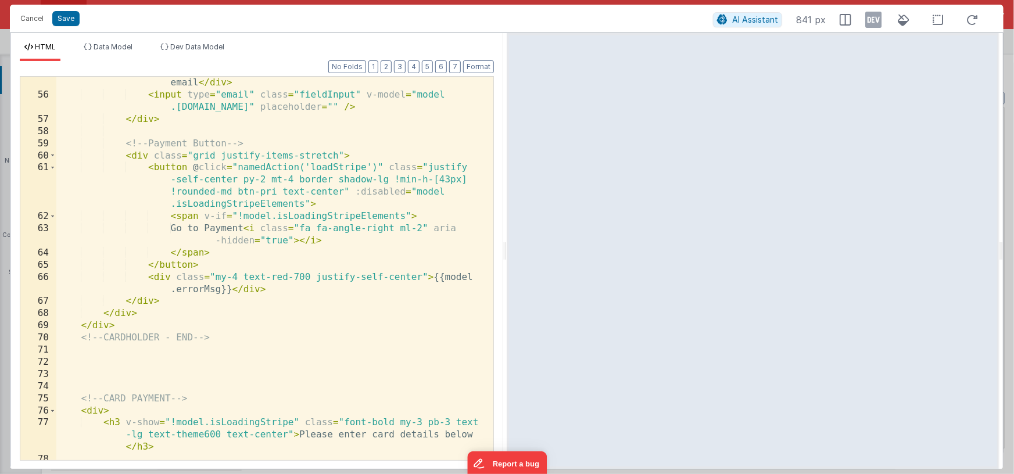
scroll to position [923, 0]
click at [342, 169] on div "< div class = "text-sm font-semibold text-[#30313d]" > Cardholder email </ div …" at bounding box center [270, 275] width 429 height 420
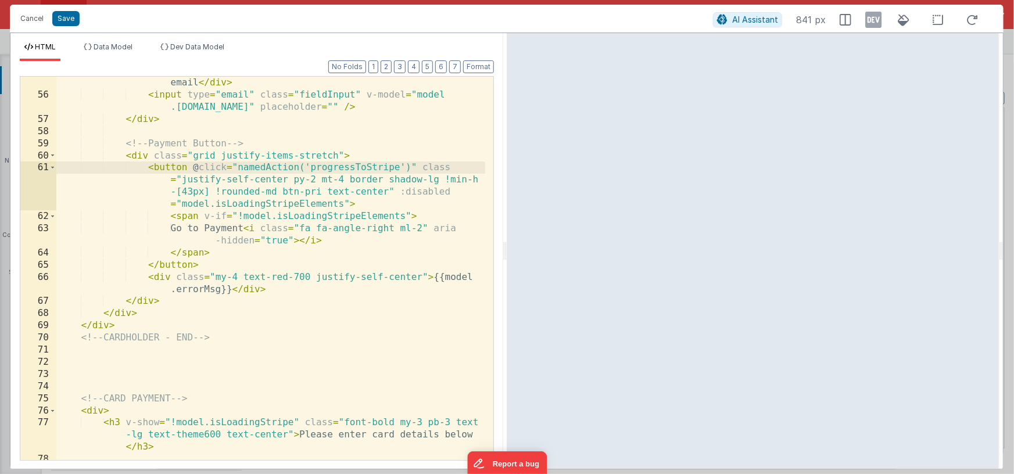
click at [187, 171] on div "< div class = "text-sm font-semibold text-[#30313d]" > Cardholder email </ div …" at bounding box center [270, 275] width 429 height 420
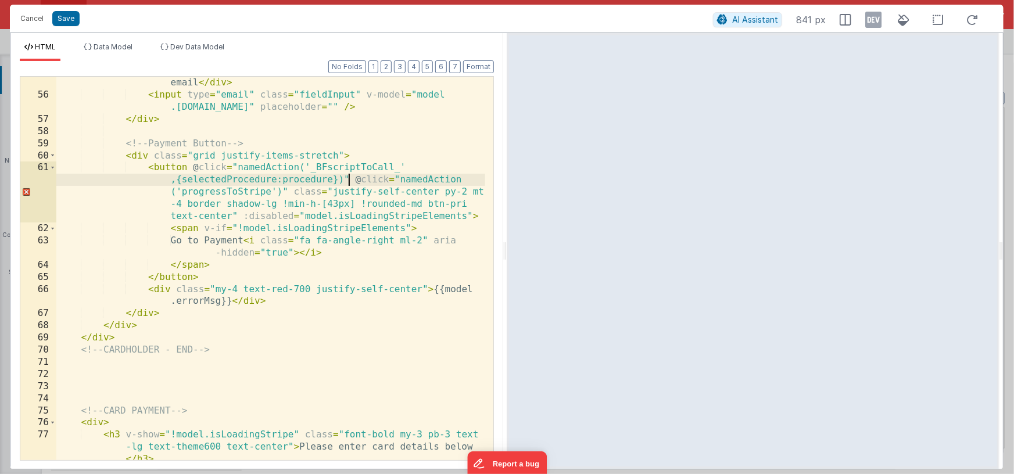
click at [325, 167] on div "< div class = "text-sm font-semibold text-[#30313d]" > Cardholder email </ div …" at bounding box center [270, 287] width 429 height 445
click at [246, 180] on div "< div class = "text-sm font-semibold text-[#30313d]" > Cardholder email </ div …" at bounding box center [270, 287] width 429 height 445
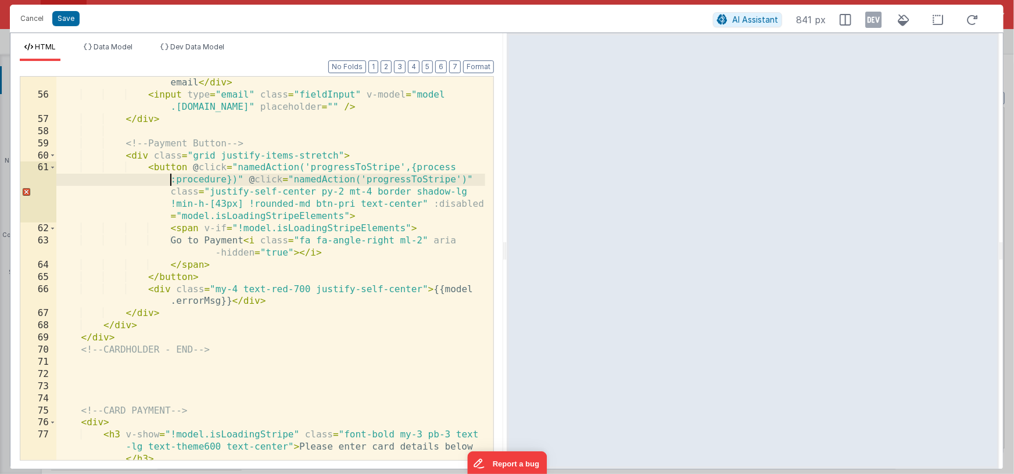
click at [218, 181] on div "< div class = "text-sm font-semibold text-[#30313d]" > Cardholder email </ div …" at bounding box center [270, 287] width 429 height 445
click at [217, 181] on div "< div class = "text-sm font-semibold text-[#30313d]" > Cardholder email </ div …" at bounding box center [270, 287] width 429 height 445
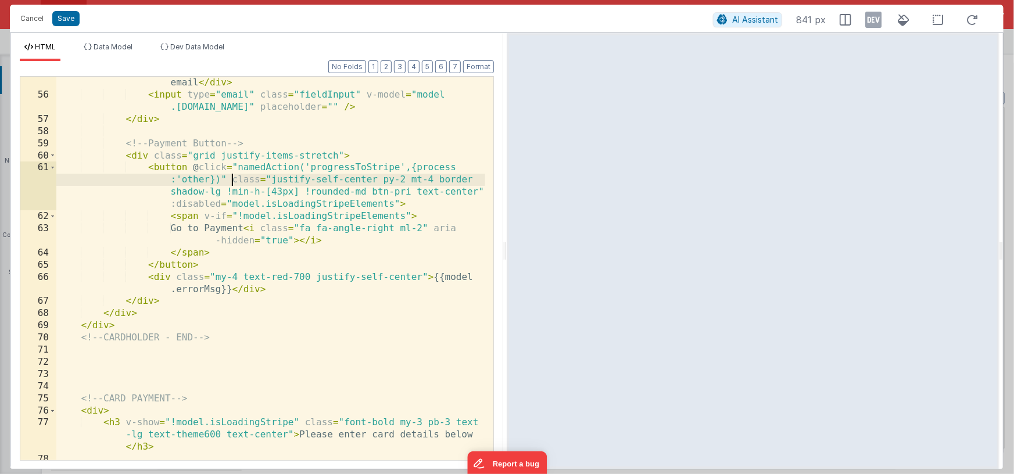
click at [210, 180] on div "< div class = "text-sm font-semibold text-[#30313d]" > Cardholder email </ div …" at bounding box center [270, 275] width 429 height 420
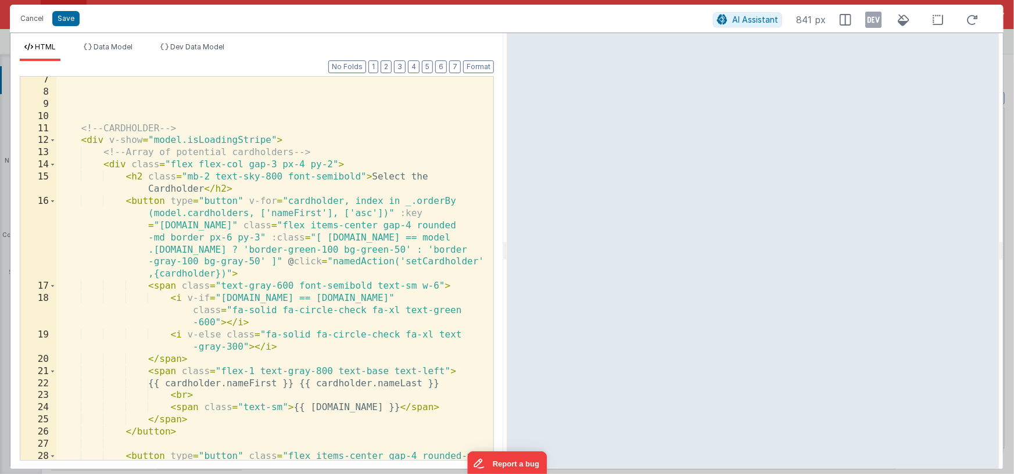
scroll to position [84, 0]
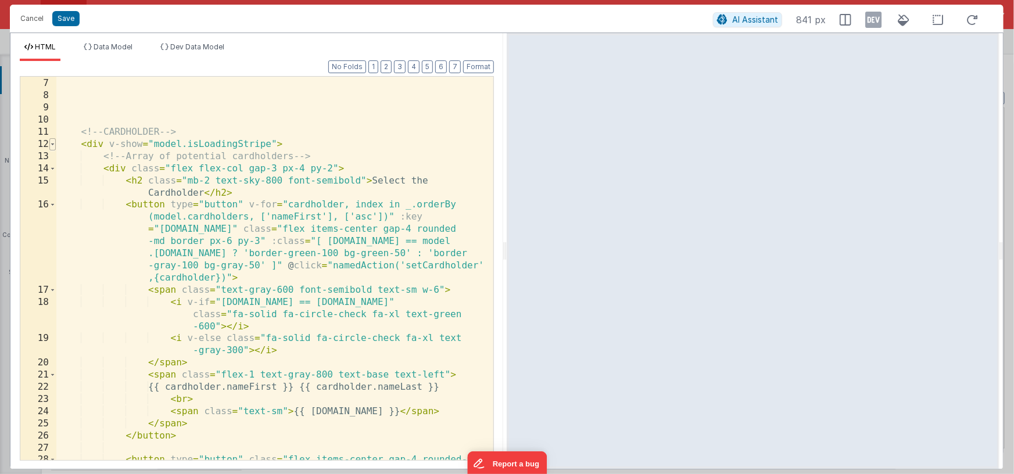
click at [53, 145] on span at bounding box center [52, 144] width 6 height 12
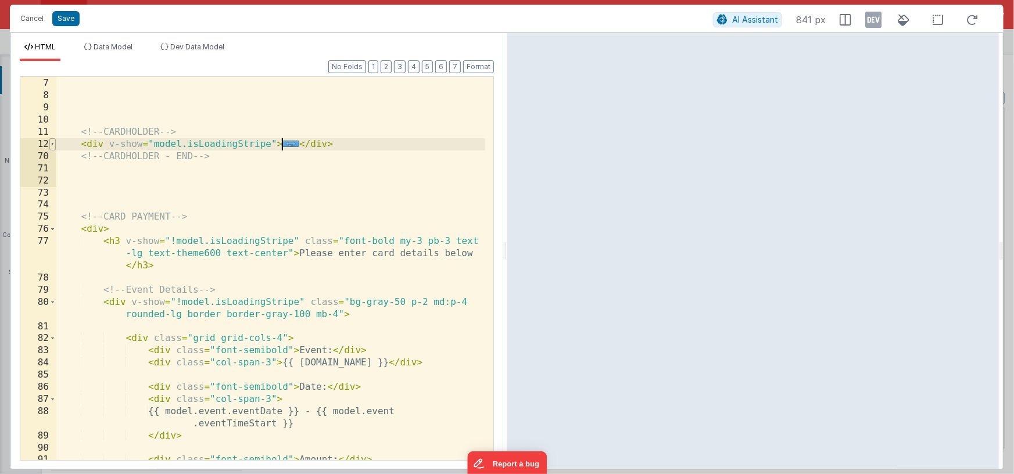
click at [53, 144] on span at bounding box center [52, 144] width 6 height 12
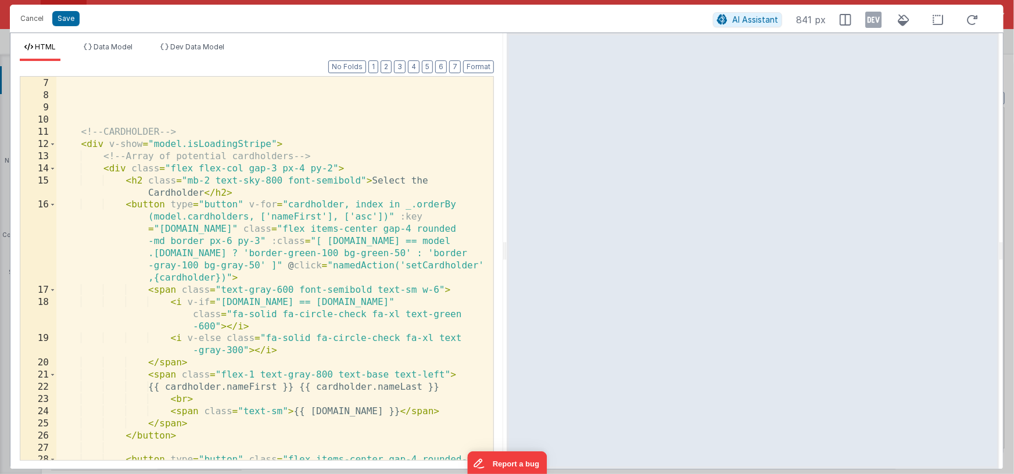
click at [411, 266] on div "</ button > <!-- CARDHOLDER --> < div v-show = "model.isLoadingStripe" > <!-- A…" at bounding box center [270, 293] width 429 height 456
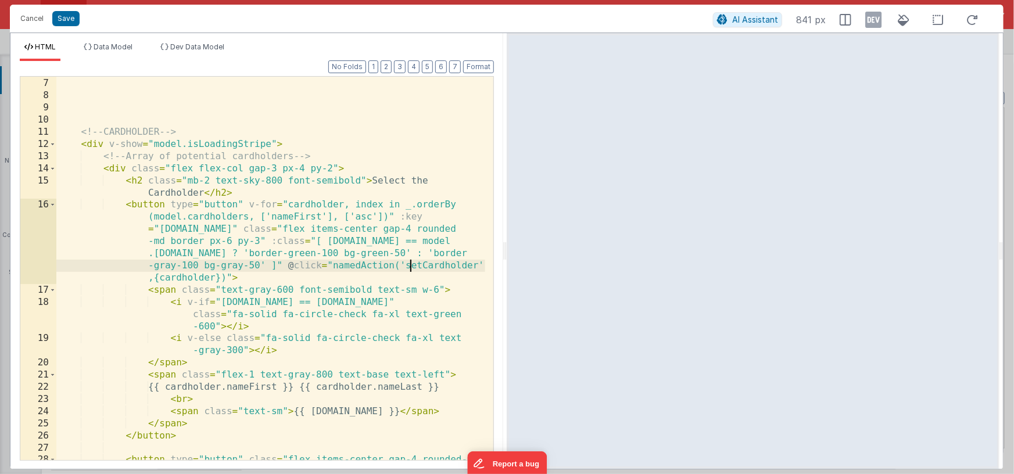
click at [411, 266] on div "</ button > <!-- CARDHOLDER --> < div v-show = "model.isLoadingStripe" > <!-- A…" at bounding box center [270, 293] width 429 height 456
click at [322, 279] on div "</ button > <!-- CARDHOLDER --> < div v-show = "model.isLoadingStripe" > <!-- A…" at bounding box center [270, 293] width 429 height 456
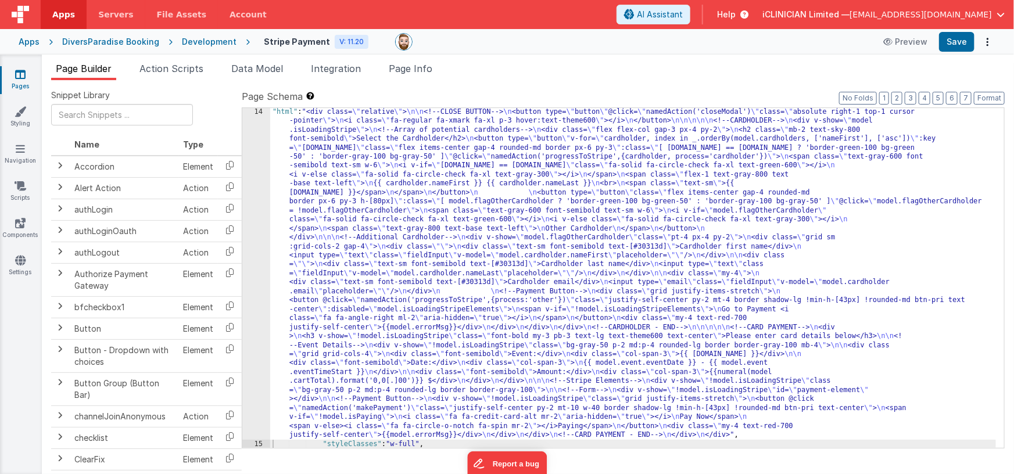
drag, startPoint x: 405, startPoint y: 205, endPoint x: 336, endPoint y: 208, distance: 68.7
click at [405, 205] on div ""html" : "<div class= \" relative \" > \n\n <!--CLOSE BUTTON--> \n <button type…" at bounding box center [633, 449] width 726 height 682
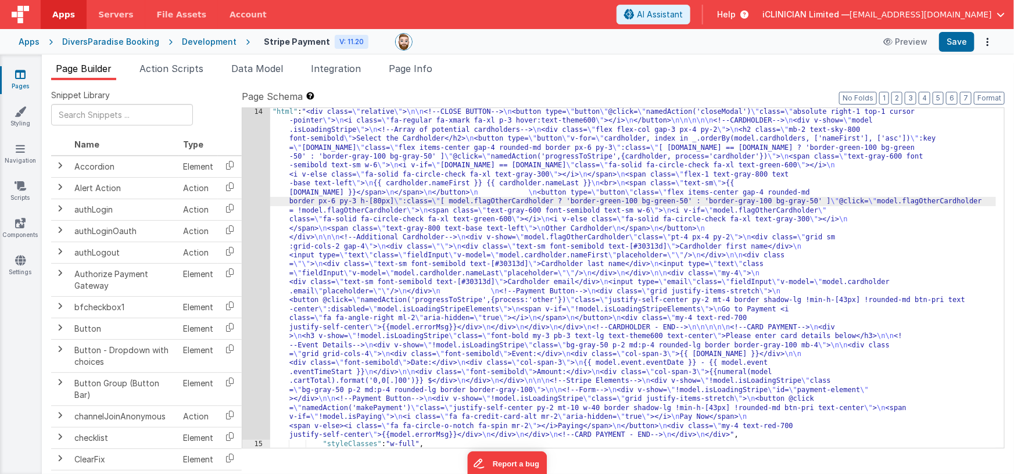
click at [256, 208] on div "14" at bounding box center [256, 274] width 28 height 332
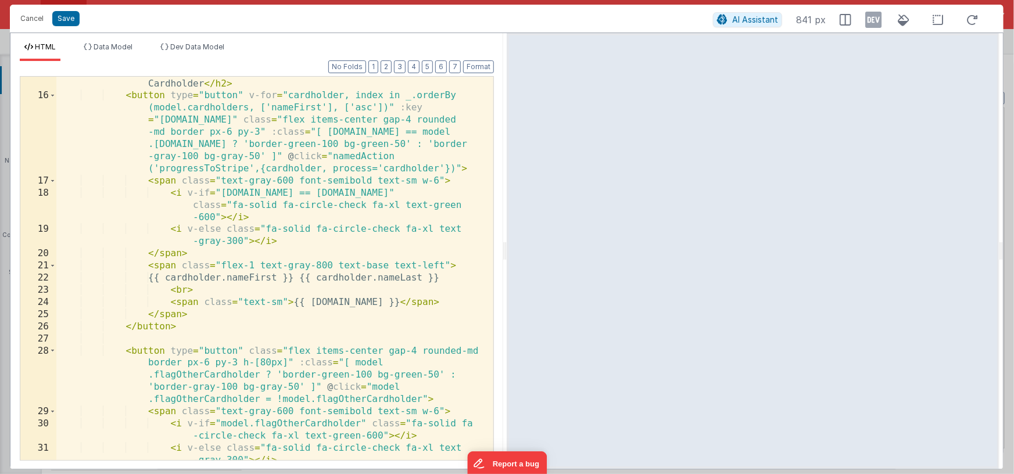
scroll to position [184, 0]
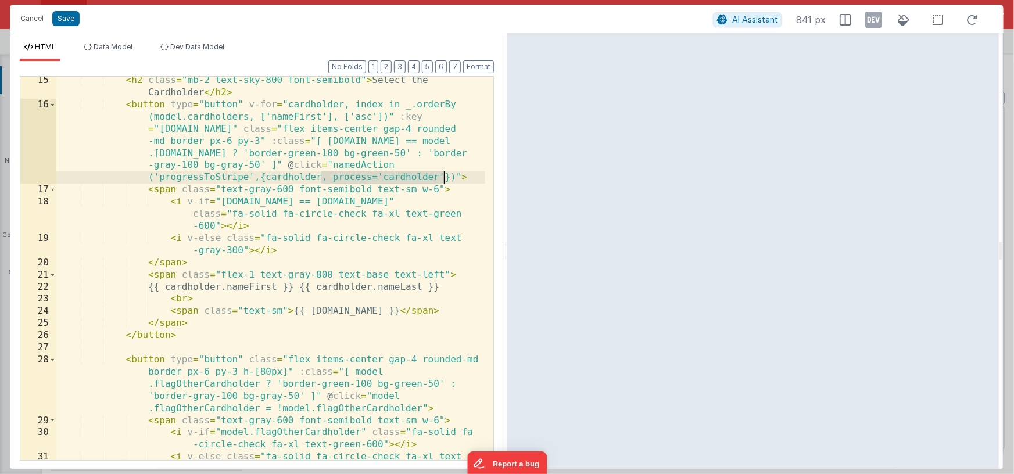
drag, startPoint x: 323, startPoint y: 178, endPoint x: 442, endPoint y: 173, distance: 118.7
click at [442, 173] on div "< h2 class = "mb-2 text-sky-800 font-semibold" > Select the Cardholder </ h2 > …" at bounding box center [270, 290] width 429 height 432
click at [327, 180] on div "< h2 class = "mb-2 text-sky-800 font-semibold" > Select the Cardholder </ h2 > …" at bounding box center [270, 290] width 429 height 432
click at [378, 177] on div "< h2 class = "mb-2 text-sky-800 font-semibold" > Select the Cardholder </ h2 > …" at bounding box center [270, 290] width 429 height 432
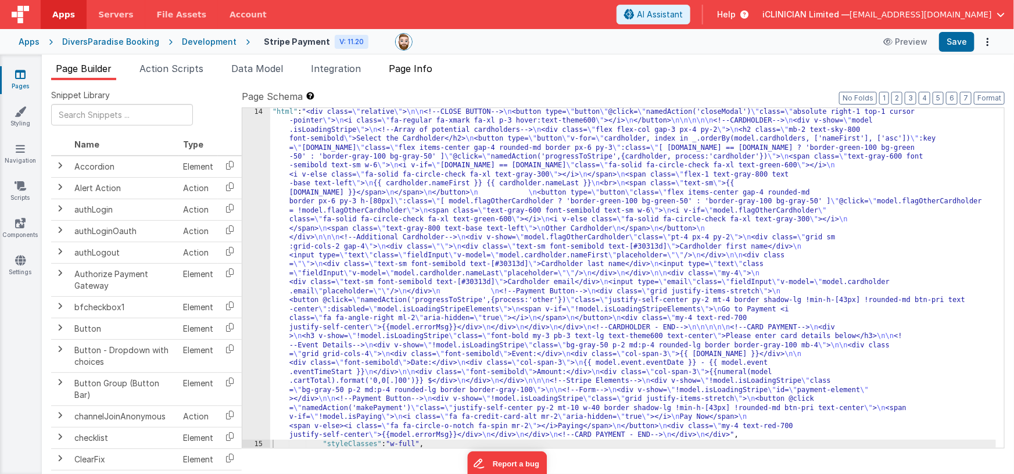
click at [410, 73] on span "Page Info" at bounding box center [411, 69] width 44 height 12
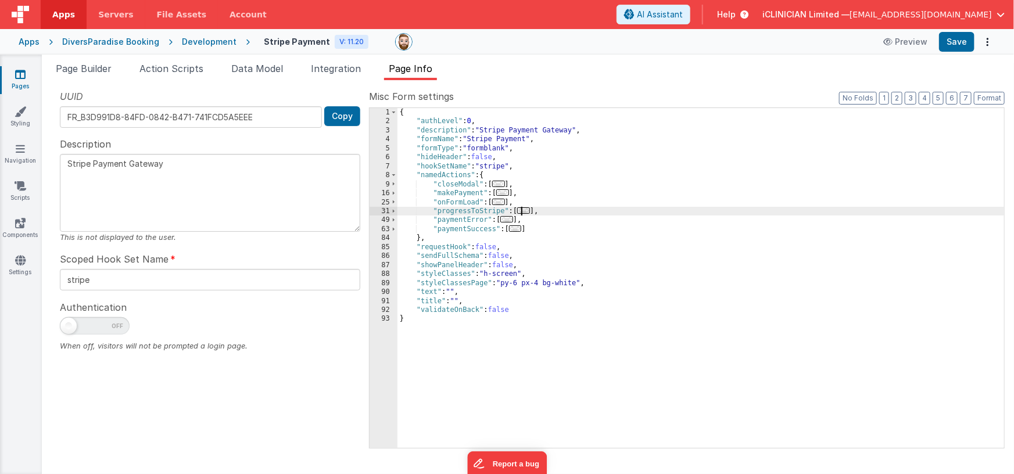
click at [527, 211] on span "..." at bounding box center [523, 210] width 13 height 6
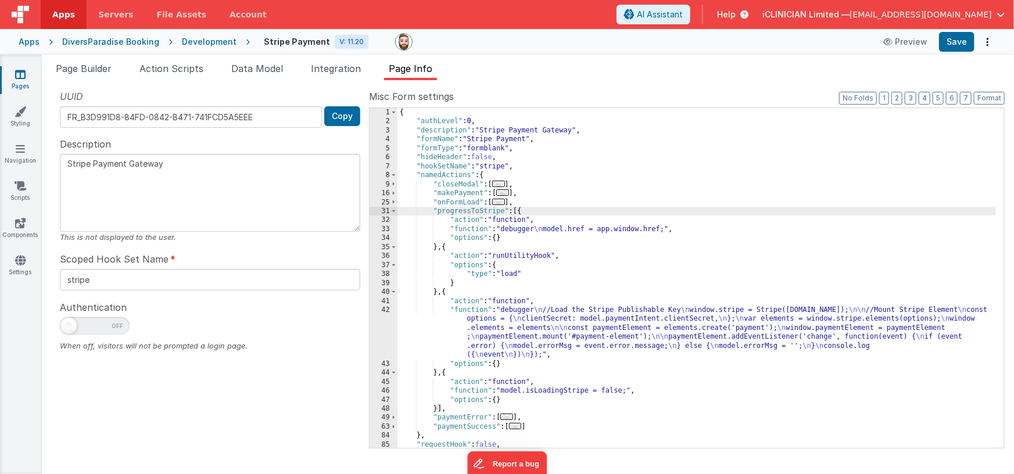
click at [550, 230] on div "{ "authLevel" : 0 , "description" : "Stripe Payment Gateway" , "formName" : "St…" at bounding box center [697, 287] width 599 height 359
click at [377, 228] on div "33" at bounding box center [384, 229] width 28 height 9
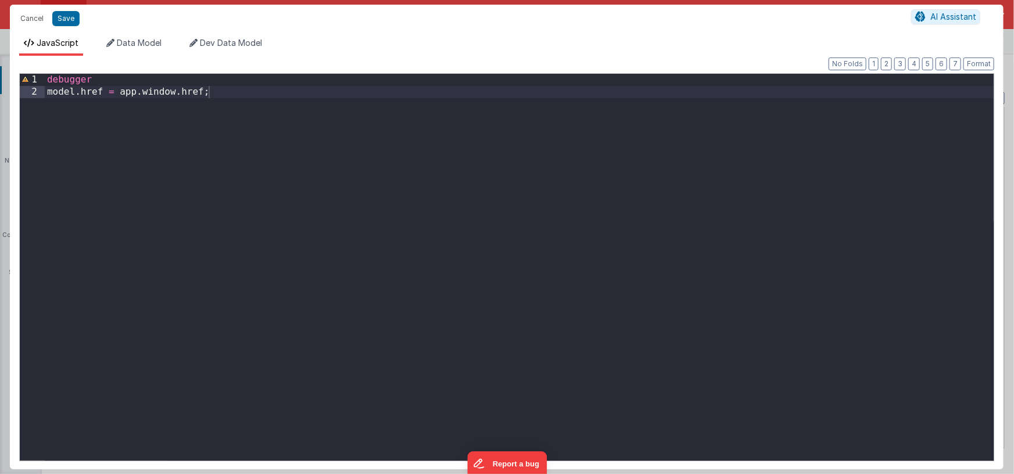
click at [290, 89] on div "debugger model . href = app . window . href ;" at bounding box center [519, 279] width 949 height 411
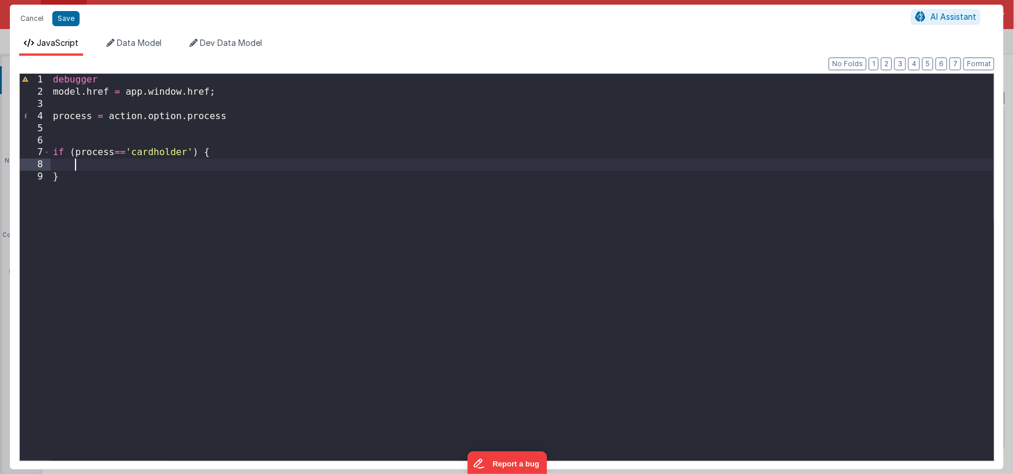
paste textarea
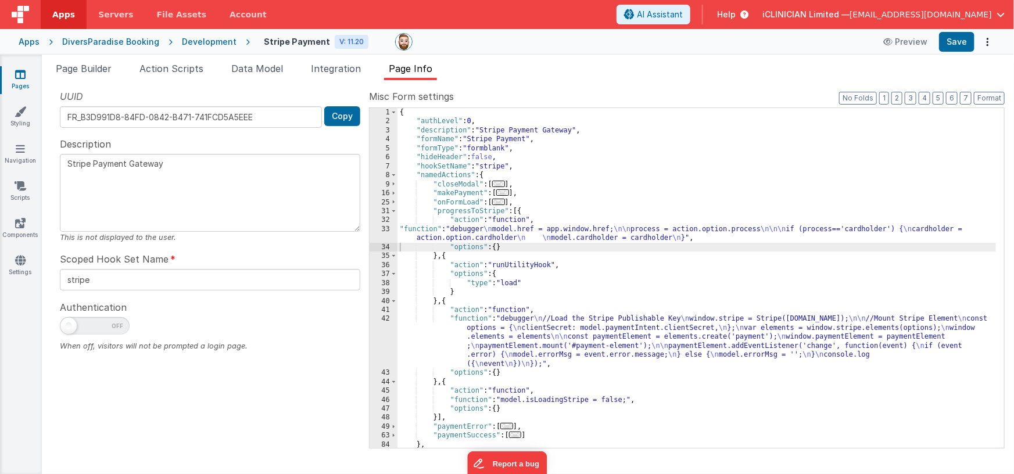
click at [466, 234] on div "{ "authLevel" : 0 , "description" : "Stripe Payment Gateway" , "formName" : "St…" at bounding box center [697, 287] width 599 height 359
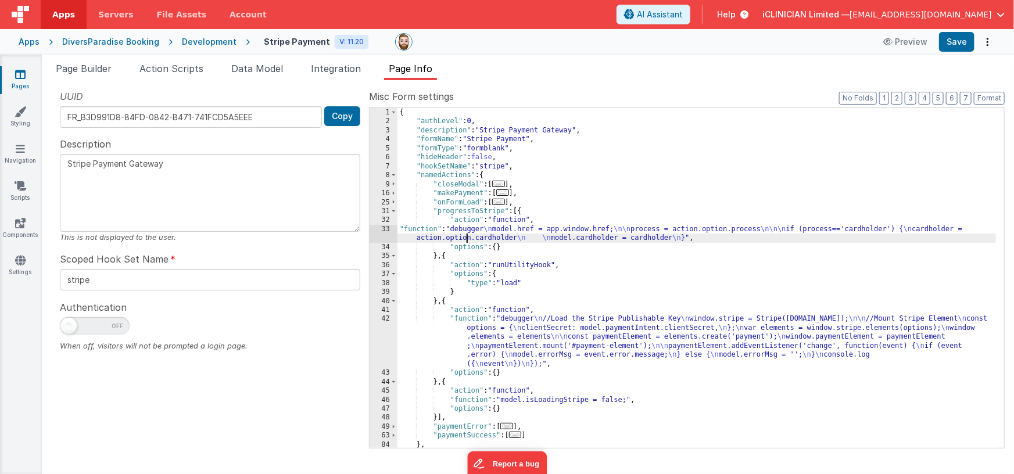
click at [383, 231] on div "33" at bounding box center [384, 234] width 28 height 18
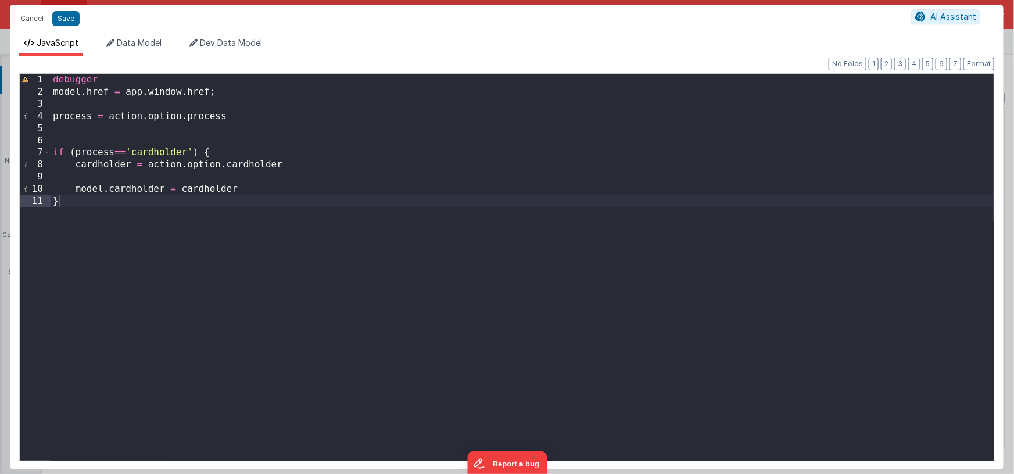
click at [249, 191] on div "debugger model . href = app . window . href ; process = action . option . proce…" at bounding box center [522, 279] width 943 height 411
click at [98, 214] on div "debugger model . href = app . window . href ; process = action . option . proce…" at bounding box center [522, 279] width 943 height 411
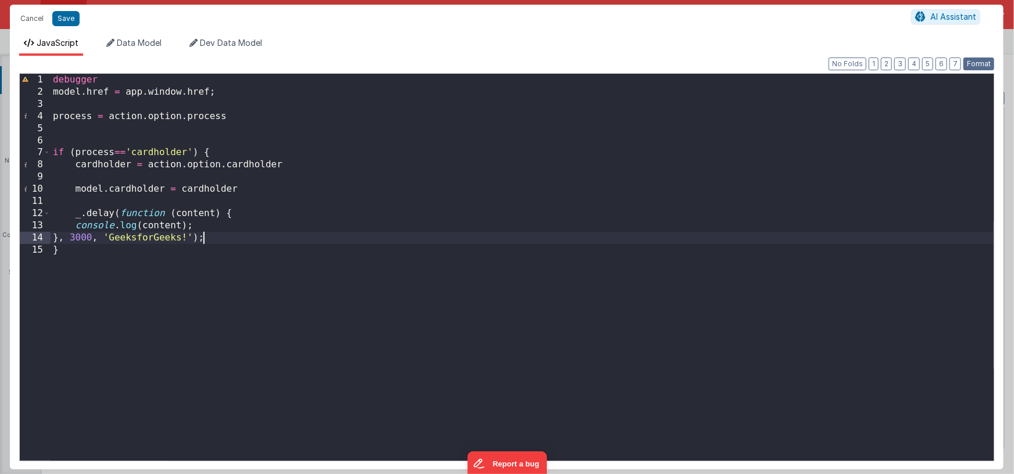
click at [971, 63] on button "Format" at bounding box center [979, 64] width 31 height 13
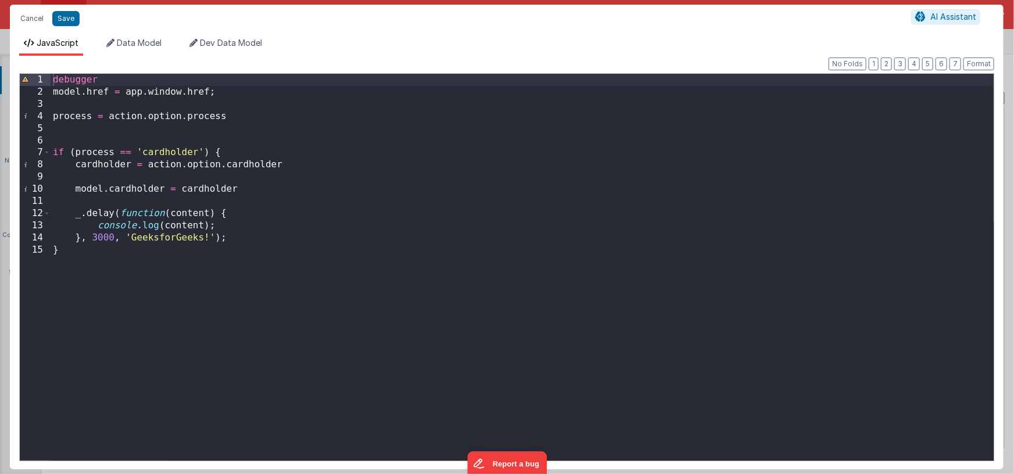
click at [98, 238] on div "debugger model . href = app . window . href ; process = action . option . proce…" at bounding box center [522, 279] width 943 height 411
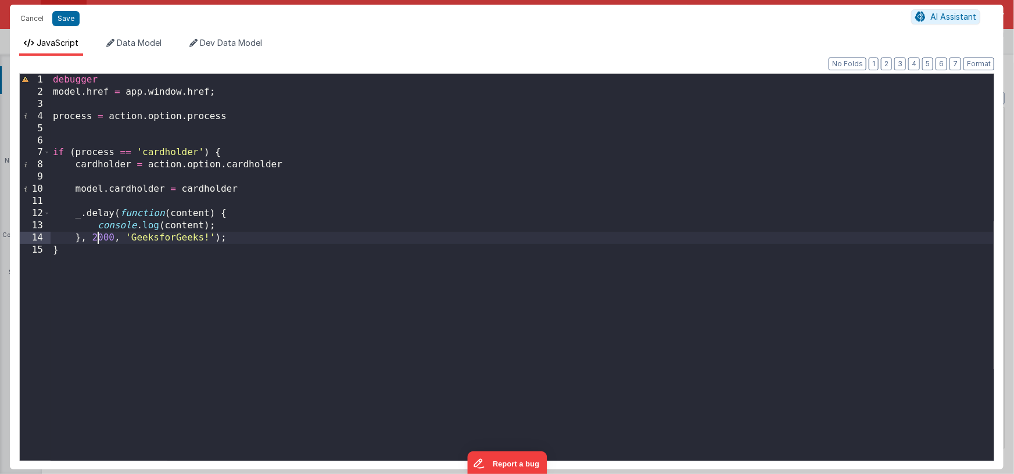
click at [173, 238] on div "debugger model . href = app . window . href ; process = action . option . proce…" at bounding box center [522, 279] width 943 height 411
click at [172, 238] on div "debugger model . href = app . window . href ; process = action . option . proce…" at bounding box center [522, 279] width 943 height 411
click at [174, 237] on div "debugger model . href = app . window . href ; process = action . option . proce…" at bounding box center [522, 279] width 943 height 411
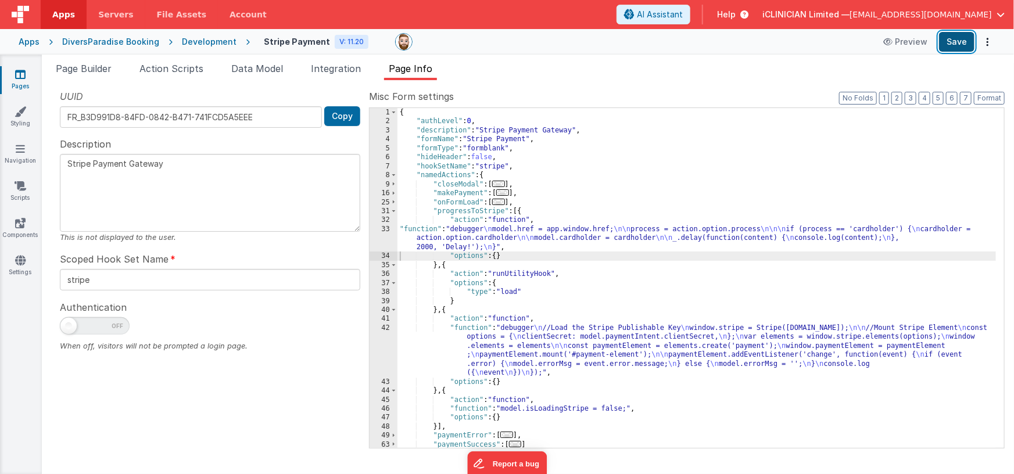
click at [960, 47] on button "Save" at bounding box center [956, 42] width 35 height 20
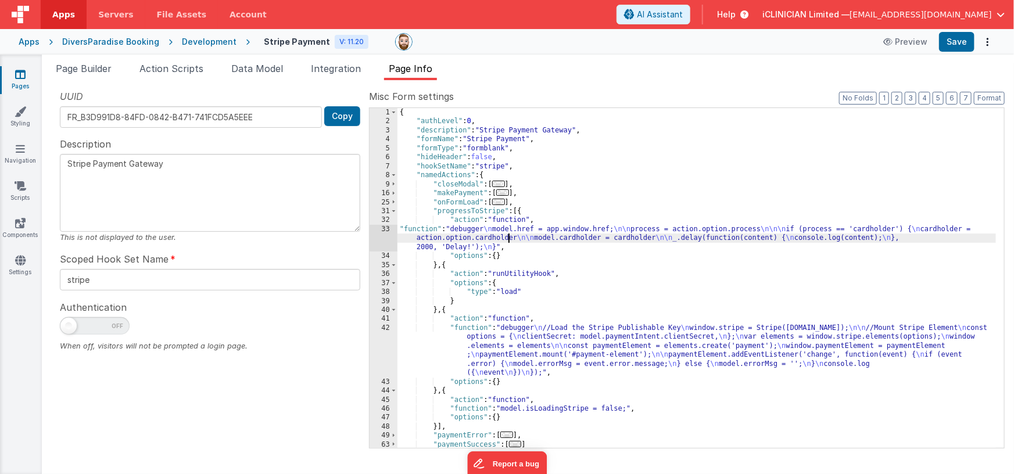
click at [510, 234] on div "{ "authLevel" : 0 , "description" : "Stripe Payment Gateway" , "formName" : "St…" at bounding box center [697, 287] width 599 height 359
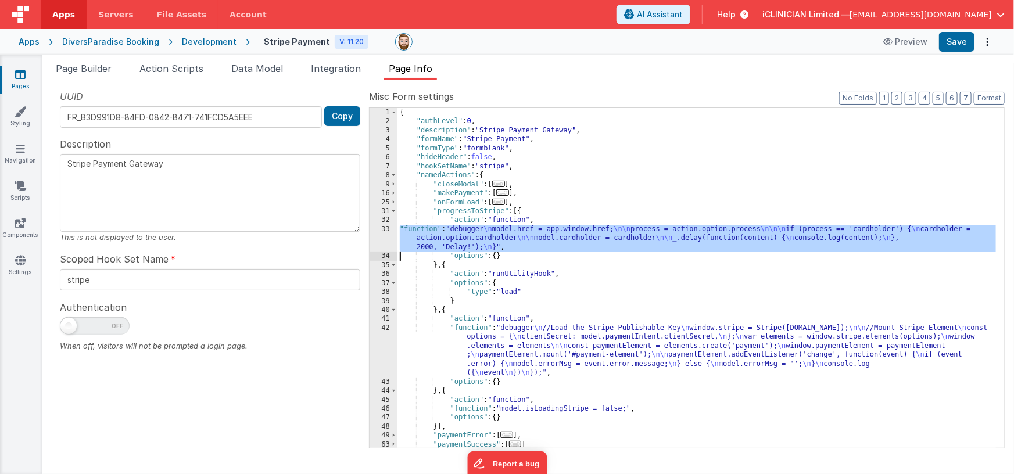
click at [378, 235] on div "33" at bounding box center [384, 238] width 28 height 27
click at [484, 242] on div "{ "authLevel" : 0 , "description" : "Stripe Payment Gateway" , "formName" : "St…" at bounding box center [697, 287] width 599 height 359
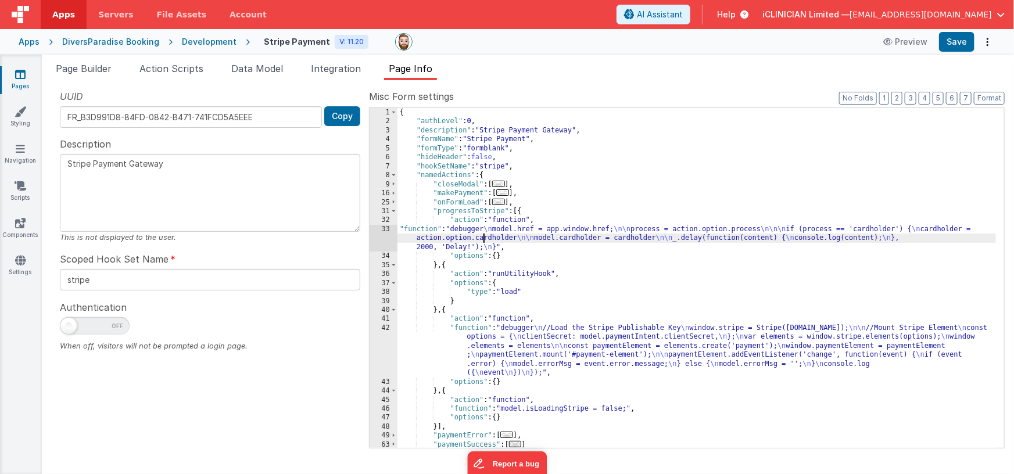
click at [375, 237] on div "33" at bounding box center [384, 238] width 28 height 27
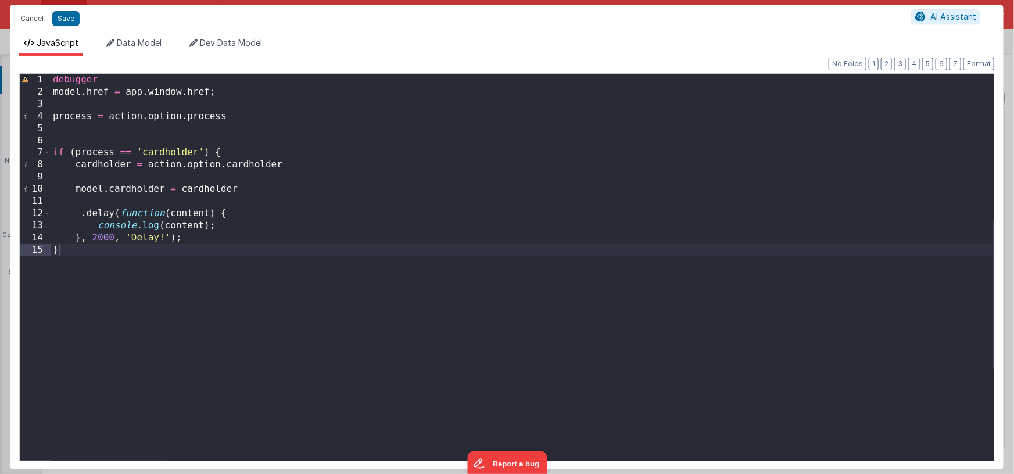
click at [53, 91] on div "debugger model . href = app . window . href ; process = action . option . proce…" at bounding box center [522, 279] width 943 height 411
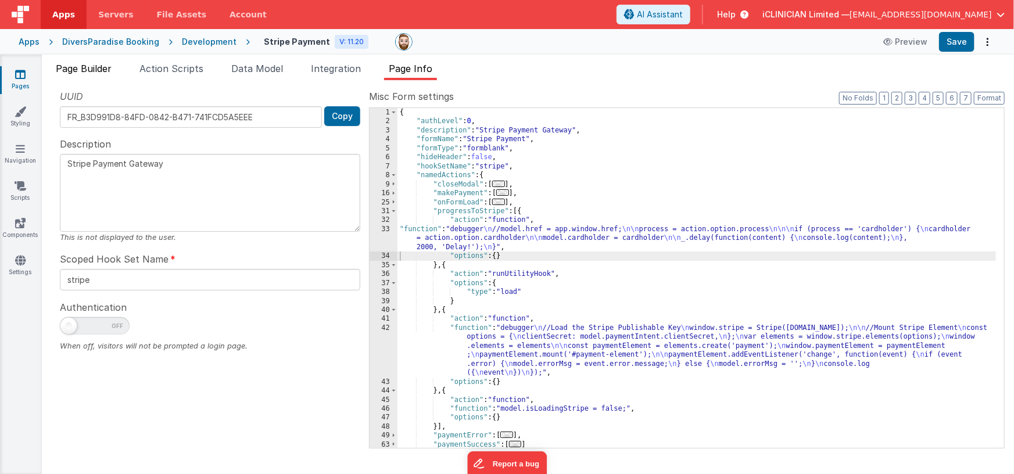
click at [91, 69] on span "Page Builder" at bounding box center [84, 69] width 56 height 12
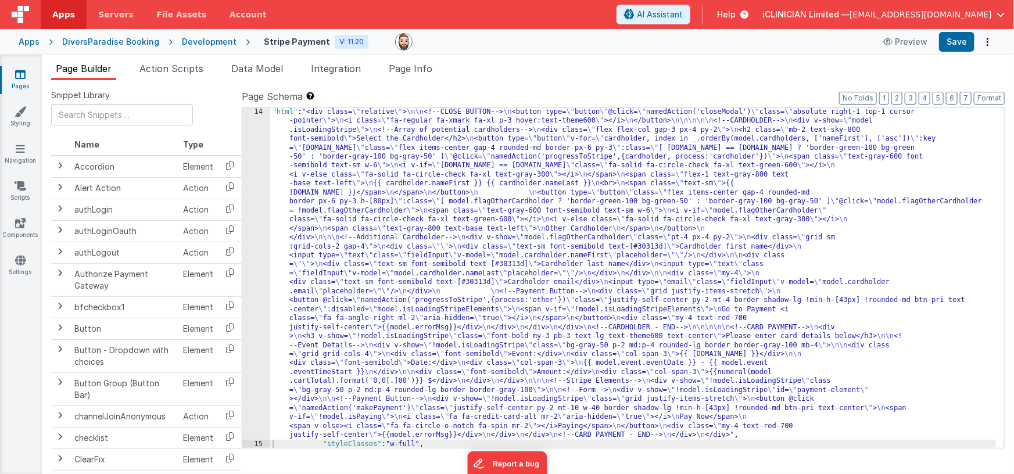
click at [478, 259] on div ""html" : "<div class= \" relative \" > \n\n <!--CLOSE BUTTON--> \n <button type…" at bounding box center [633, 449] width 726 height 682
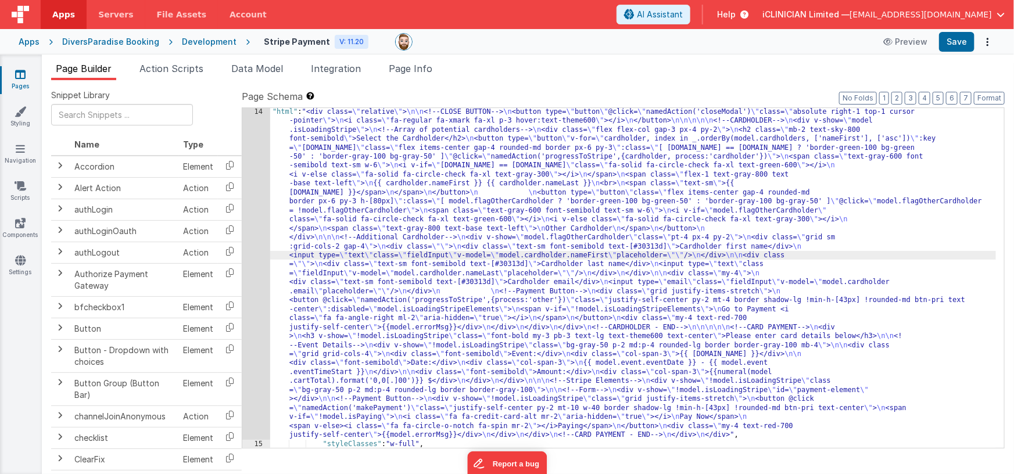
click at [257, 233] on div "14" at bounding box center [256, 274] width 28 height 332
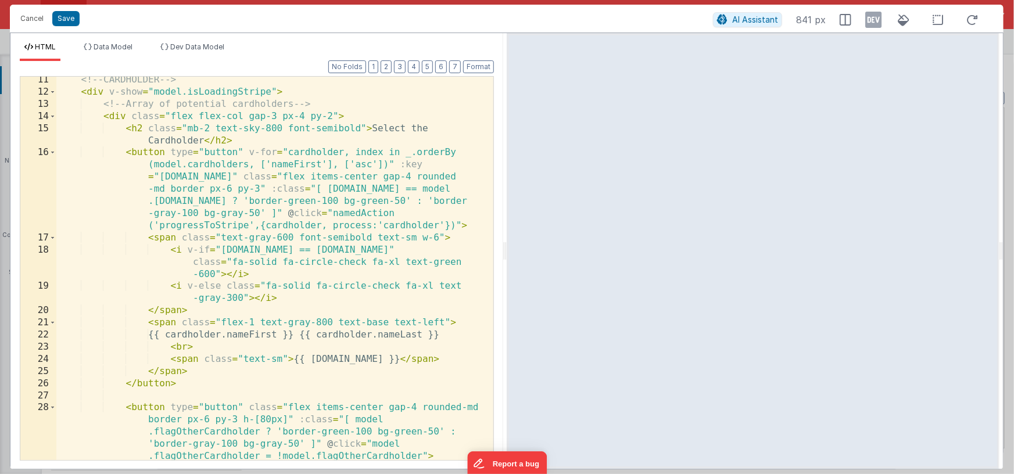
scroll to position [81, 0]
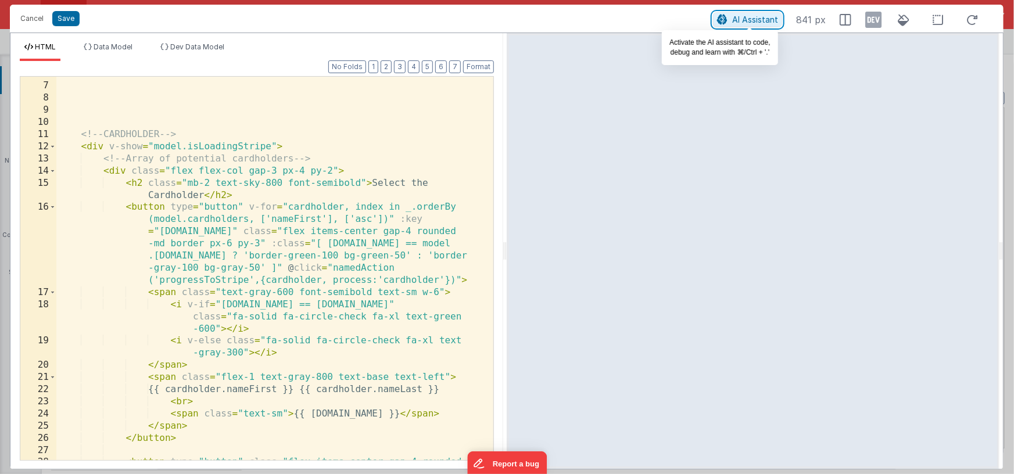
click at [761, 19] on span "AI Assistant" at bounding box center [755, 20] width 46 height 10
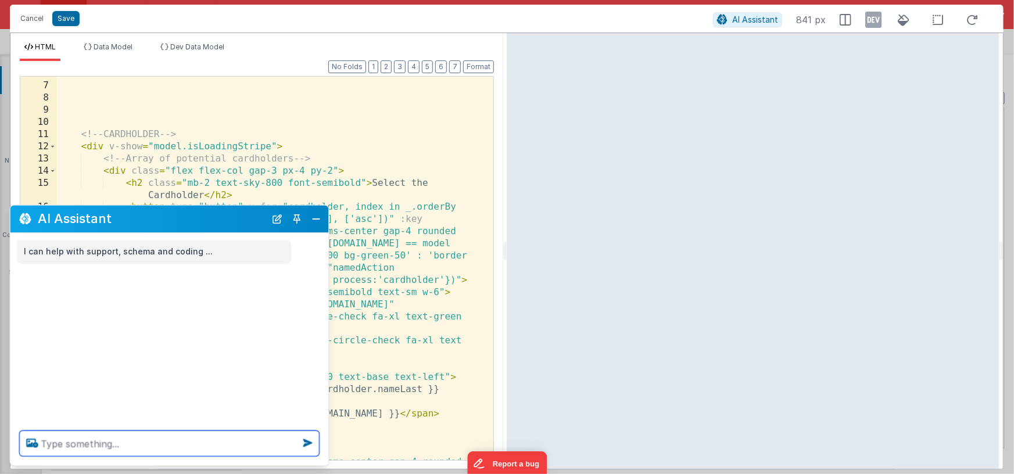
click at [137, 445] on textarea at bounding box center [170, 444] width 300 height 26
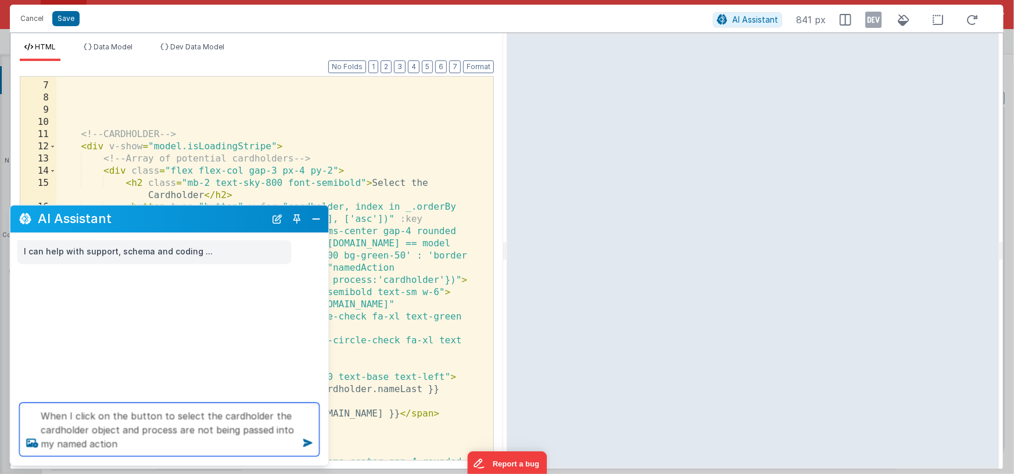
type textarea "When I click on the button to select the cardholder the cardholder object and p…"
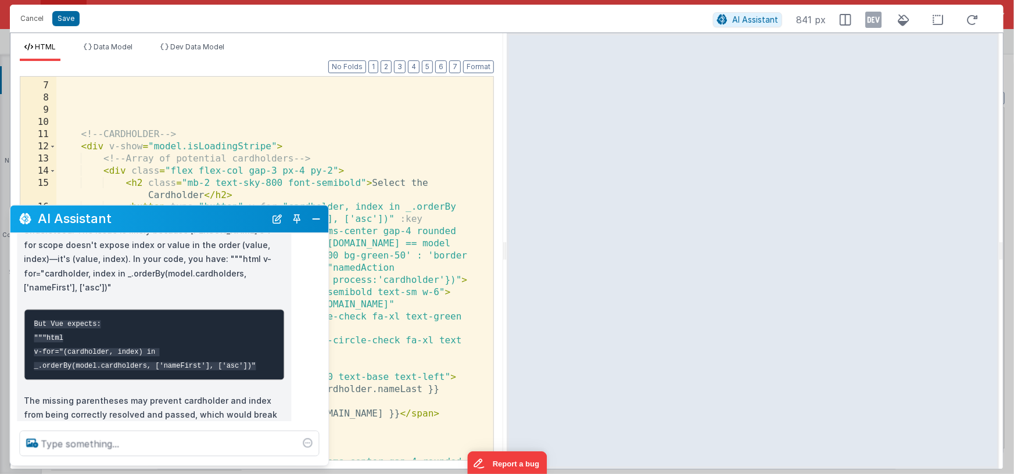
scroll to position [115, 0]
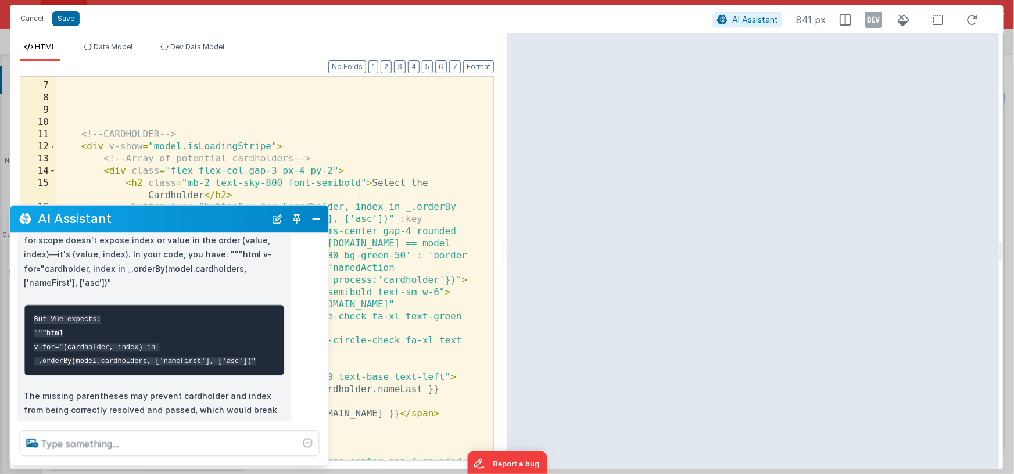
drag, startPoint x: 256, startPoint y: 334, endPoint x: 151, endPoint y: 326, distance: 105.5
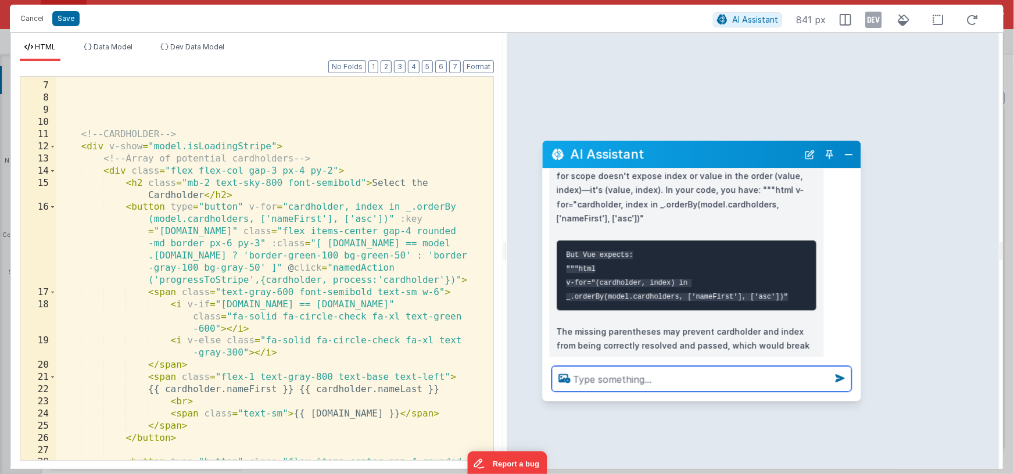
drag, startPoint x: 196, startPoint y: 223, endPoint x: 729, endPoint y: 158, distance: 536.2
click at [729, 158] on h2 "AI Assistant" at bounding box center [685, 155] width 228 height 14
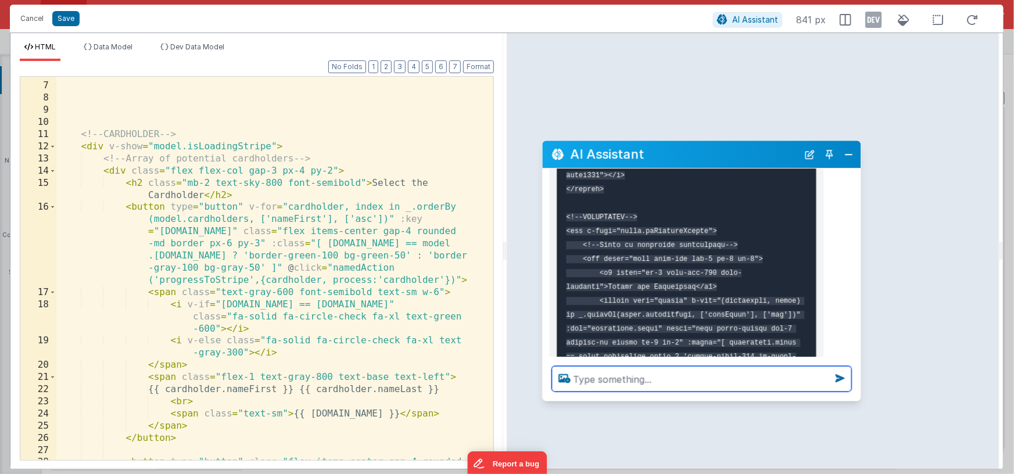
scroll to position [511, 0]
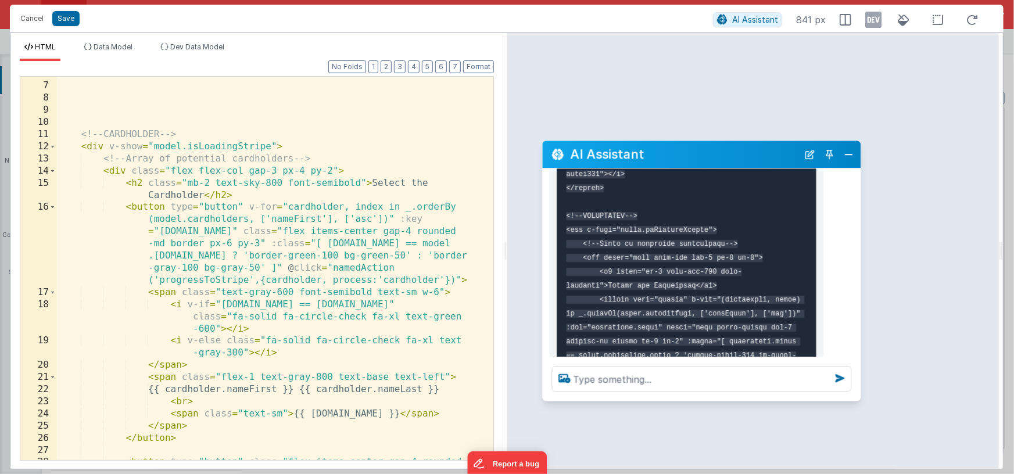
click at [286, 208] on div "</ button > <!-- CARDHOLDER --> < div v-show = "model.isLoadingStripe" > <!-- A…" at bounding box center [270, 295] width 429 height 456
click at [388, 205] on div "</ button > <!-- CARDHOLDER --> < div v-show = "model.isLoadingStripe" > <!-- A…" at bounding box center [270, 295] width 429 height 456
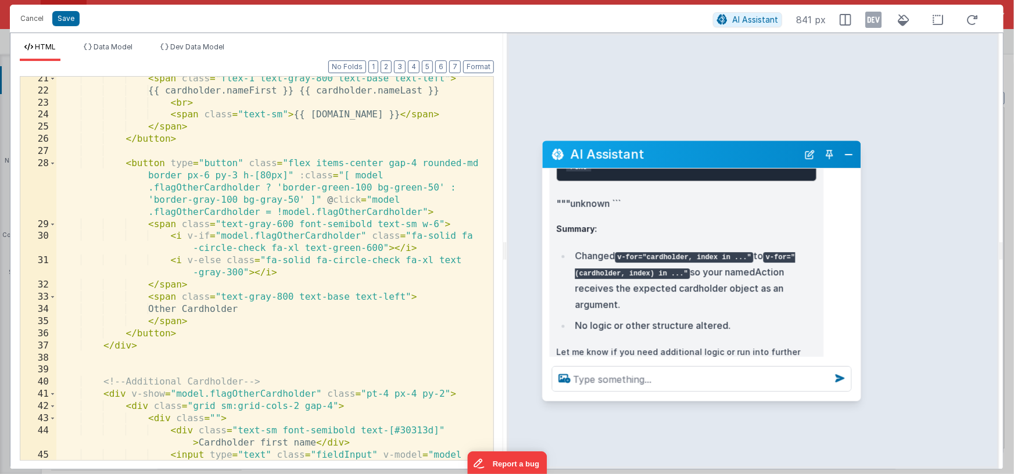
scroll to position [332, 0]
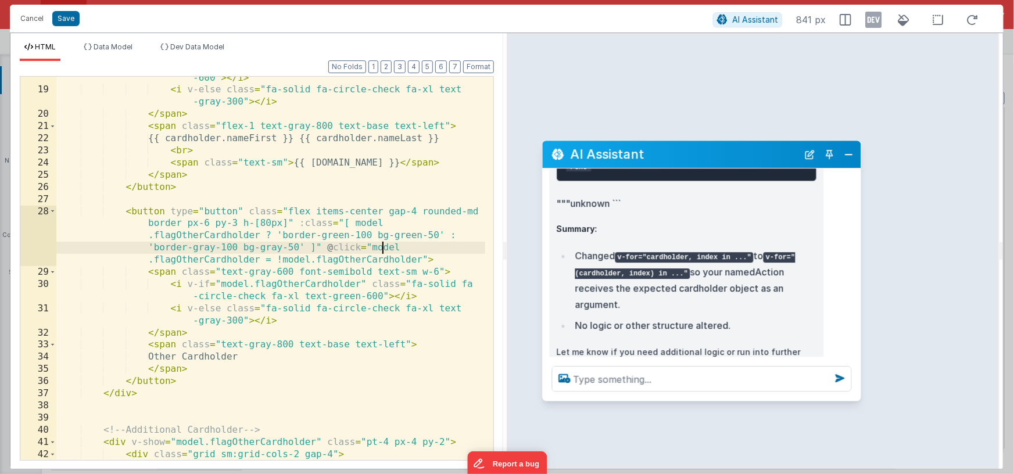
click at [380, 246] on div "< i v-if = "cardholder.email == model.cardholder.email" class = "fa-solid fa-ci…" at bounding box center [270, 264] width 429 height 432
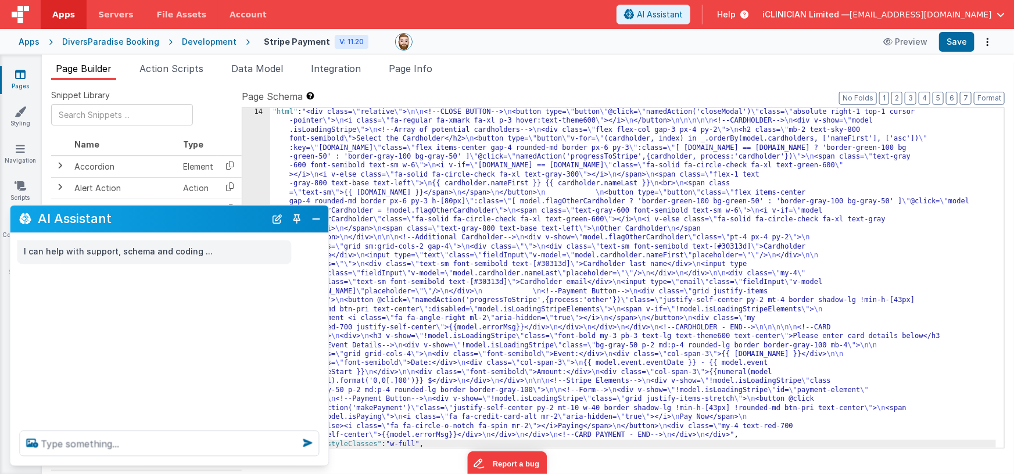
scroll to position [0, 0]
click at [317, 223] on button "Close" at bounding box center [316, 219] width 15 height 16
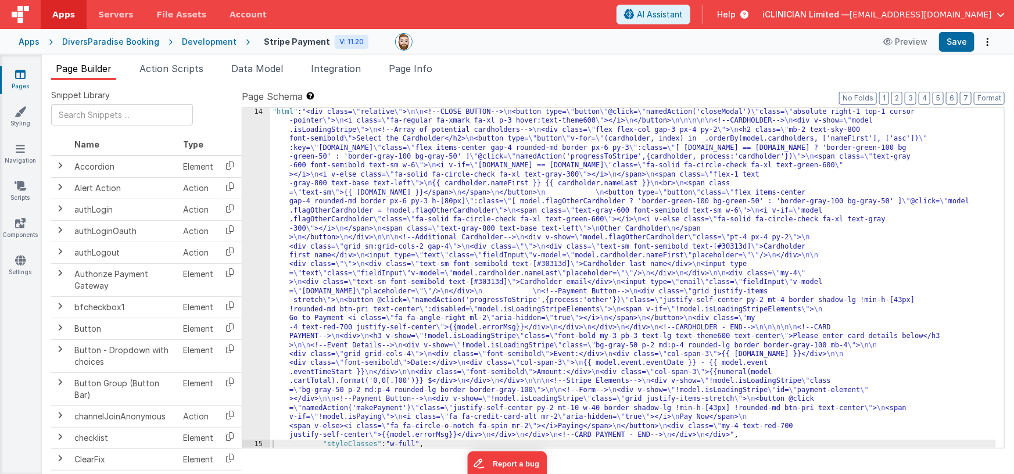
click at [398, 241] on div ""html" : "<div class= \" relative \" > \n\n <!--CLOSE BUTTON--> \n <button type…" at bounding box center [633, 449] width 726 height 682
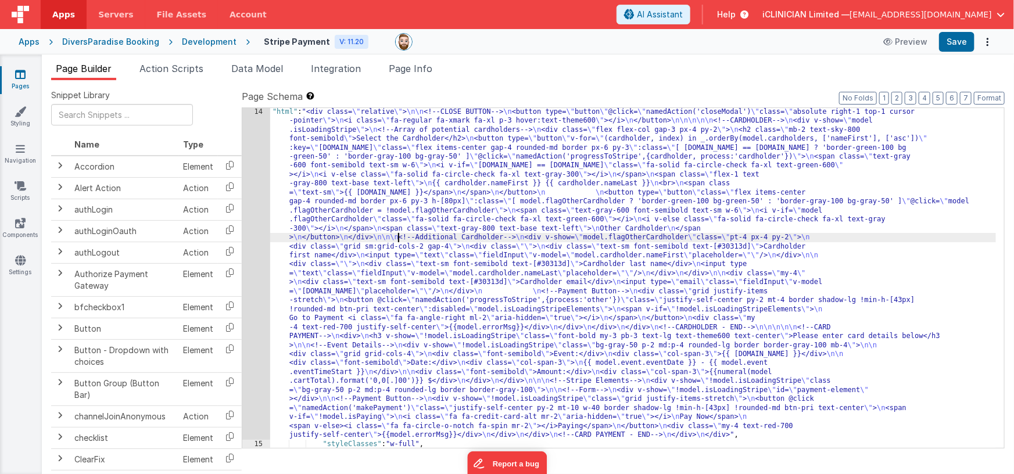
click at [391, 196] on div ""html" : "<div class= \" relative \" > \n\n <!--CLOSE BUTTON--> \n <button type…" at bounding box center [633, 449] width 726 height 682
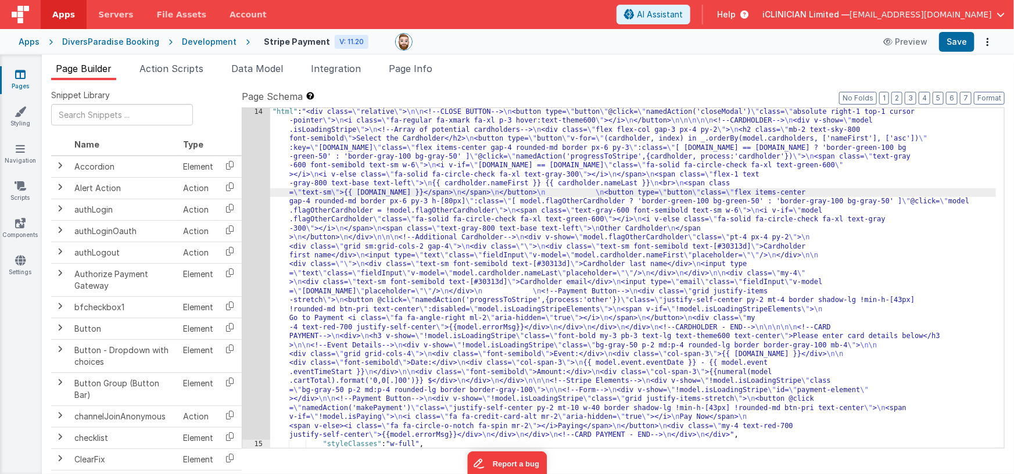
click at [255, 198] on div "14" at bounding box center [256, 274] width 28 height 332
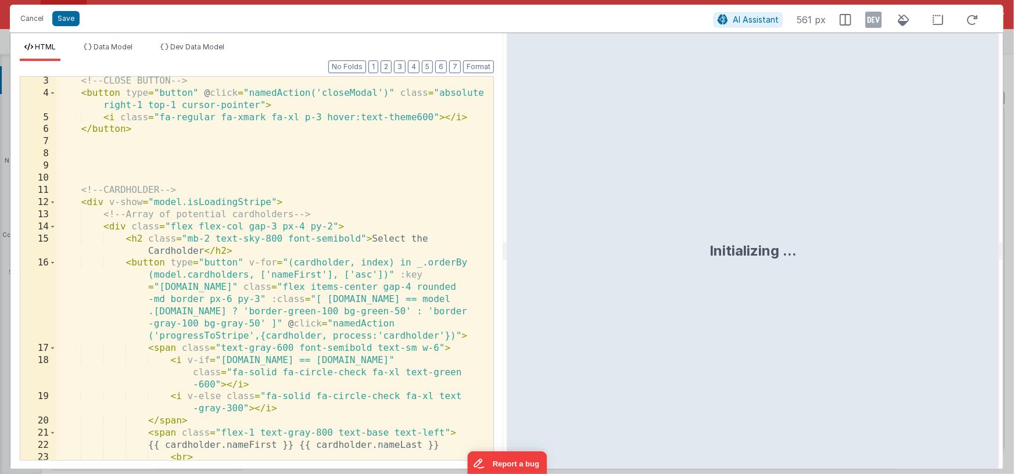
scroll to position [196, 0]
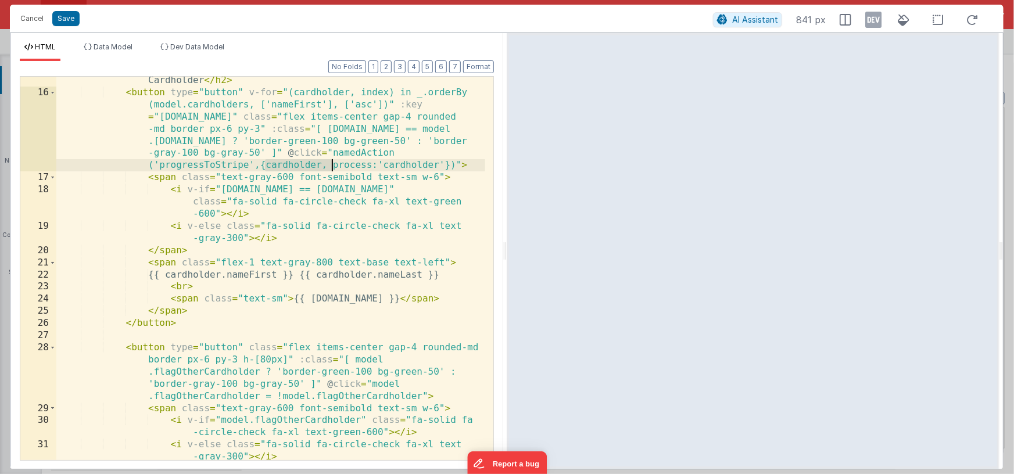
drag, startPoint x: 265, startPoint y: 166, endPoint x: 332, endPoint y: 162, distance: 66.9
click at [332, 162] on div "< h2 class = "mb-2 text-sky-800 font-semibold" > Select the Cardholder </ h2 > …" at bounding box center [270, 272] width 429 height 420
click at [325, 164] on div "< h2 class = "mb-2 text-sky-800 font-semibold" > Select the Cardholder </ h2 > …" at bounding box center [270, 272] width 429 height 420
click at [266, 164] on div "< h2 class = "mb-2 text-sky-800 font-semibold" > Select the Cardholder </ h2 > …" at bounding box center [270, 272] width 429 height 420
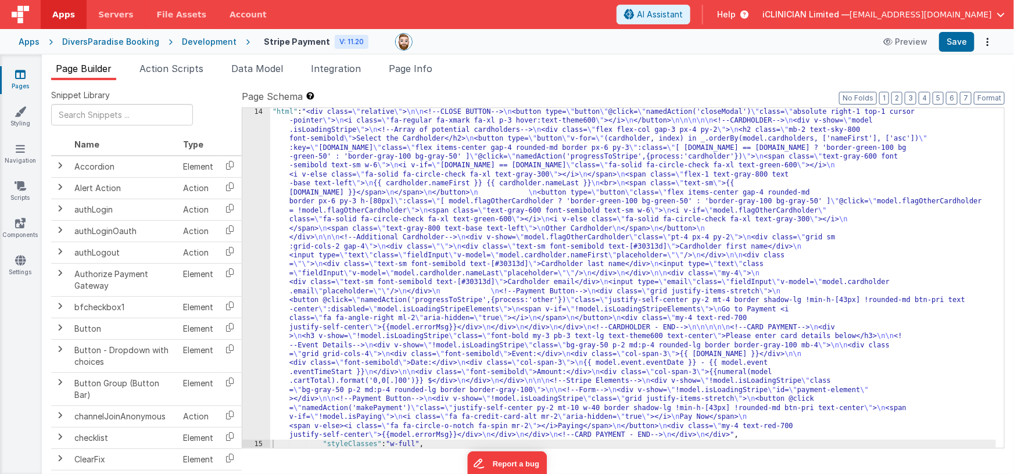
click at [332, 174] on div ""html" : "<div class= \" relative \" > \n\n <!--CLOSE BUTTON--> \n <button type…" at bounding box center [633, 449] width 726 height 682
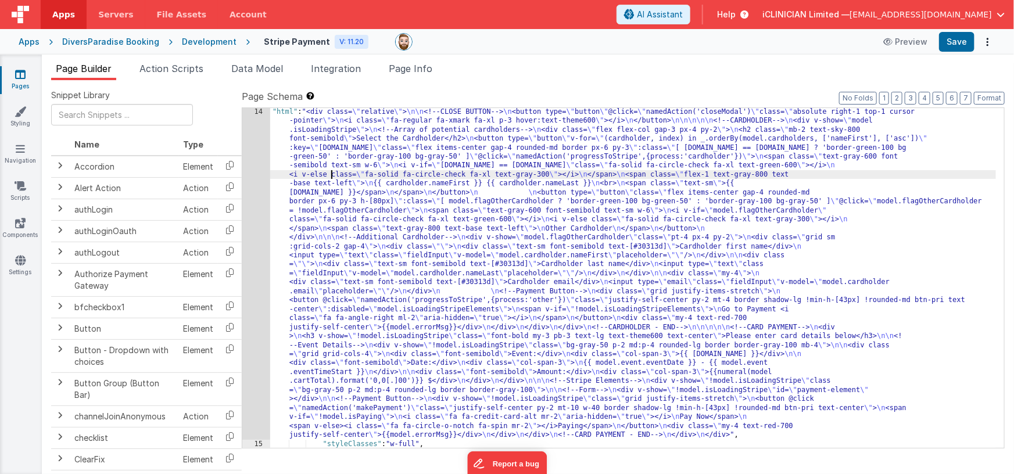
click at [258, 183] on div "14" at bounding box center [256, 274] width 28 height 332
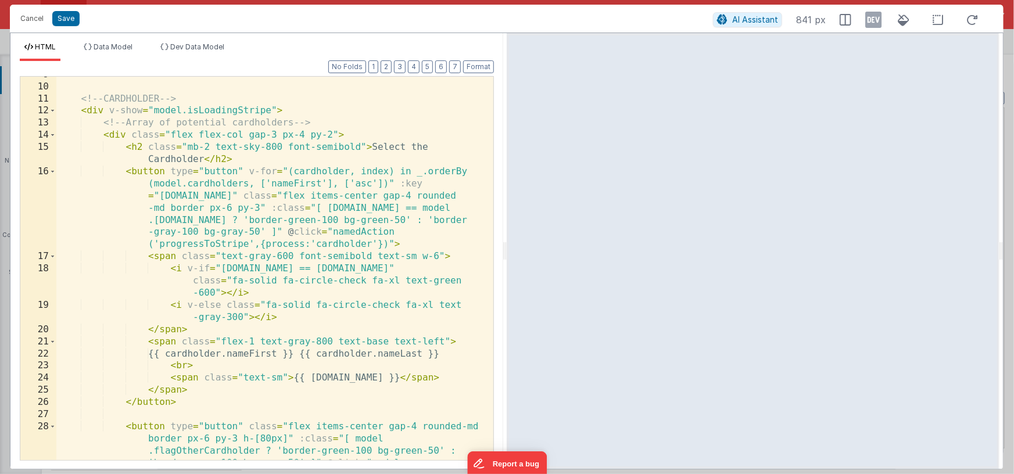
scroll to position [116, 0]
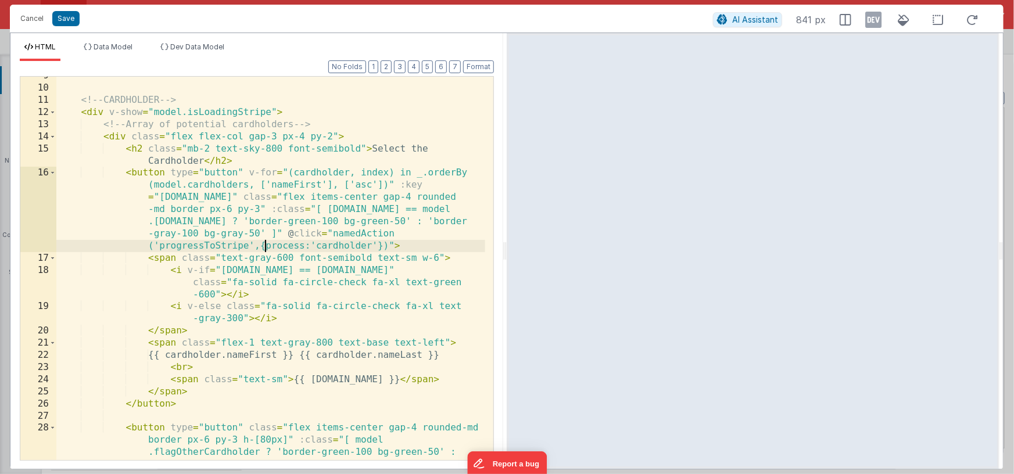
click at [266, 247] on div "<!-- CARDHOLDER --> < div v-show = "model.isLoadingStripe" > <!-- Array of pote…" at bounding box center [270, 298] width 429 height 456
click at [341, 245] on div "<!-- CARDHOLDER --> < div v-show = "model.isLoadingStripe" > <!-- Array of pote…" at bounding box center [270, 298] width 429 height 456
click at [355, 247] on div "<!-- CARDHOLDER --> < div v-show = "model.isLoadingStripe" > <!-- Array of pote…" at bounding box center [270, 298] width 429 height 456
click at [355, 248] on div "<!-- CARDHOLDER --> < div v-show = "model.isLoadingStripe" > <!-- Array of pote…" at bounding box center [270, 298] width 429 height 456
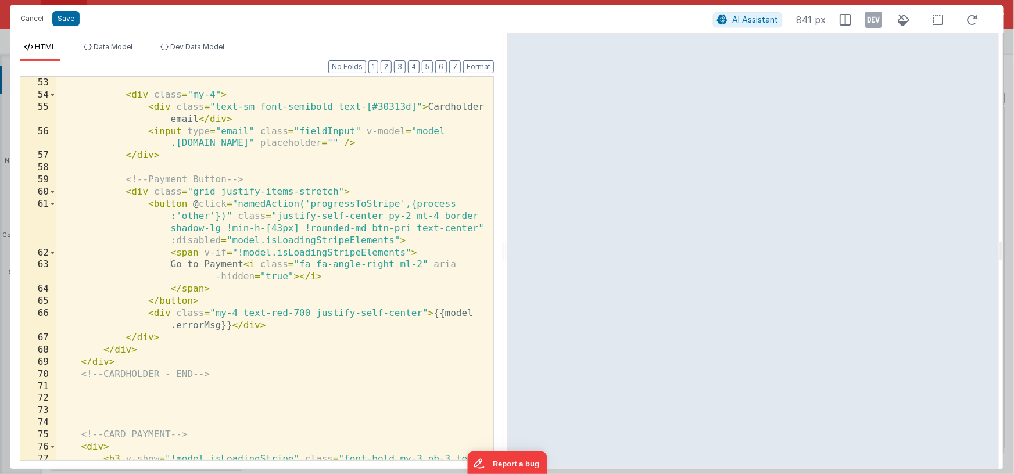
scroll to position [930, 0]
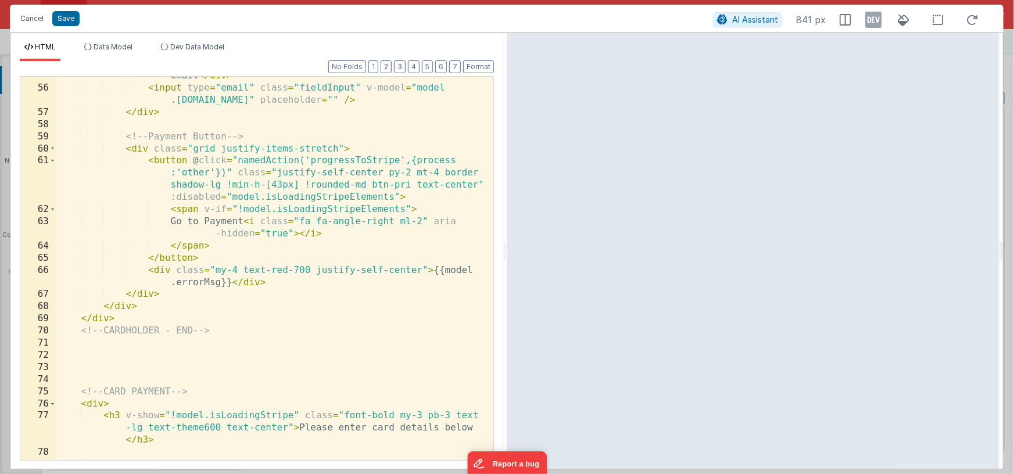
click at [434, 163] on div "< div class = "text-sm font-semibold text-[#30313d]" > Cardholder email </ div …" at bounding box center [270, 268] width 429 height 420
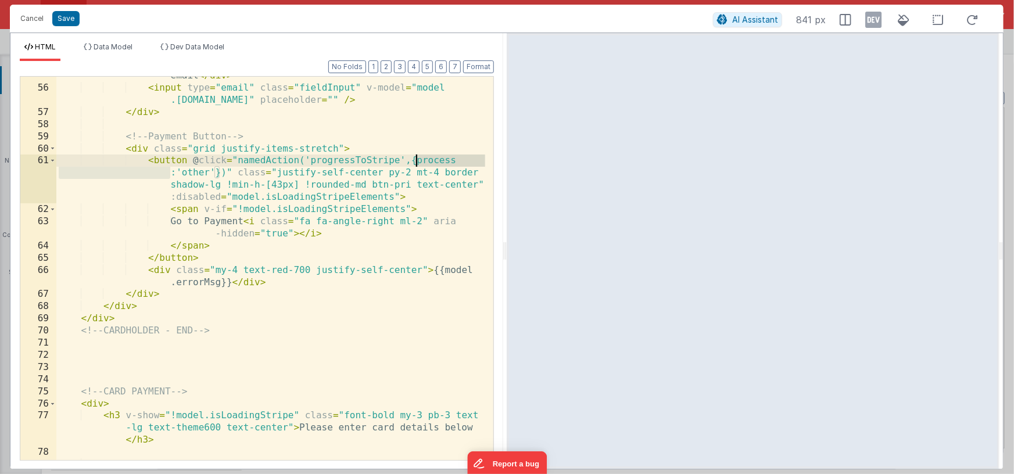
click at [434, 163] on div "< div class = "text-sm font-semibold text-[#30313d]" > Cardholder email </ div …" at bounding box center [270, 268] width 429 height 420
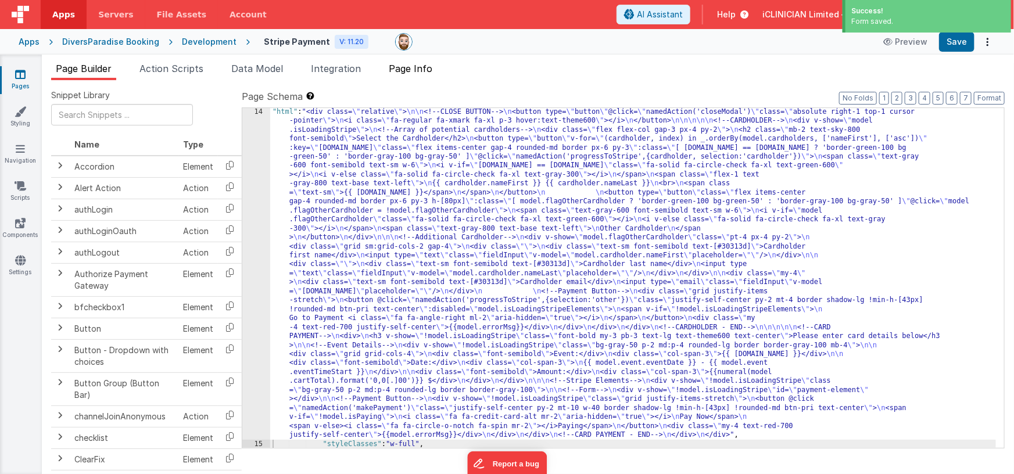
click at [418, 71] on span "Page Info" at bounding box center [411, 69] width 44 height 12
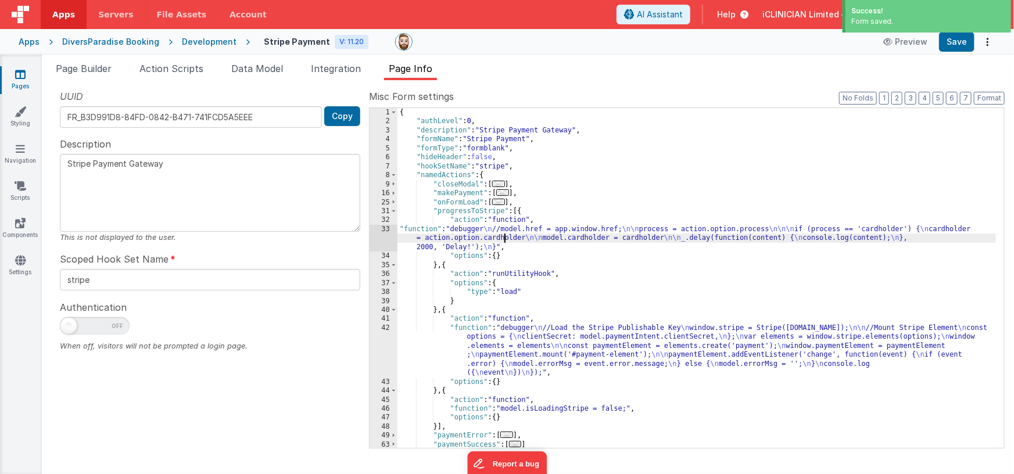
click at [506, 234] on div "{ "authLevel" : 0 , "description" : "Stripe Payment Gateway" , "formName" : "St…" at bounding box center [697, 287] width 599 height 359
click at [386, 239] on div "33" at bounding box center [384, 238] width 28 height 27
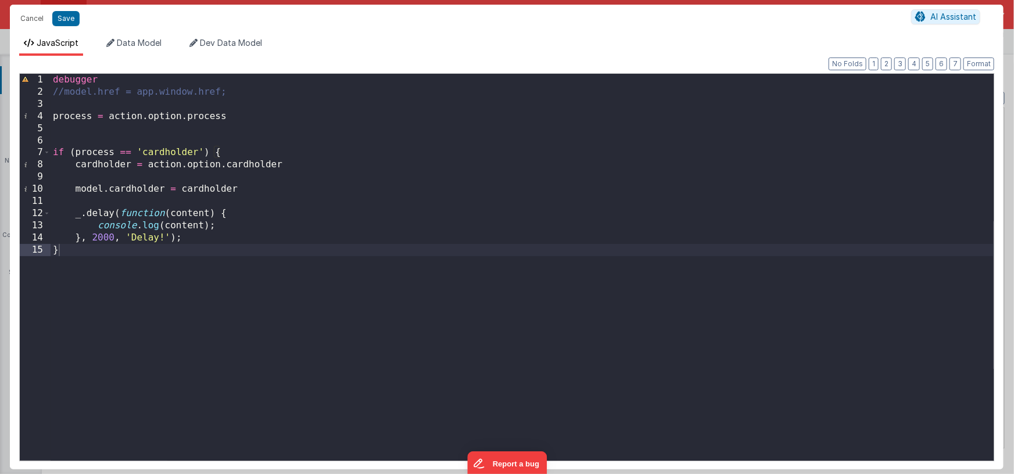
click at [77, 116] on div "debugger //model.href = app.window.href; process = action . option . process if…" at bounding box center [522, 279] width 943 height 411
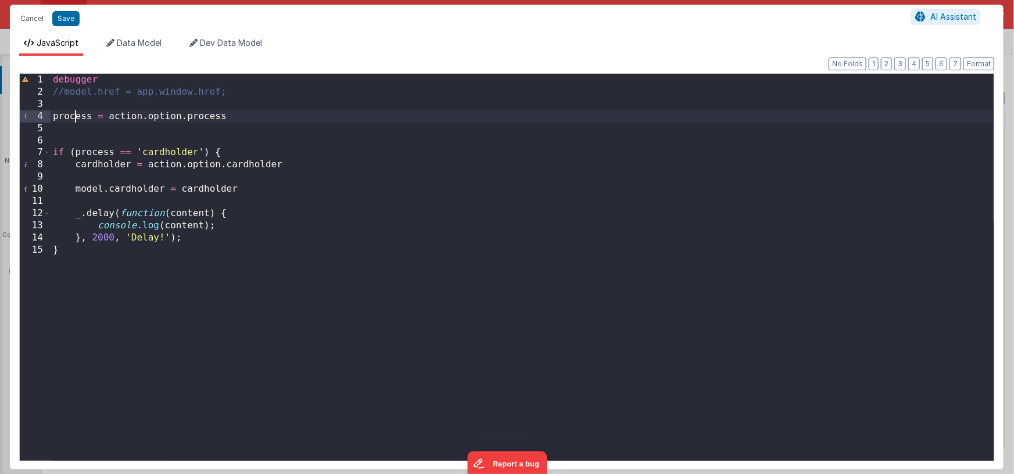
click at [77, 116] on div "debugger //model.href = app.window.href; process = action . option . process if…" at bounding box center [522, 279] width 943 height 411
click at [221, 114] on div "debugger //model.href = app.window.href; selection = action . option . process …" at bounding box center [522, 279] width 943 height 411
click at [180, 119] on div "debugger //model.href = app.window.href; process = action . option . process if…" at bounding box center [522, 279] width 943 height 411
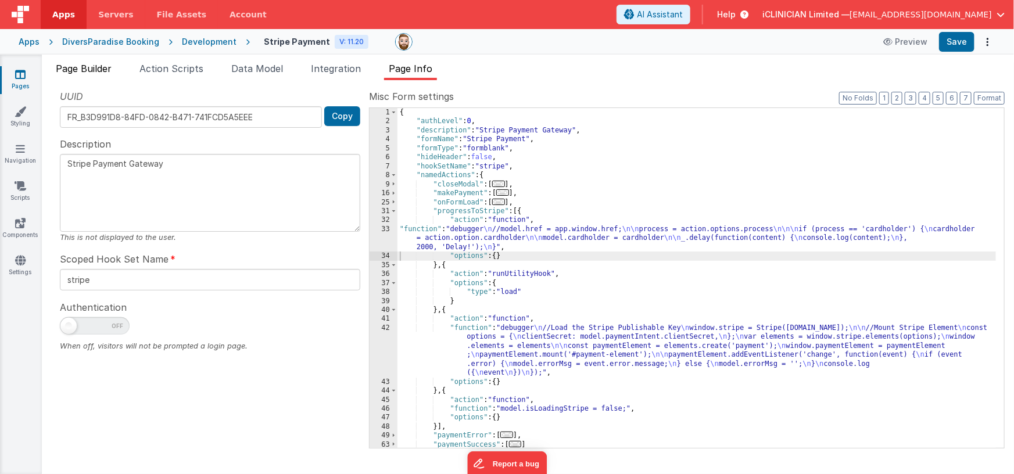
click at [91, 73] on span "Page Builder" at bounding box center [84, 69] width 56 height 12
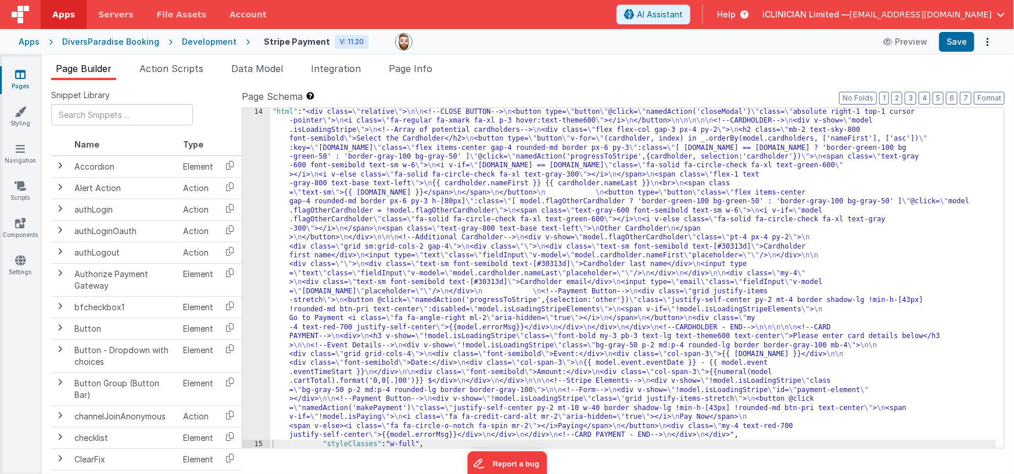
click at [452, 224] on div ""html" : "<div class= \" relative \" > \n\n <!--CLOSE BUTTON--> \n <button type…" at bounding box center [633, 449] width 726 height 682
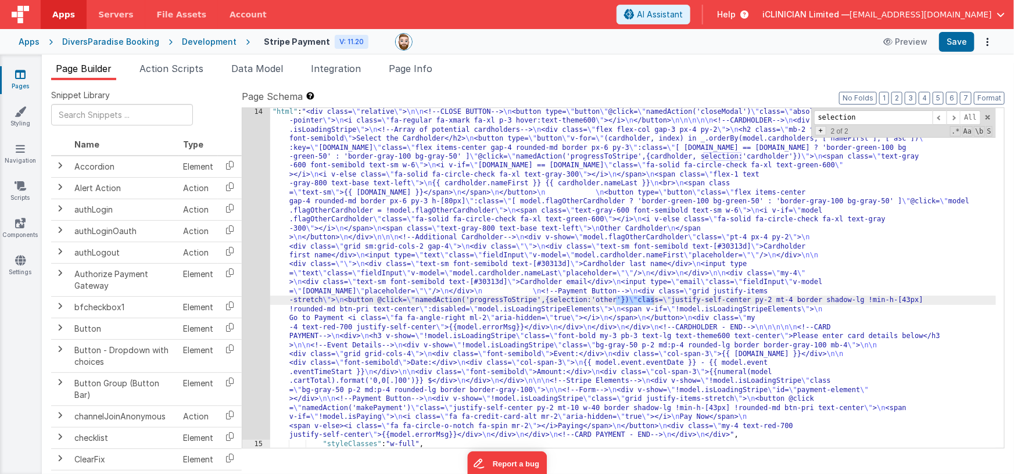
type input "selection"
click at [822, 127] on span "+" at bounding box center [820, 130] width 11 height 9
click at [822, 131] on input at bounding box center [873, 134] width 119 height 15
type input "process"
click at [983, 134] on span "All" at bounding box center [979, 134] width 21 height 15
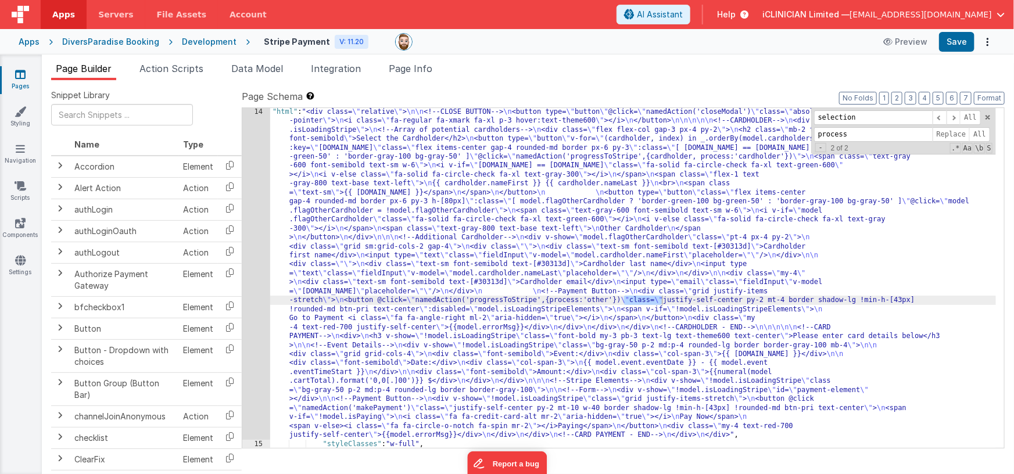
click at [761, 223] on div ""html" : "<div class= \" relative \" > \n\n <!--CLOSE BUTTON--> \n <button type…" at bounding box center [633, 449] width 726 height 682
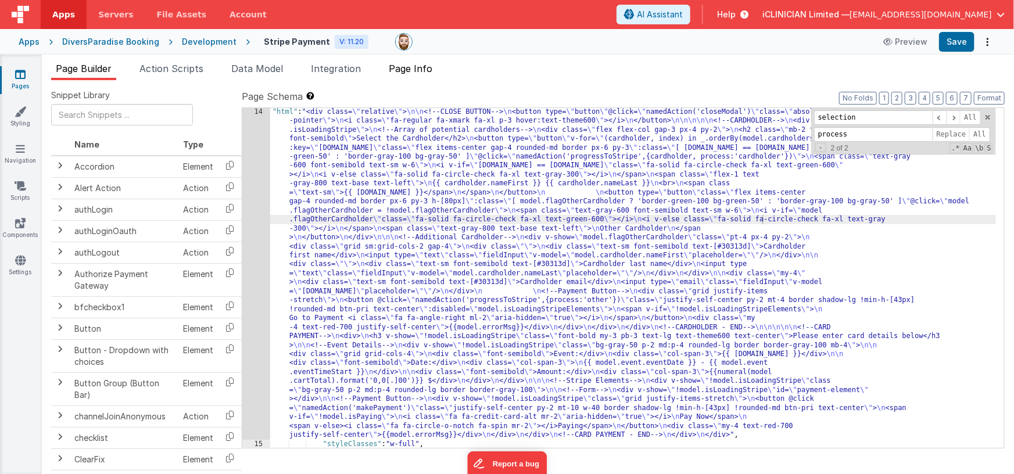
click at [411, 69] on span "Page Info" at bounding box center [411, 69] width 44 height 12
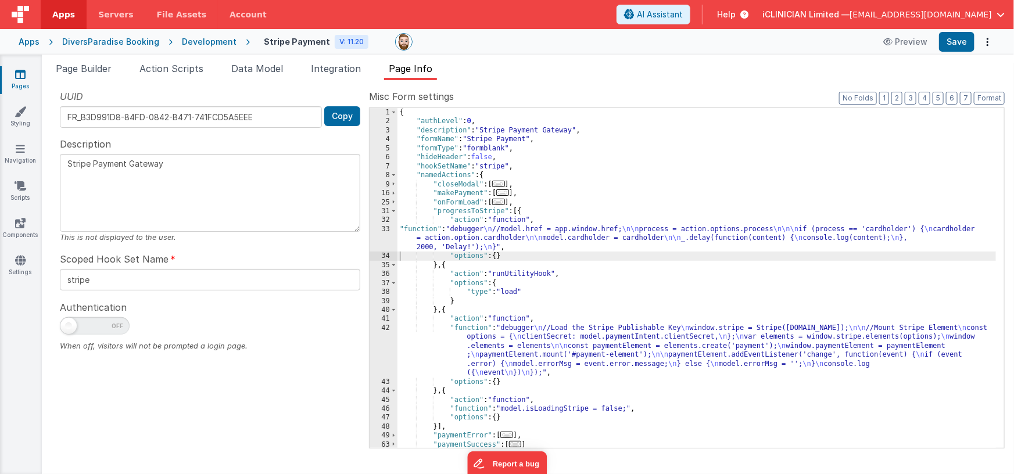
click at [479, 238] on div "{ "authLevel" : 0 , "description" : "Stripe Payment Gateway" , "formName" : "St…" at bounding box center [697, 287] width 599 height 359
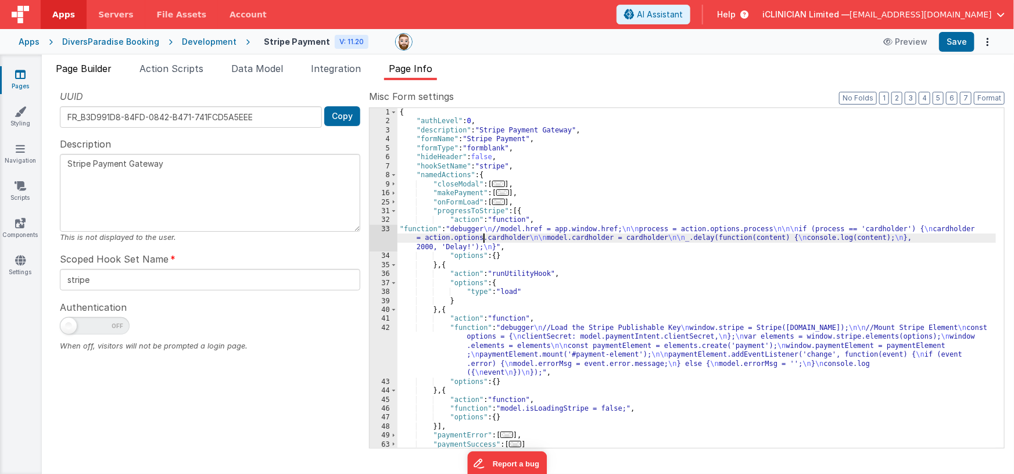
click at [83, 72] on span "Page Builder" at bounding box center [84, 69] width 56 height 12
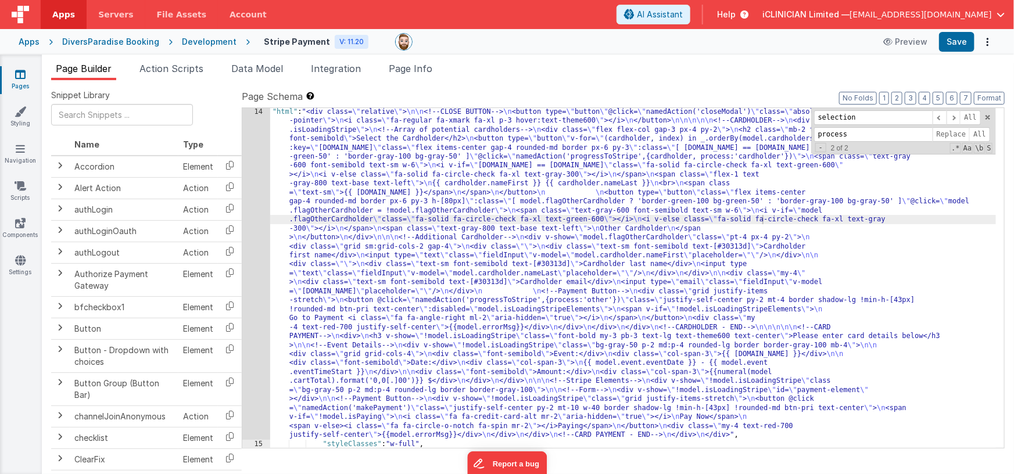
click at [522, 253] on div ""html" : "<div class= \" relative \" > \n\n <!--CLOSE BUTTON--> \n <button type…" at bounding box center [633, 449] width 726 height 682
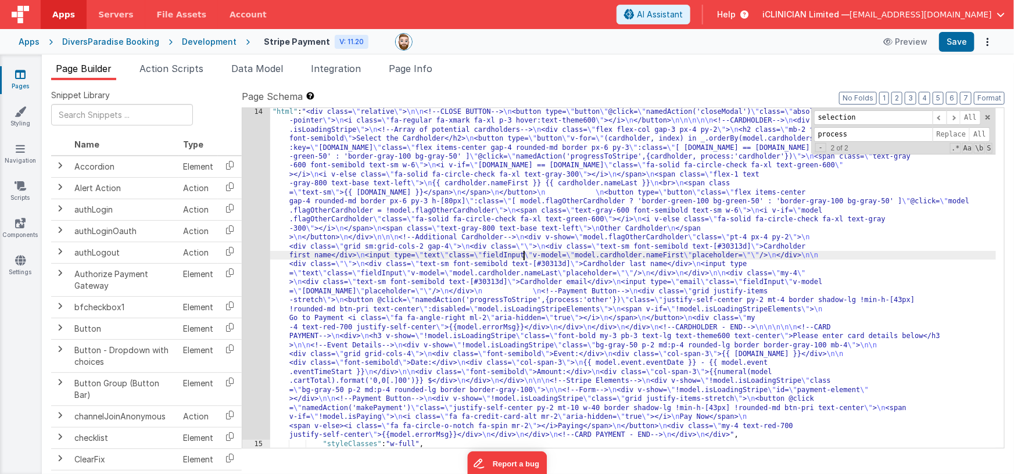
click at [250, 237] on div "14" at bounding box center [256, 274] width 28 height 332
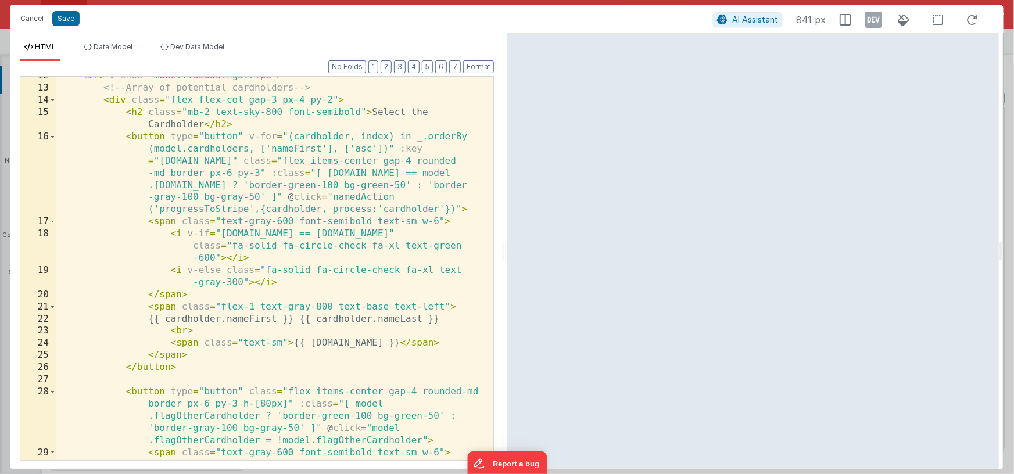
scroll to position [150, 0]
click at [59, 17] on button "Save" at bounding box center [65, 18] width 27 height 15
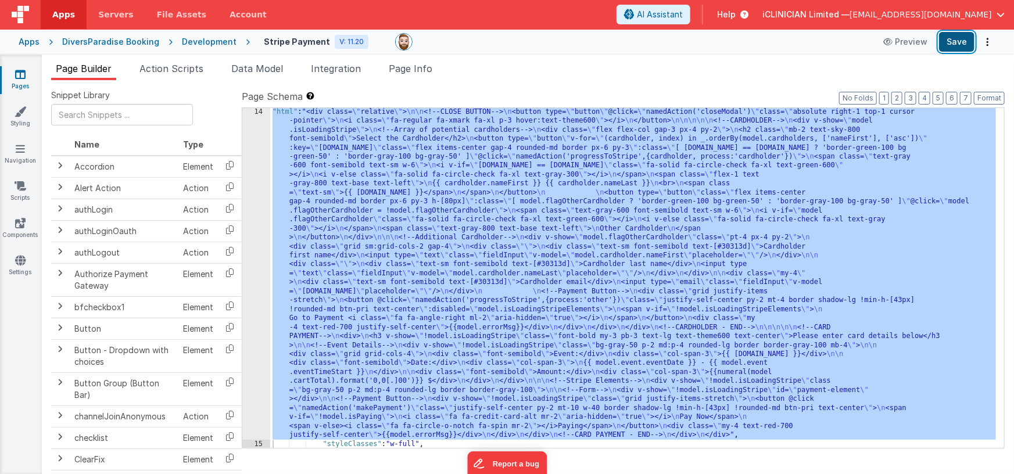
click at [961, 42] on button "Save" at bounding box center [956, 42] width 35 height 20
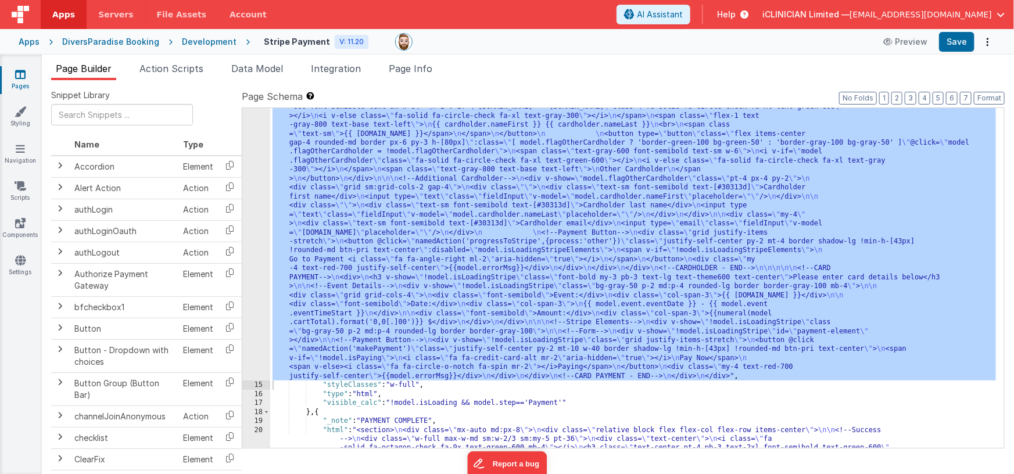
scroll to position [176, 0]
click at [432, 233] on div ""html" : "<div class= \" relative \" > \n\n <!--CLOSE BUTTON--> \n <button type…" at bounding box center [633, 412] width 726 height 727
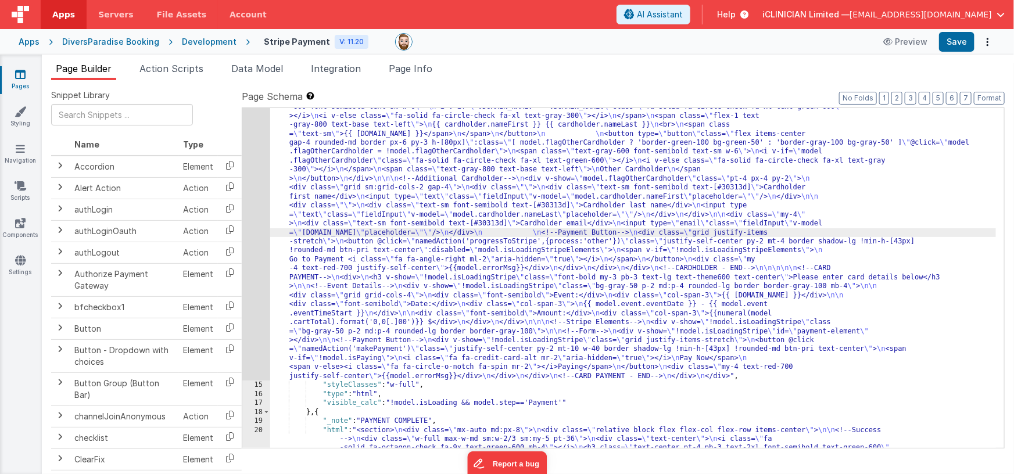
click at [255, 239] on div "14" at bounding box center [256, 215] width 28 height 332
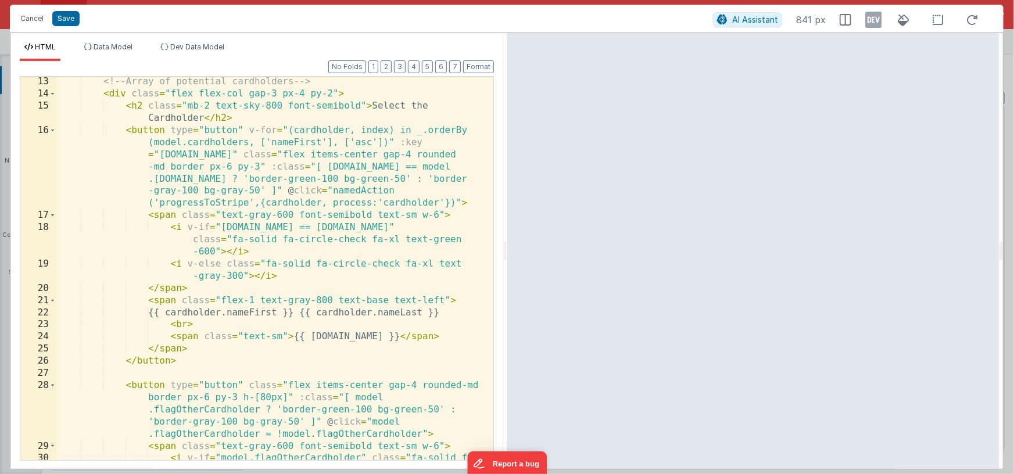
scroll to position [159, 0]
click at [281, 94] on div "<!-- Array of potential cardholders --> < div class = "flex flex-col gap-3 px-4…" at bounding box center [270, 286] width 429 height 420
click at [332, 94] on div "<!-- Array of potential cardholders --> < div class = "flex flex-col gap-3 px-4…" at bounding box center [270, 286] width 429 height 420
click at [210, 169] on div "<!-- Array of potential cardholders --> < div class = "flex flex-col gap-3 px-4…" at bounding box center [270, 286] width 429 height 420
click at [259, 167] on div "<!-- Array of potential cardholders --> < div class = "flex flex-col gap-3 px-4…" at bounding box center [270, 286] width 429 height 420
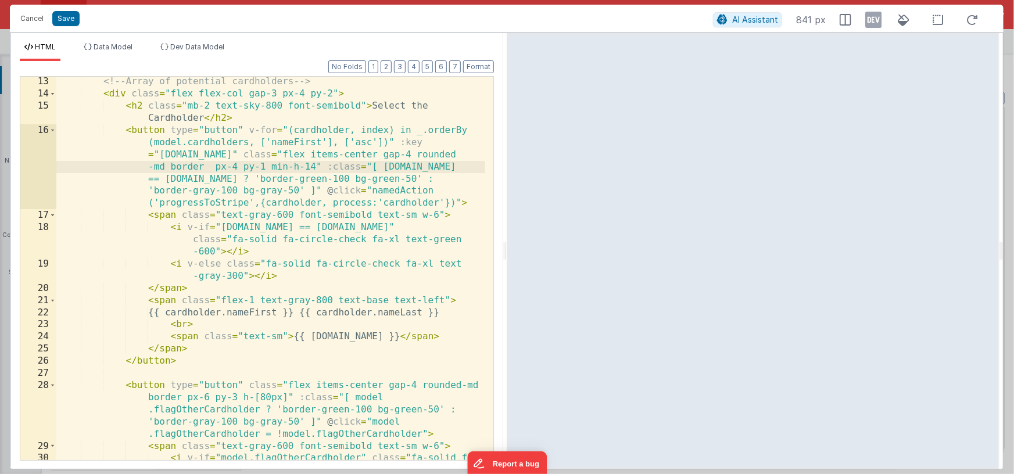
click at [216, 169] on div "<!-- Array of potential cardholders --> < div class = "flex flex-col gap-3 px-4…" at bounding box center [270, 286] width 429 height 420
click at [874, 20] on icon at bounding box center [873, 19] width 16 height 19
click at [170, 312] on div "<!-- Array of potential cardholders --> < div class = "flex flex-col gap-3 px-4…" at bounding box center [270, 286] width 429 height 420
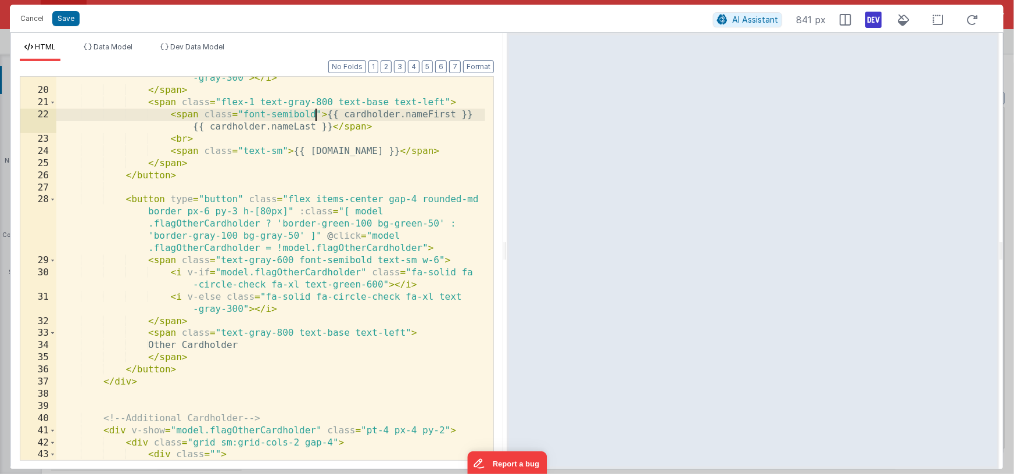
scroll to position [356, 0]
click at [406, 331] on div "< i v-else class = "fa-solid fa-circle-check fa-xl text -gray-300" > </ i > </ …" at bounding box center [270, 276] width 429 height 432
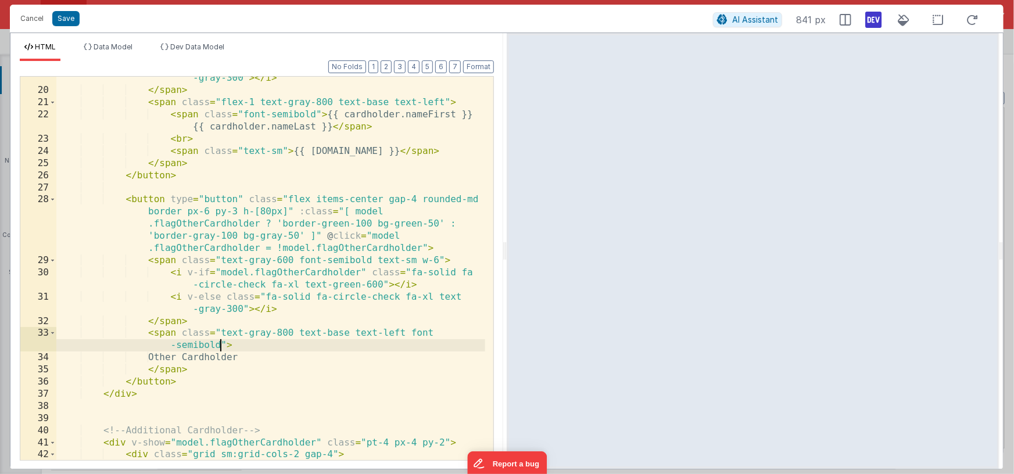
click at [188, 212] on div "< i v-else class = "fa-solid fa-circle-check fa-xl text -gray-300" > </ i > </ …" at bounding box center [270, 270] width 429 height 420
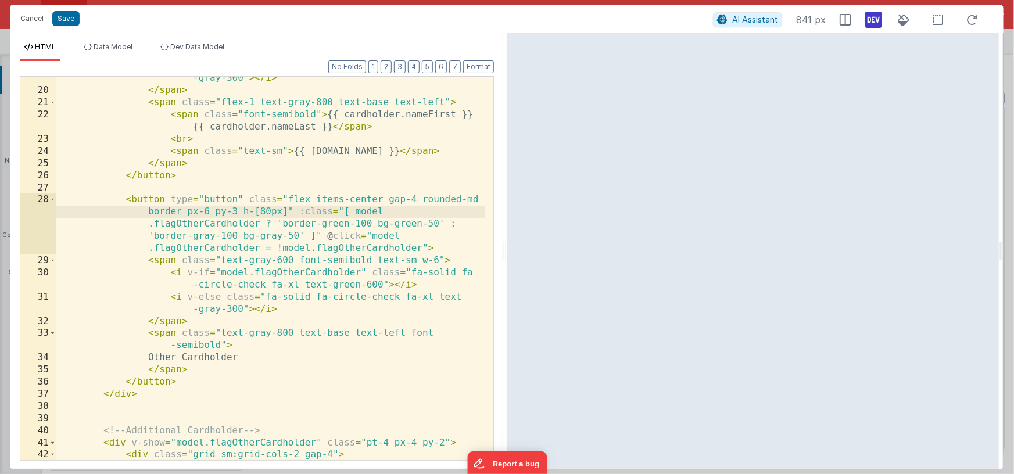
click at [288, 212] on div "< i v-else class = "fa-solid fa-circle-check fa-xl text -gray-300" > </ i > </ …" at bounding box center [270, 270] width 429 height 420
click at [883, 17] on div "AI Assistant 841 px" at bounding box center [849, 19] width 272 height 21
click at [878, 19] on icon at bounding box center [873, 19] width 16 height 19
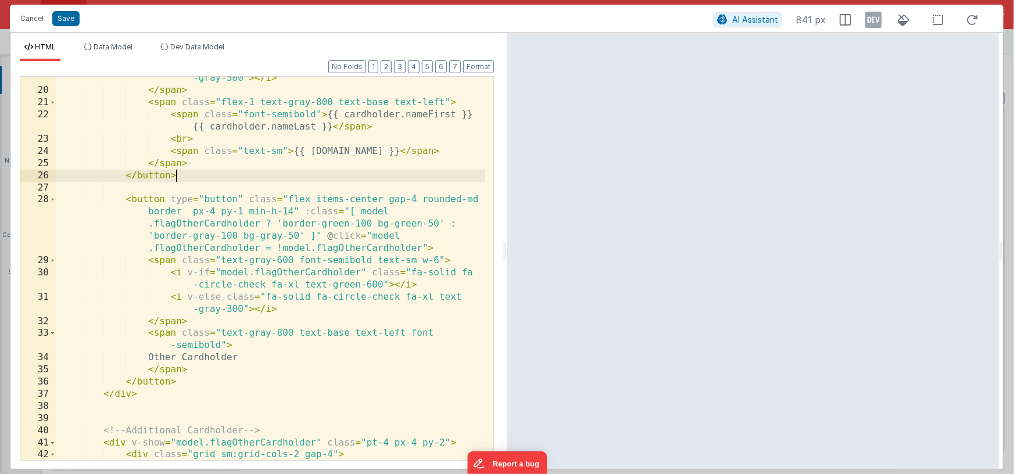
click at [426, 181] on div "< i v-else class = "fa-solid fa-circle-check fa-xl text -gray-300" > </ i > </ …" at bounding box center [270, 270] width 429 height 420
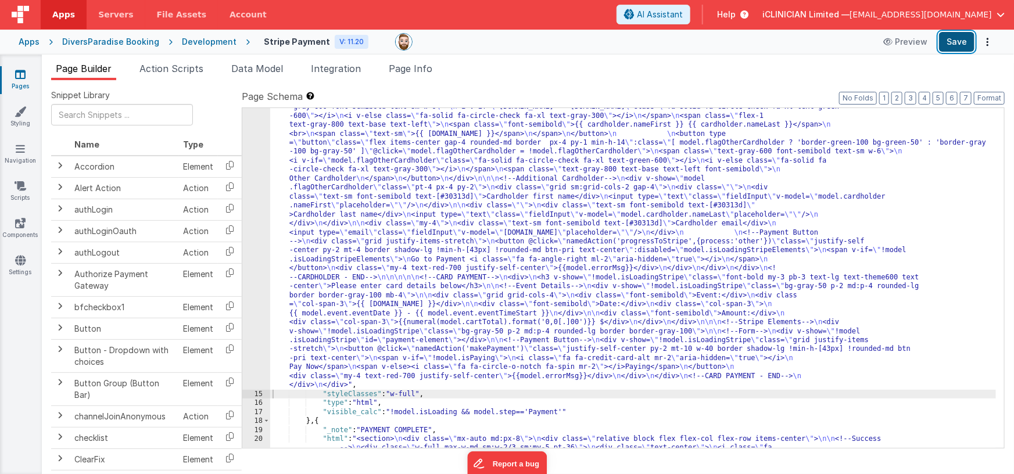
drag, startPoint x: 955, startPoint y: 42, endPoint x: 930, endPoint y: 46, distance: 25.2
click at [955, 42] on button "Save" at bounding box center [956, 42] width 35 height 20
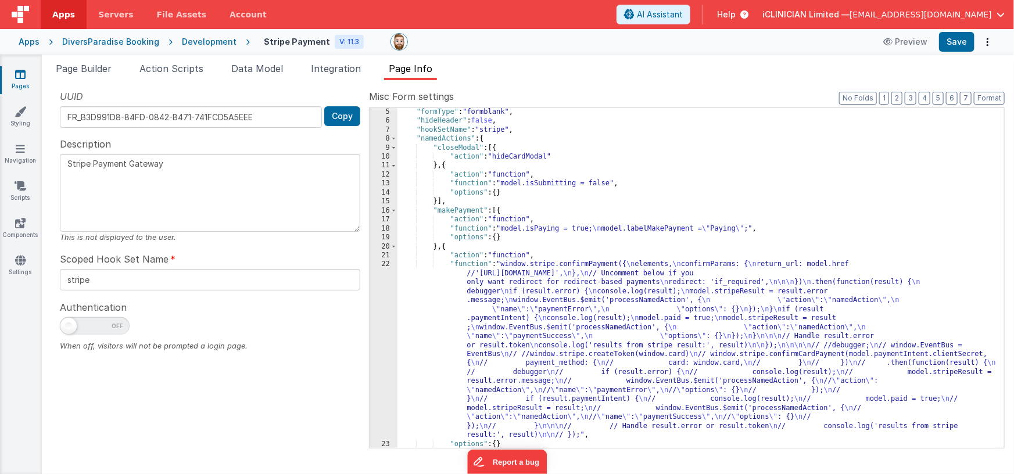
scroll to position [36, 0]
